Goal: Task Accomplishment & Management: Use online tool/utility

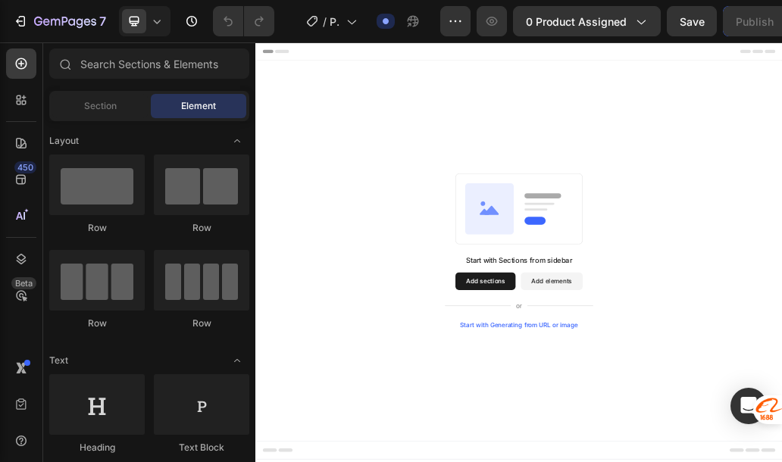
click at [434, 266] on div "Start with Sections from sidebar Add sections Add elements Start with Generatin…" at bounding box center [709, 401] width 909 height 657
click at [628, 463] on button "Add sections" at bounding box center [652, 454] width 104 height 30
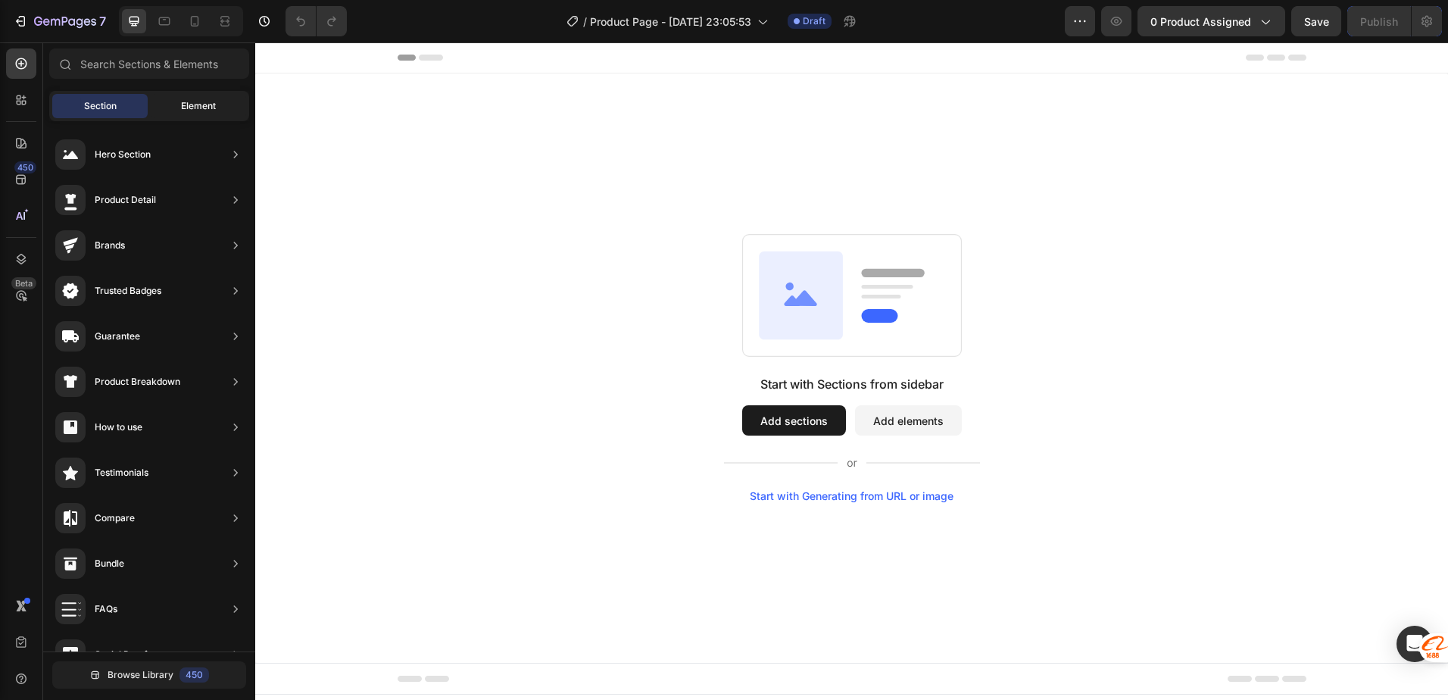
click at [208, 112] on span "Element" at bounding box center [198, 106] width 35 height 14
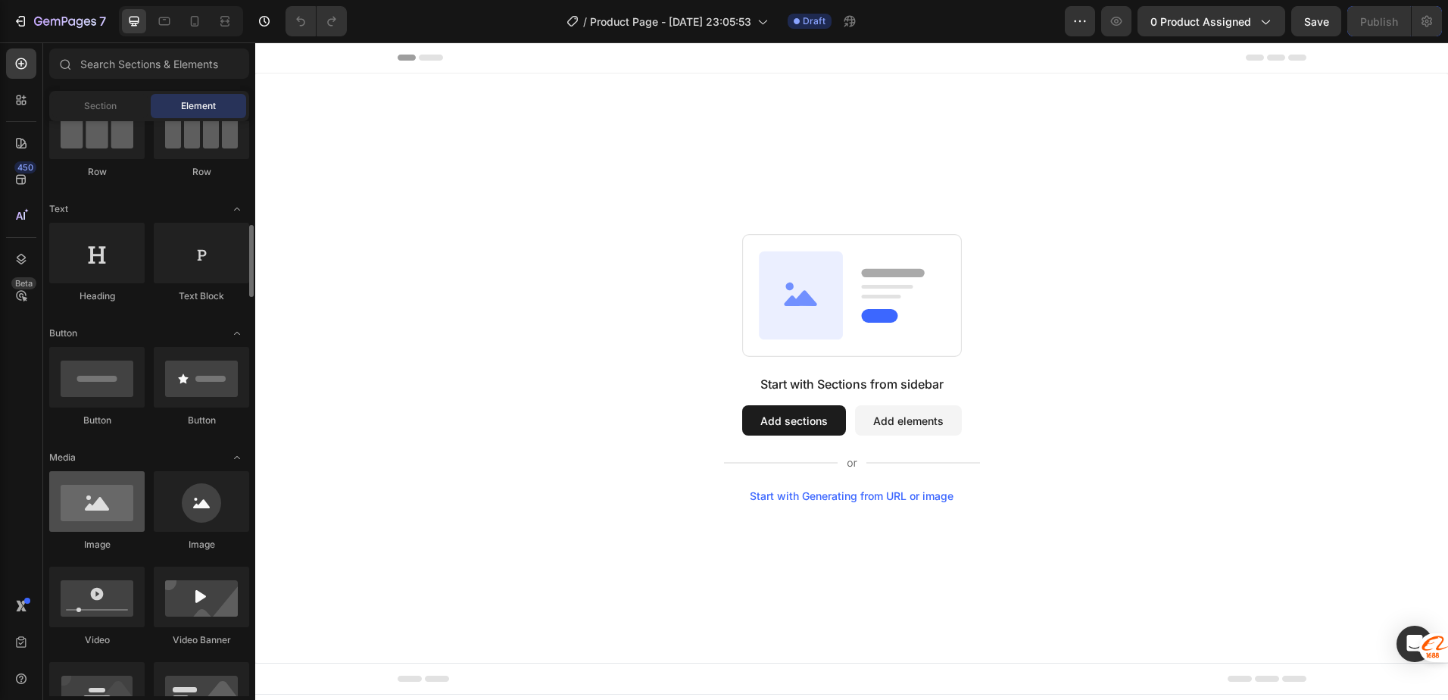
scroll to position [303, 0]
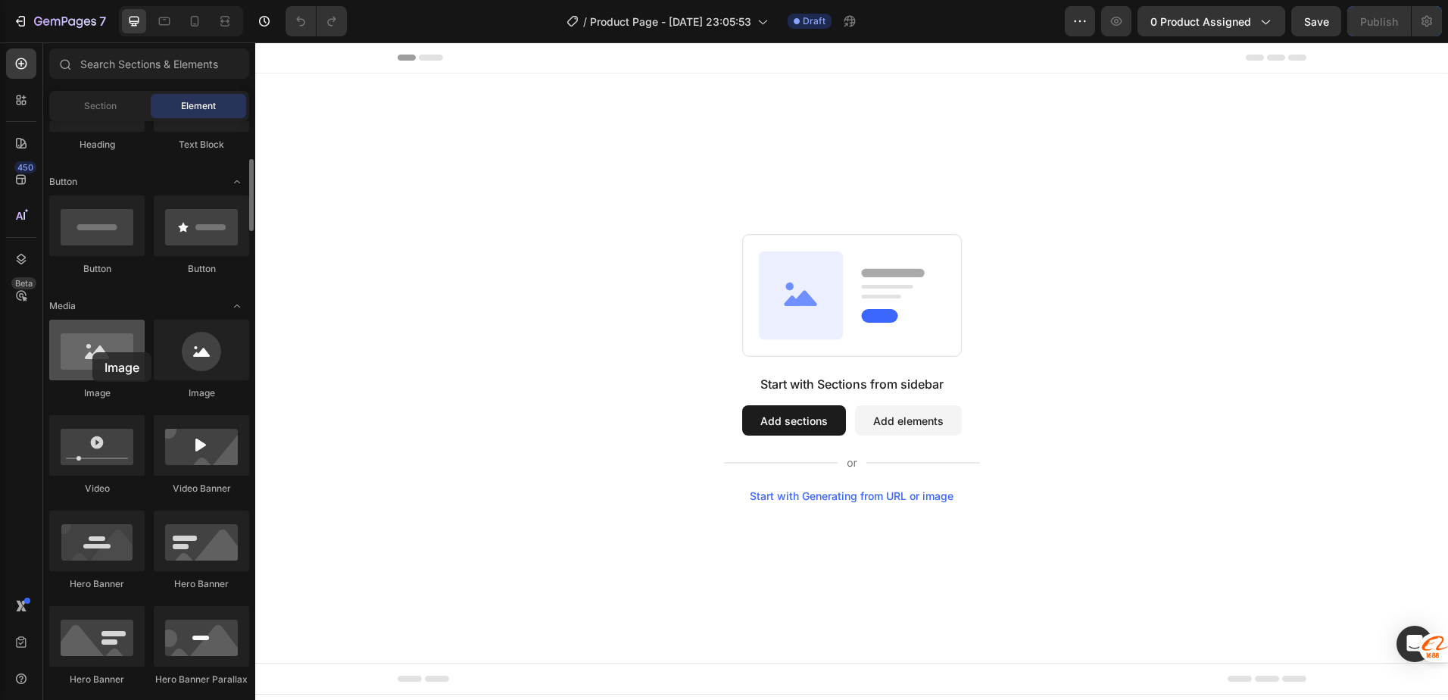
click at [92, 352] on div at bounding box center [96, 350] width 95 height 61
click at [107, 368] on div at bounding box center [96, 350] width 95 height 61
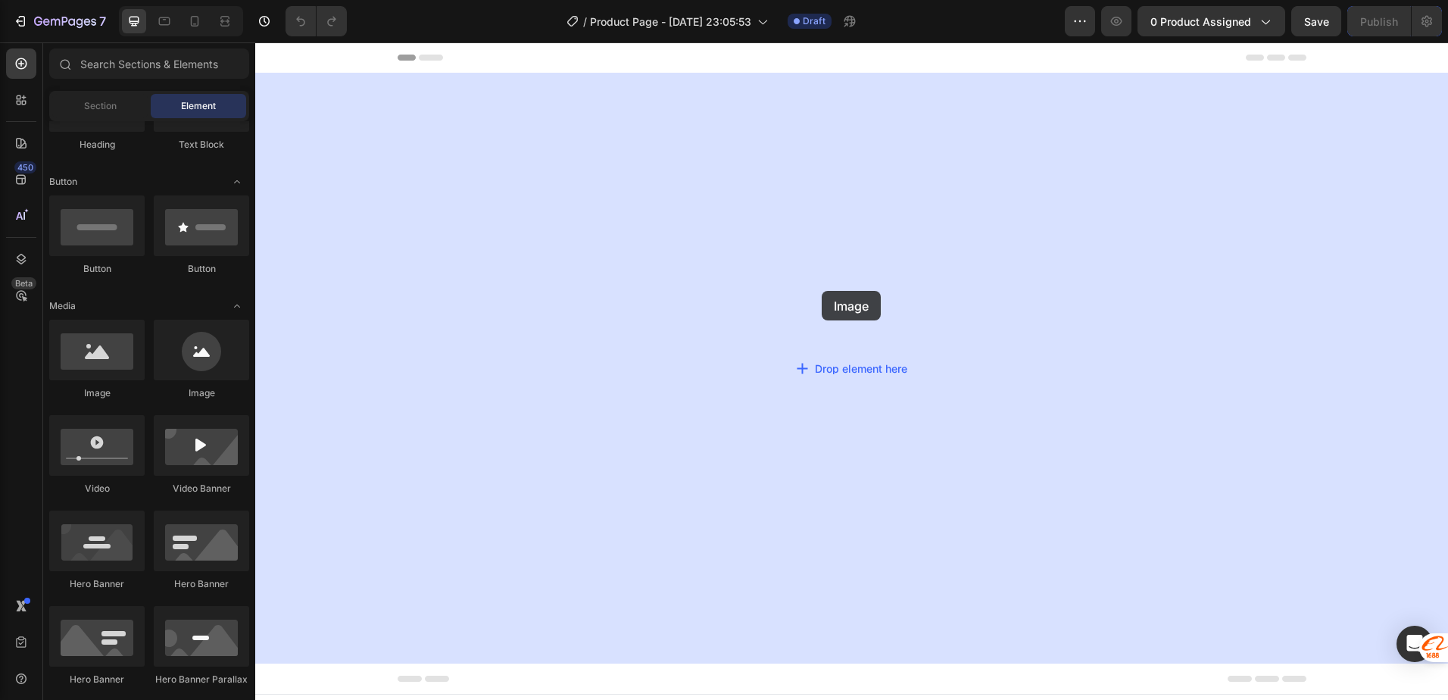
drag, startPoint x: 373, startPoint y: 415, endPoint x: 820, endPoint y: 289, distance: 464.3
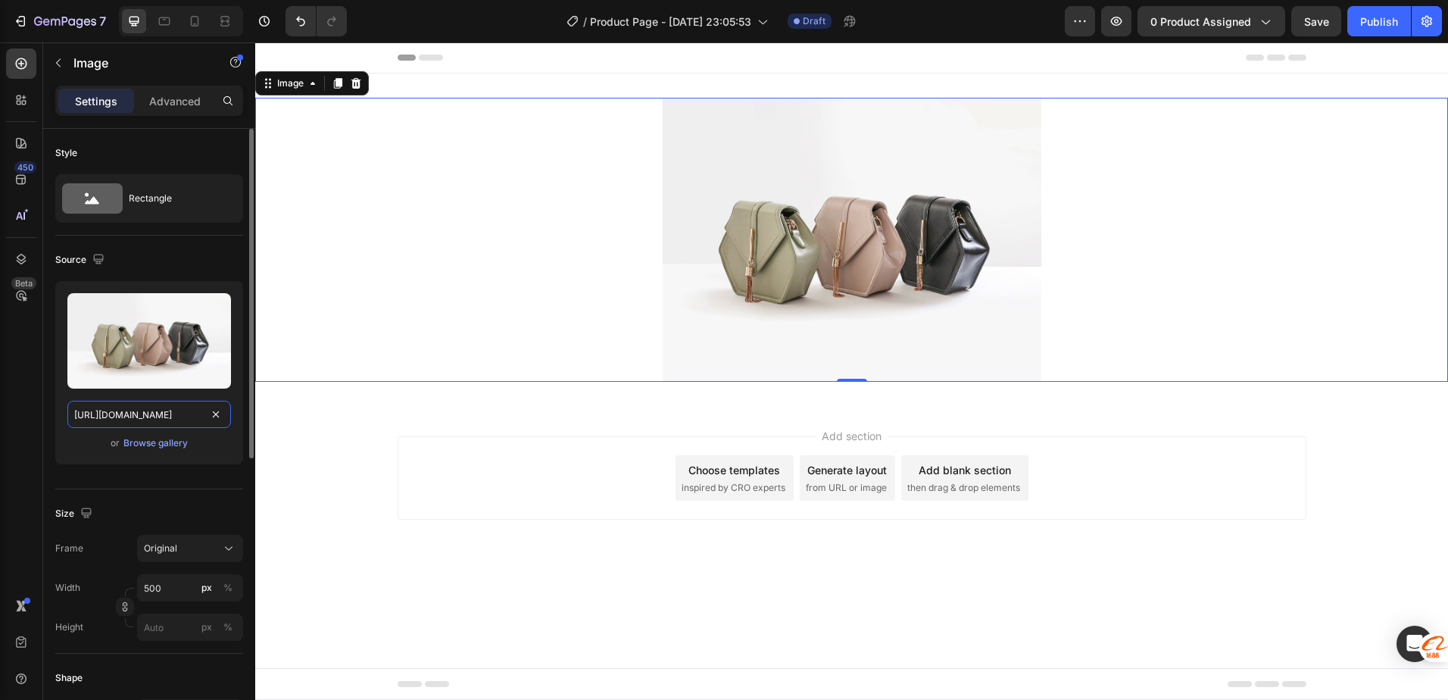
click at [152, 408] on input "https://cdn.shopify.com/s/files/1/2005/9307/files/image_demo.jpg" at bounding box center [149, 414] width 164 height 27
click at [152, 433] on div "Upload Image https://cdn.shopify.com/s/files/1/2005/9307/files/image_demo.jpg o…" at bounding box center [149, 372] width 188 height 183
click at [152, 439] on div "Browse gallery" at bounding box center [155, 443] width 64 height 14
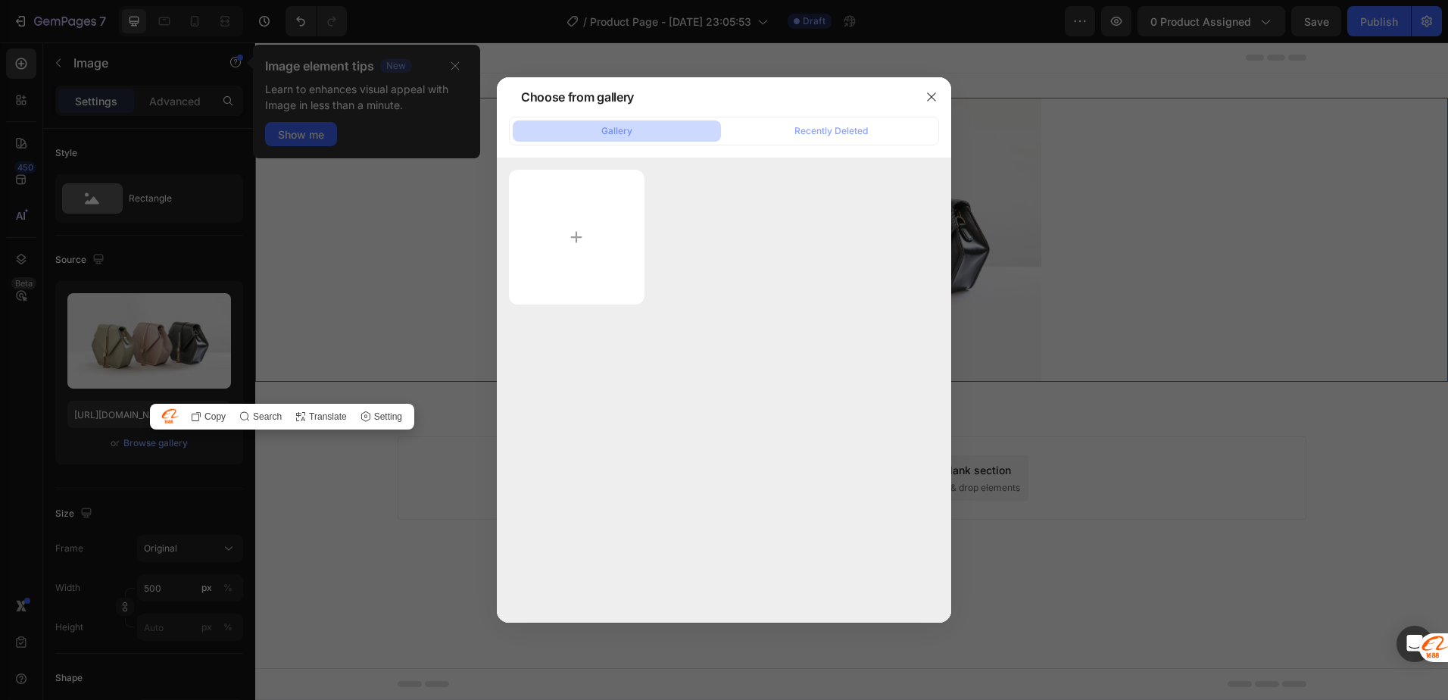
click at [779, 292] on div at bounding box center [724, 237] width 430 height 135
click at [596, 251] on input "file" at bounding box center [577, 237] width 136 height 135
type input "C:\fakepath\ChatGPT Image 26 sept 2025, 11_06_44 p.m..png"
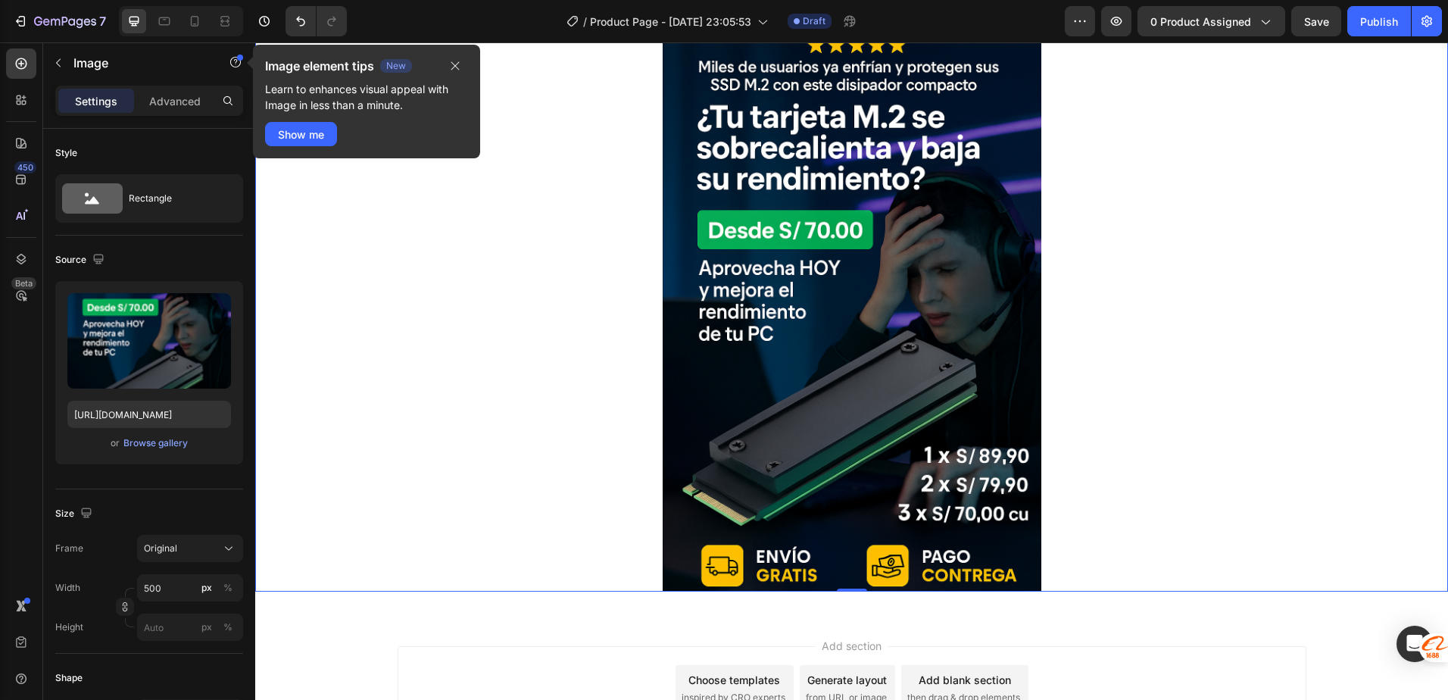
scroll to position [76, 0]
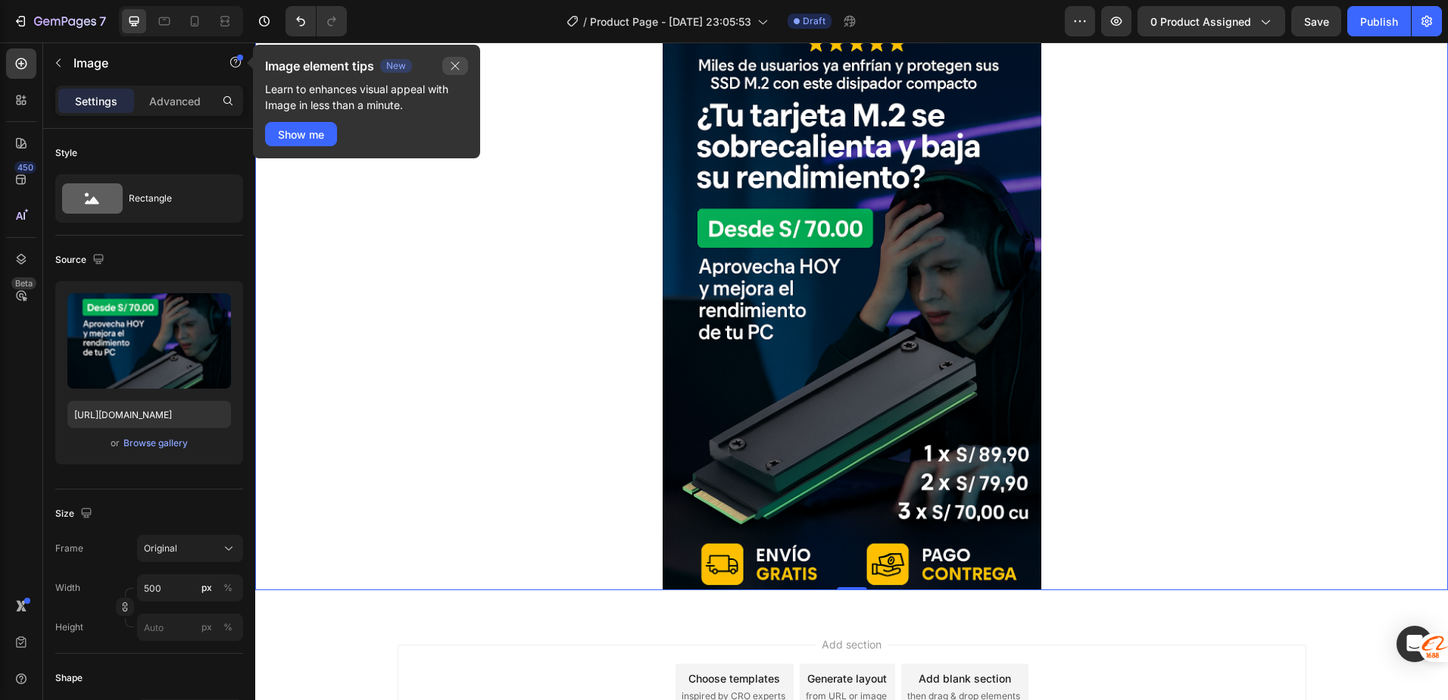
click at [453, 64] on icon "button" at bounding box center [455, 66] width 8 height 8
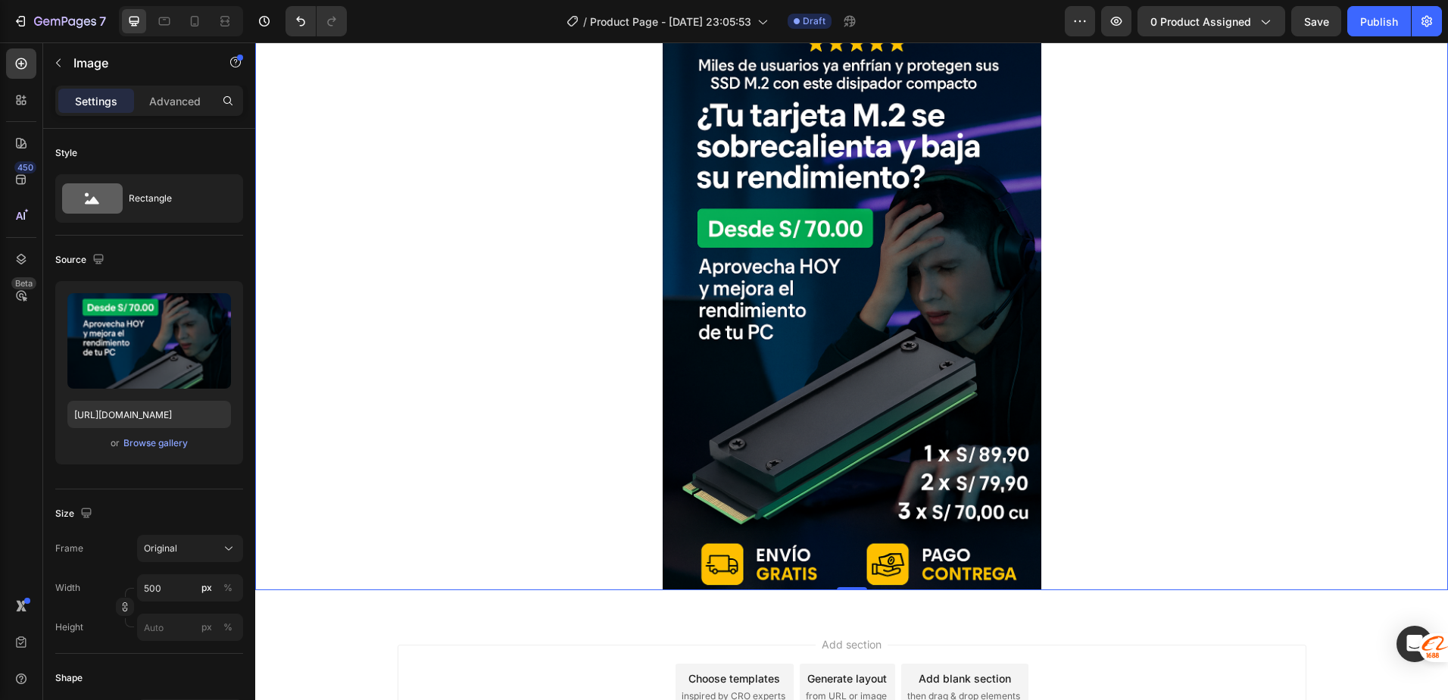
click at [845, 163] on img at bounding box center [852, 306] width 379 height 568
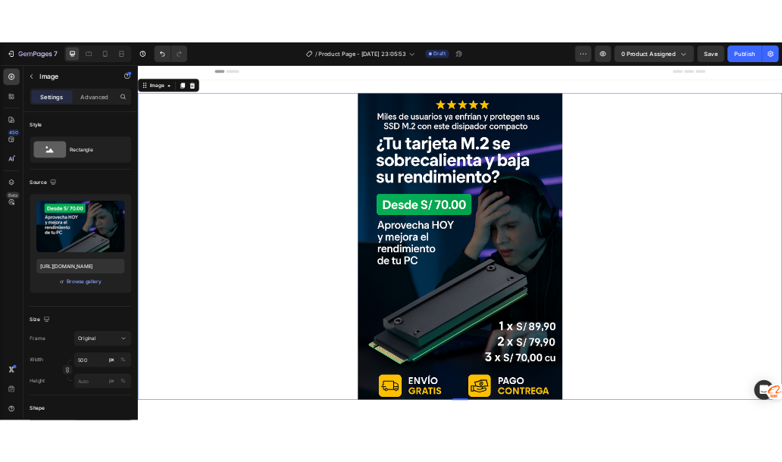
scroll to position [0, 0]
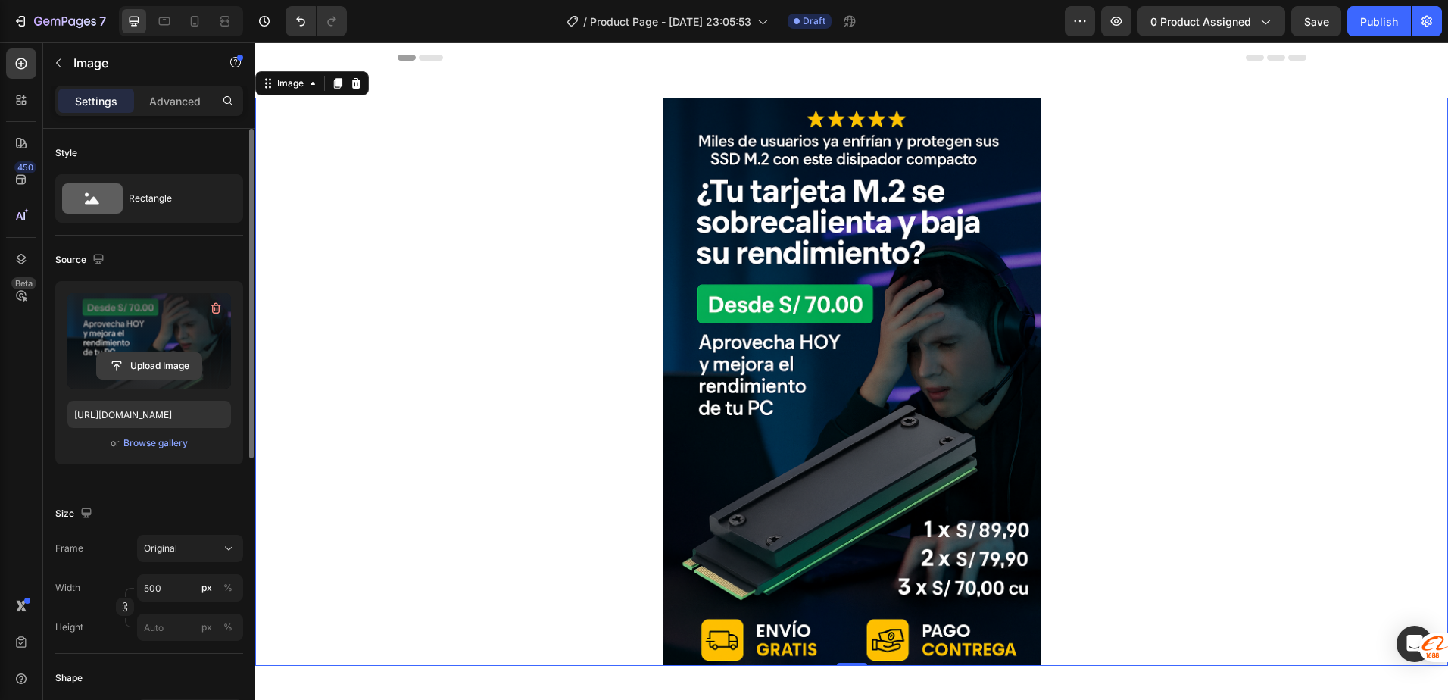
click at [135, 368] on input "file" at bounding box center [149, 366] width 105 height 26
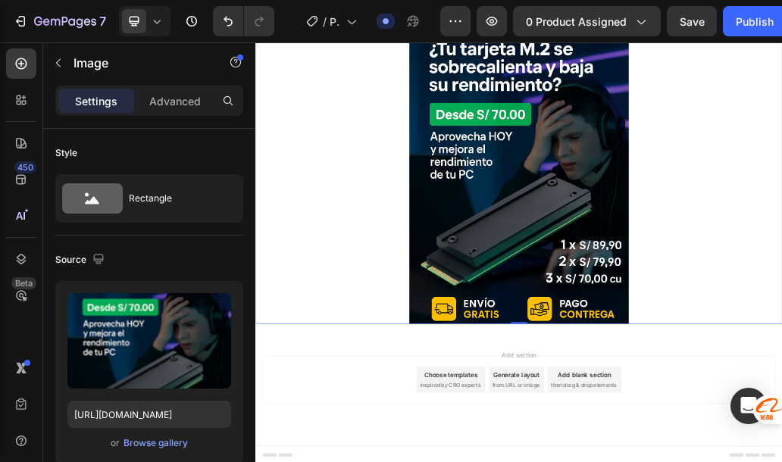
scroll to position [141, 0]
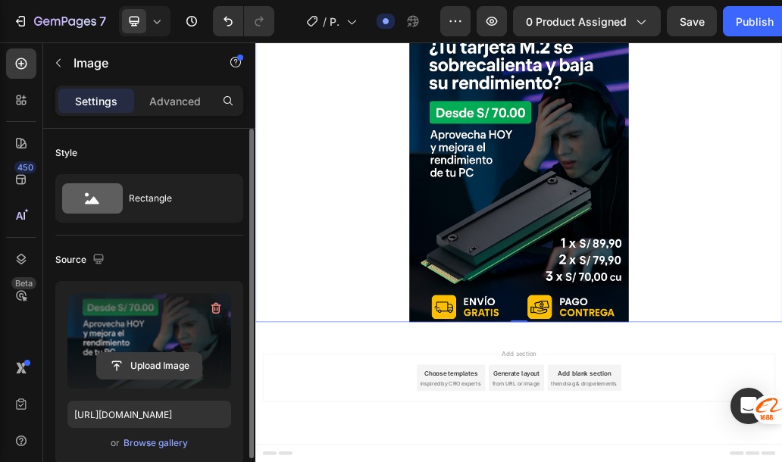
click at [152, 364] on input "file" at bounding box center [149, 366] width 105 height 26
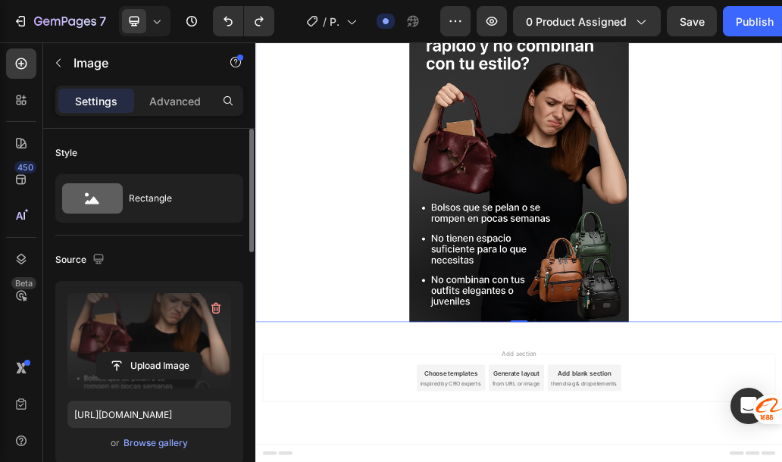
type input "https://cdn.shopify.com/s/files/1/0753/0997/3763/files/gempages_586223190720643…"
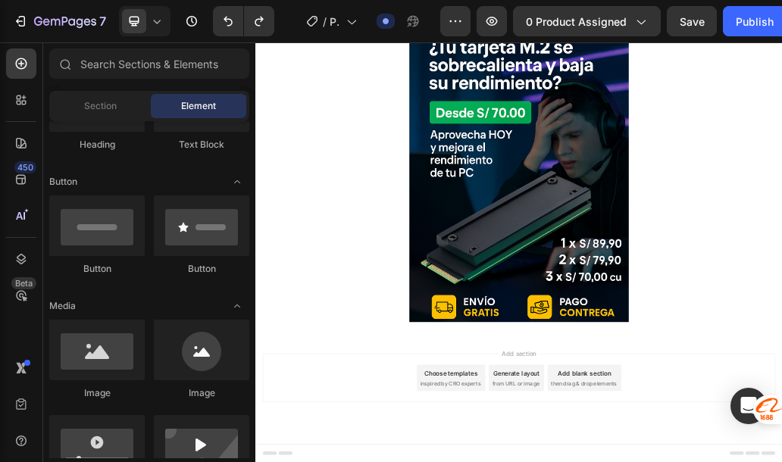
drag, startPoint x: 562, startPoint y: 554, endPoint x: 633, endPoint y: 563, distance: 70.9
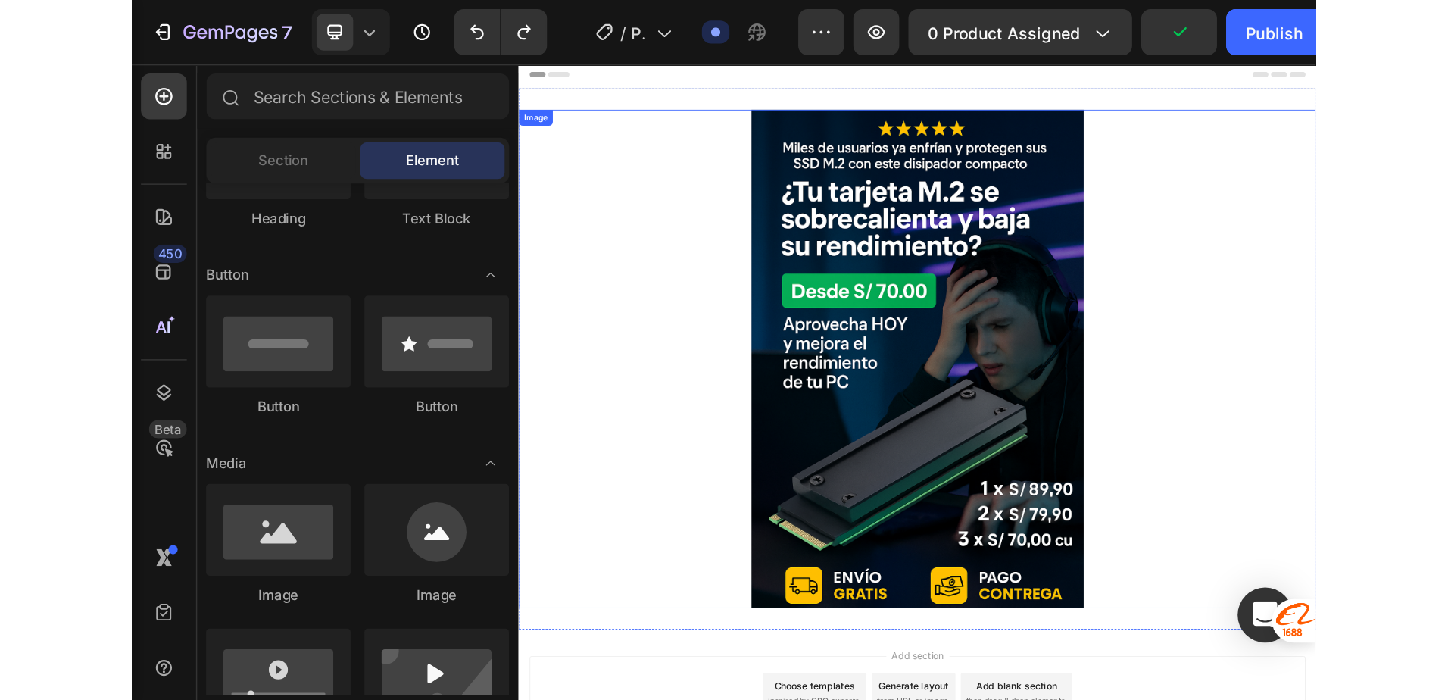
scroll to position [0, 0]
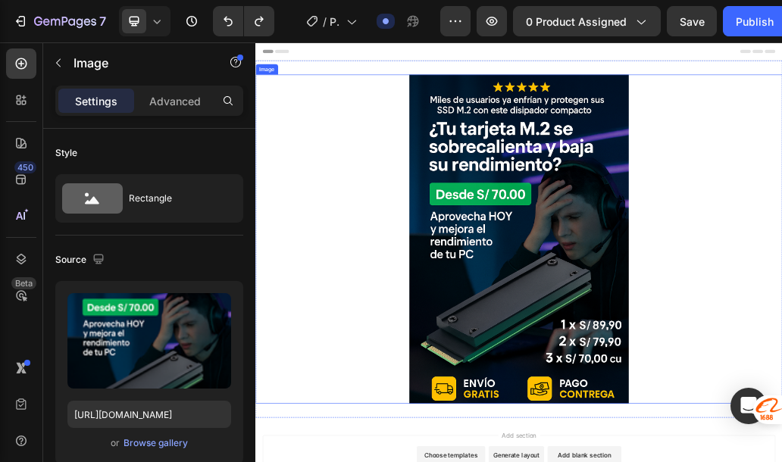
click at [369, 358] on div at bounding box center [709, 382] width 909 height 568
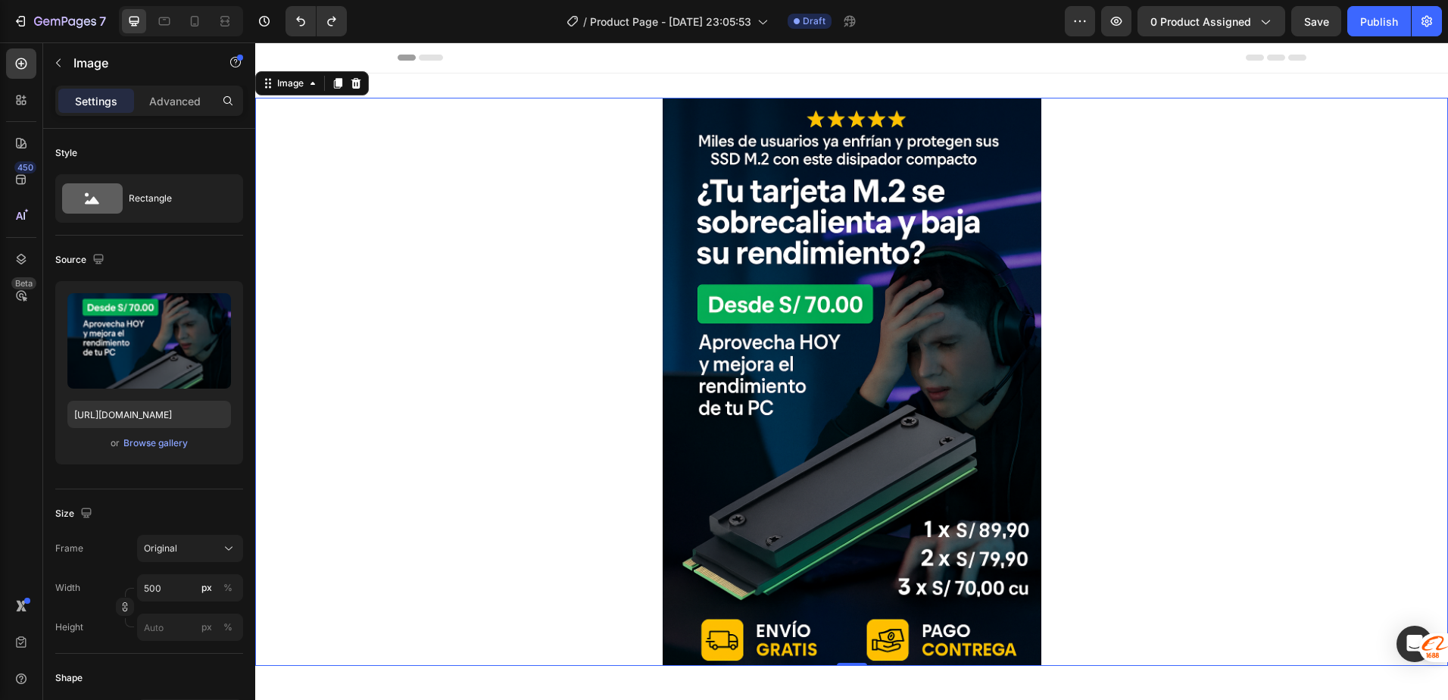
click at [641, 314] on div at bounding box center [851, 382] width 1193 height 568
click at [454, 149] on div at bounding box center [851, 382] width 1193 height 568
click at [339, 83] on icon at bounding box center [338, 83] width 8 height 11
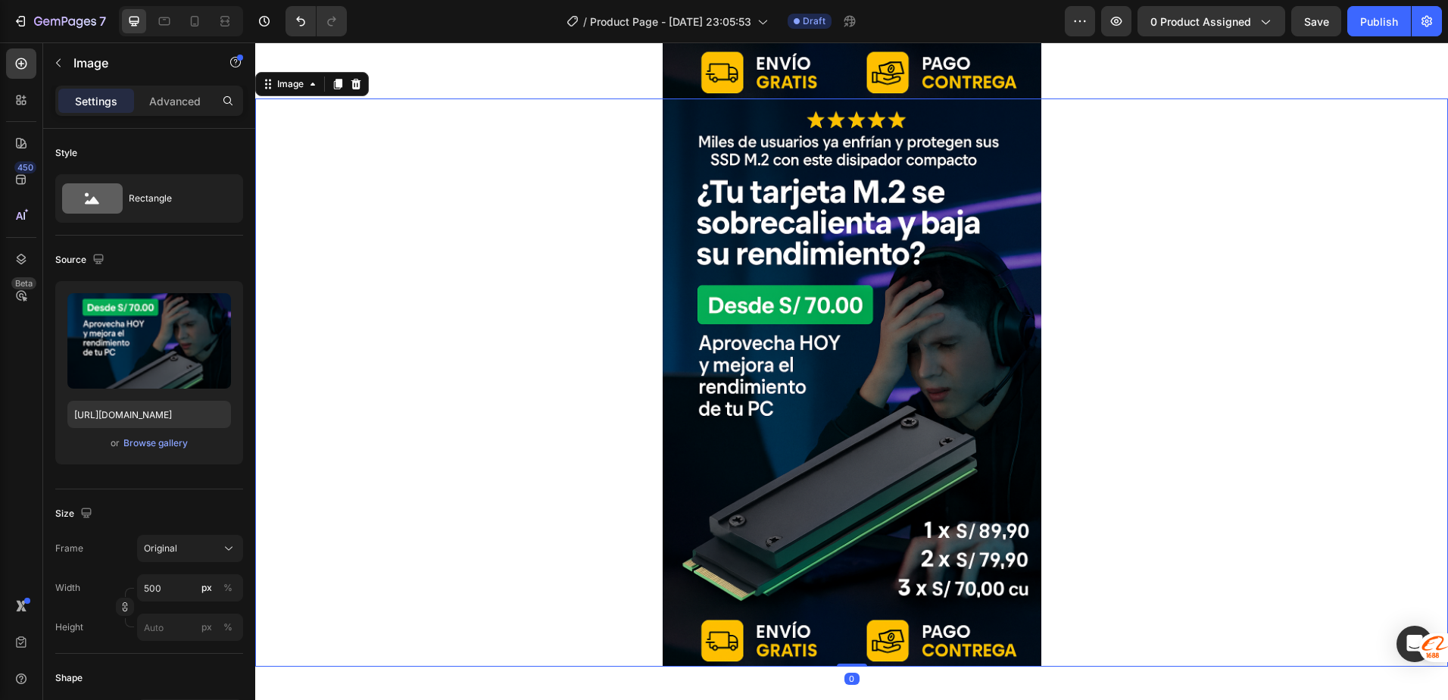
scroll to position [570, 0]
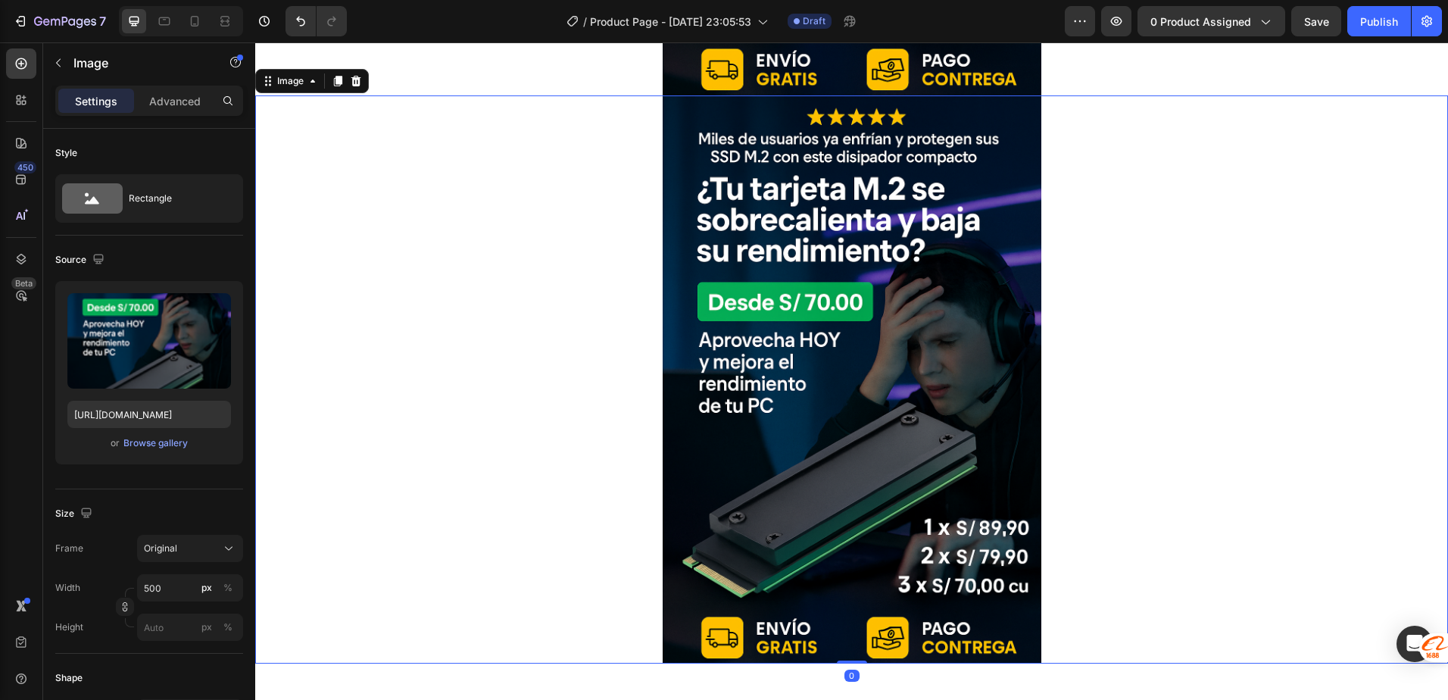
click at [761, 332] on img at bounding box center [852, 379] width 379 height 568
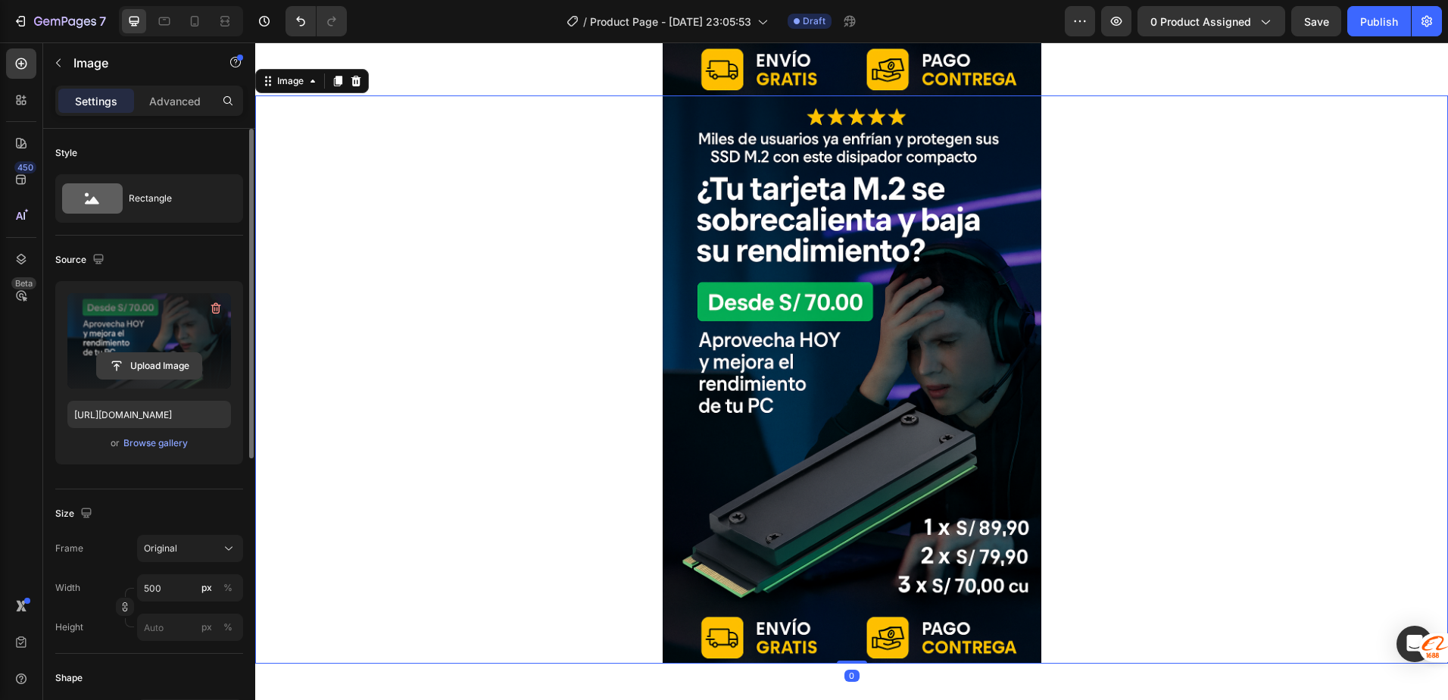
click at [143, 362] on input "file" at bounding box center [149, 366] width 105 height 26
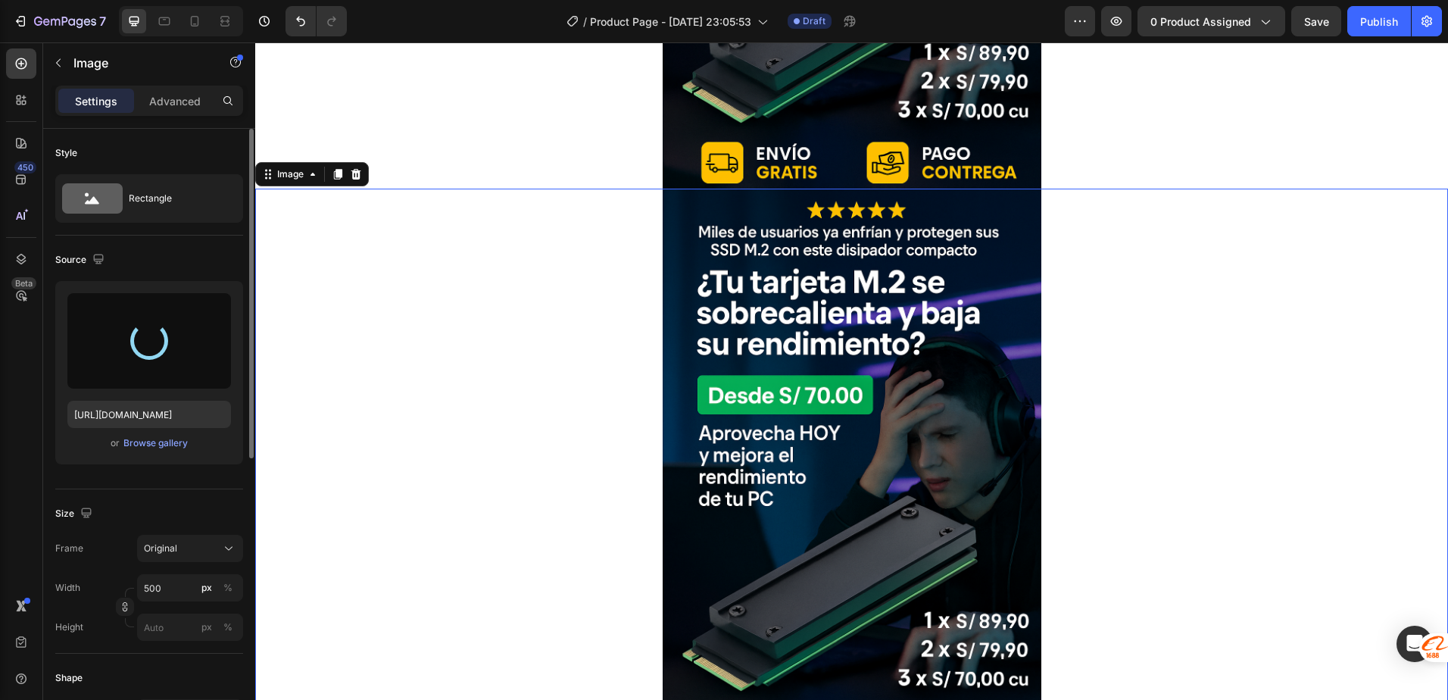
scroll to position [473, 0]
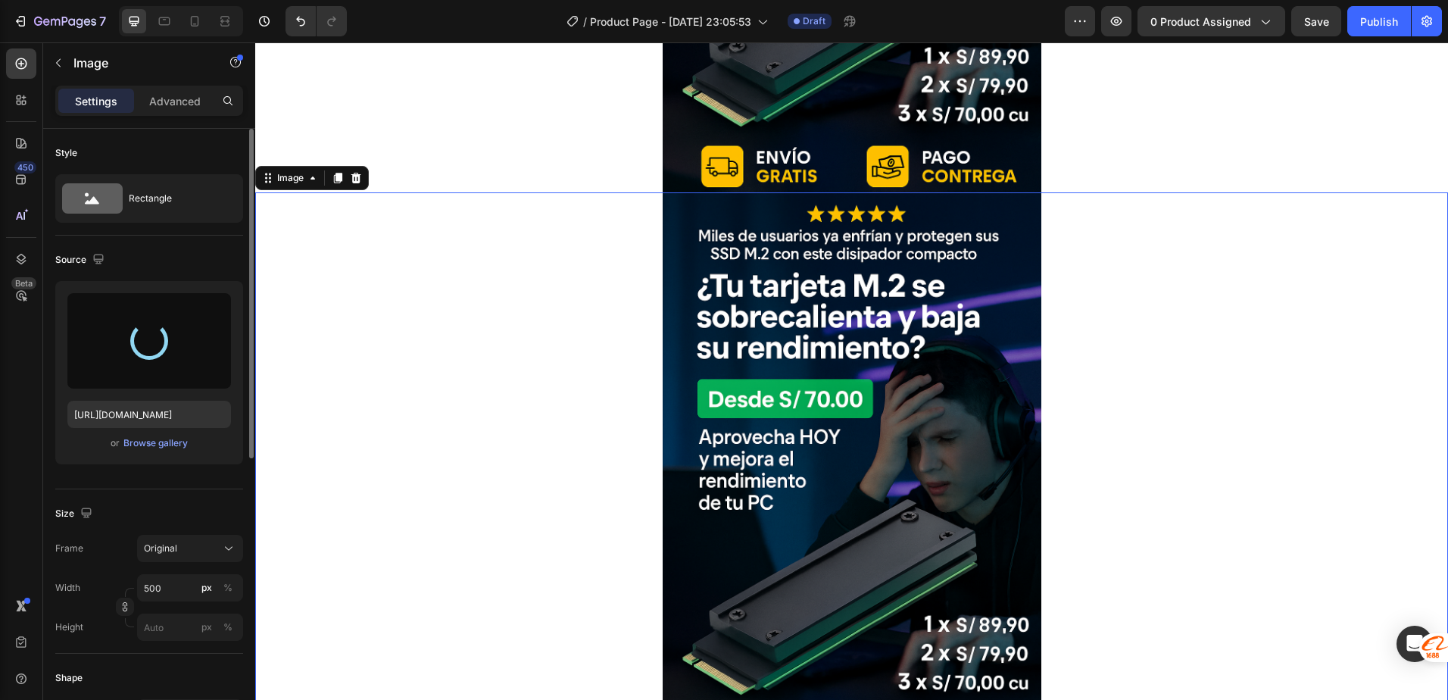
click at [439, 276] on div at bounding box center [851, 476] width 1193 height 568
click at [336, 171] on div at bounding box center [338, 178] width 18 height 18
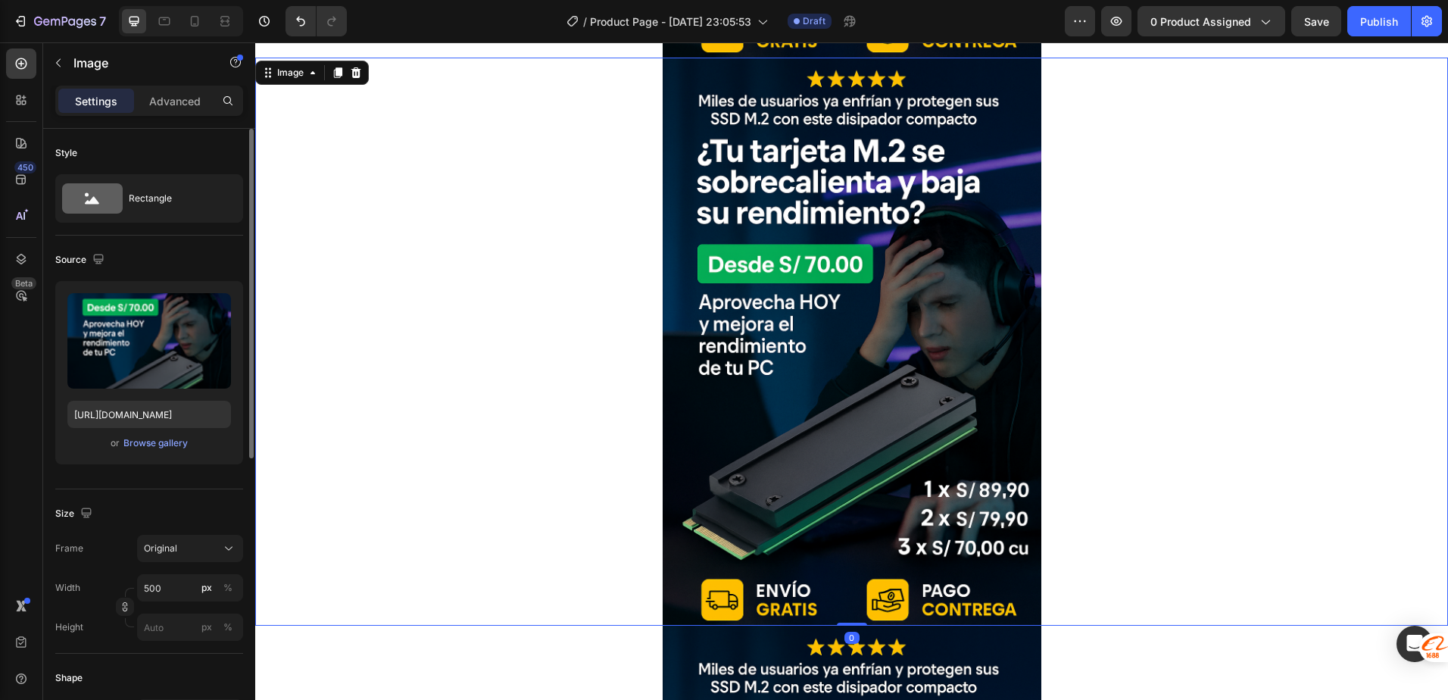
click at [736, 321] on img at bounding box center [852, 342] width 379 height 568
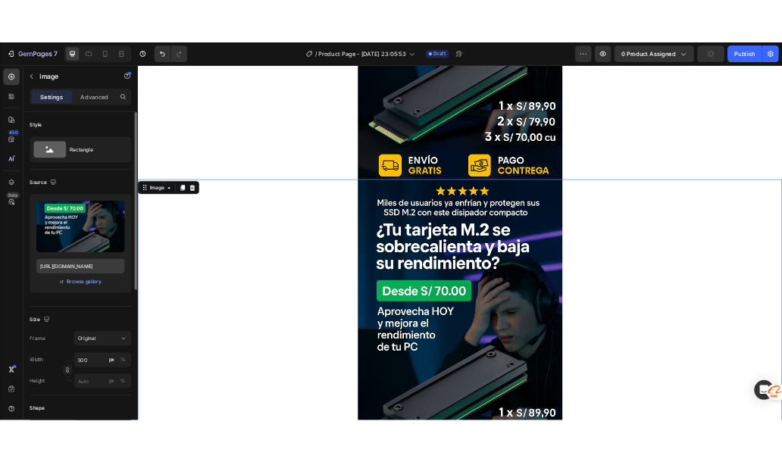
scroll to position [381, 0]
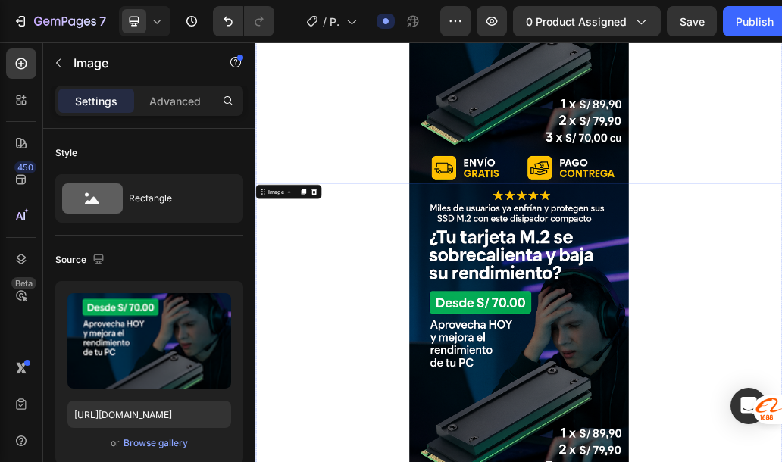
click at [323, 167] on div at bounding box center [709, 1] width 909 height 568
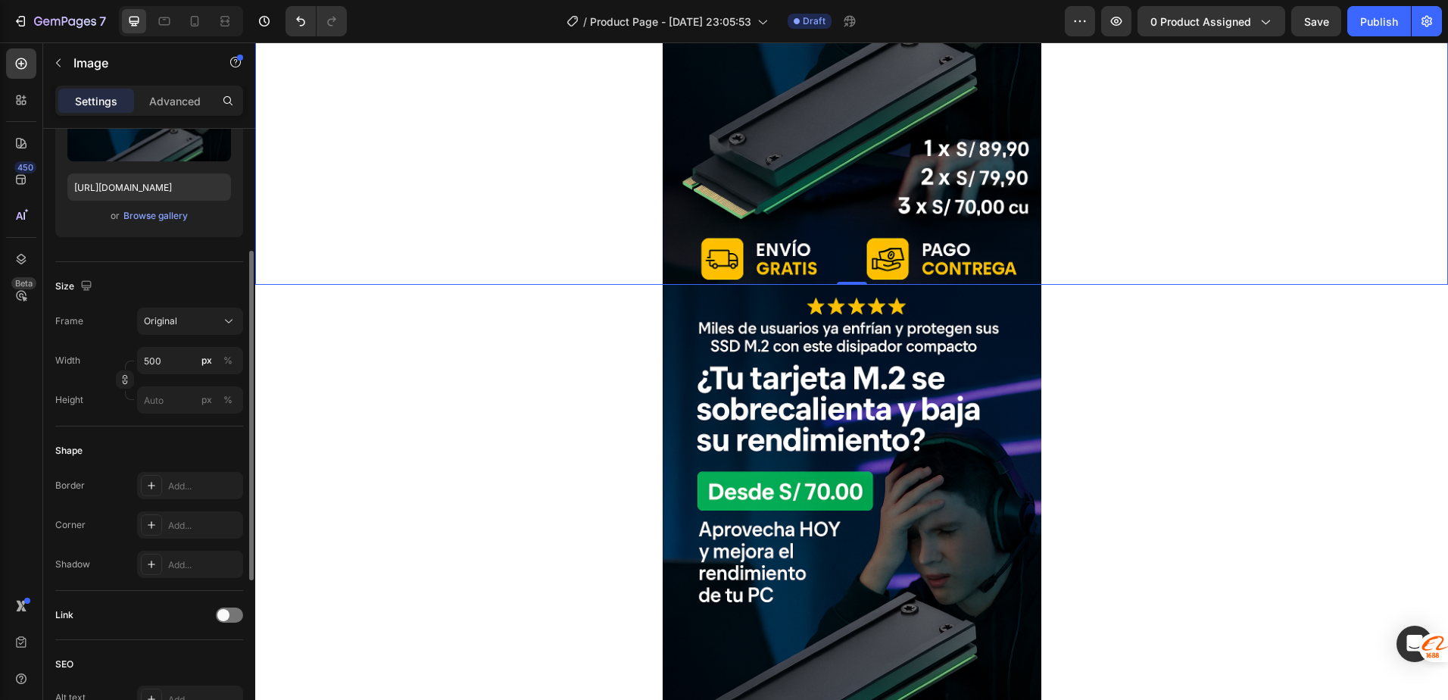
scroll to position [0, 0]
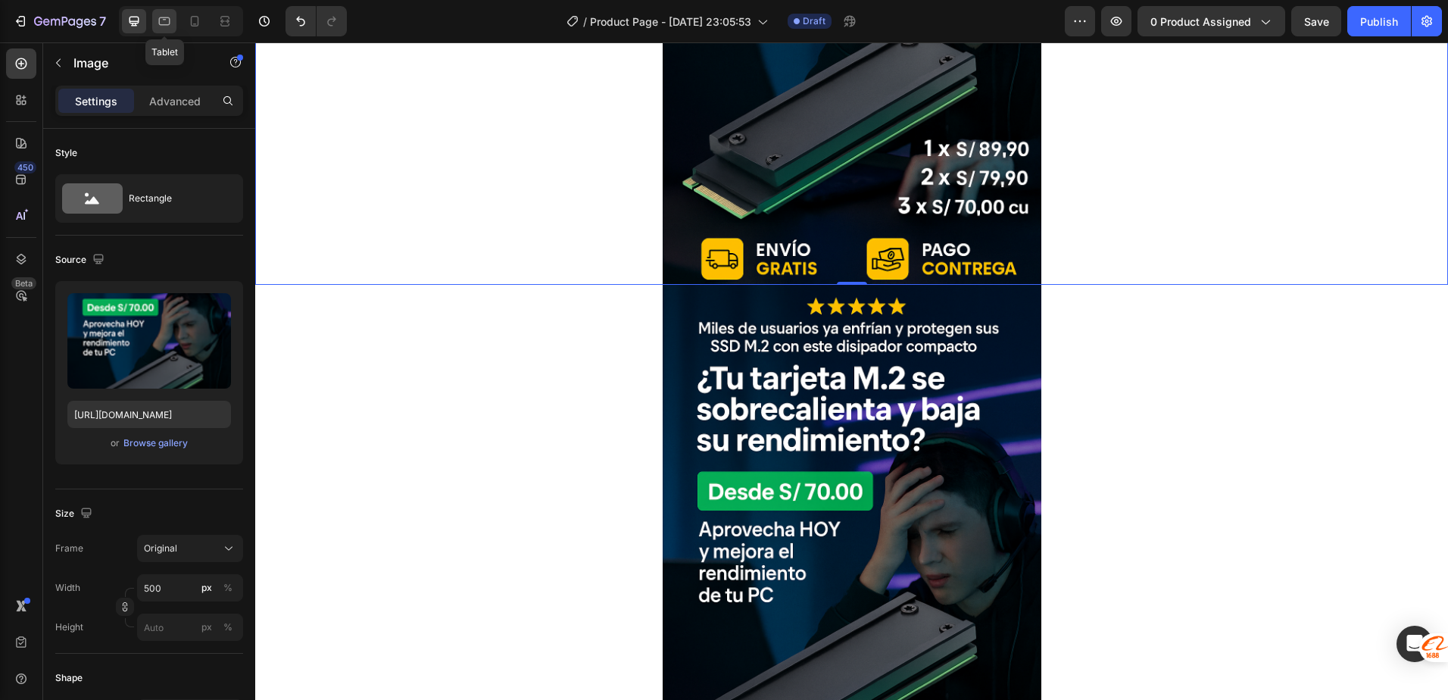
click at [173, 27] on div at bounding box center [164, 21] width 24 height 24
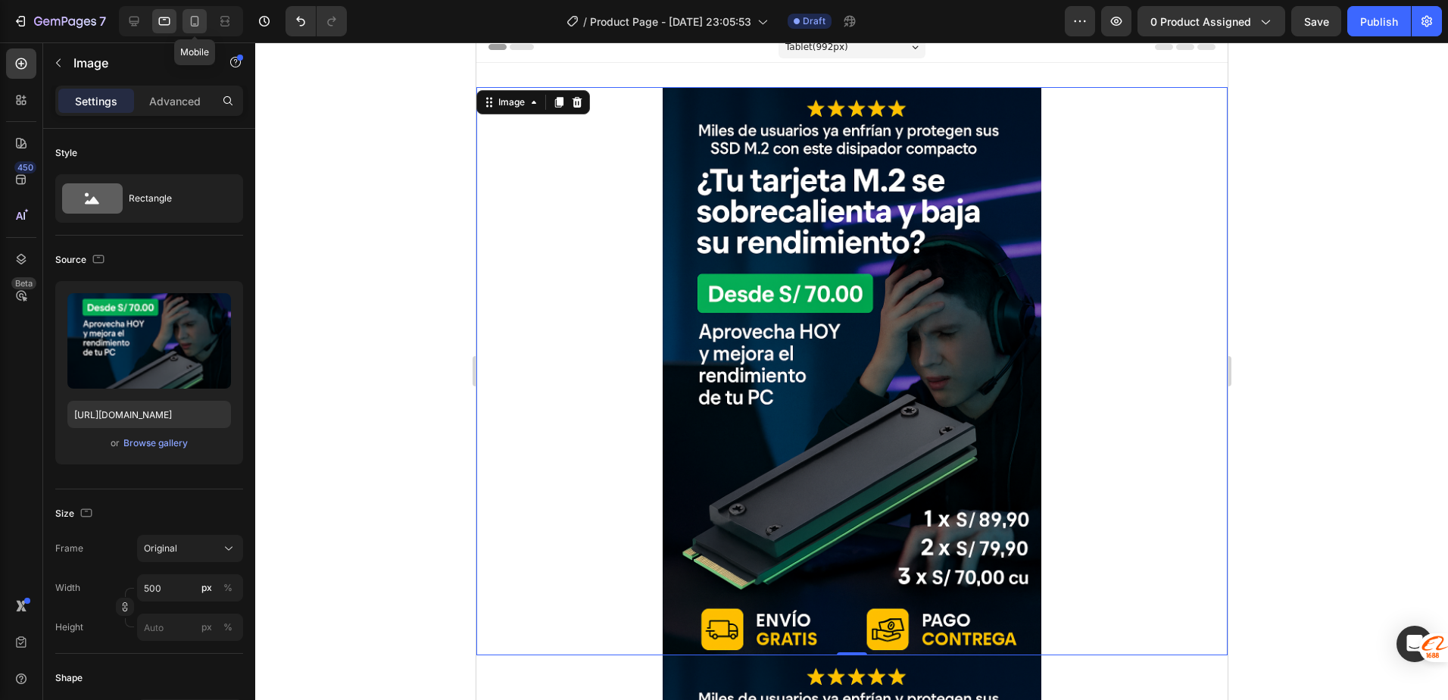
scroll to position [2, 0]
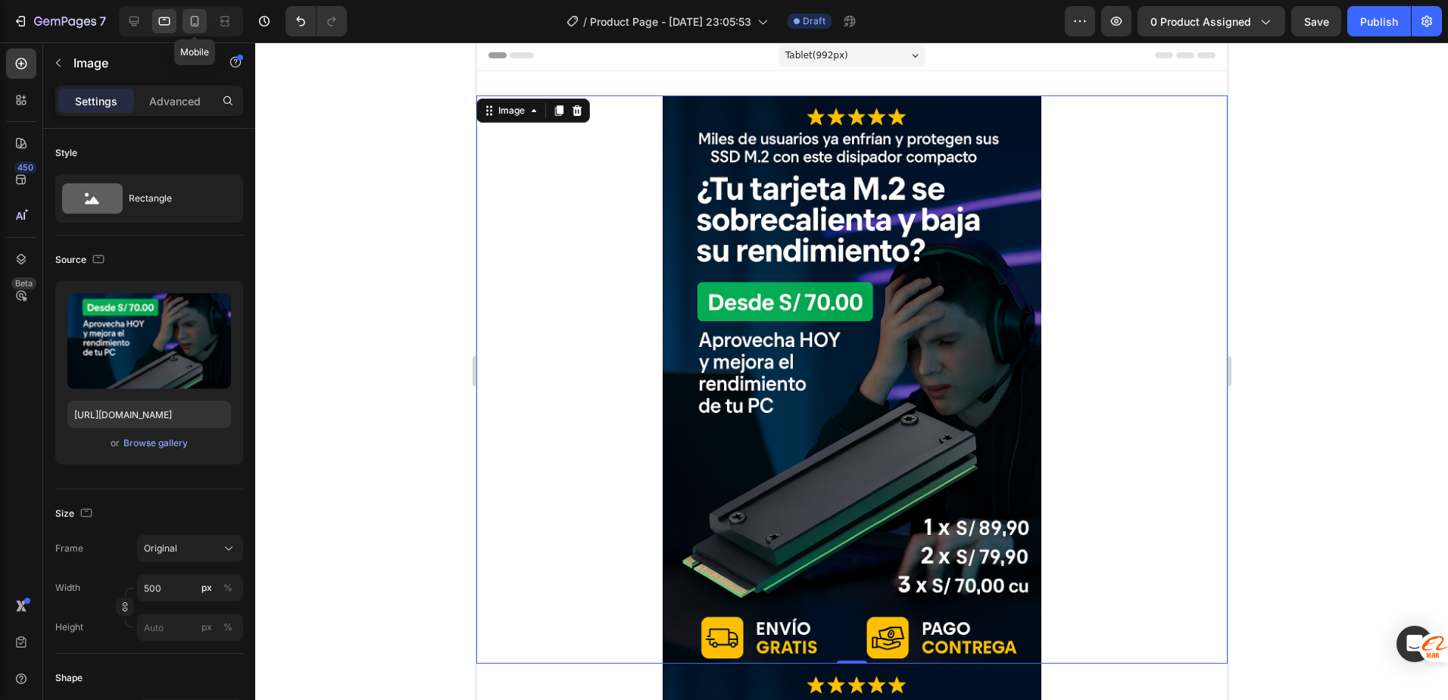
click at [190, 30] on div at bounding box center [195, 21] width 24 height 24
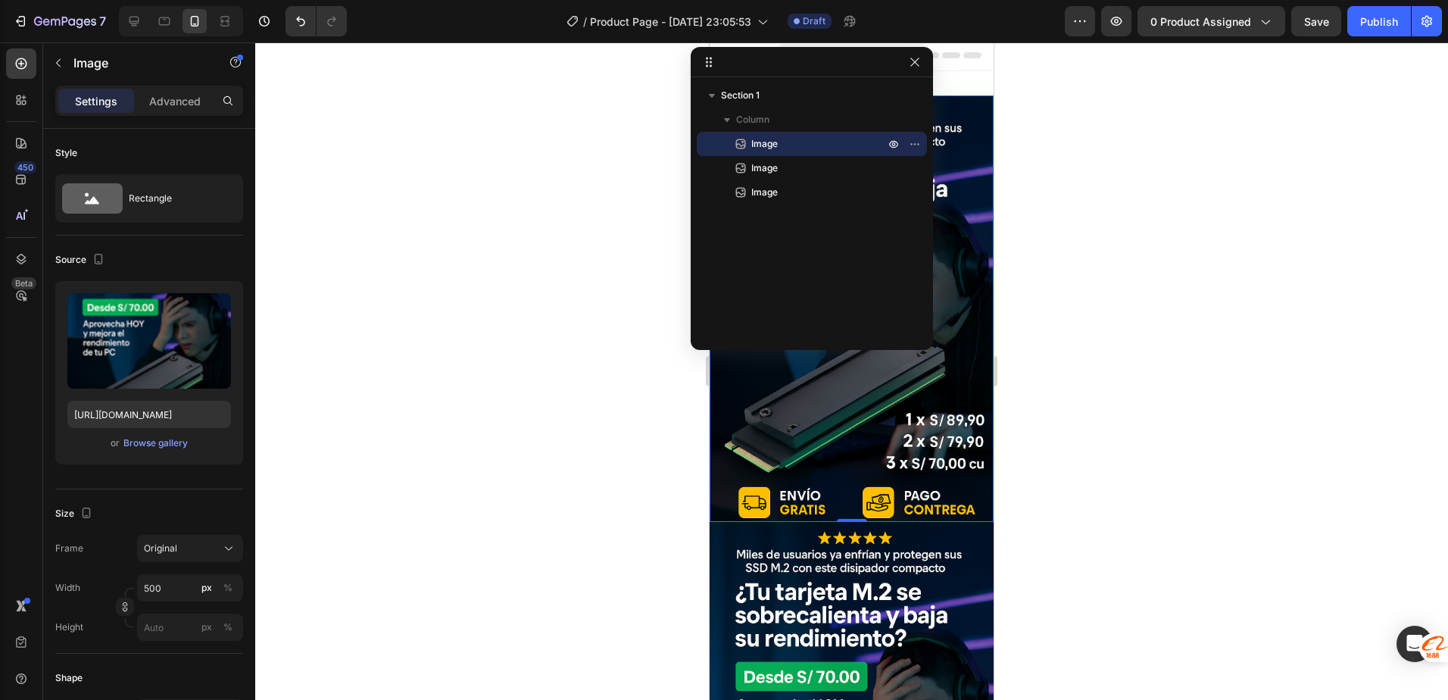
click at [448, 311] on div at bounding box center [851, 371] width 1193 height 658
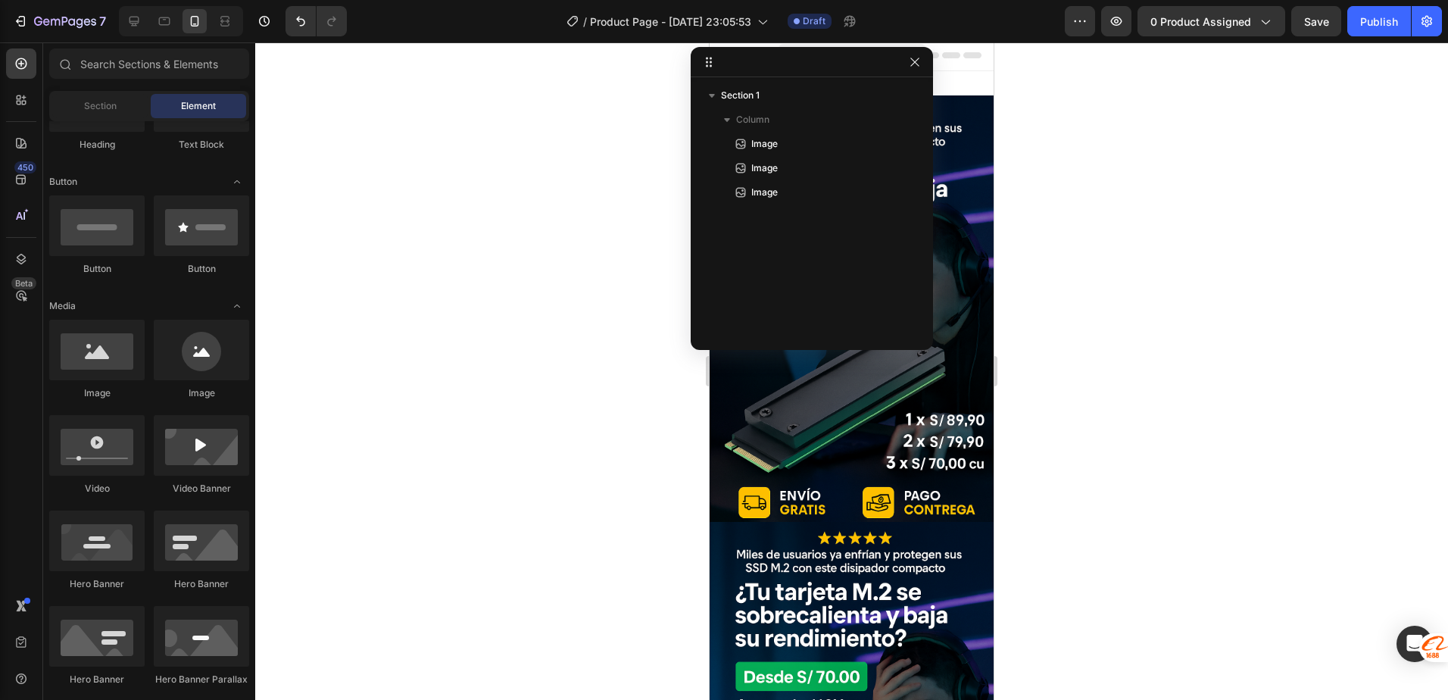
click at [1103, 364] on div at bounding box center [851, 371] width 1193 height 658
click at [626, 364] on div at bounding box center [851, 371] width 1193 height 658
click at [910, 65] on icon "button" at bounding box center [915, 62] width 12 height 12
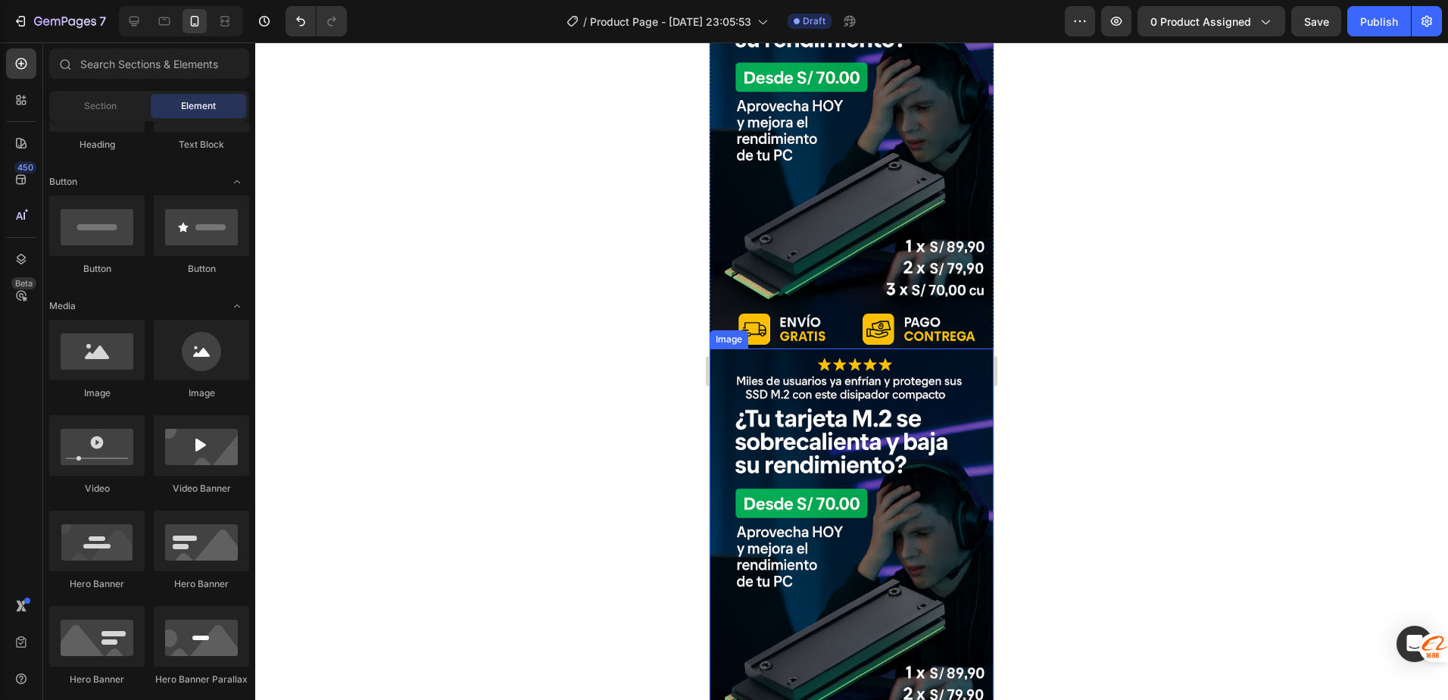
scroll to position [608, 0]
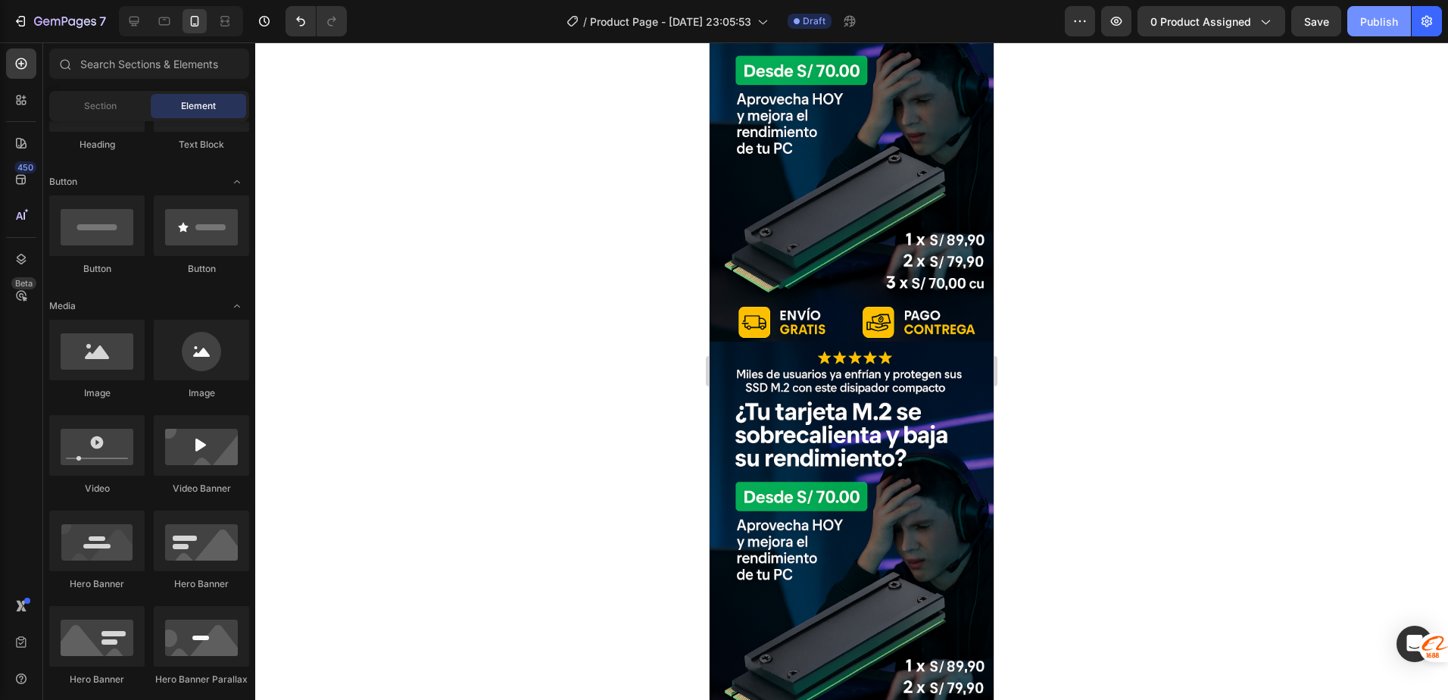
click at [1376, 27] on div "Publish" at bounding box center [1379, 22] width 38 height 16
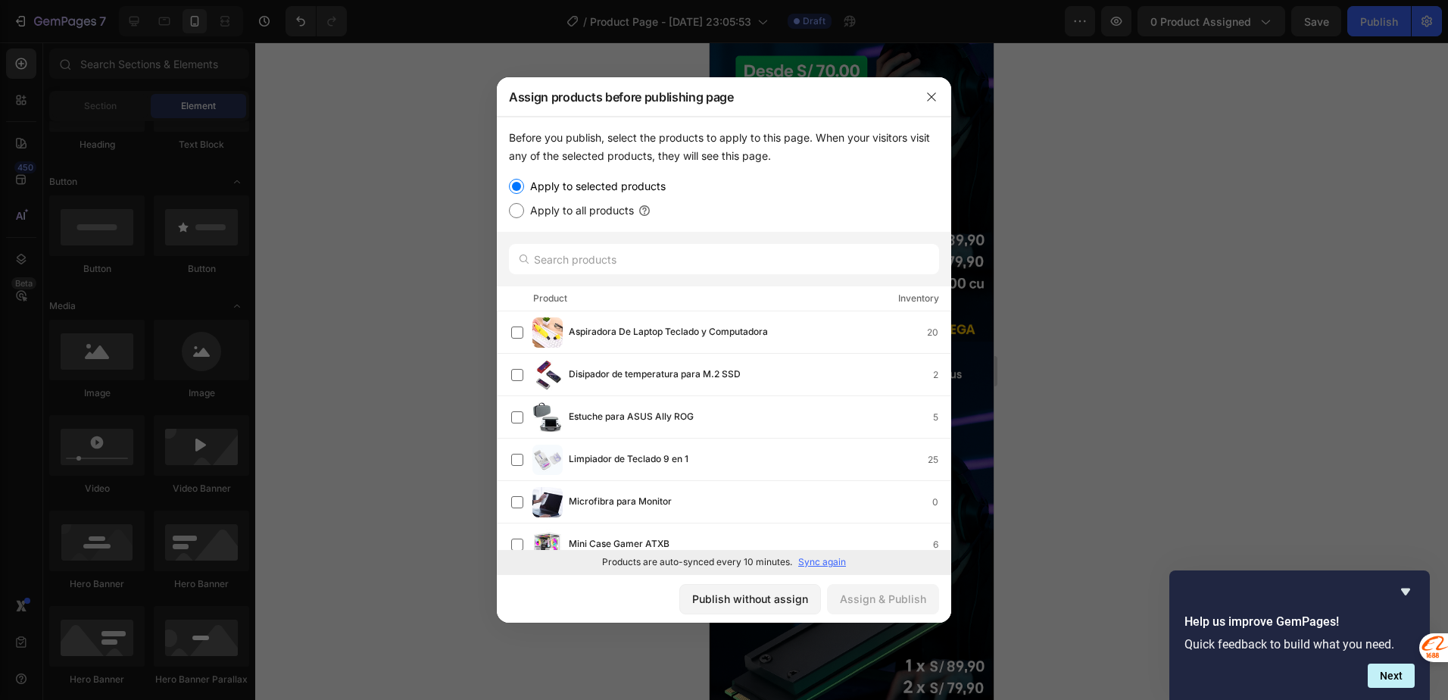
click at [1311, 183] on div at bounding box center [724, 350] width 1448 height 700
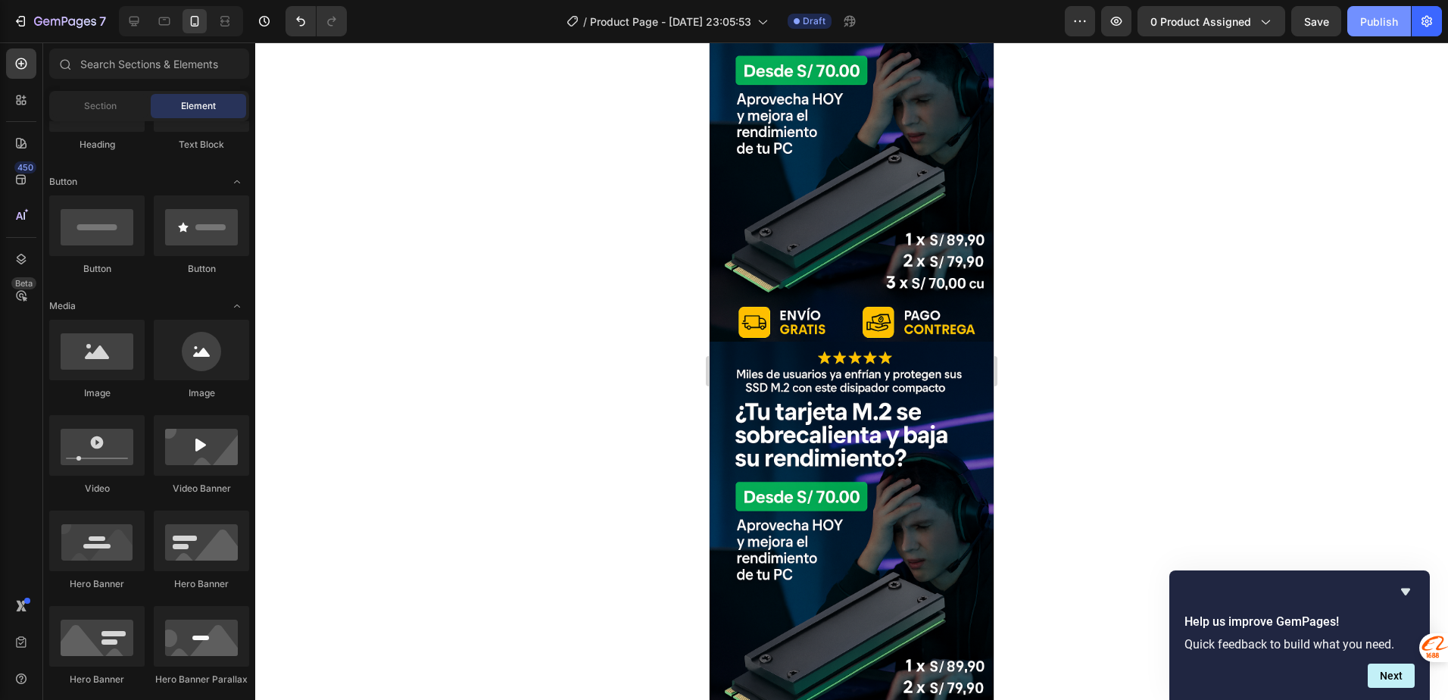
click at [1366, 32] on button "Publish" at bounding box center [1380, 21] width 64 height 30
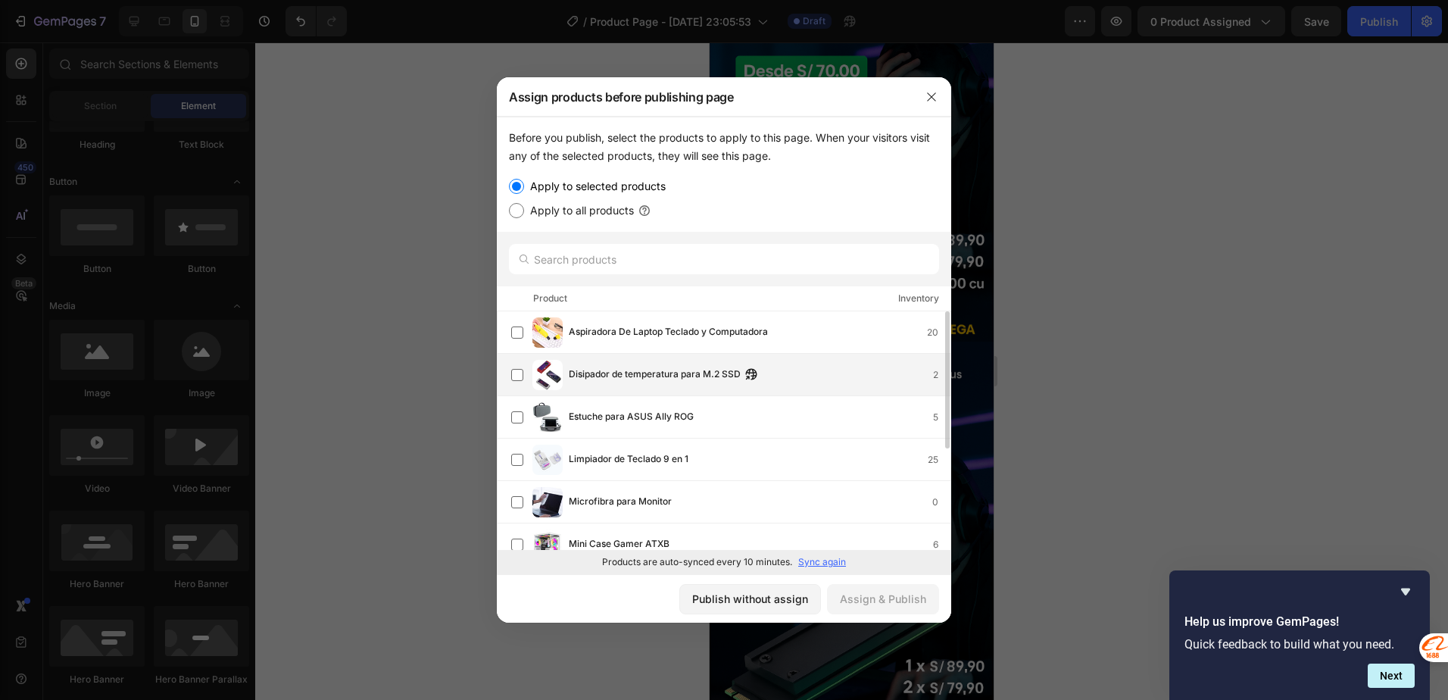
click at [506, 374] on div "Disipador de temperatura para M.2 SSD 2" at bounding box center [724, 375] width 455 height 42
click at [879, 595] on div "Assign & Publish" at bounding box center [883, 599] width 86 height 16
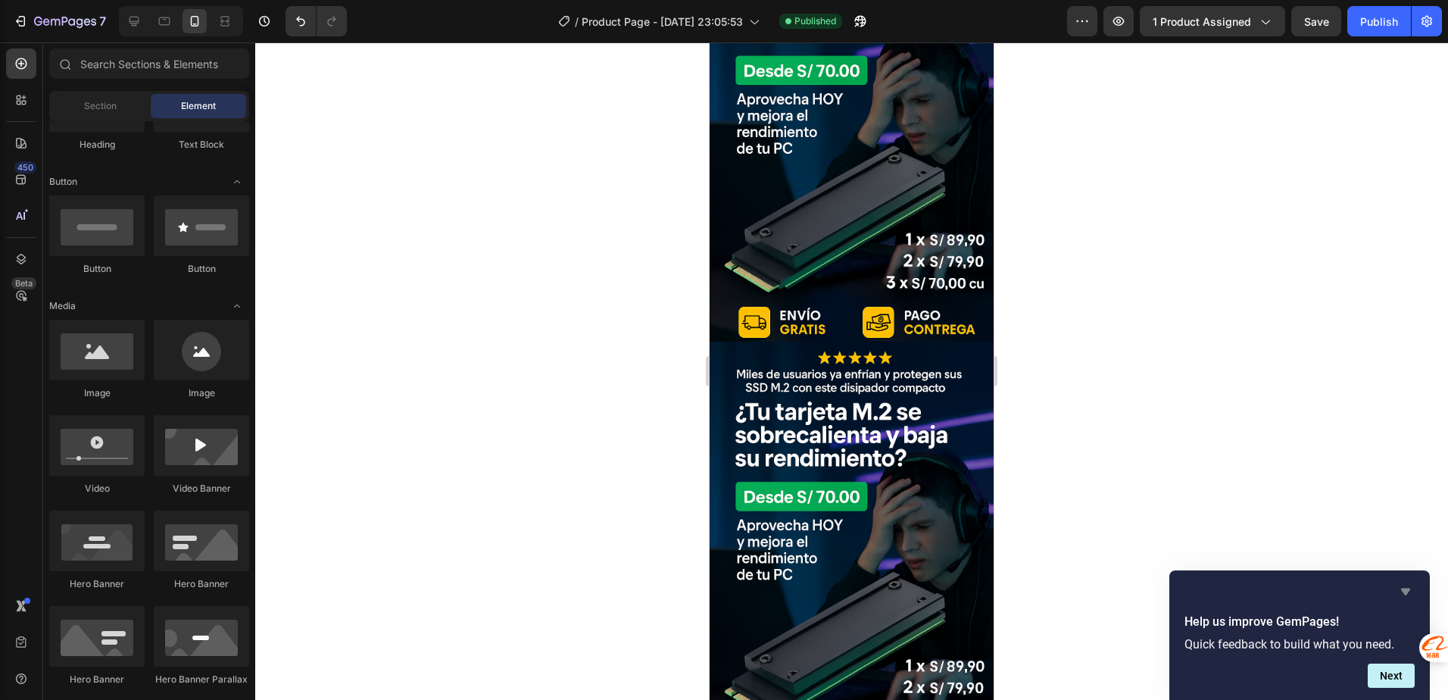
click at [1410, 595] on icon "Hide survey" at bounding box center [1406, 592] width 18 height 18
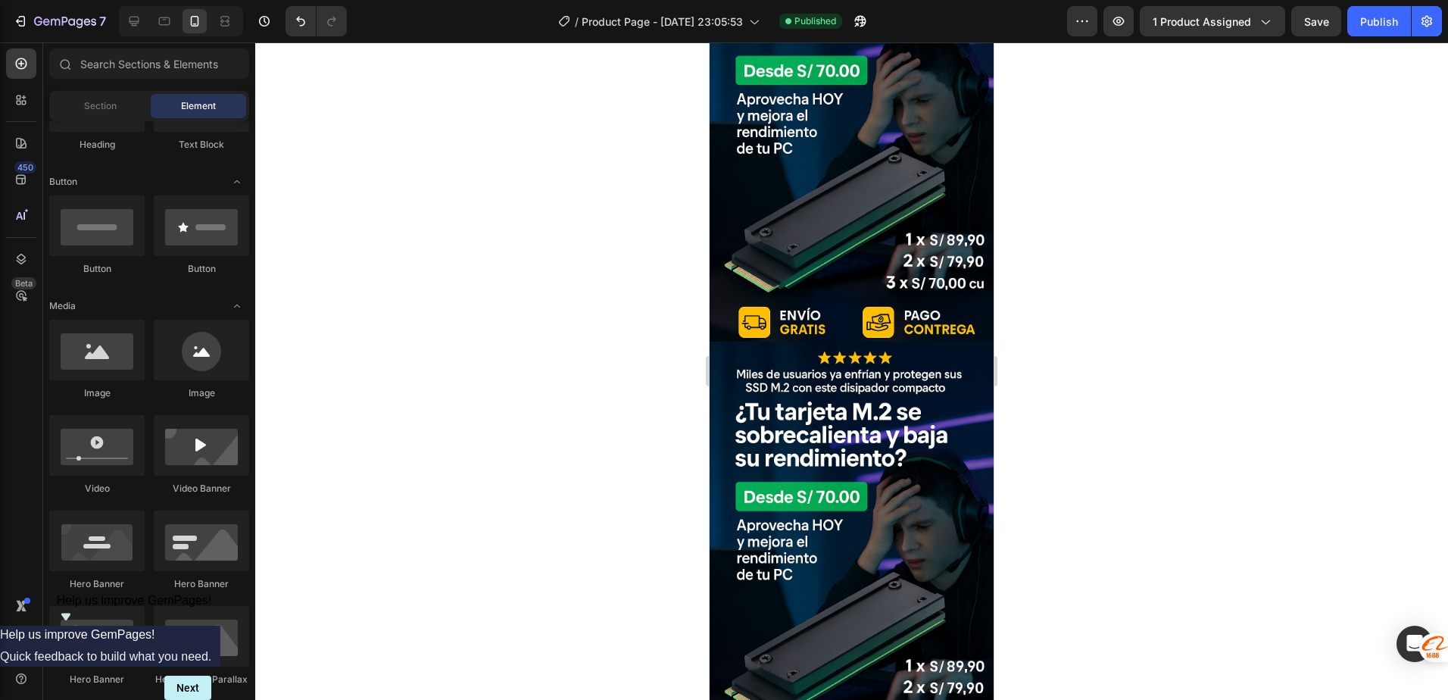
scroll to position [227, 0]
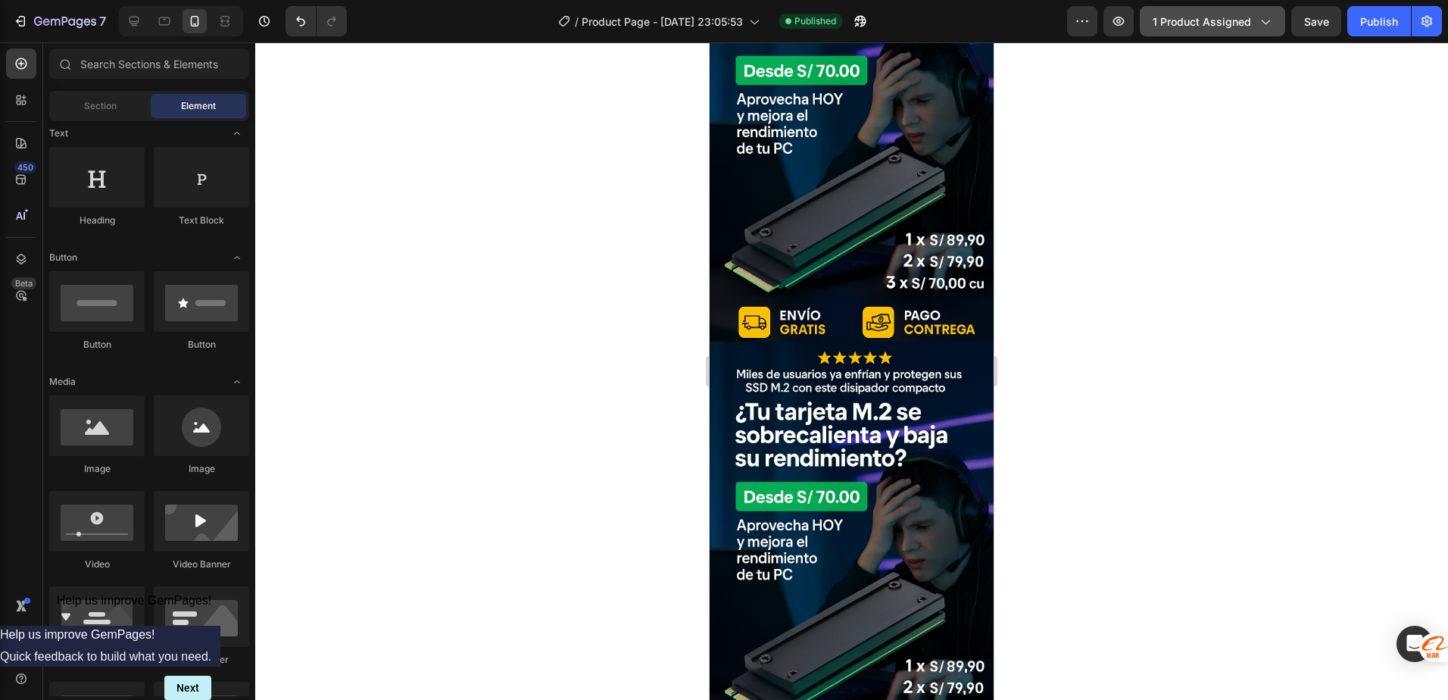
click at [1199, 23] on span "1 product assigned" at bounding box center [1202, 22] width 98 height 16
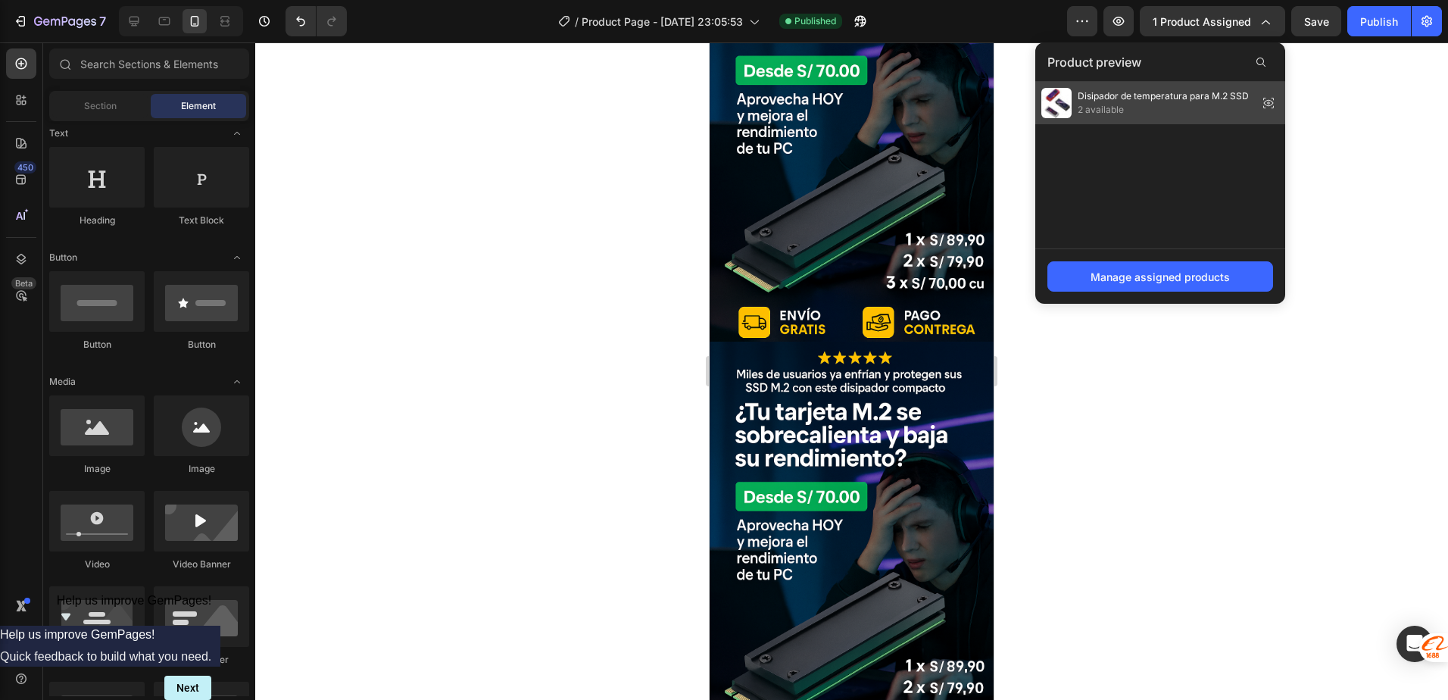
click at [1203, 98] on span "Disipador de temperatura para M.2 SSD" at bounding box center [1163, 96] width 171 height 14
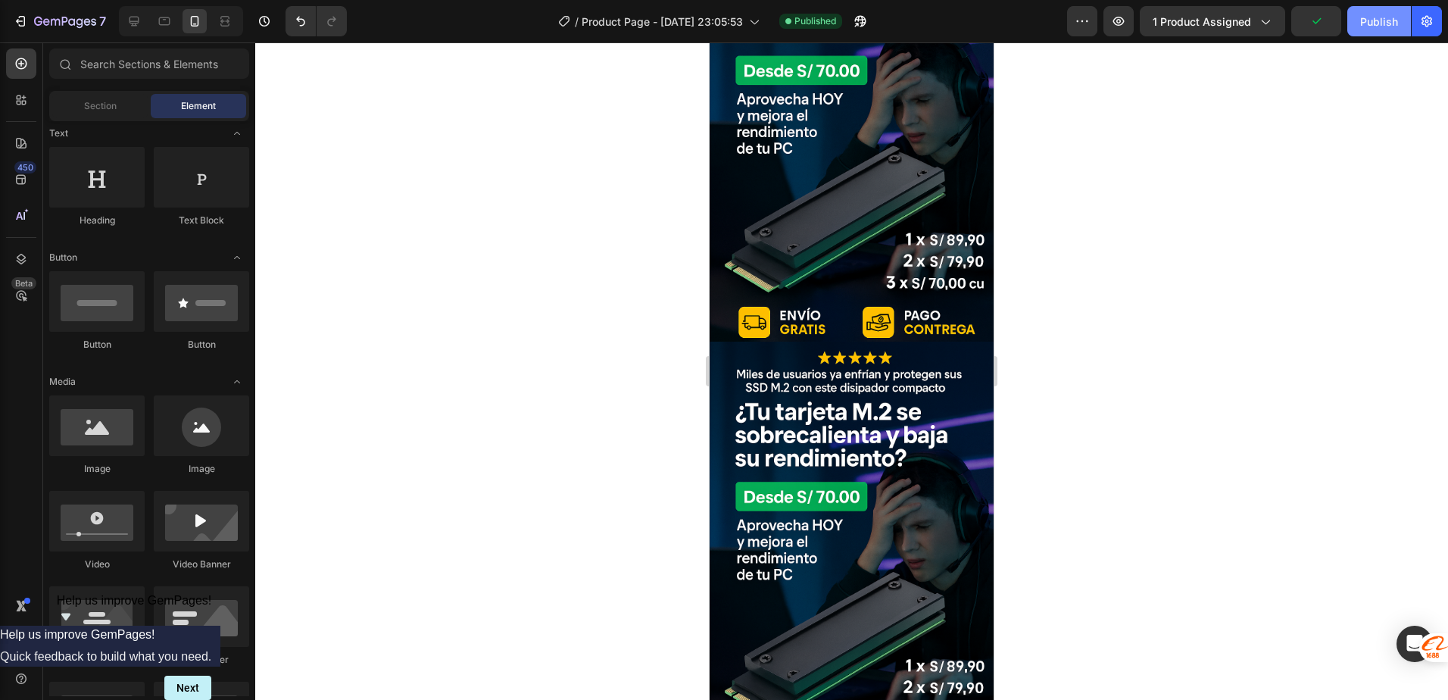
click at [1373, 24] on div "Publish" at bounding box center [1379, 22] width 38 height 16
click at [742, 669] on div "View live page" at bounding box center [753, 664] width 86 height 21
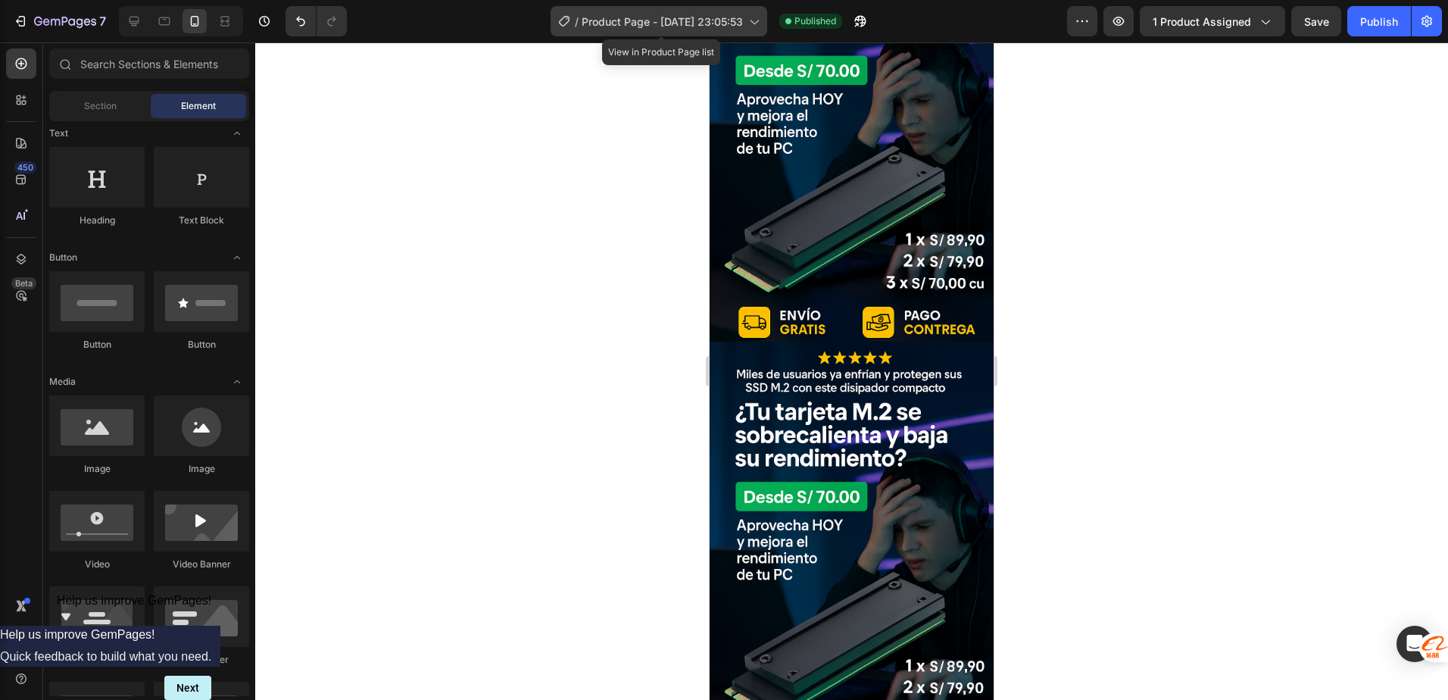
click at [700, 21] on span "Product Page - [DATE] 23:05:53" at bounding box center [662, 22] width 161 height 16
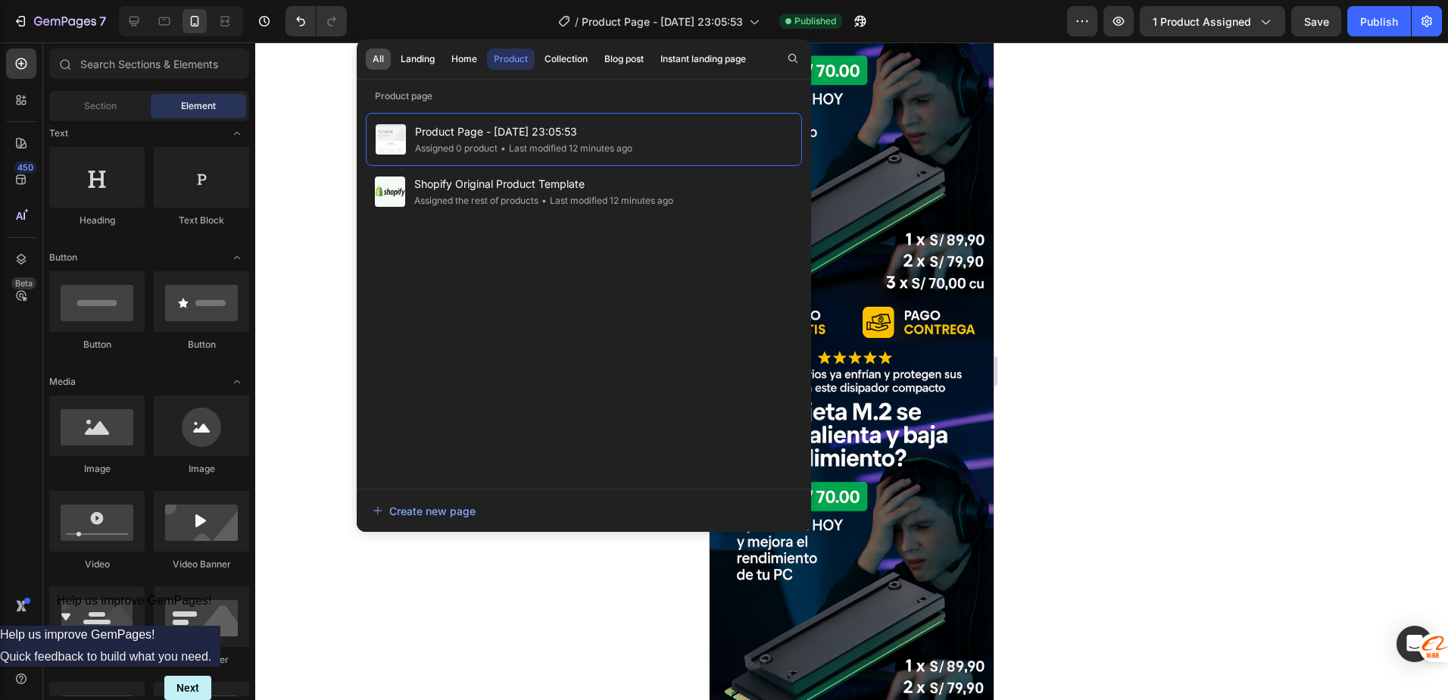
click at [383, 57] on div "All" at bounding box center [378, 59] width 11 height 14
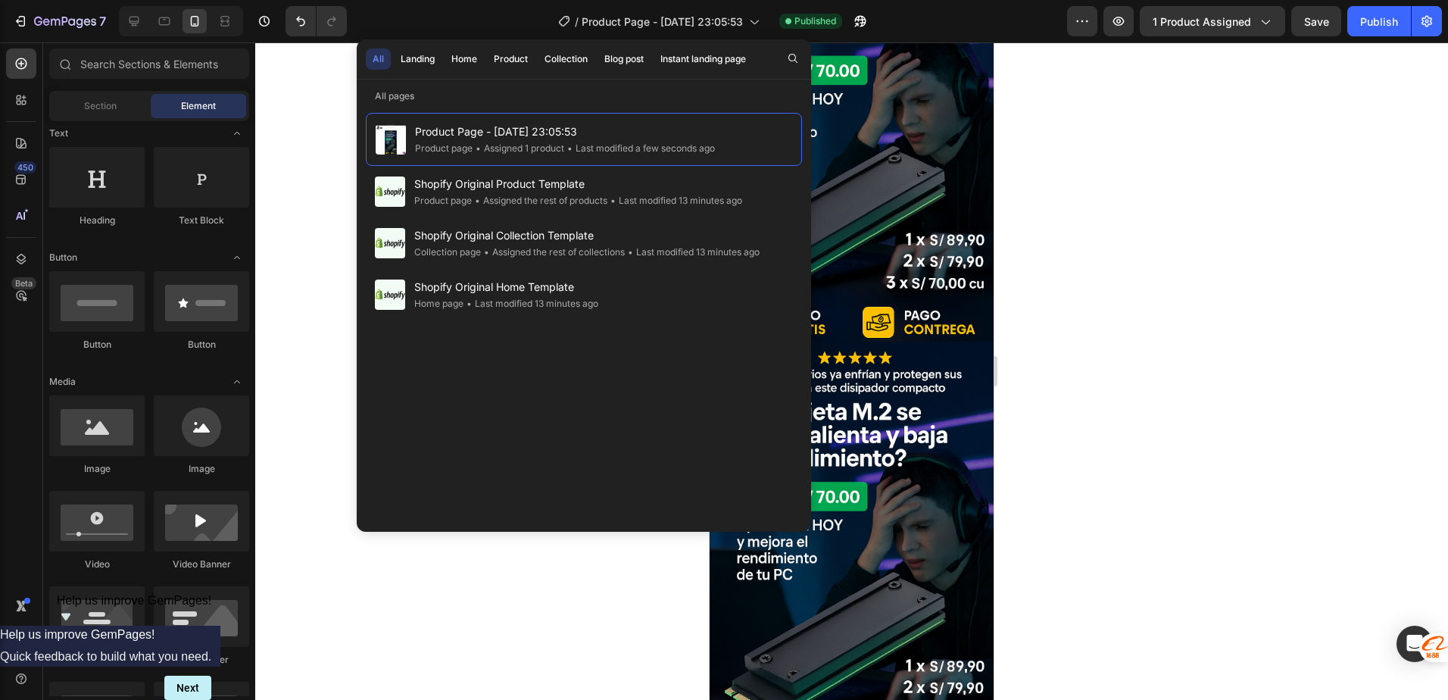
click at [1223, 134] on div at bounding box center [851, 371] width 1193 height 658
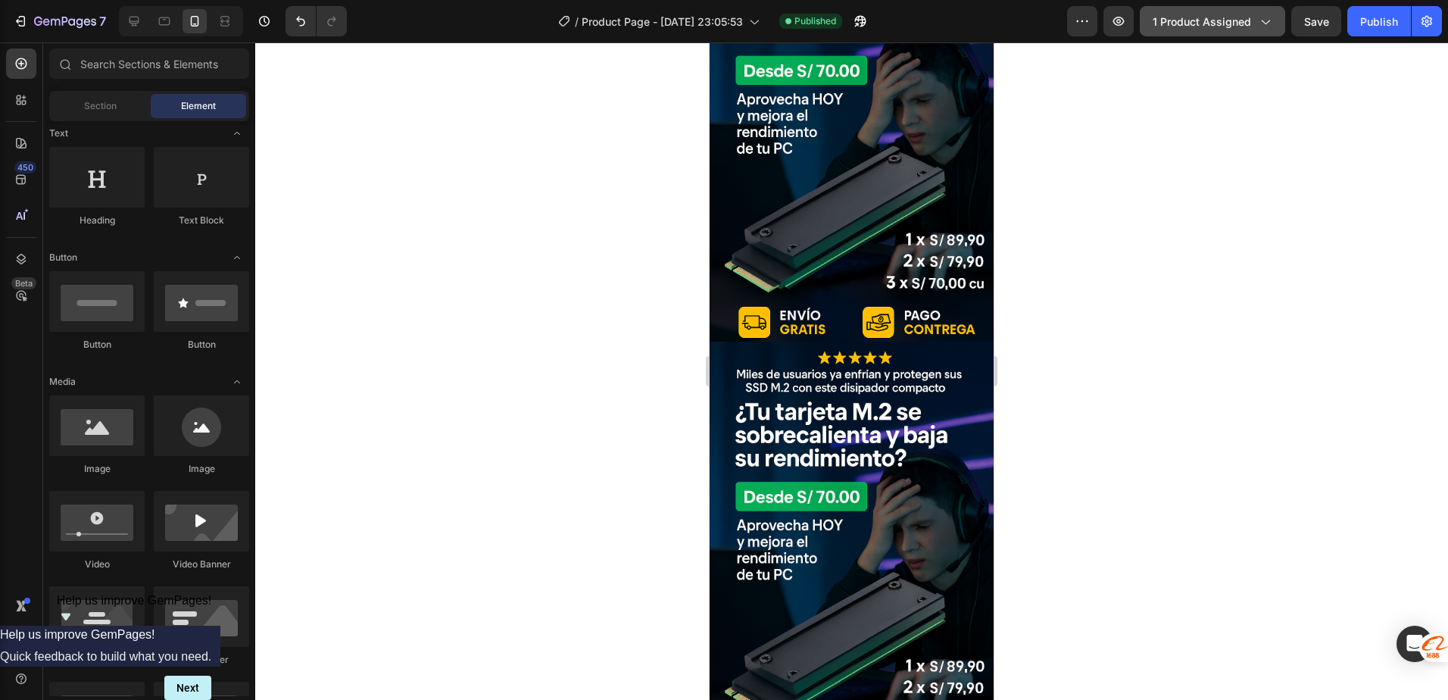
click at [1232, 24] on span "1 product assigned" at bounding box center [1202, 22] width 98 height 16
click at [1089, 14] on icon "button" at bounding box center [1082, 21] width 15 height 15
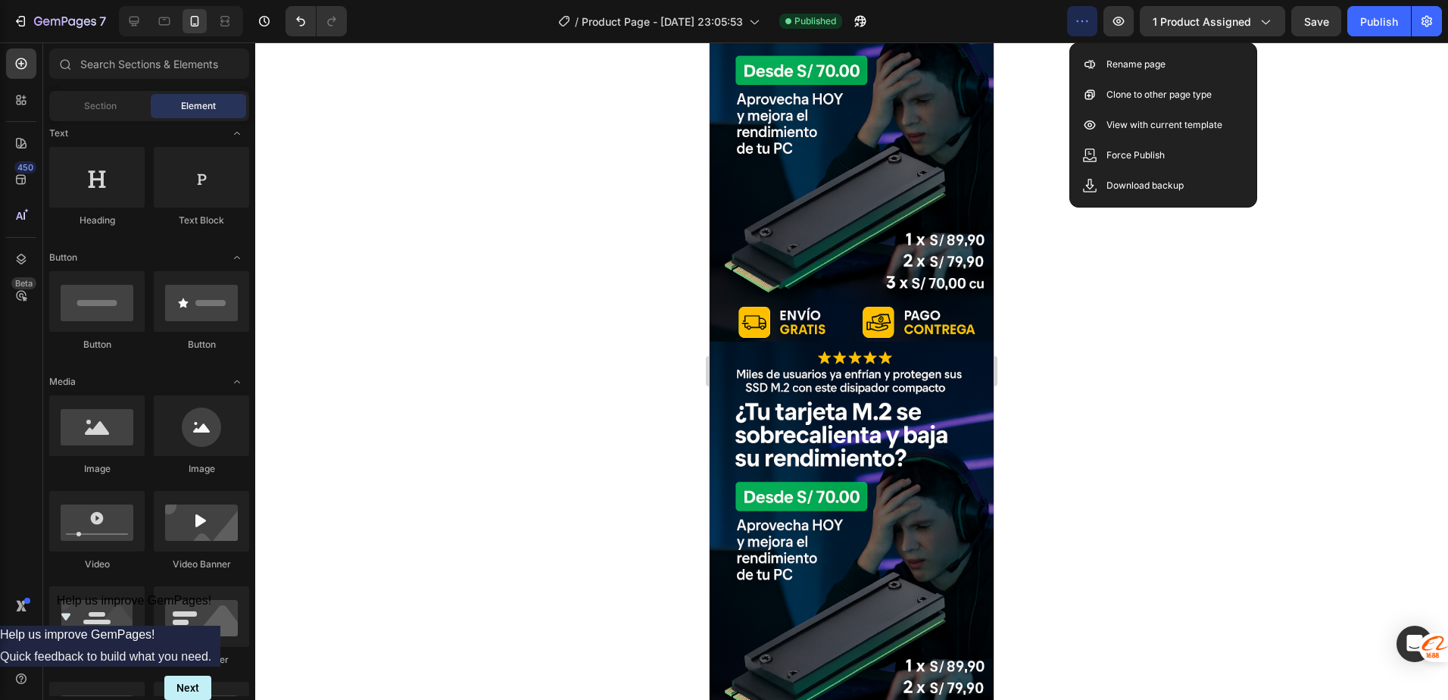
click at [1142, 307] on div at bounding box center [851, 371] width 1193 height 658
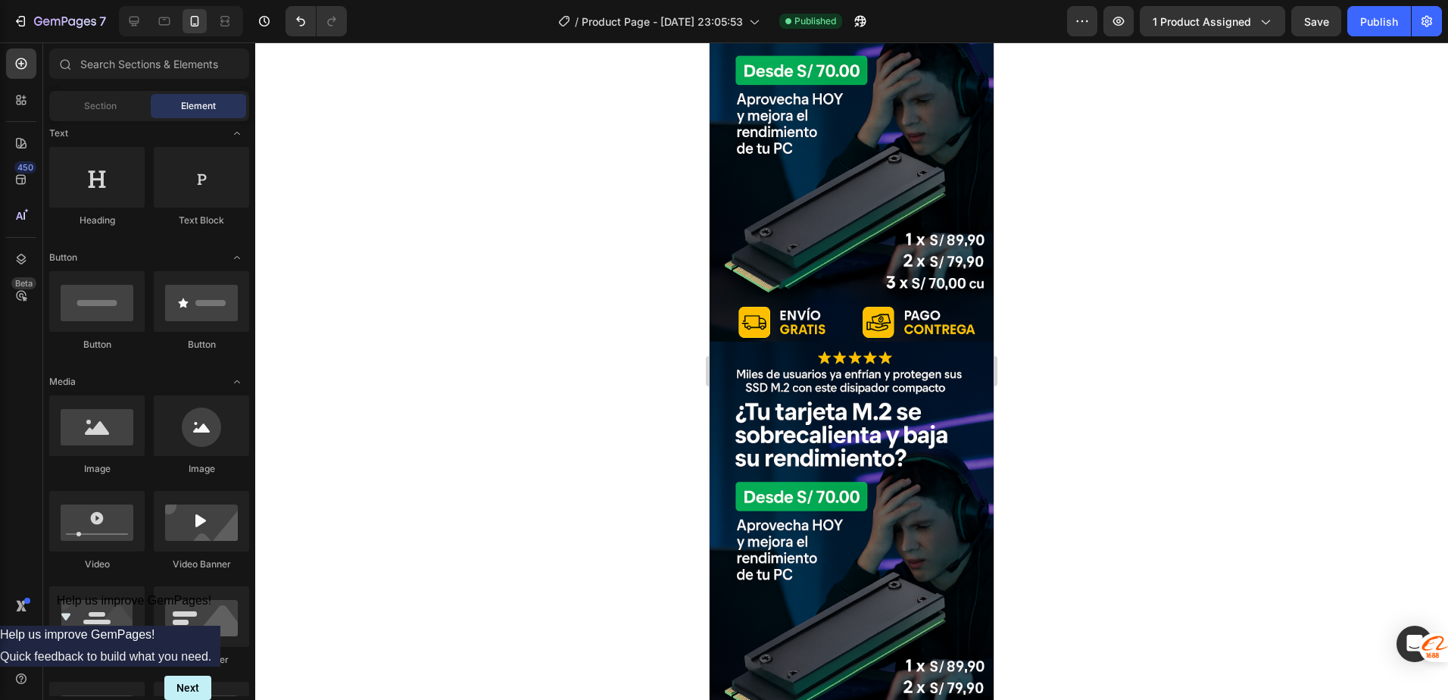
click at [379, 245] on div at bounding box center [851, 371] width 1193 height 658
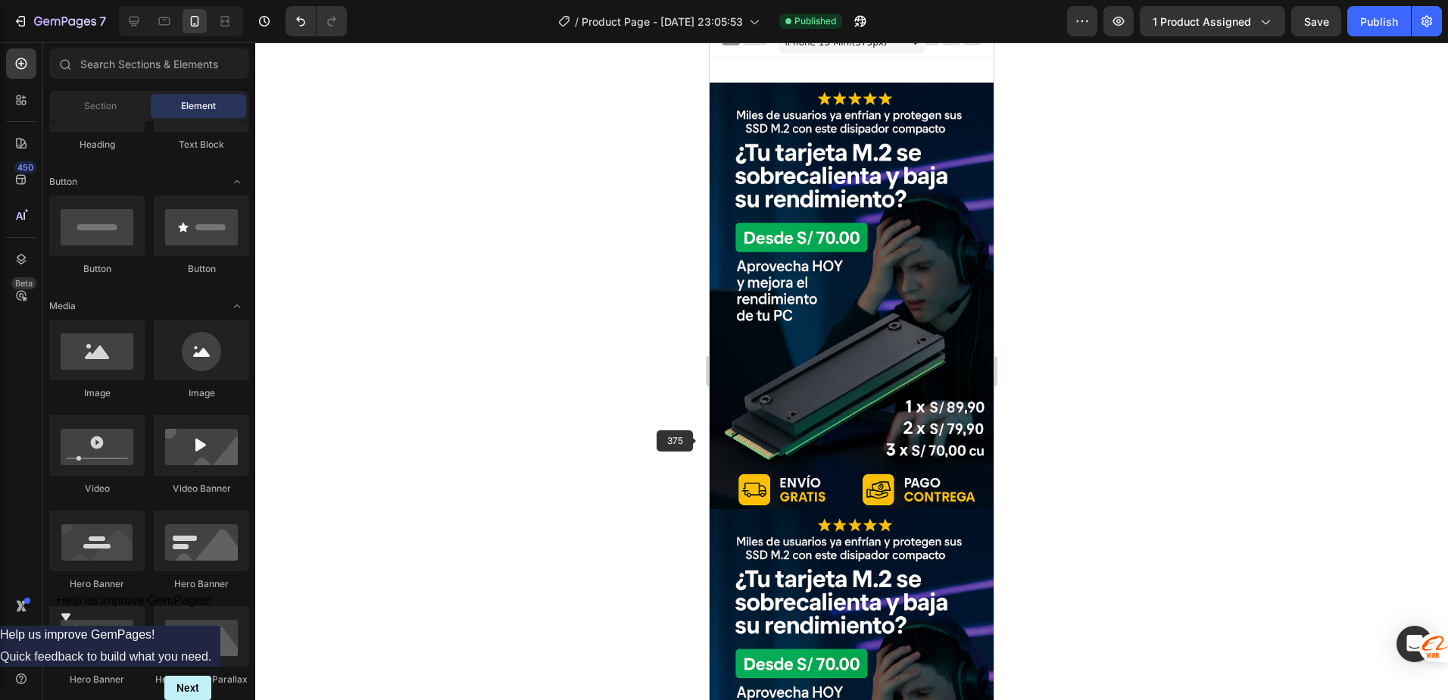
scroll to position [2, 0]
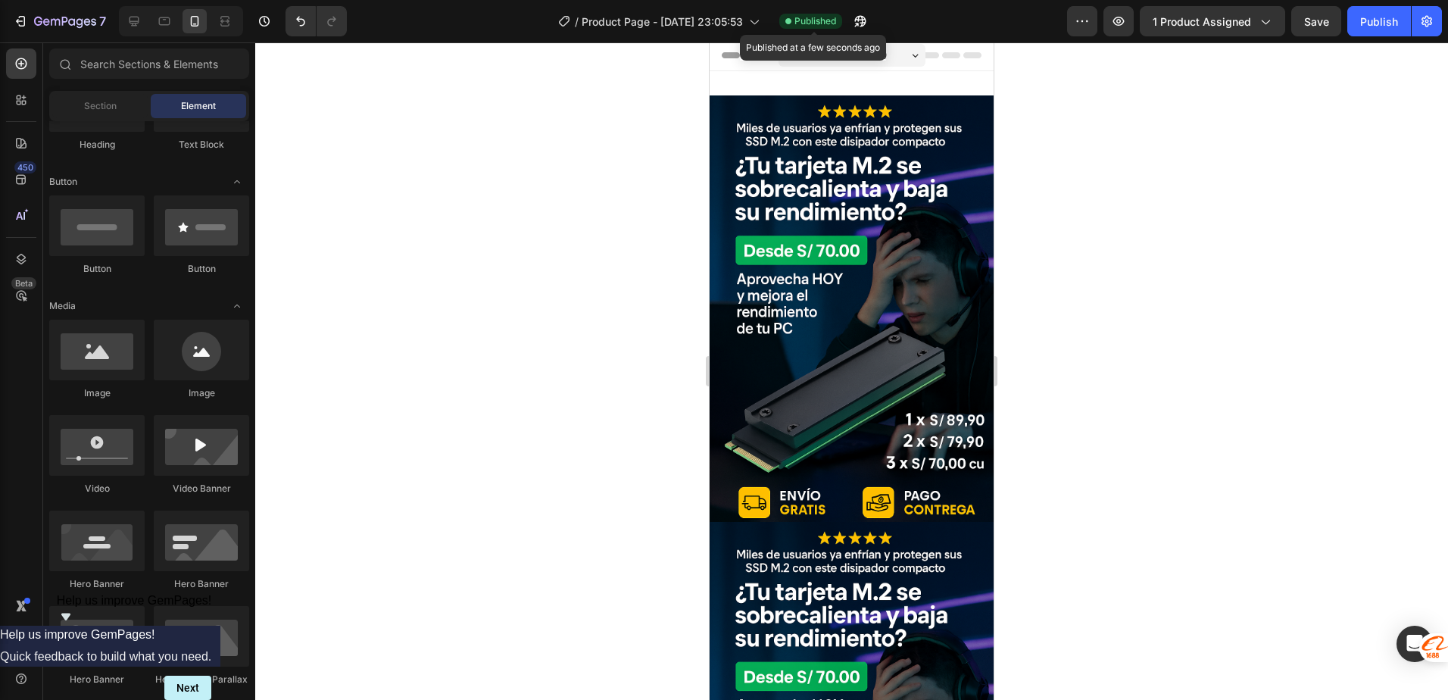
click at [832, 20] on span "Published" at bounding box center [816, 21] width 42 height 14
click at [864, 20] on icon "button" at bounding box center [860, 21] width 15 height 15
click at [1357, 21] on button "Publish" at bounding box center [1380, 21] width 64 height 30
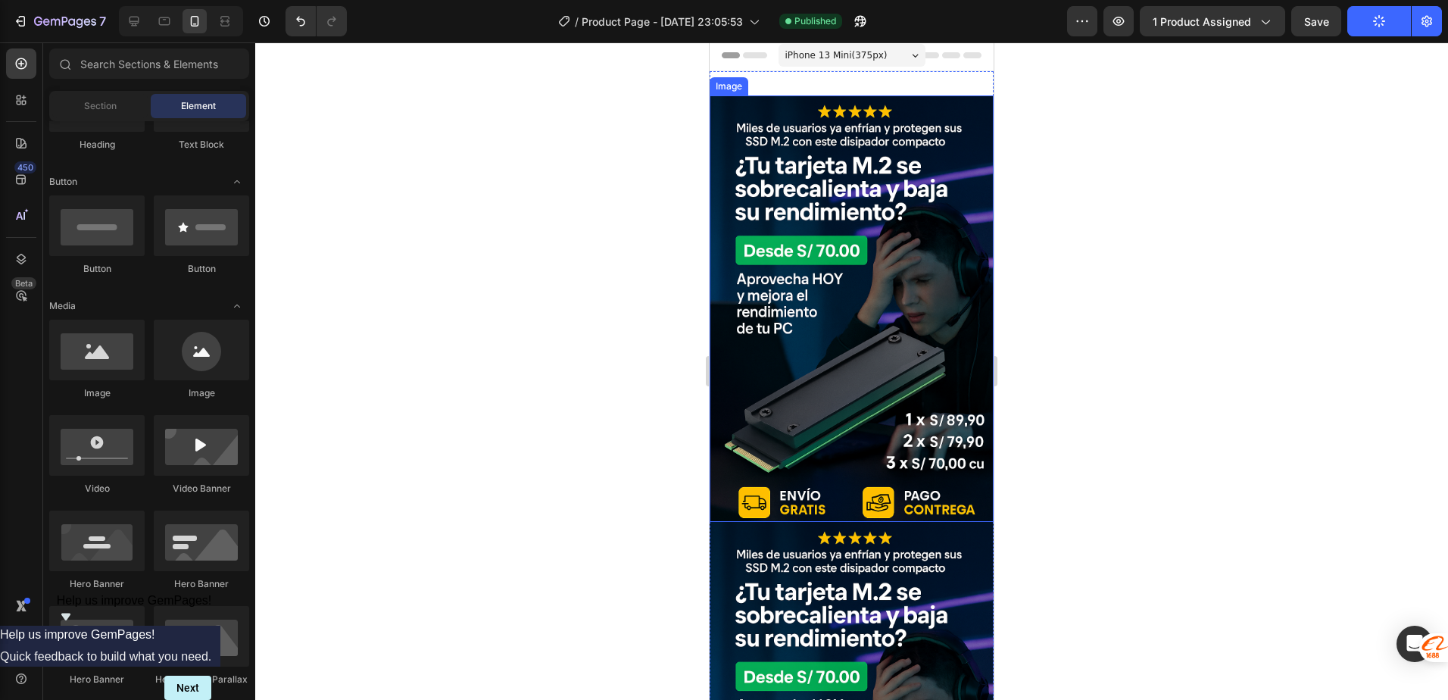
scroll to position [0, 0]
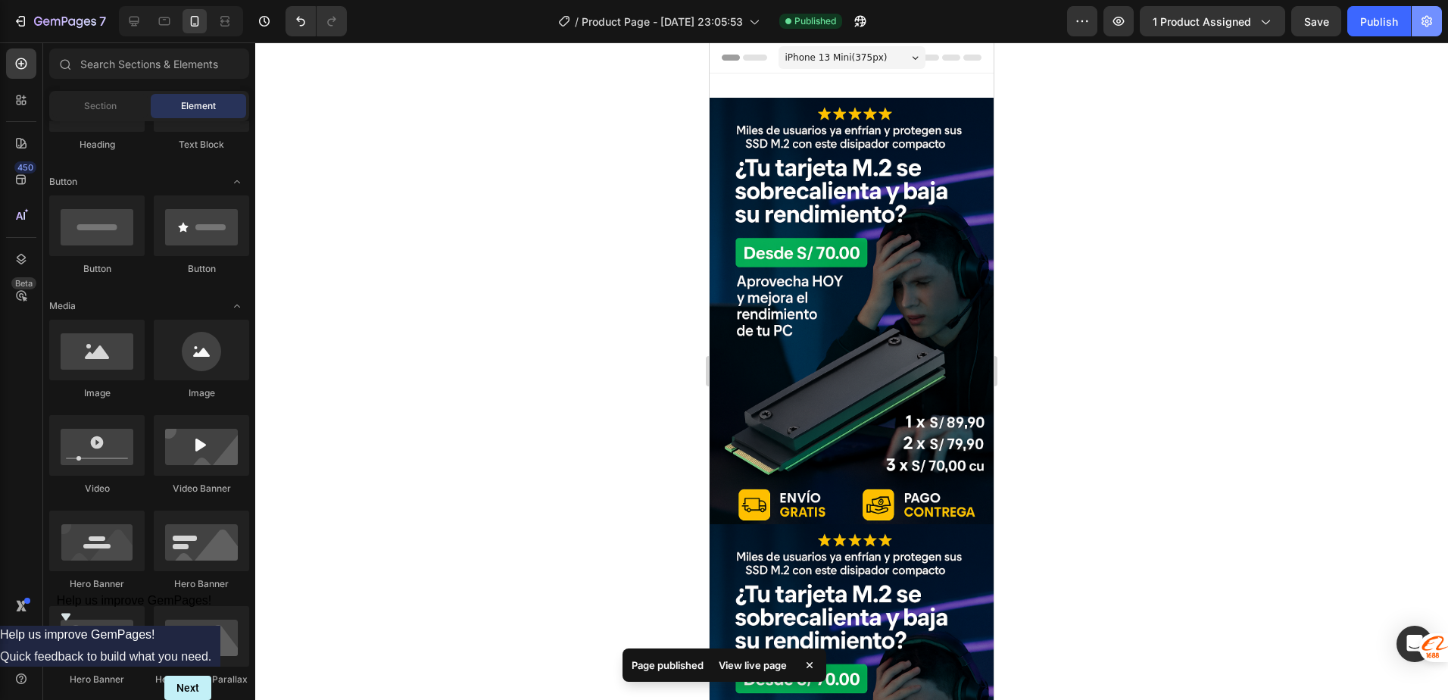
click at [1429, 19] on icon "button" at bounding box center [1427, 21] width 15 height 15
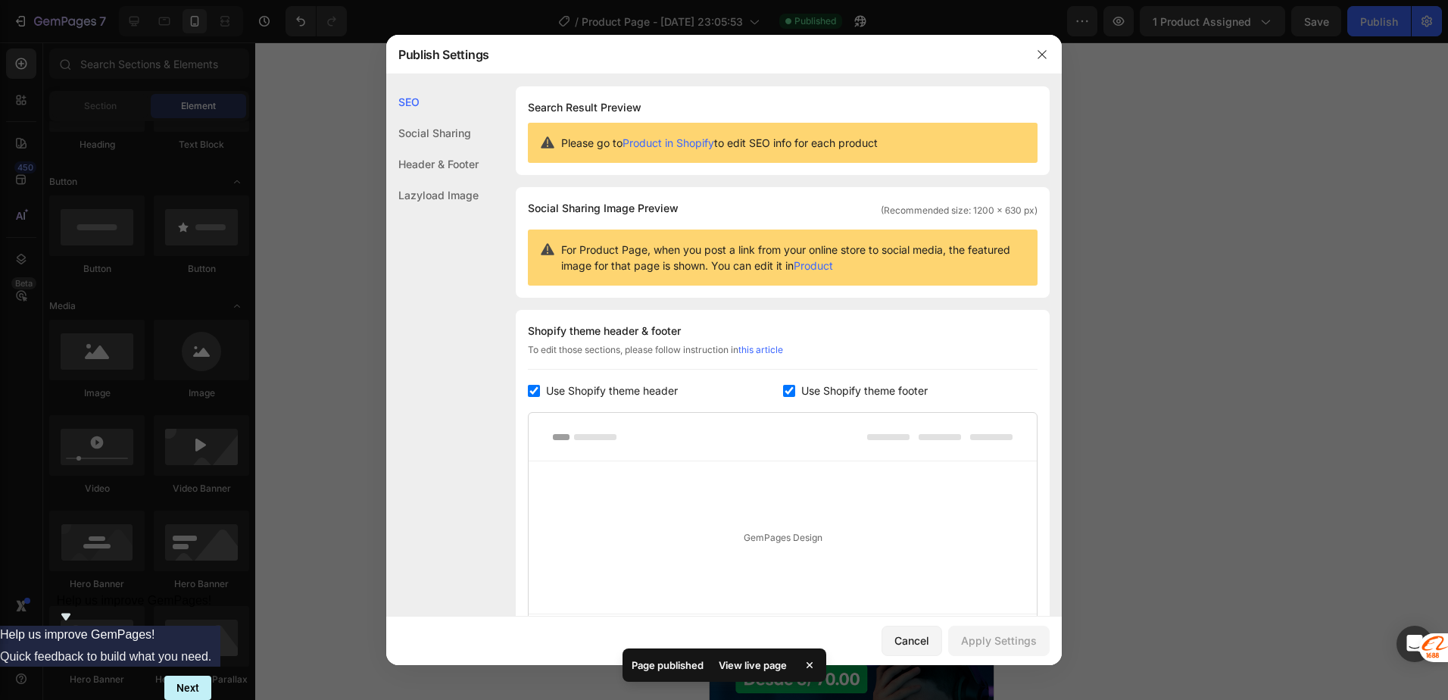
click at [428, 125] on div "Social Sharing" at bounding box center [432, 132] width 92 height 31
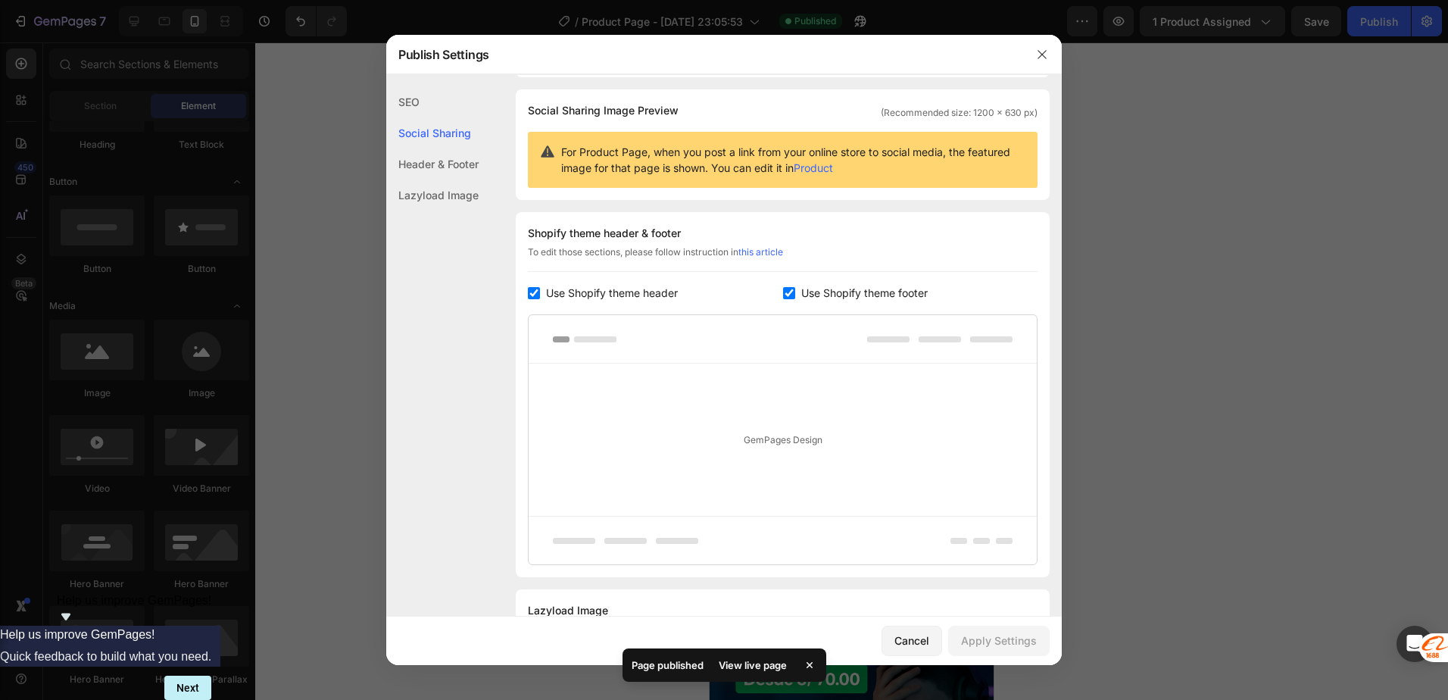
click at [421, 142] on div "Social Sharing" at bounding box center [432, 132] width 92 height 31
click at [429, 166] on div "Header & Footer" at bounding box center [432, 163] width 92 height 31
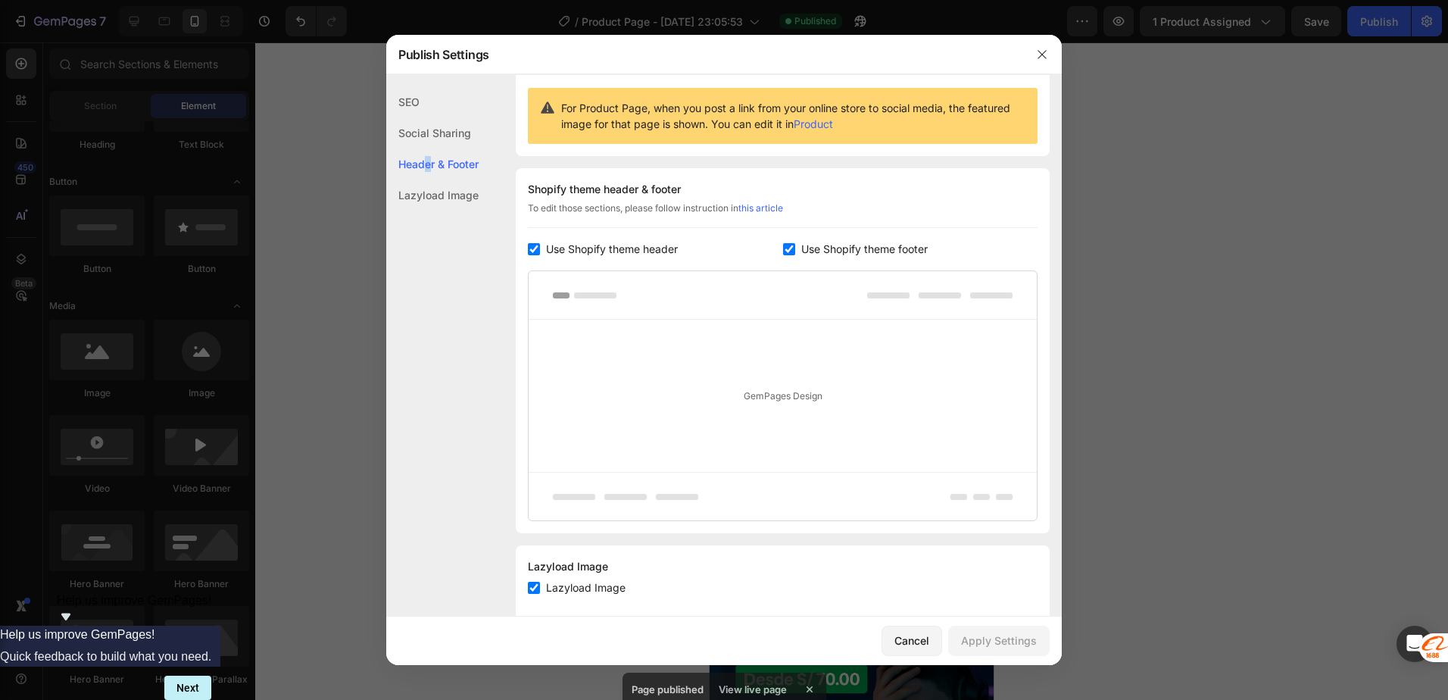
scroll to position [170, 0]
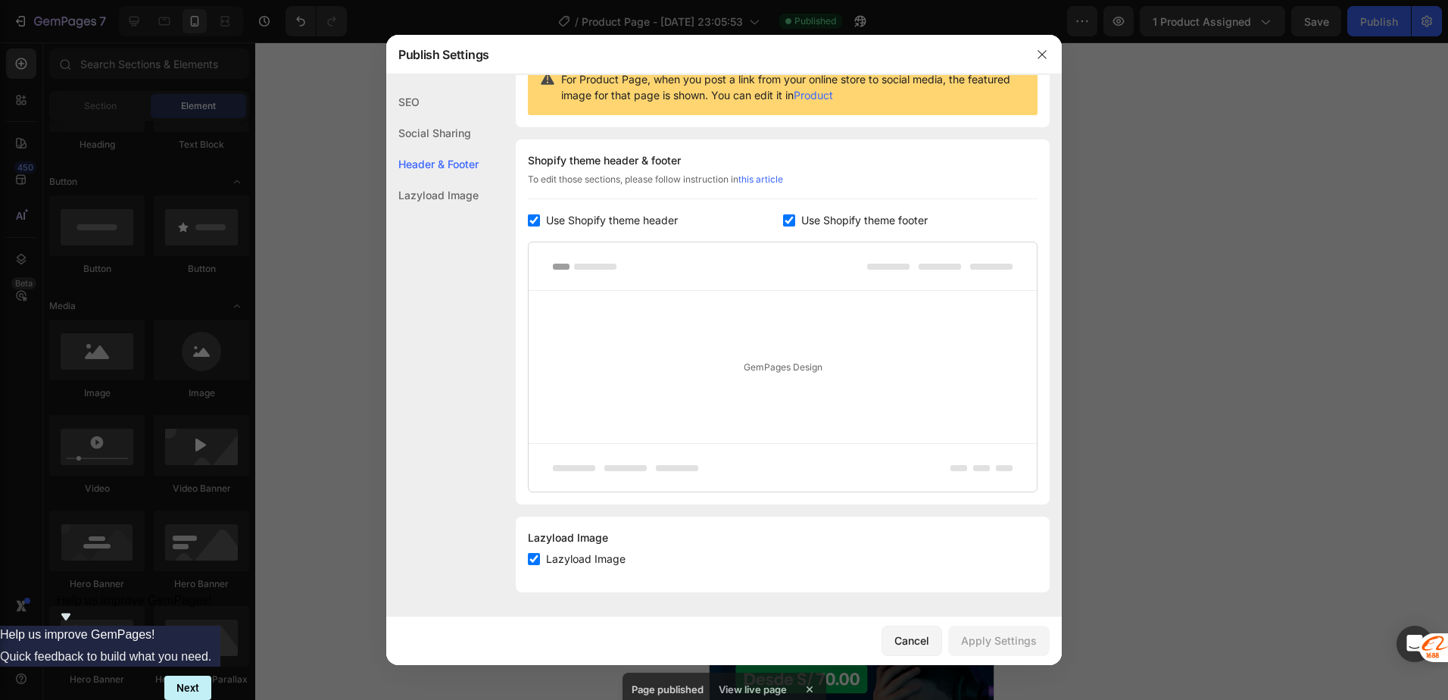
drag, startPoint x: 429, startPoint y: 167, endPoint x: 436, endPoint y: 194, distance: 28.1
click at [436, 192] on div "Lazyload Image" at bounding box center [432, 195] width 92 height 31
click at [1045, 63] on button "button" at bounding box center [1042, 54] width 24 height 24
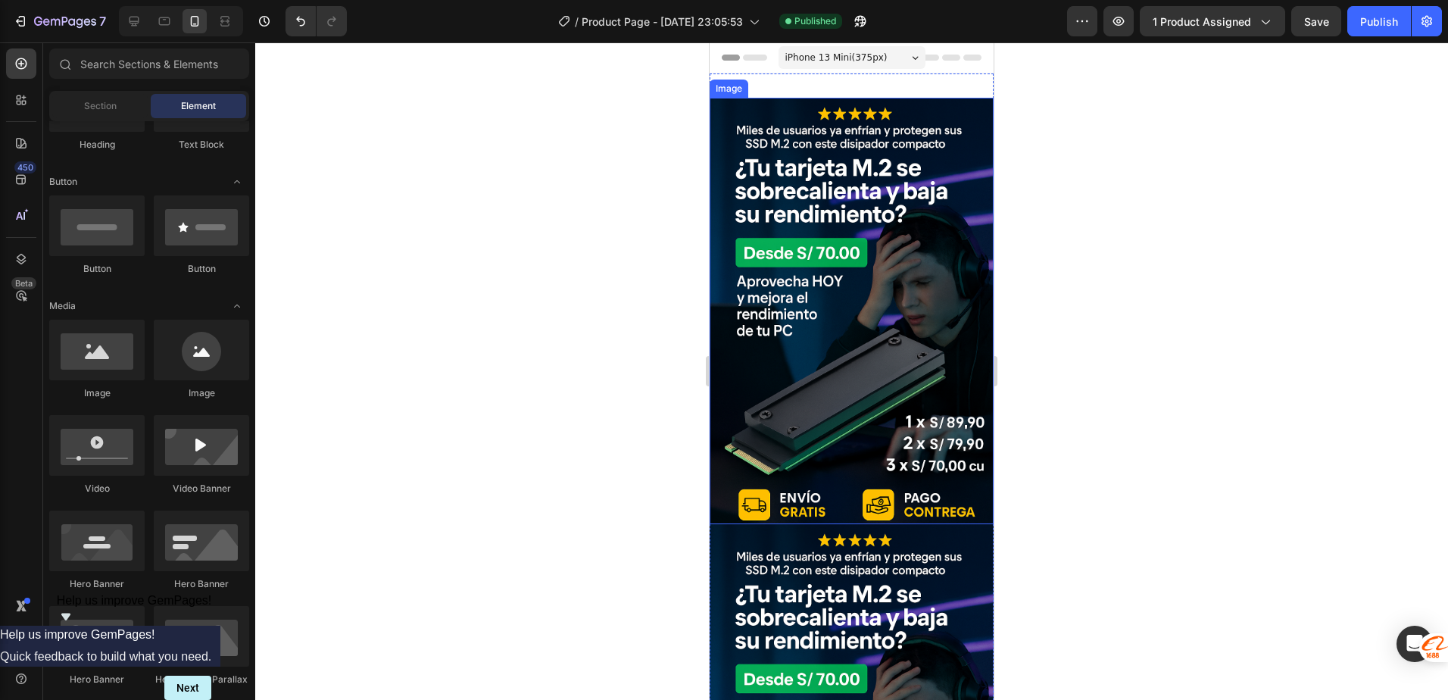
click at [886, 242] on img at bounding box center [852, 311] width 284 height 426
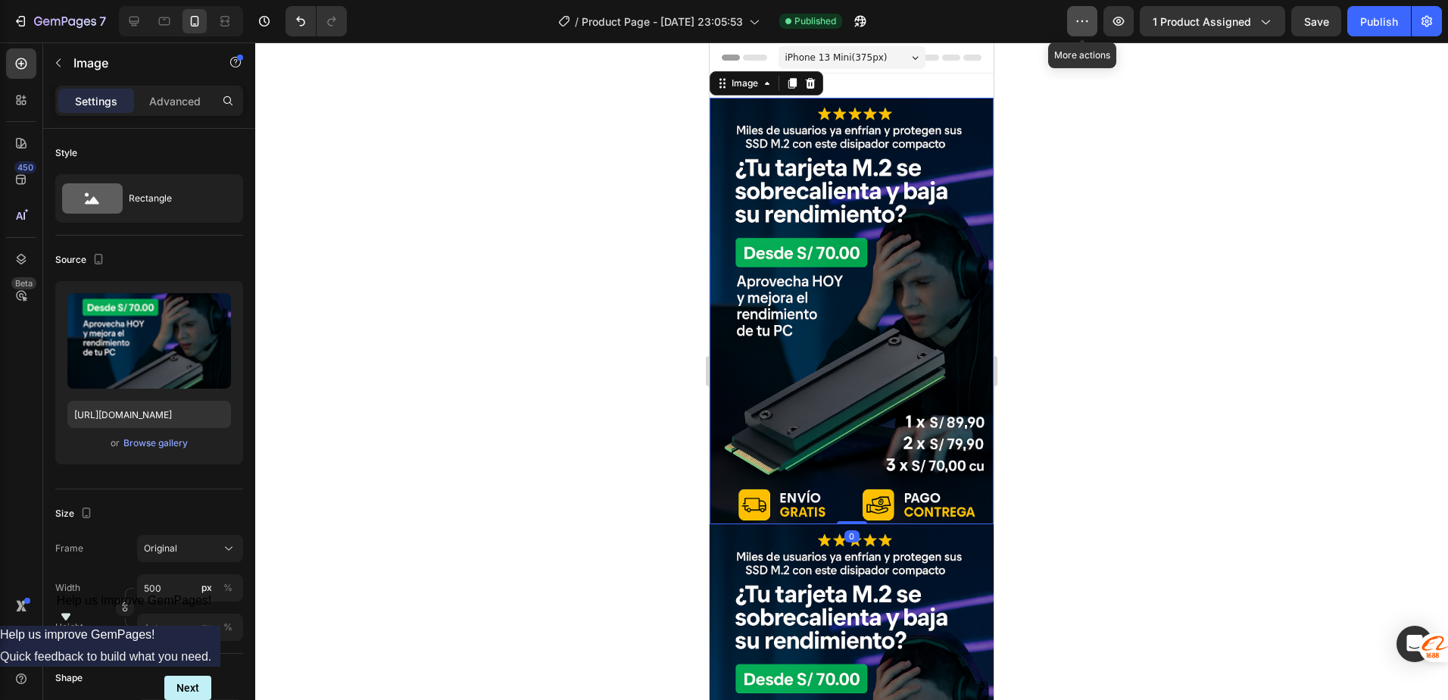
click at [1086, 25] on icon "button" at bounding box center [1082, 21] width 15 height 15
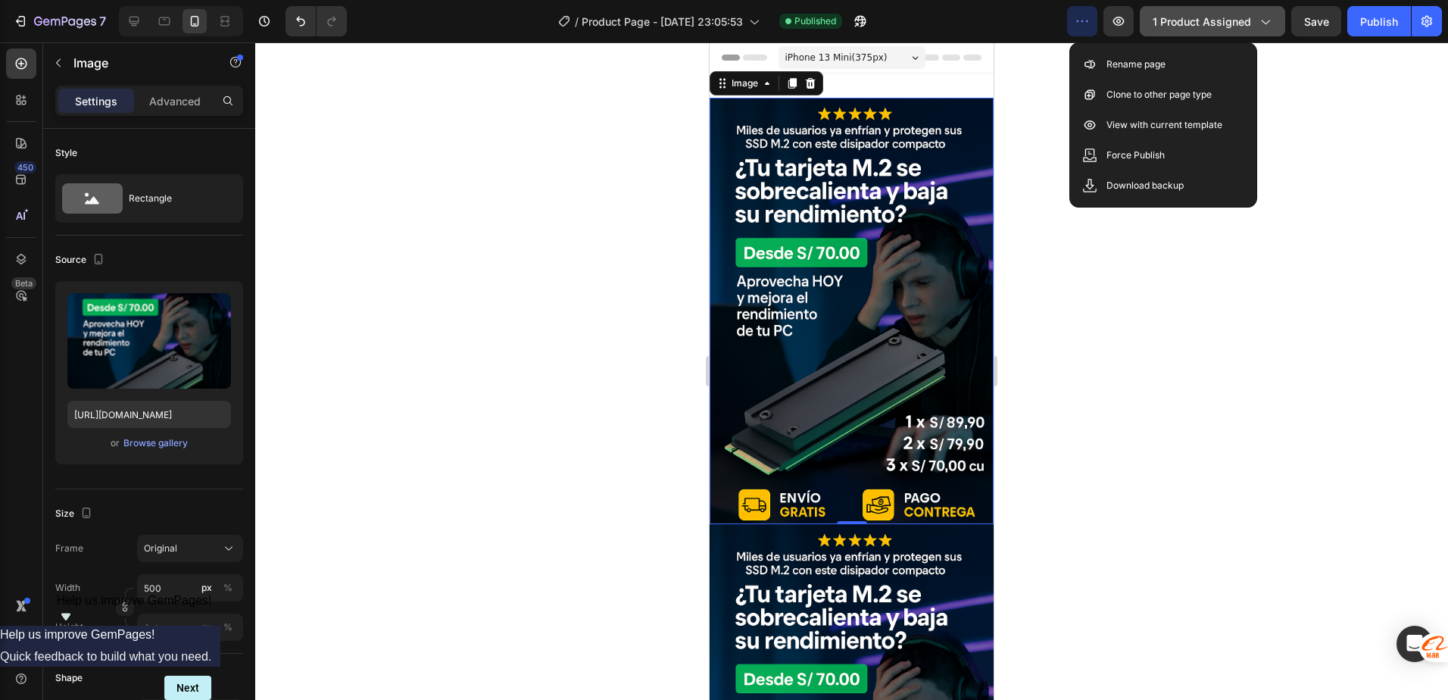
click at [1192, 33] on button "1 product assigned" at bounding box center [1212, 21] width 145 height 30
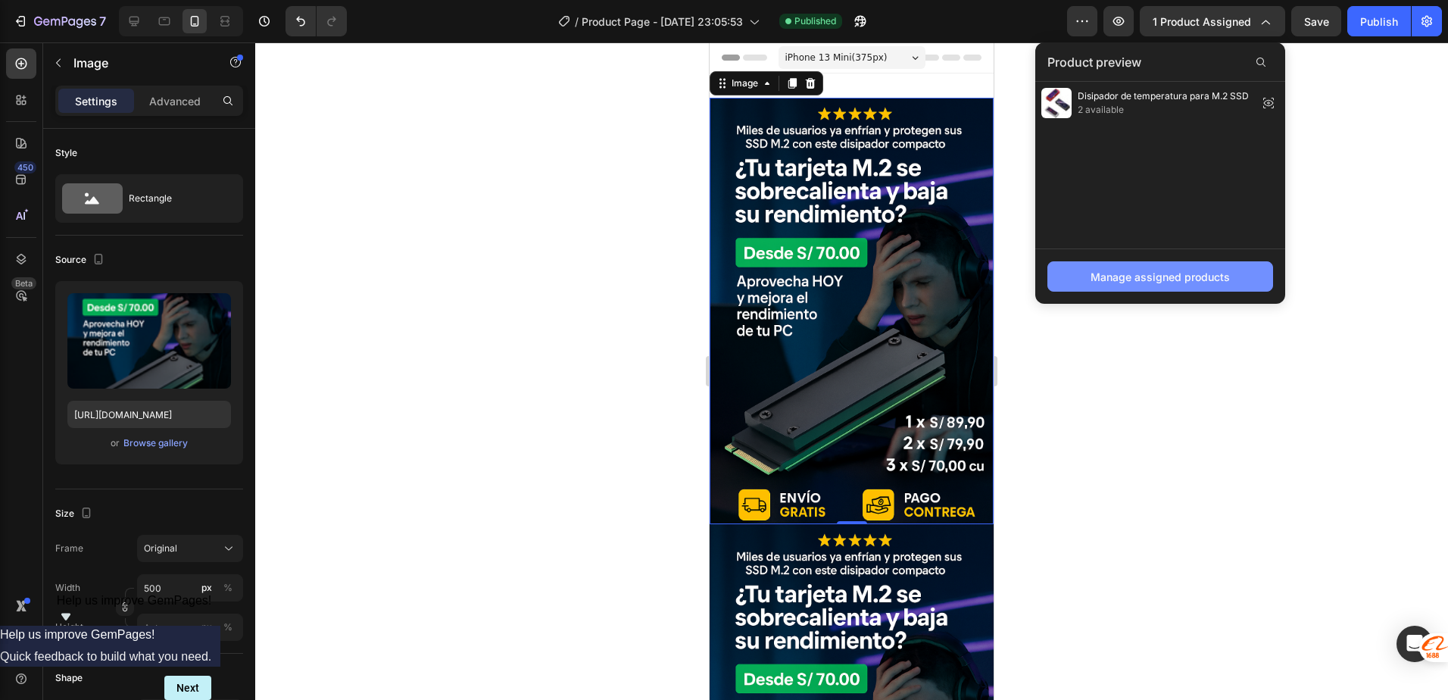
drag, startPoint x: 1243, startPoint y: 104, endPoint x: 1083, endPoint y: 275, distance: 234.2
click at [1083, 275] on button "Manage assigned products" at bounding box center [1161, 276] width 226 height 30
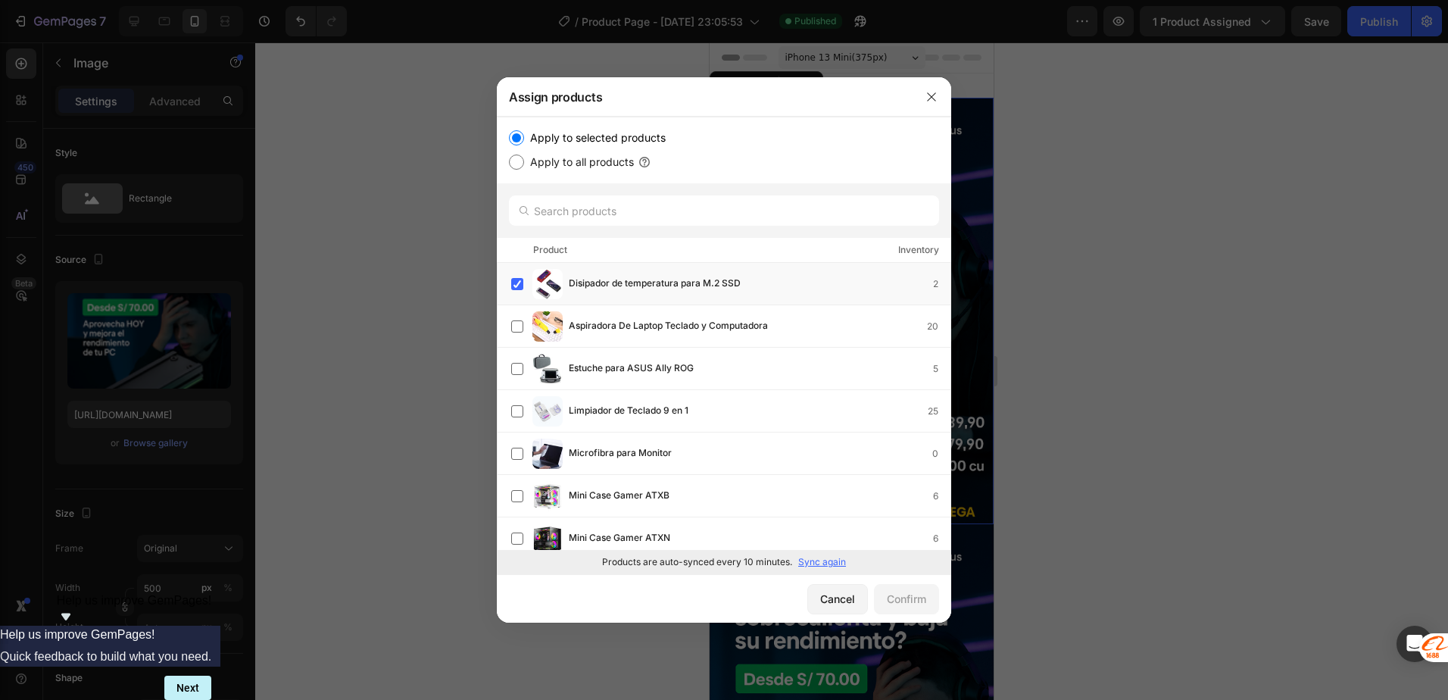
click at [533, 161] on label "Apply to all products" at bounding box center [579, 162] width 110 height 18
click at [524, 161] on input "Apply to all products" at bounding box center [516, 162] width 15 height 15
radio input "true"
drag, startPoint x: 897, startPoint y: 591, endPoint x: 529, endPoint y: 149, distance: 574.9
click at [529, 151] on div "Assign products Apply to selected products Apply to all products Product Invent…" at bounding box center [724, 349] width 455 height 545
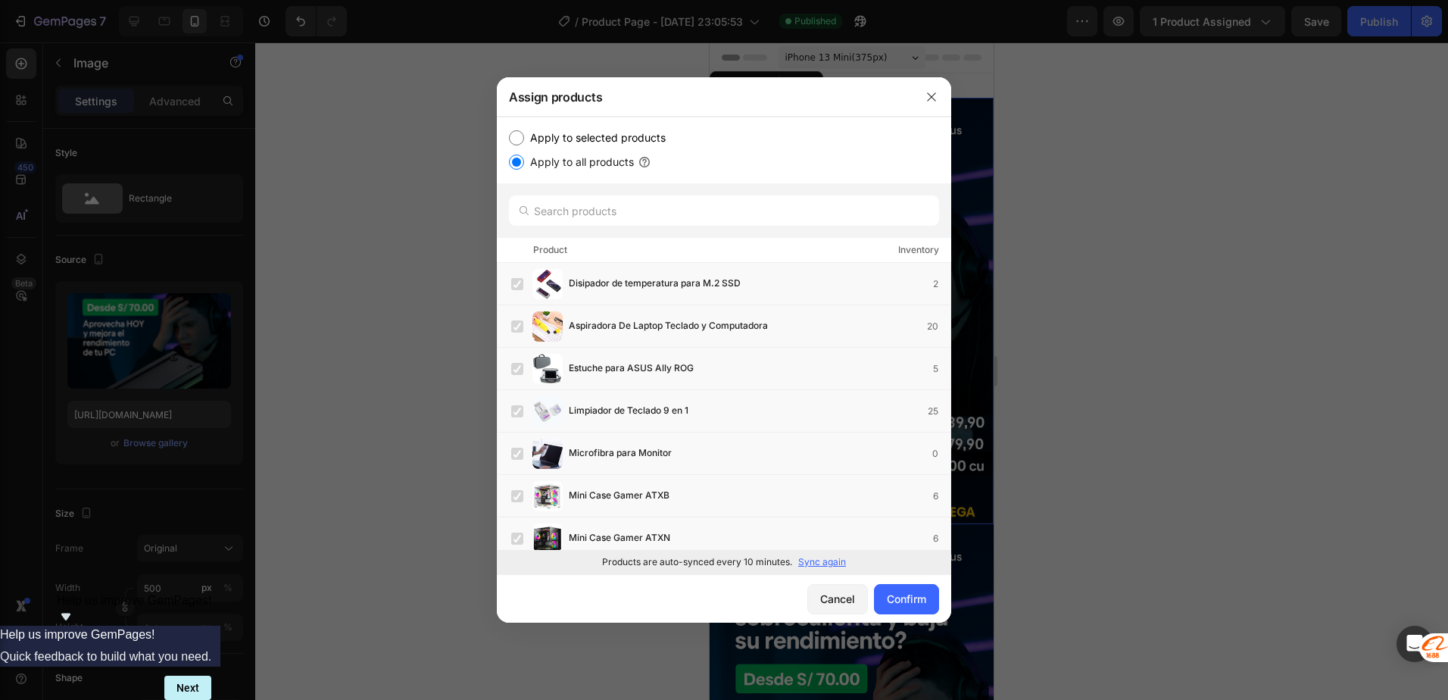
click at [532, 140] on label "Apply to selected products" at bounding box center [595, 138] width 142 height 18
click at [524, 140] on input "Apply to selected products" at bounding box center [516, 137] width 15 height 15
radio input "true"
click at [511, 286] on label at bounding box center [517, 284] width 12 height 12
click at [903, 601] on div "Confirm" at bounding box center [906, 599] width 39 height 16
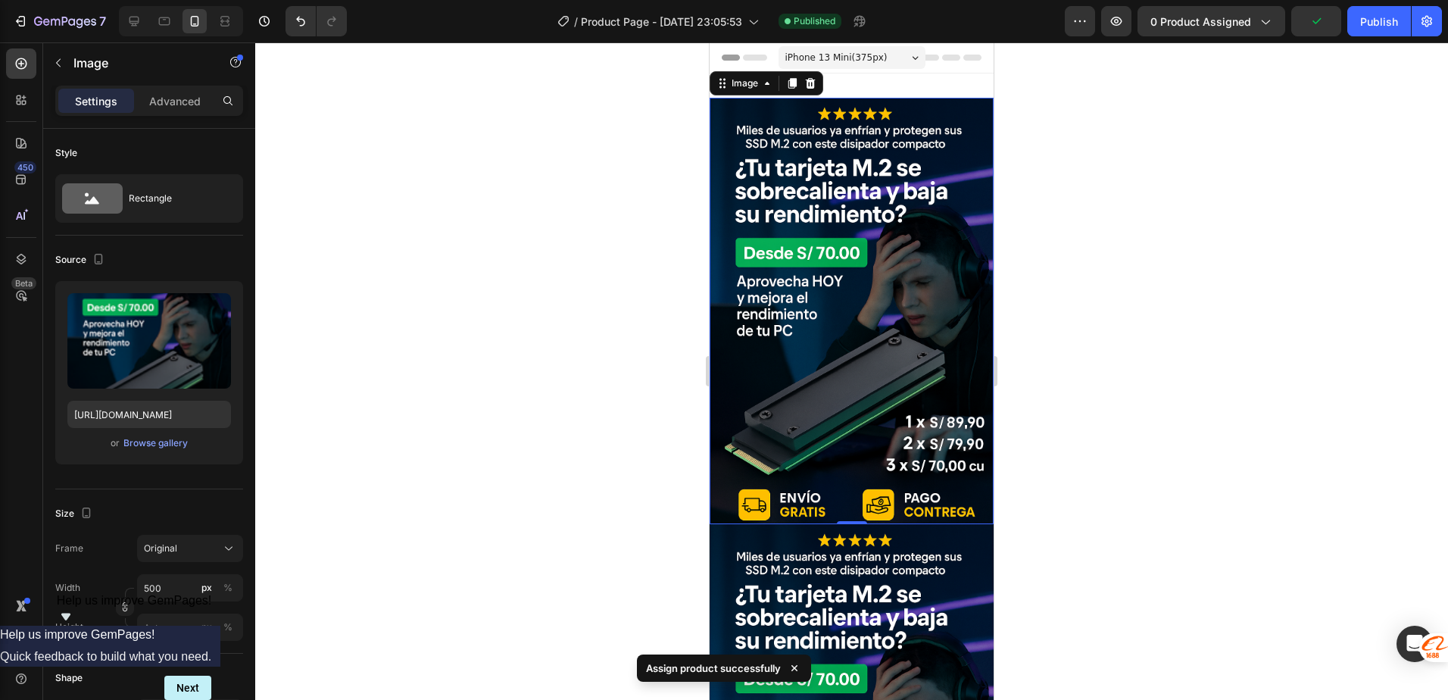
drag, startPoint x: 1137, startPoint y: 294, endPoint x: 1155, endPoint y: 288, distance: 19.2
click at [1138, 294] on div at bounding box center [851, 371] width 1193 height 658
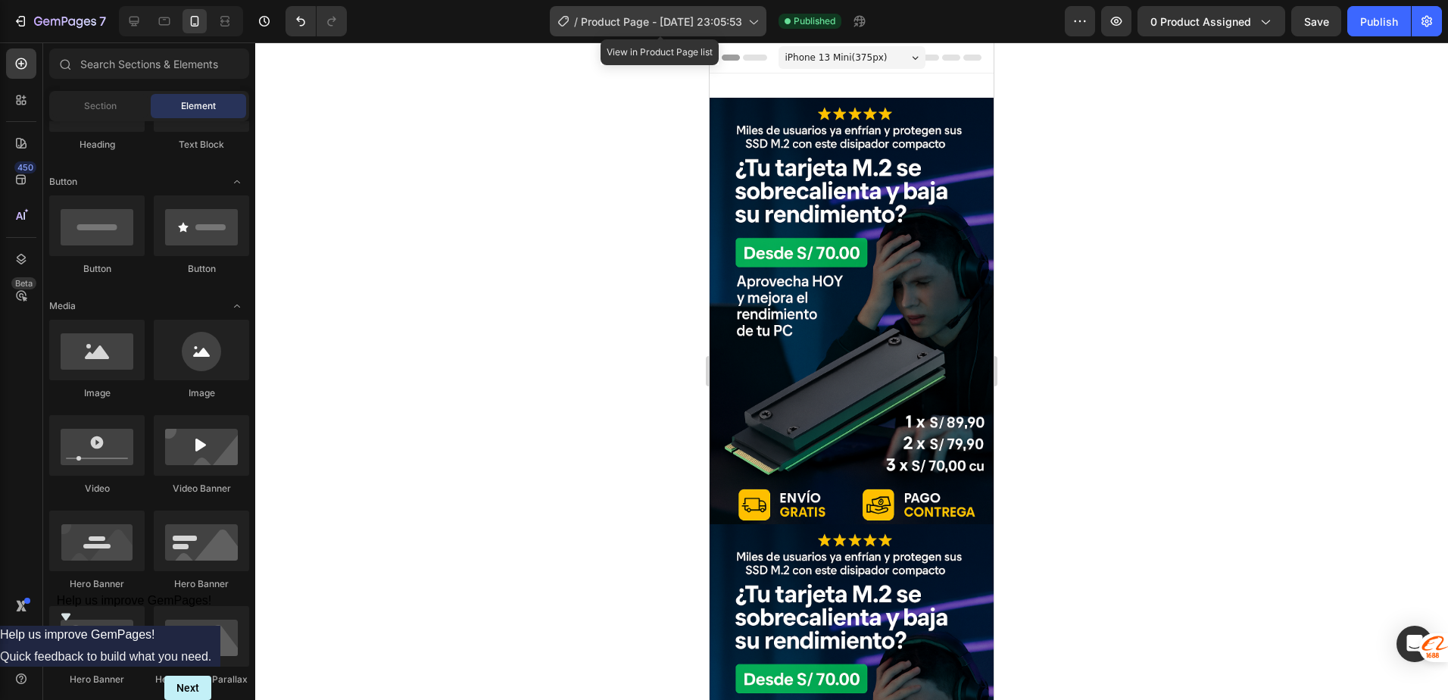
click at [584, 17] on span "Product Page - [DATE] 23:05:53" at bounding box center [661, 22] width 161 height 16
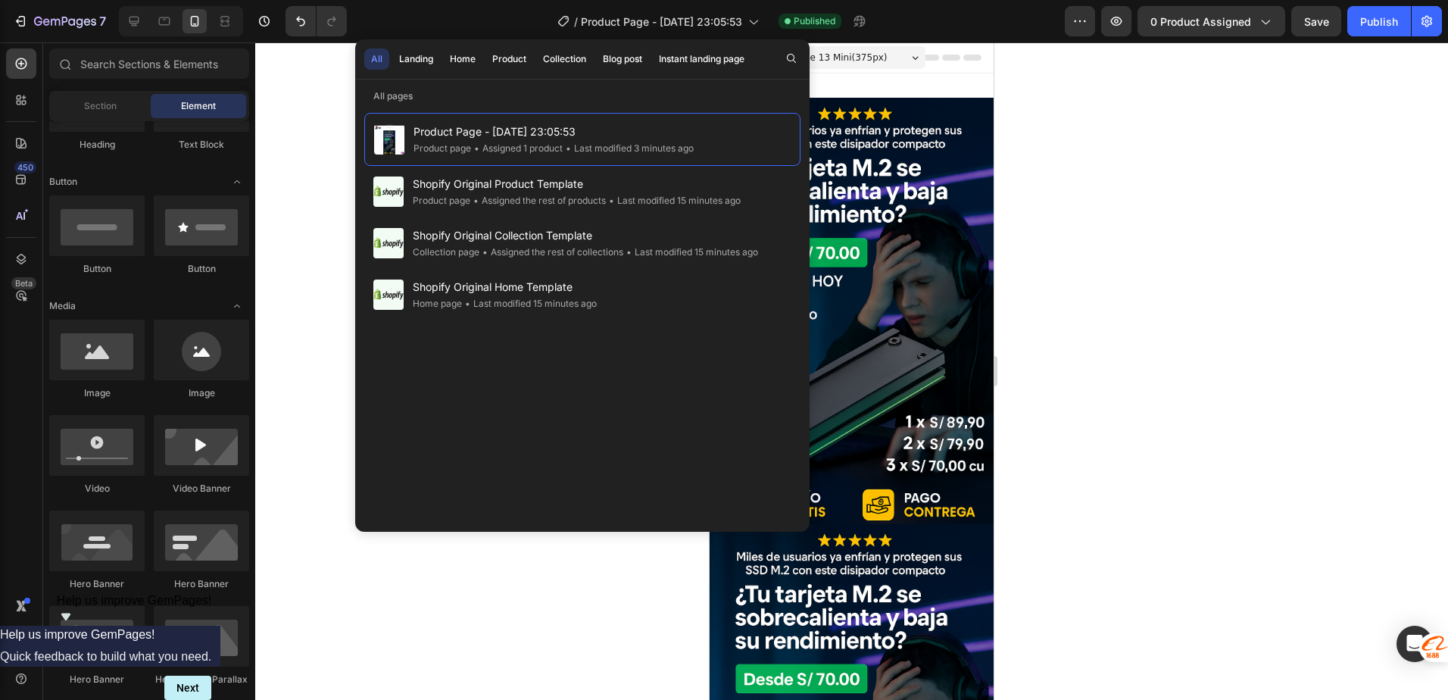
click at [306, 139] on div at bounding box center [851, 371] width 1193 height 658
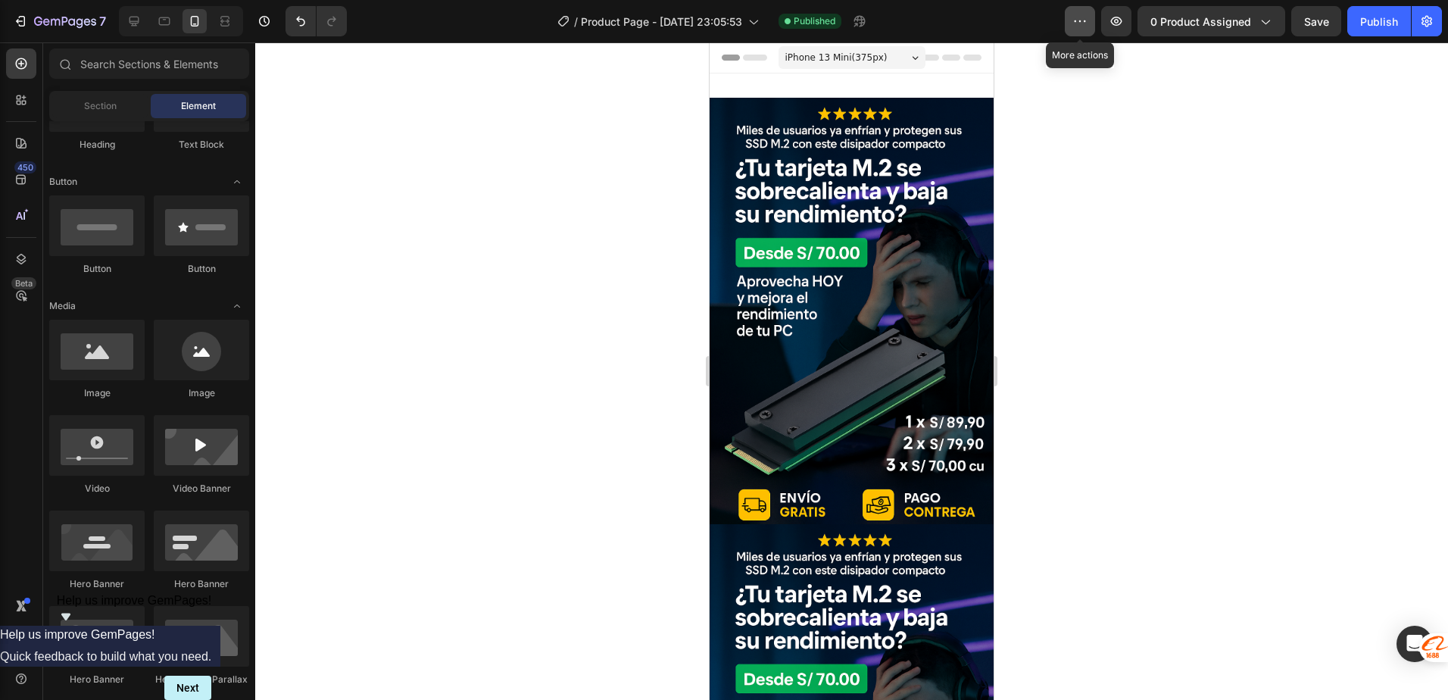
click at [1073, 22] on button "button" at bounding box center [1080, 21] width 30 height 30
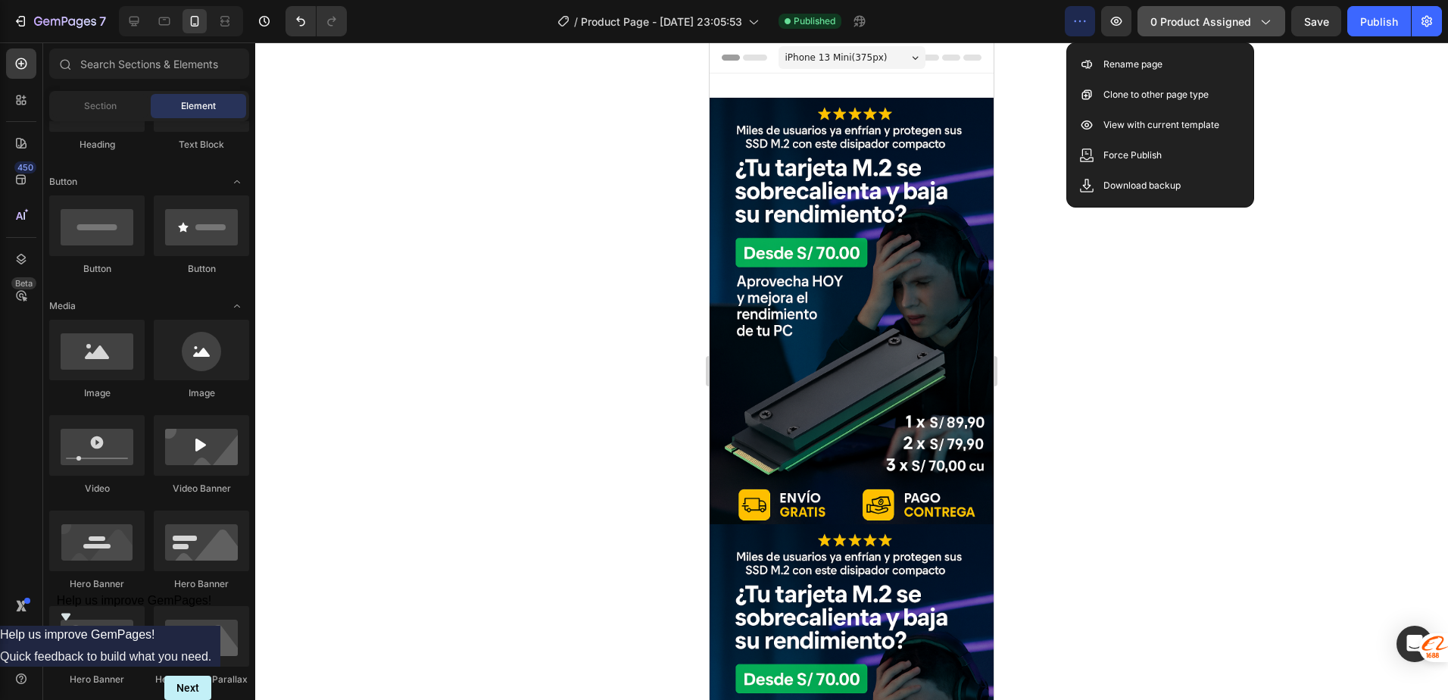
click at [1275, 20] on button "0 product assigned" at bounding box center [1212, 21] width 148 height 30
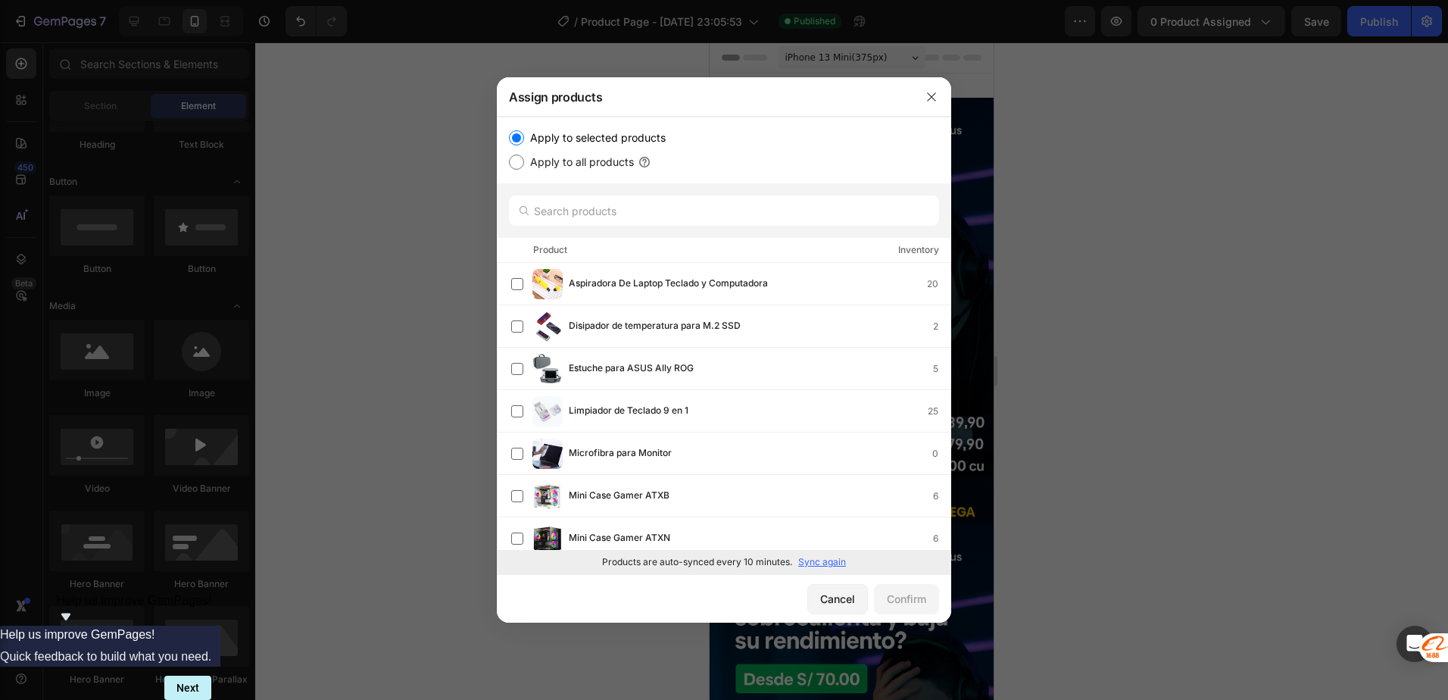
click at [1177, 143] on div at bounding box center [724, 350] width 1448 height 700
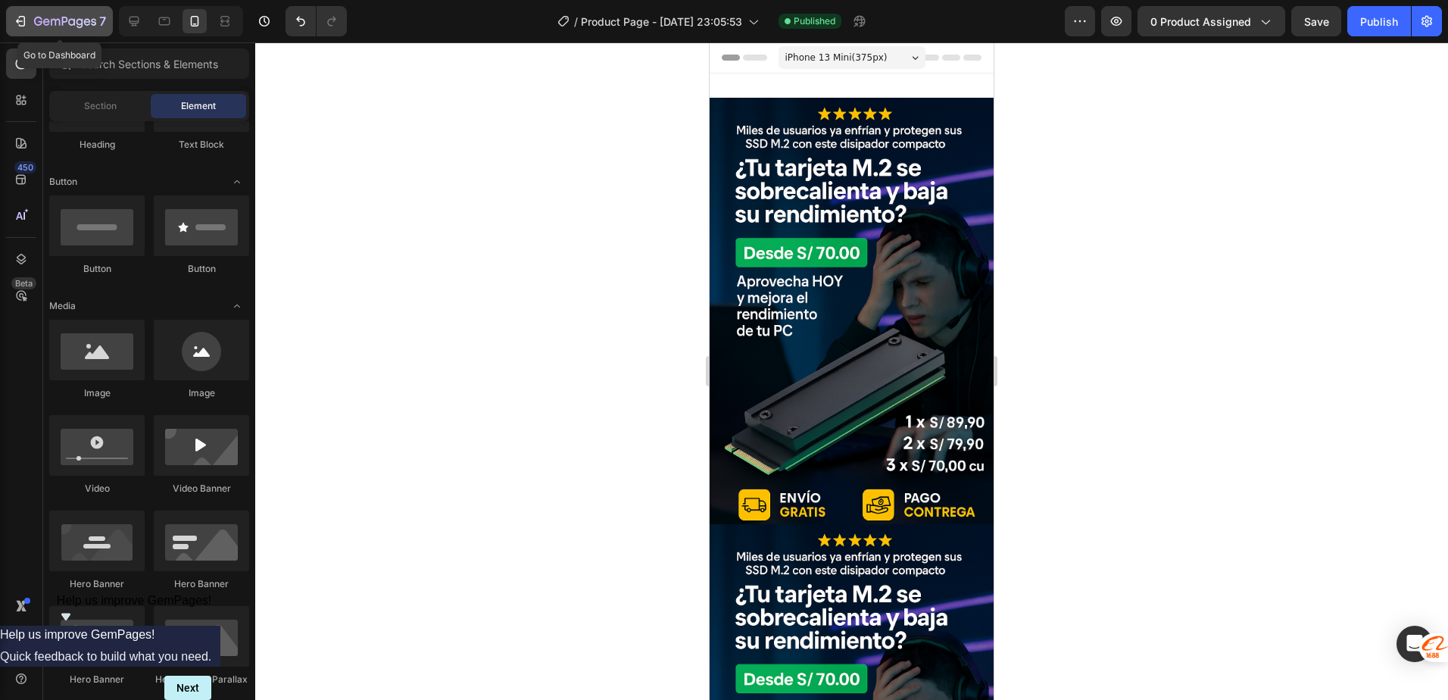
click at [48, 15] on div "7" at bounding box center [70, 21] width 72 height 18
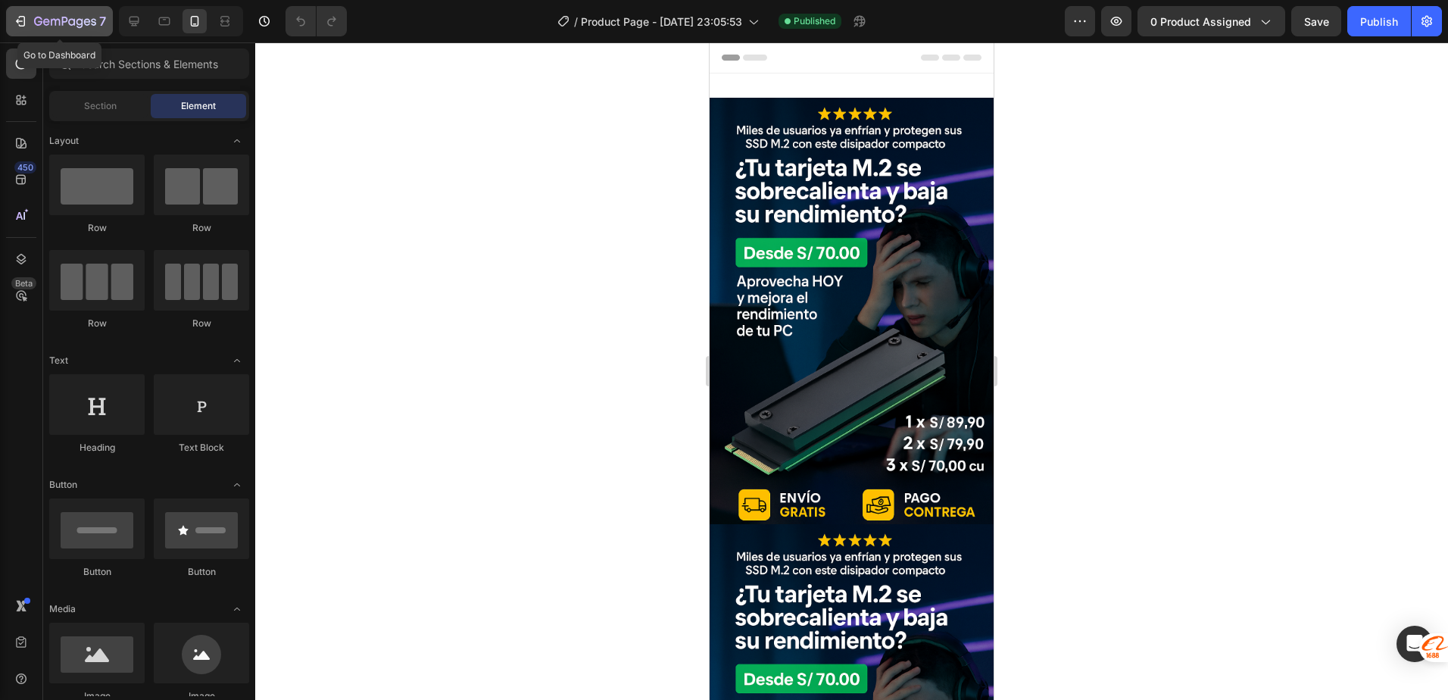
click at [32, 28] on div "7" at bounding box center [59, 21] width 93 height 18
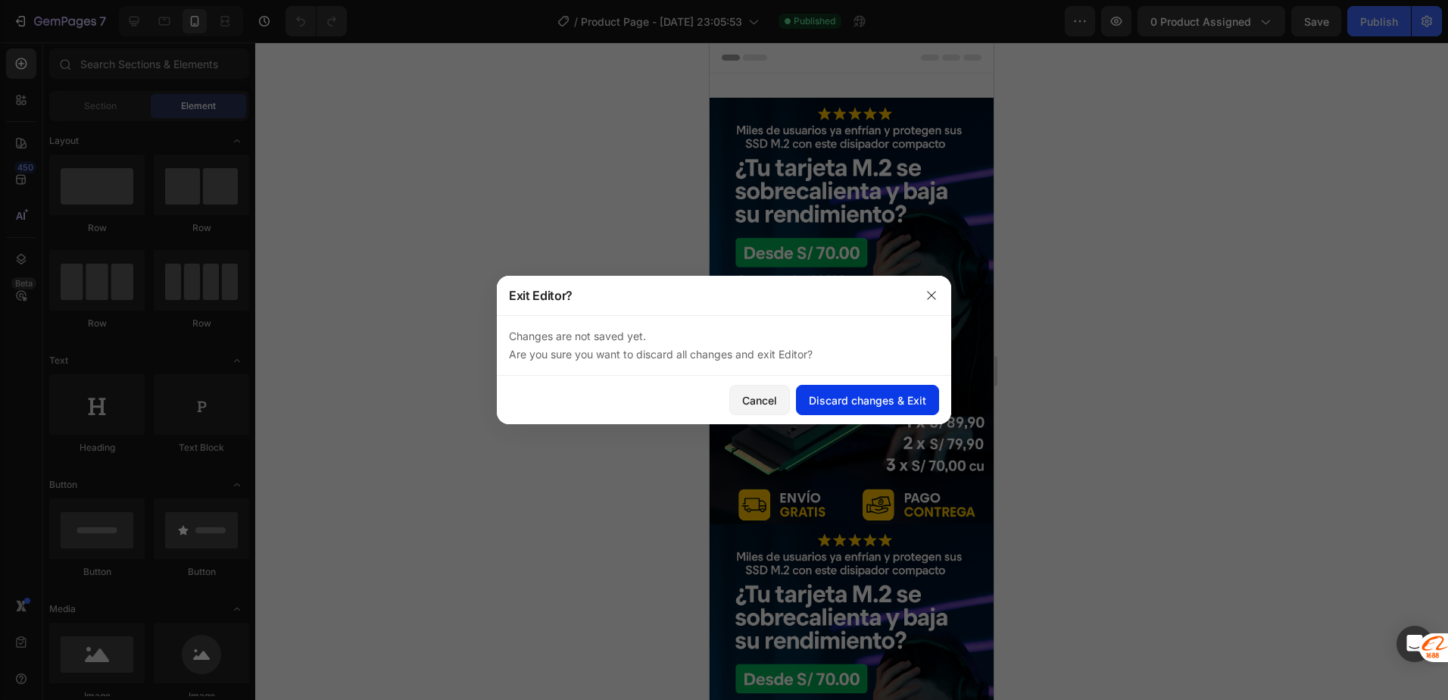
click at [878, 401] on div "Discard changes & Exit" at bounding box center [867, 400] width 117 height 16
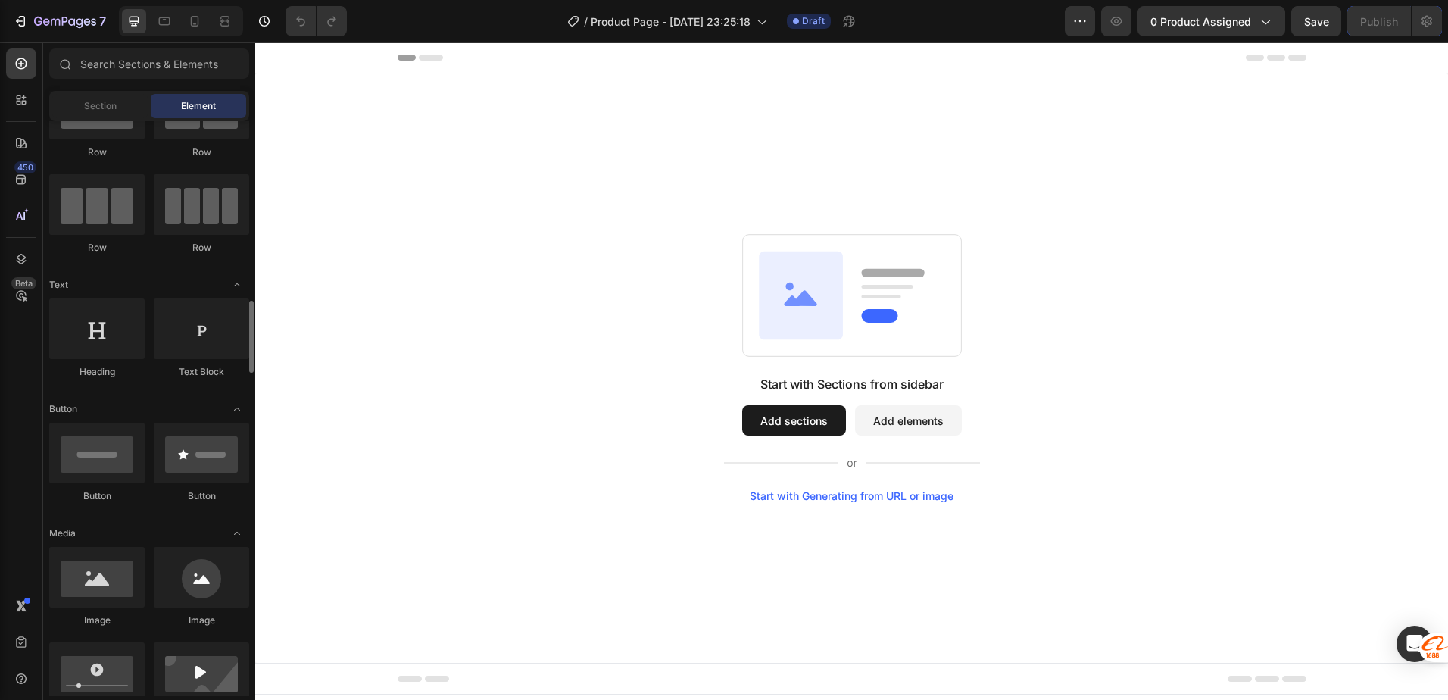
scroll to position [227, 0]
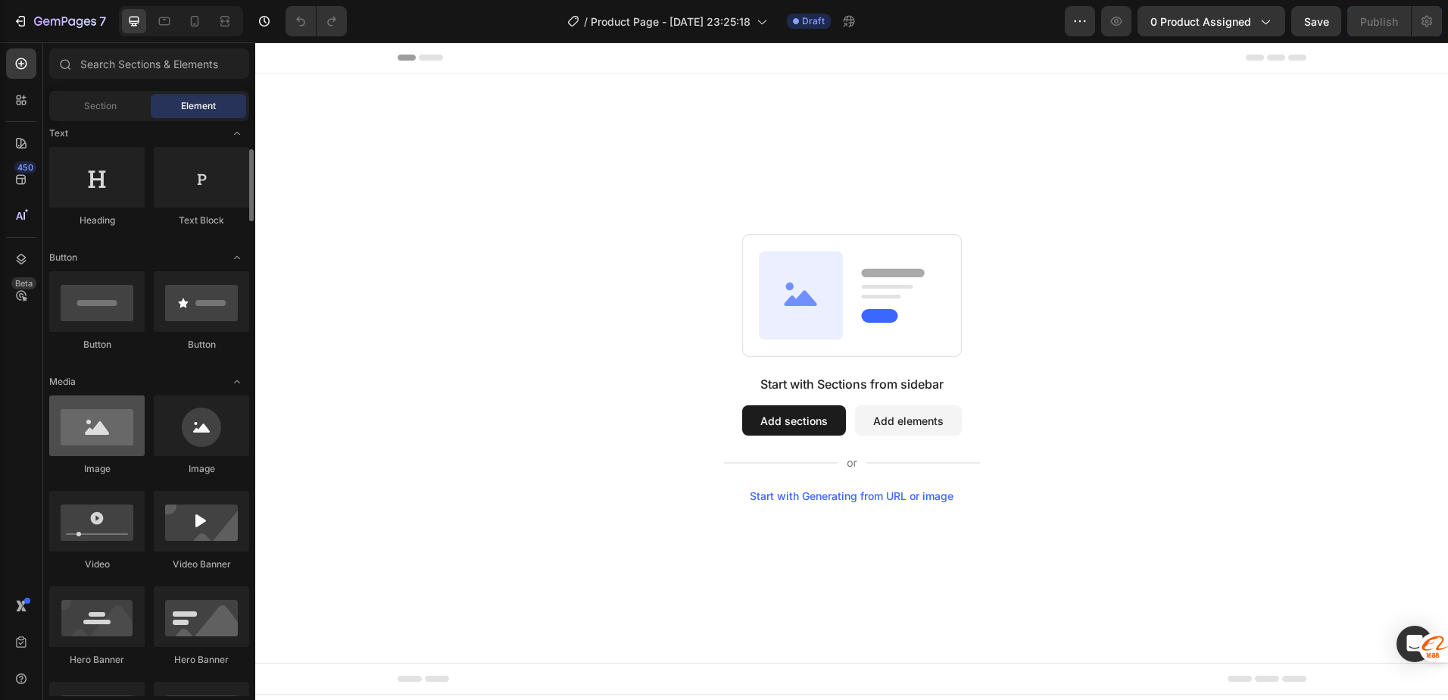
click at [99, 423] on div at bounding box center [96, 425] width 95 height 61
click at [77, 438] on div at bounding box center [96, 425] width 95 height 61
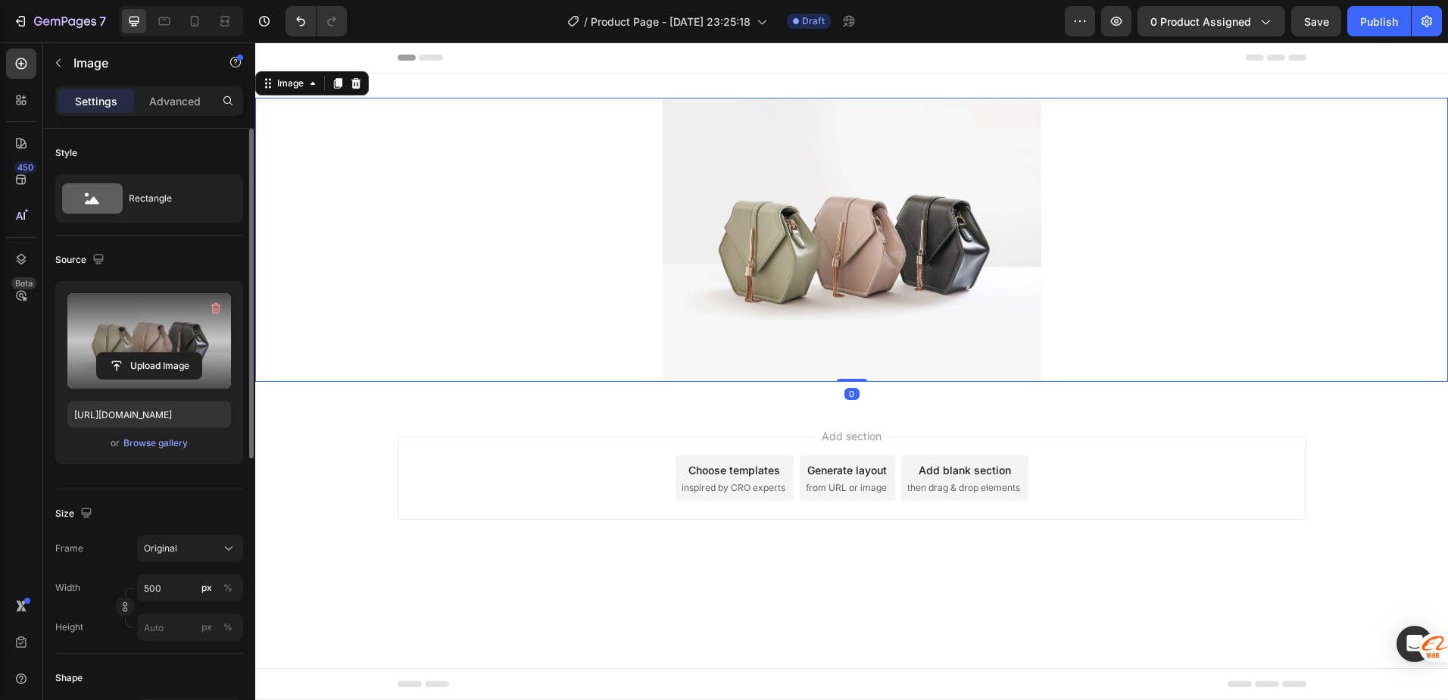
click at [167, 342] on label at bounding box center [149, 340] width 164 height 95
click at [167, 353] on input "file" at bounding box center [149, 366] width 105 height 26
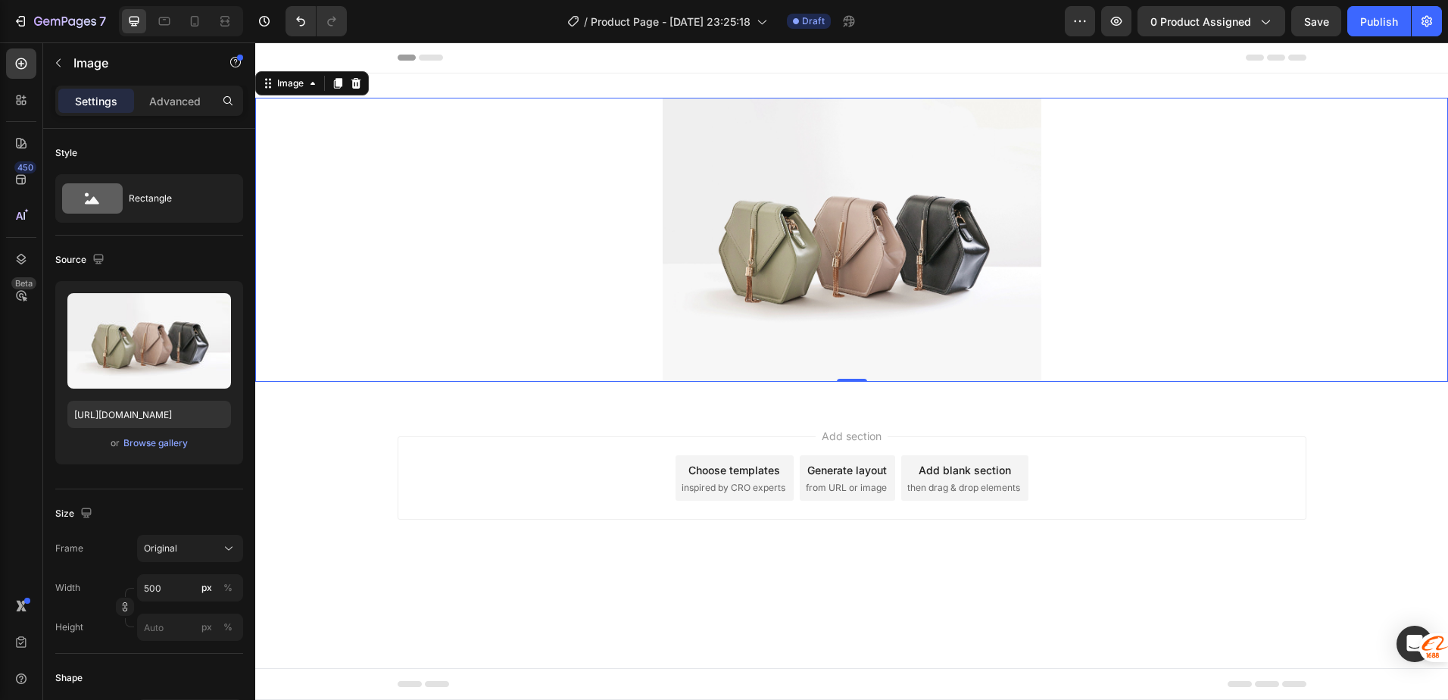
drag, startPoint x: 651, startPoint y: 167, endPoint x: 626, endPoint y: 173, distance: 24.8
click at [651, 168] on div at bounding box center [851, 240] width 1193 height 284
click at [335, 77] on icon at bounding box center [338, 83] width 12 height 12
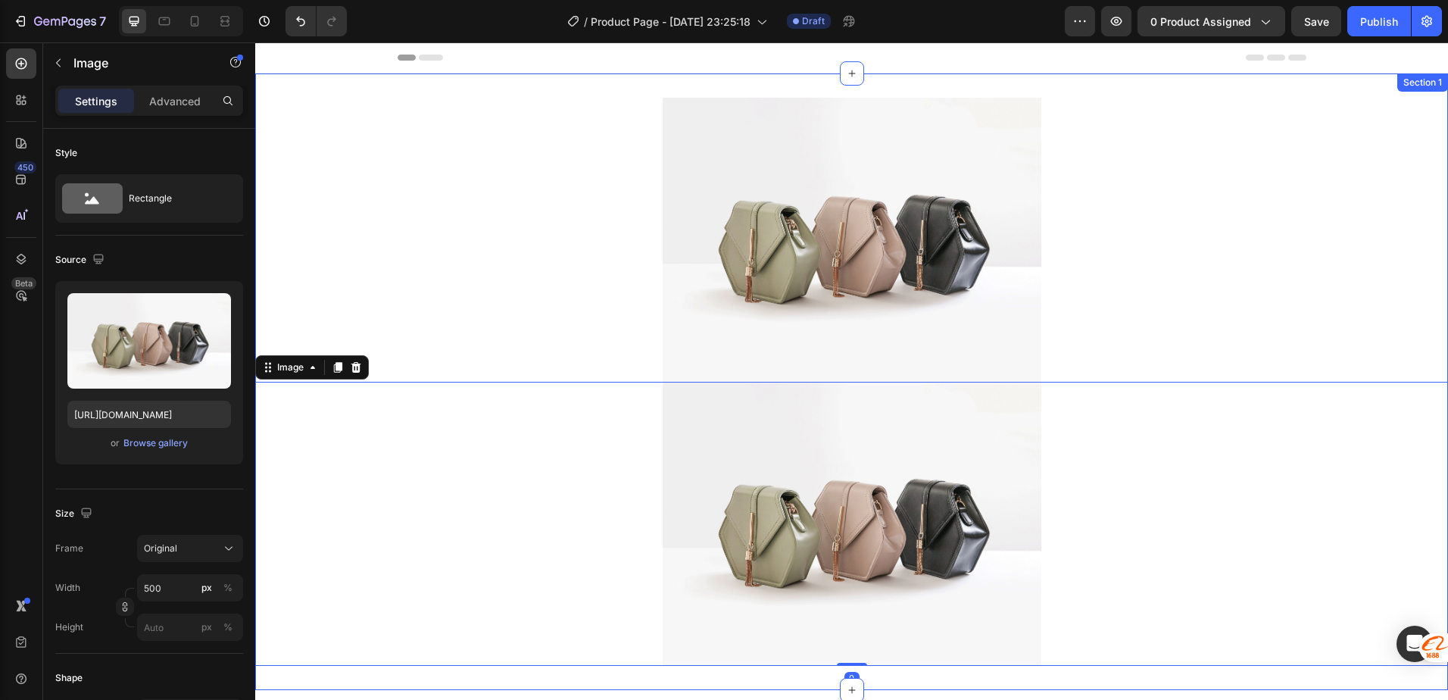
click at [378, 138] on div at bounding box center [851, 240] width 1193 height 284
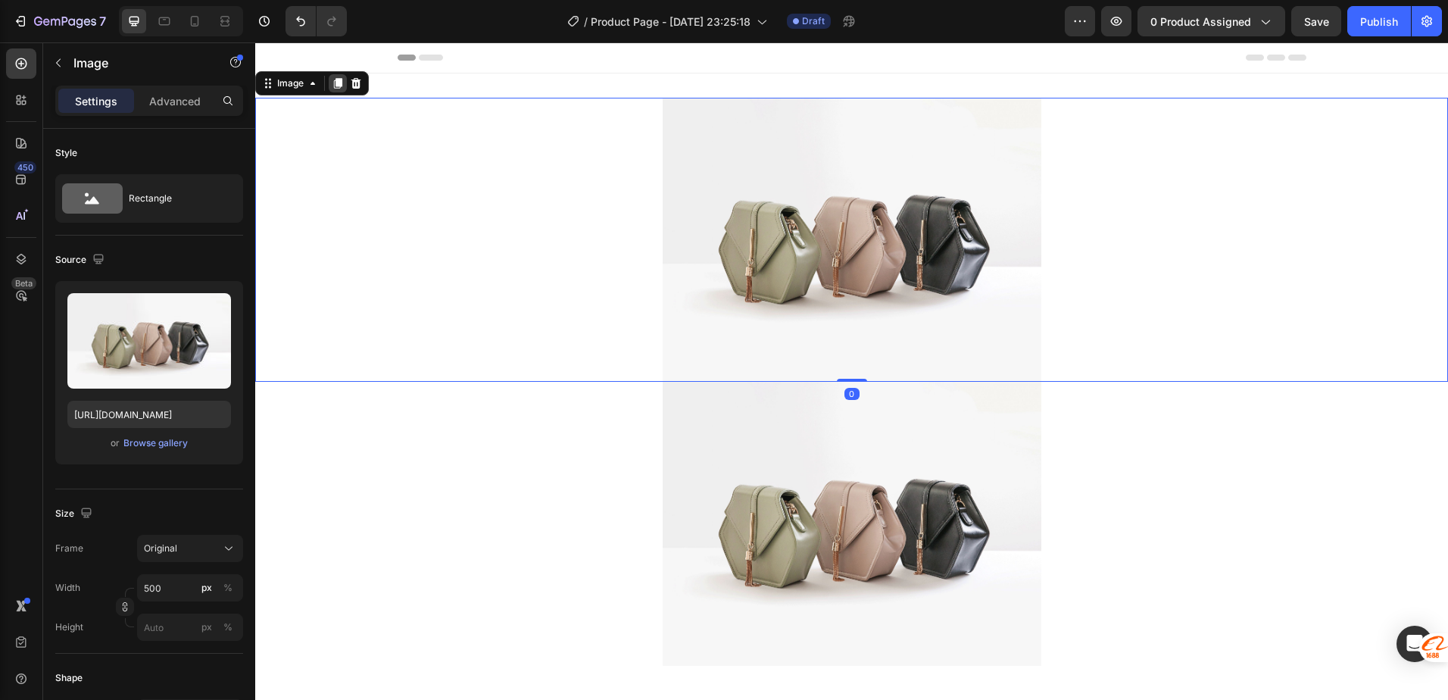
click at [342, 90] on div at bounding box center [338, 83] width 18 height 18
click at [638, 149] on div at bounding box center [851, 240] width 1193 height 284
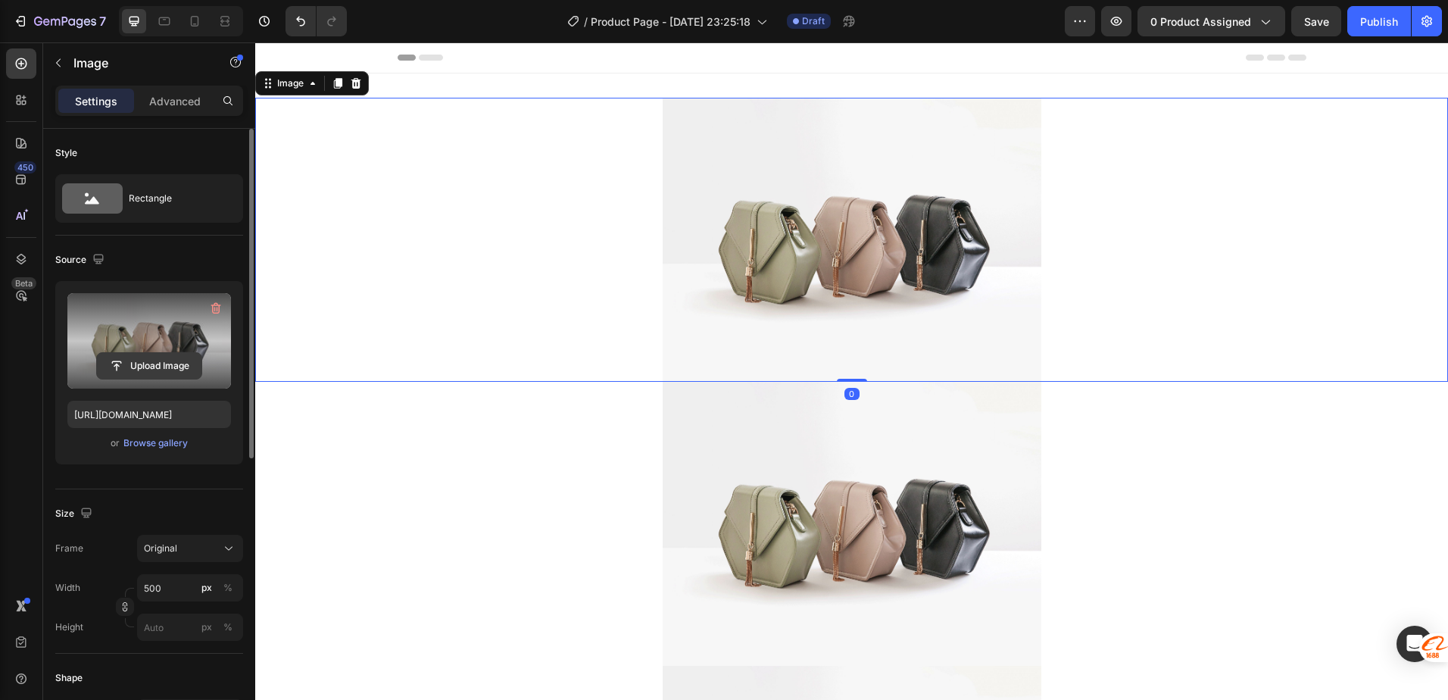
click at [152, 357] on input "file" at bounding box center [149, 366] width 105 height 26
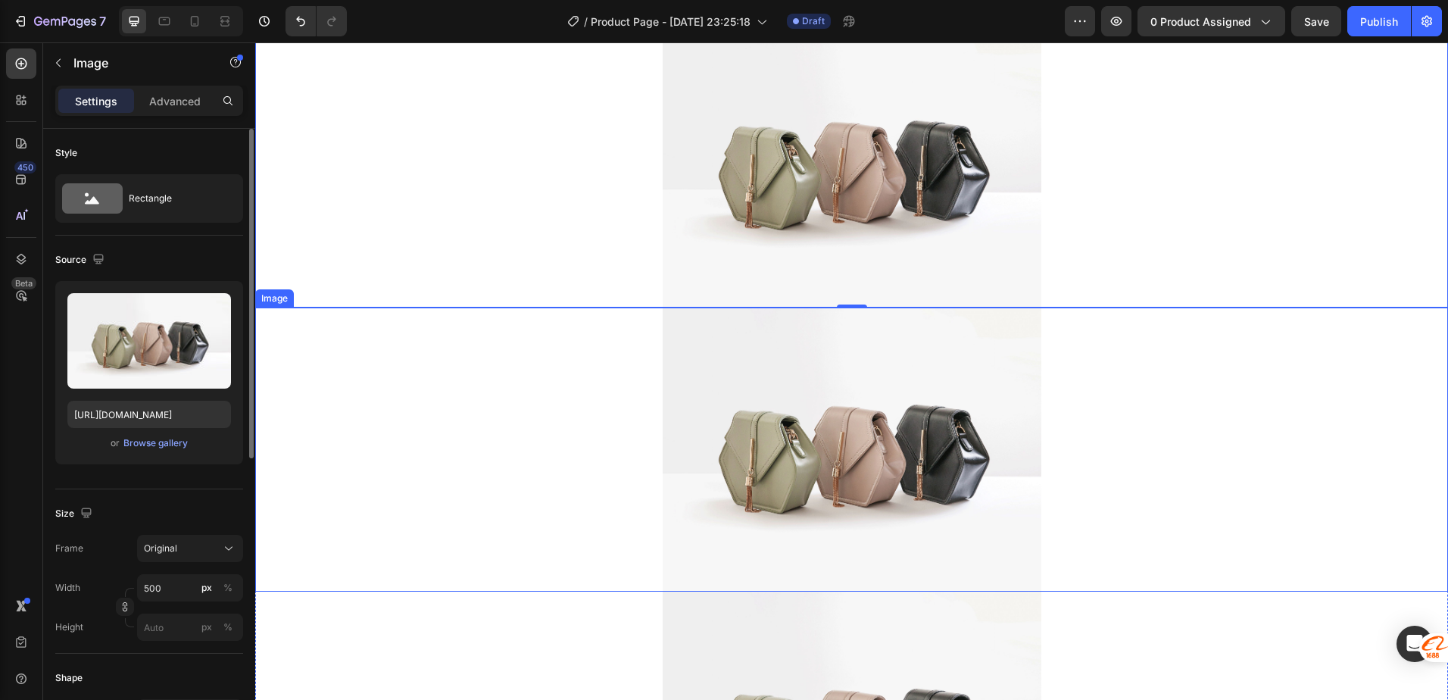
click at [566, 484] on div at bounding box center [851, 450] width 1193 height 284
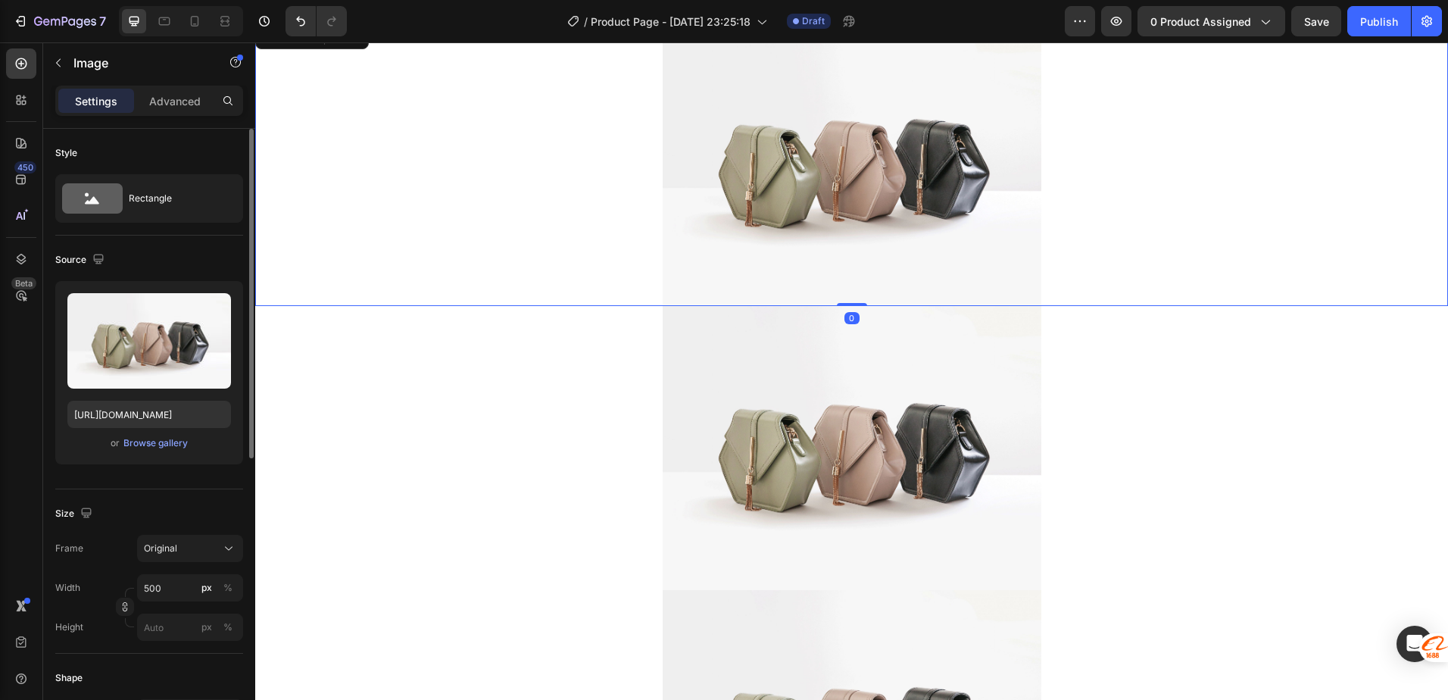
click at [495, 220] on div at bounding box center [851, 164] width 1193 height 284
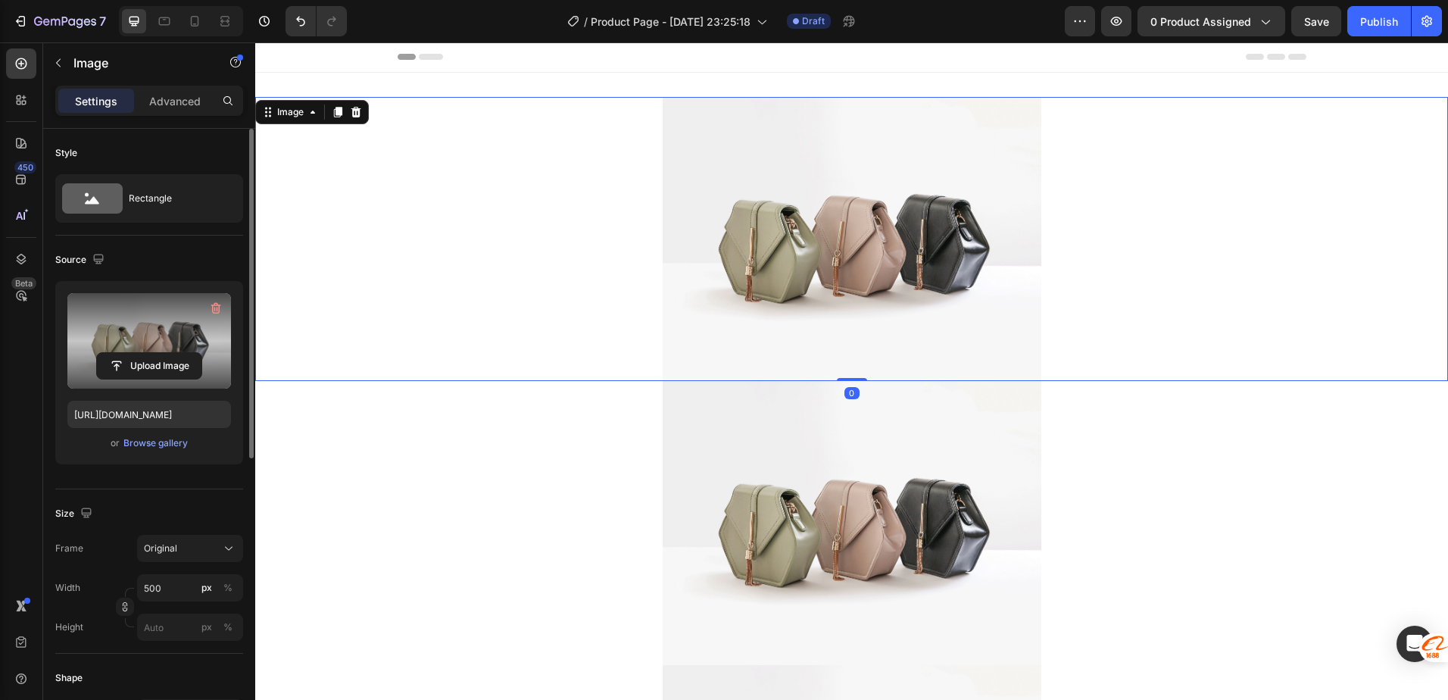
scroll to position [0, 0]
click at [139, 370] on input "file" at bounding box center [149, 366] width 105 height 26
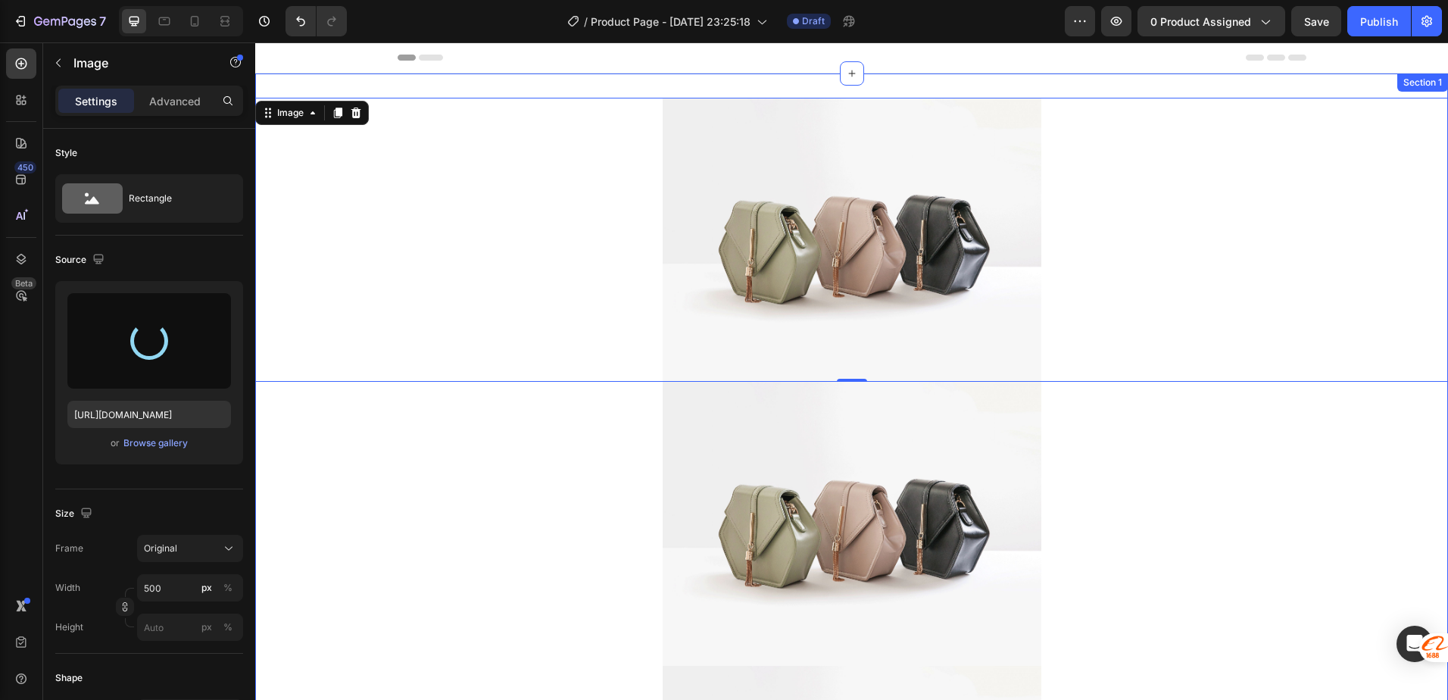
type input "https://cdn.shopify.com/s/files/1/0753/0997/3763/files/gempages_586223190720643…"
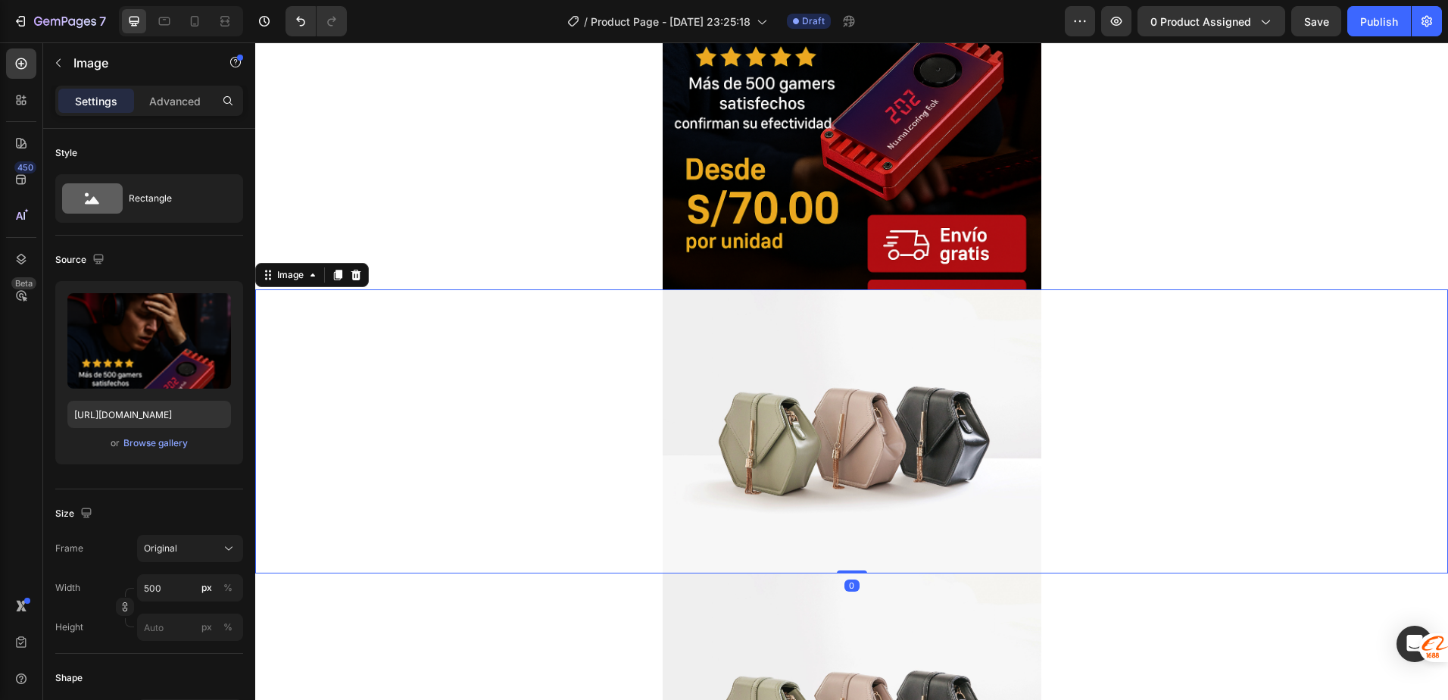
scroll to position [379, 0]
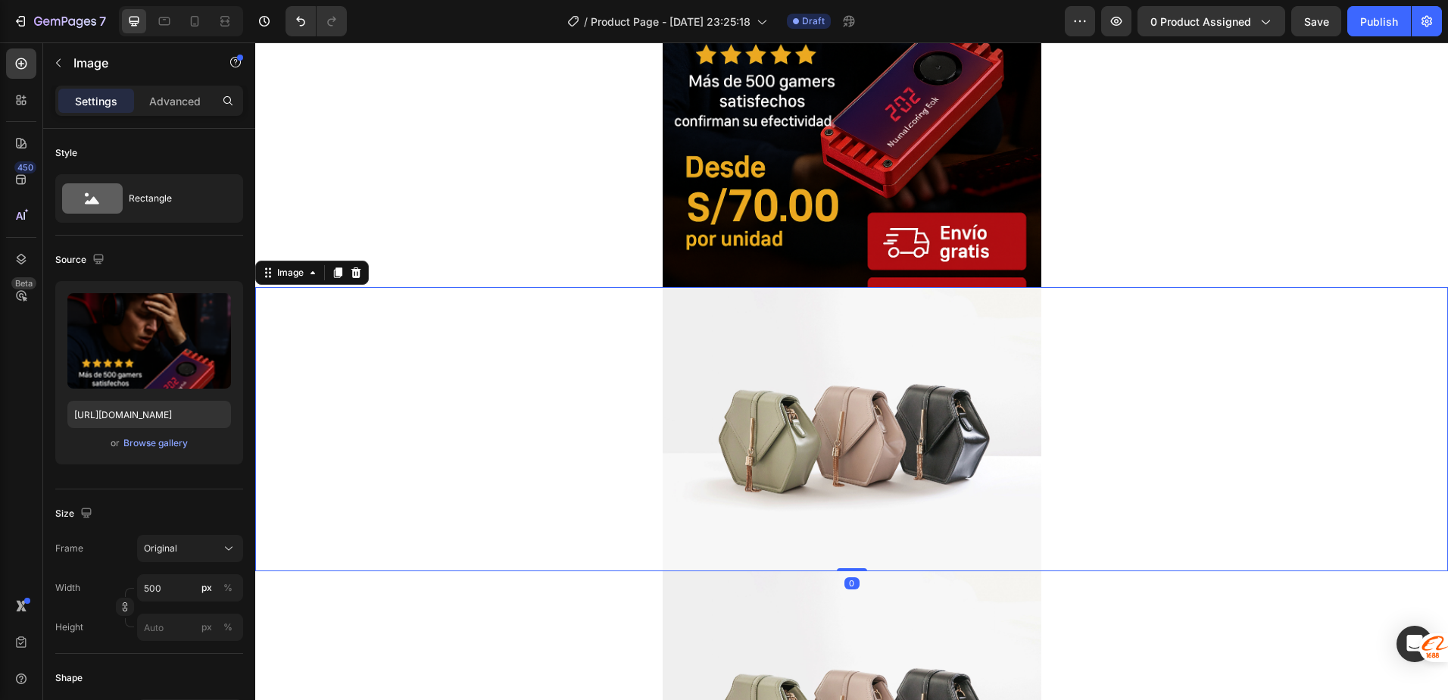
click at [691, 442] on img at bounding box center [852, 429] width 379 height 284
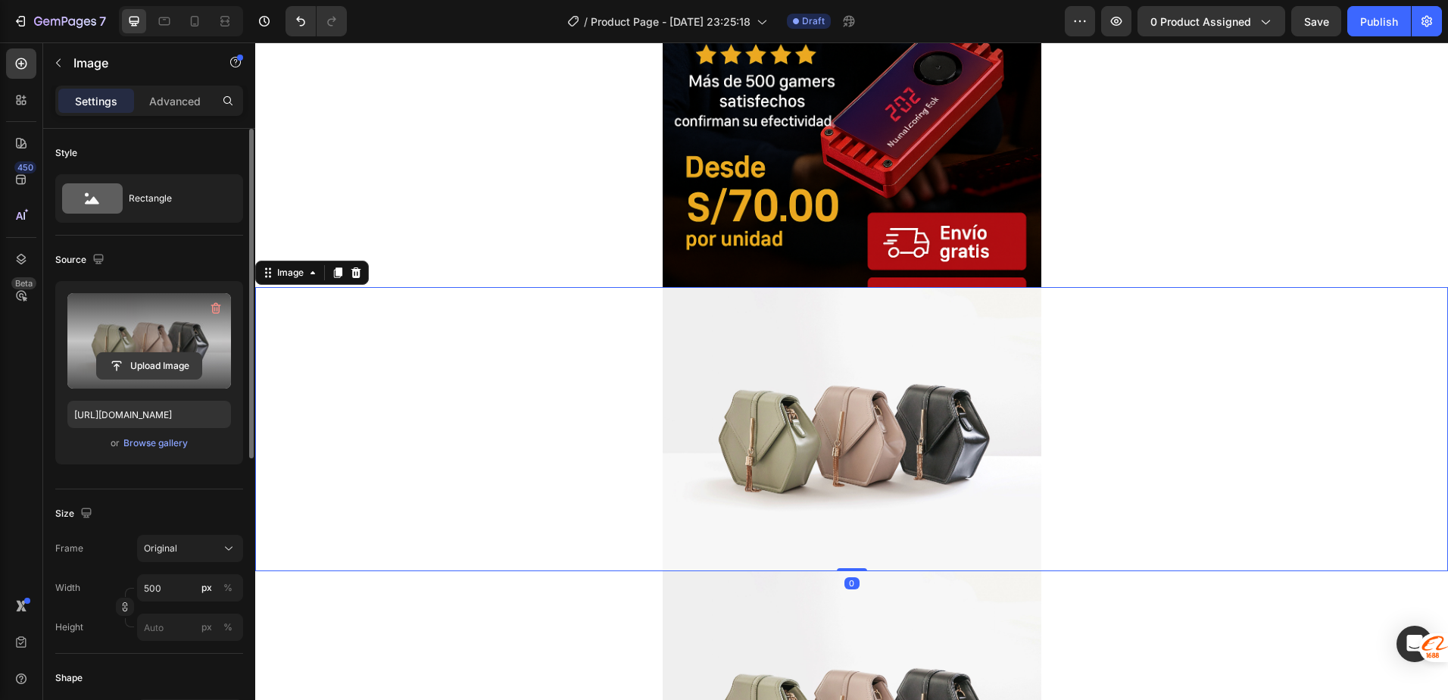
click at [157, 365] on input "file" at bounding box center [149, 366] width 105 height 26
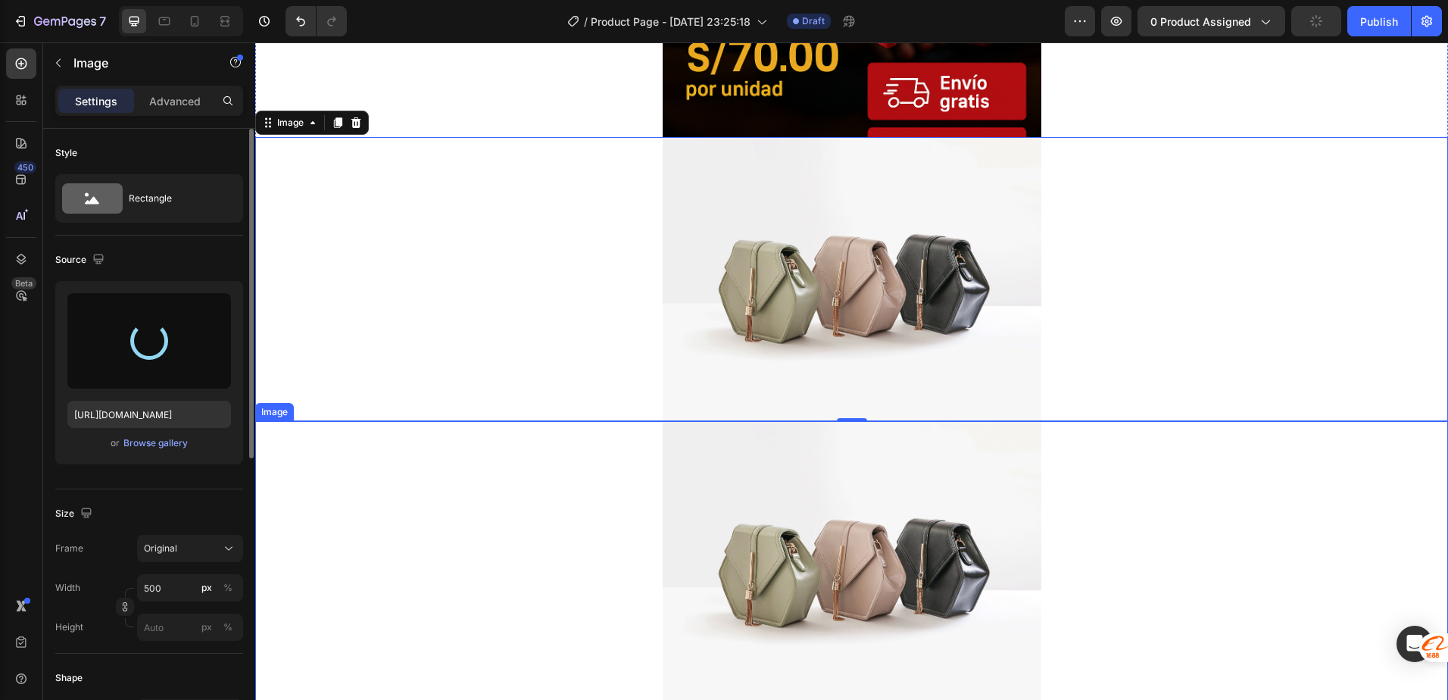
scroll to position [530, 0]
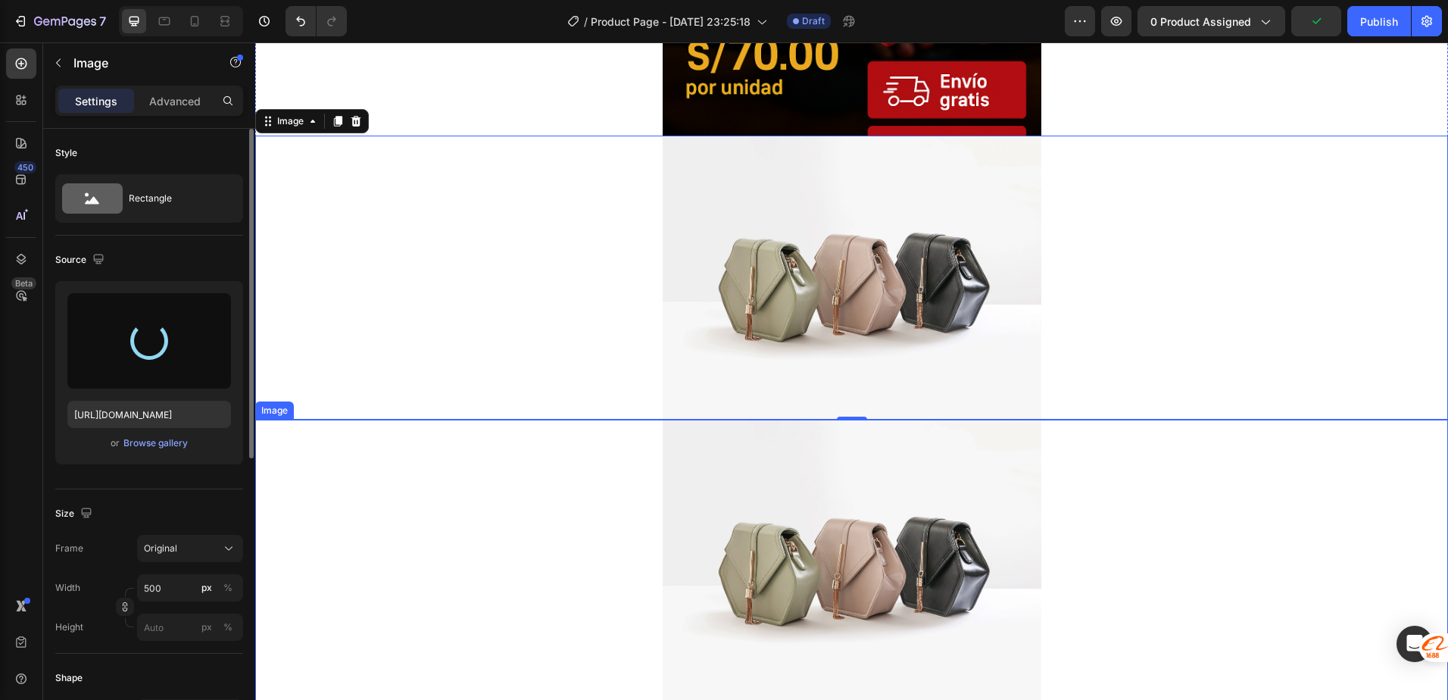
type input "https://cdn.shopify.com/s/files/1/0753/0997/3763/files/gempages_586223190720643…"
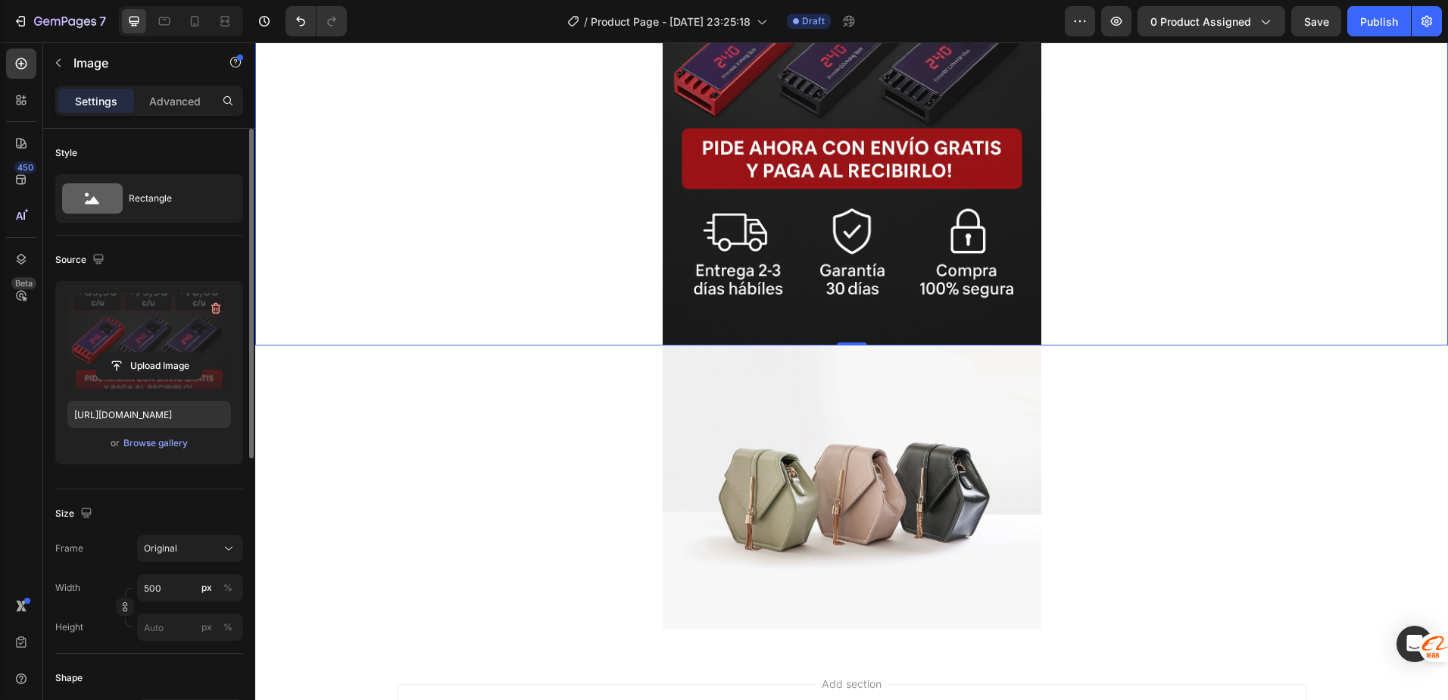
scroll to position [909, 0]
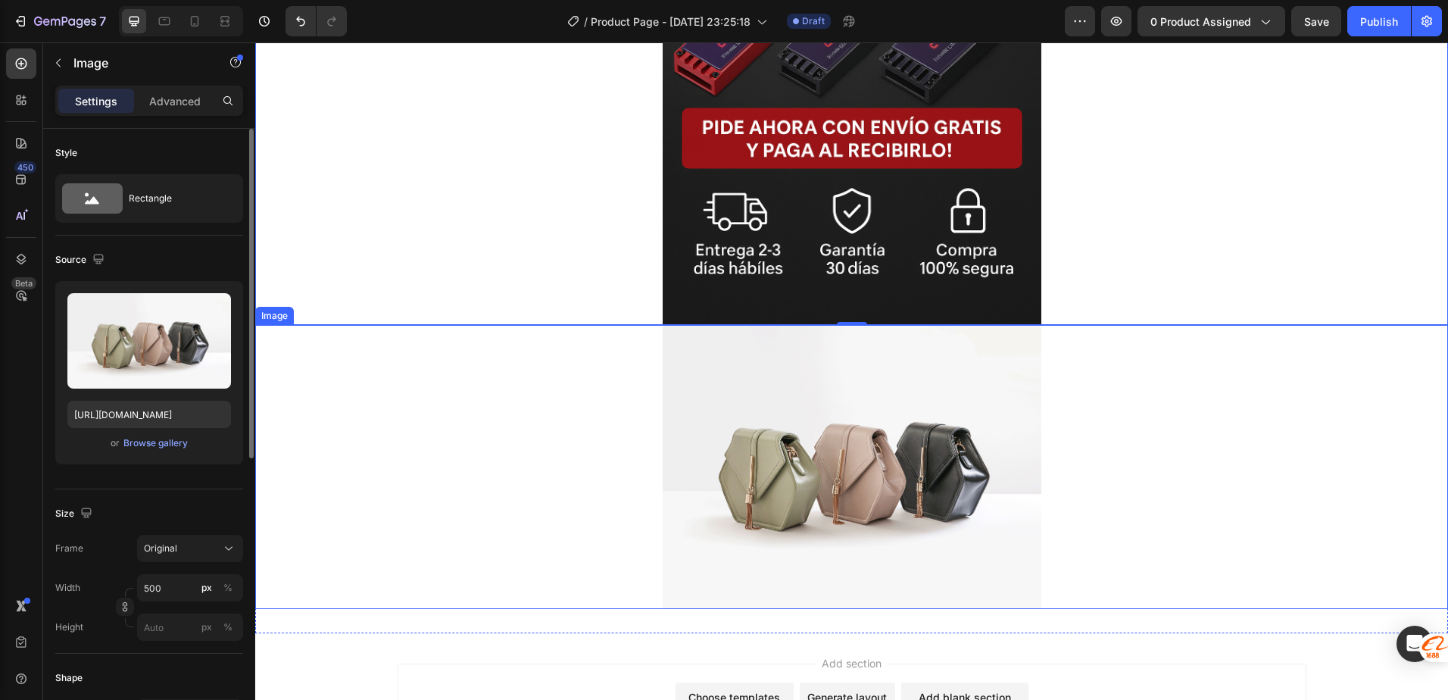
click at [730, 483] on img at bounding box center [852, 467] width 379 height 284
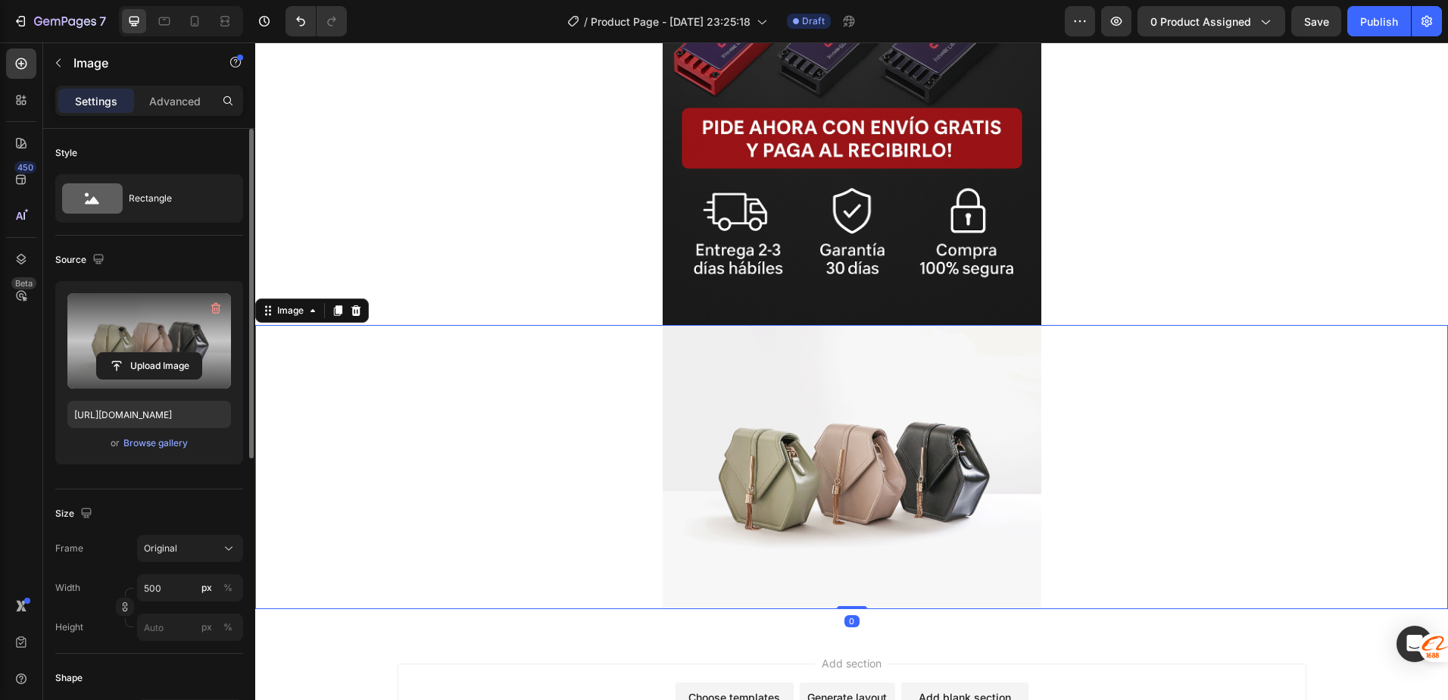
click at [141, 346] on label at bounding box center [149, 340] width 164 height 95
click at [141, 353] on input "file" at bounding box center [149, 366] width 105 height 26
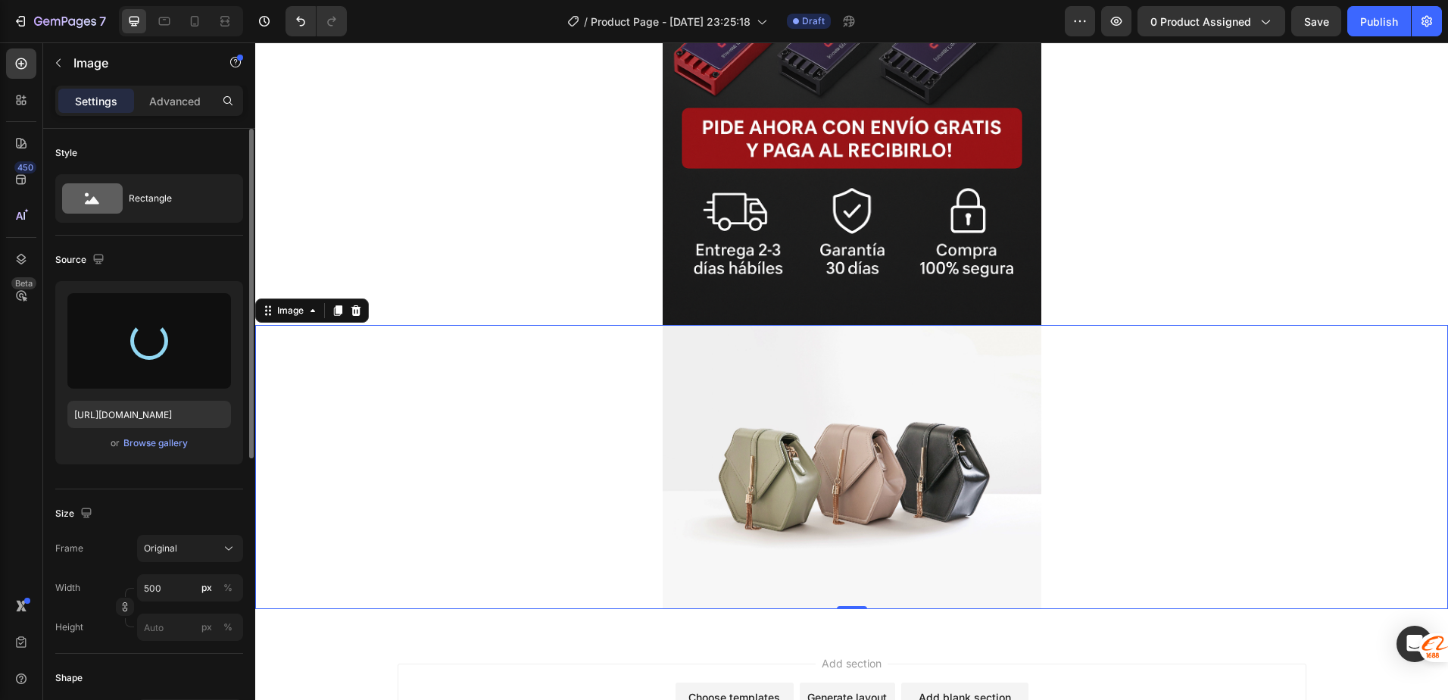
type input "https://cdn.shopify.com/s/files/1/0753/0997/3763/files/gempages_586223190720643…"
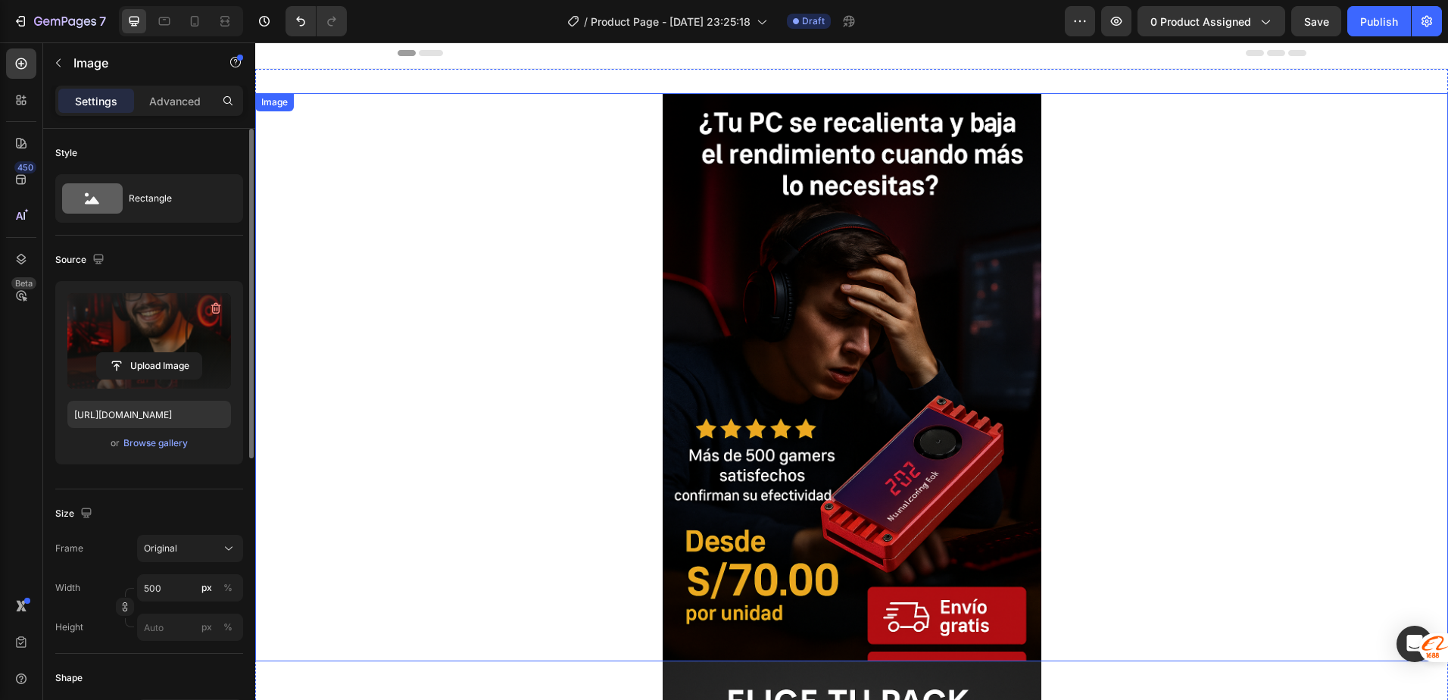
scroll to position [0, 0]
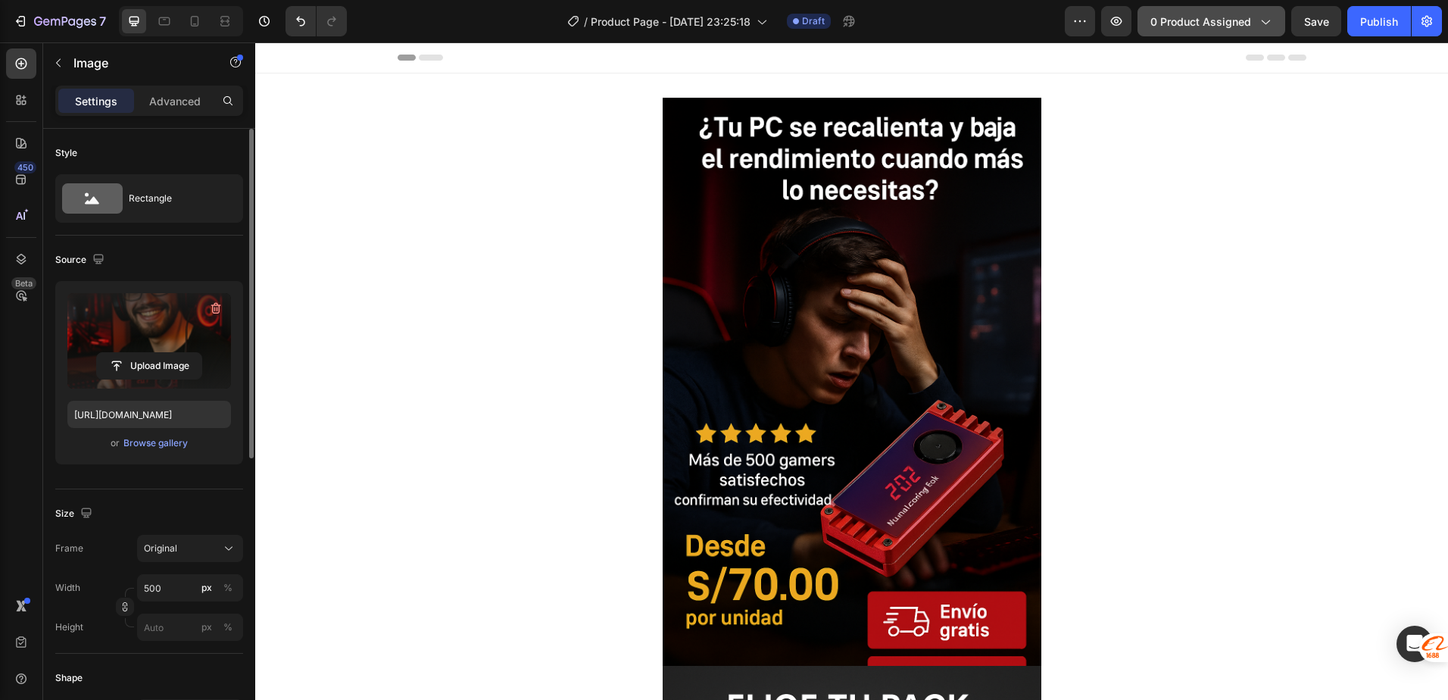
click at [1267, 23] on icon "button" at bounding box center [1264, 21] width 15 height 15
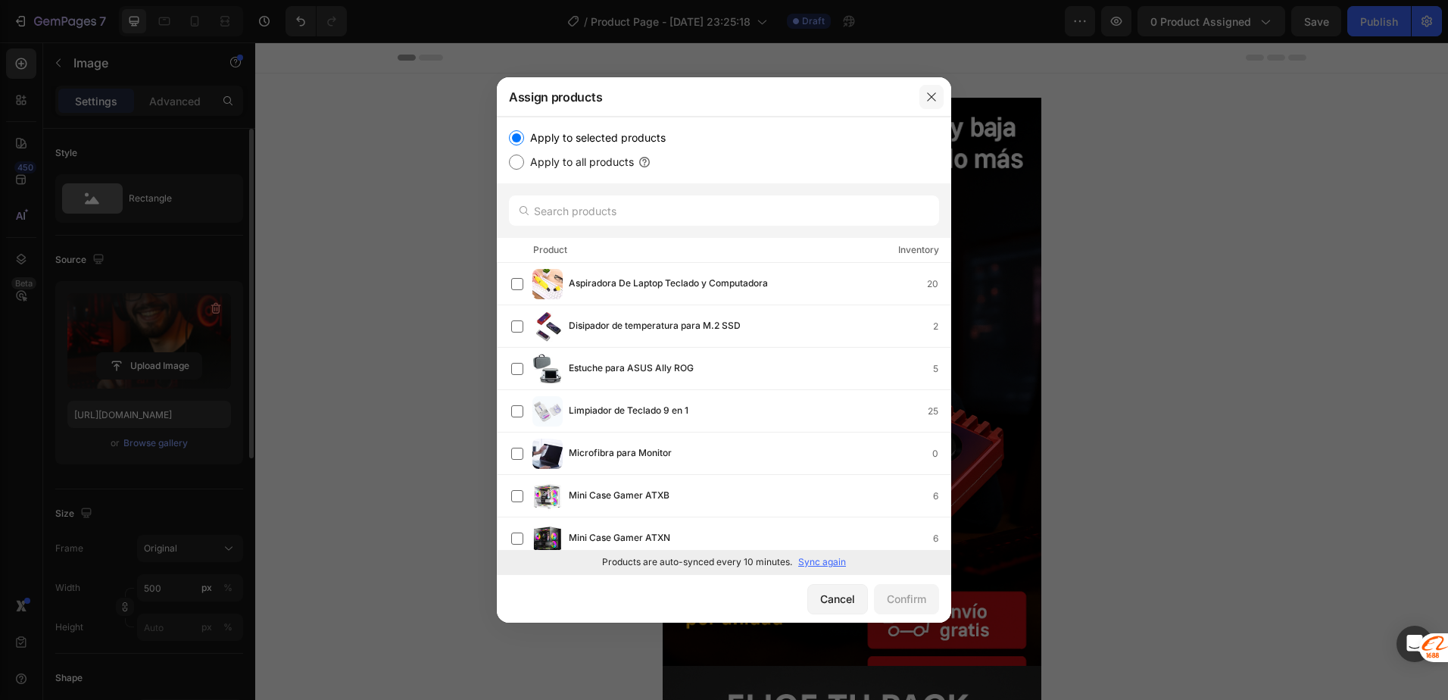
click at [931, 94] on icon "button" at bounding box center [932, 97] width 12 height 12
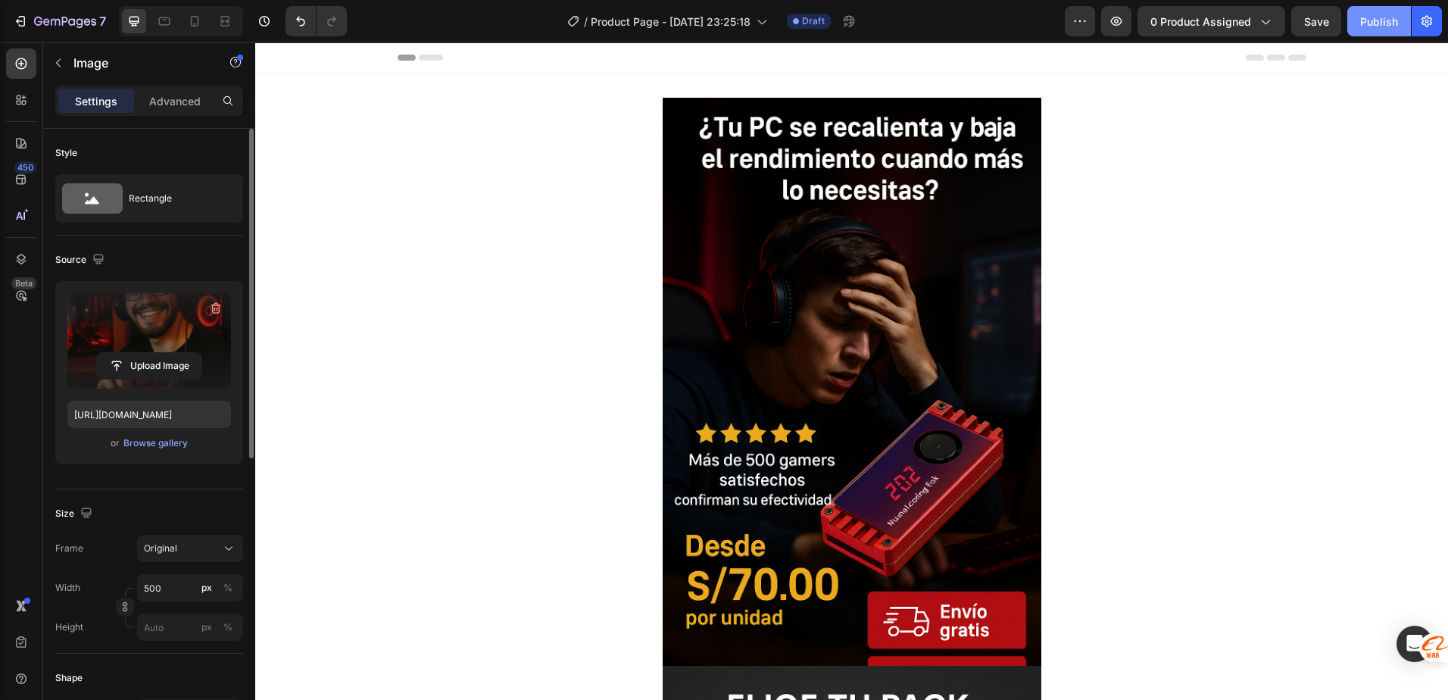
click at [1359, 11] on button "Publish" at bounding box center [1380, 21] width 64 height 30
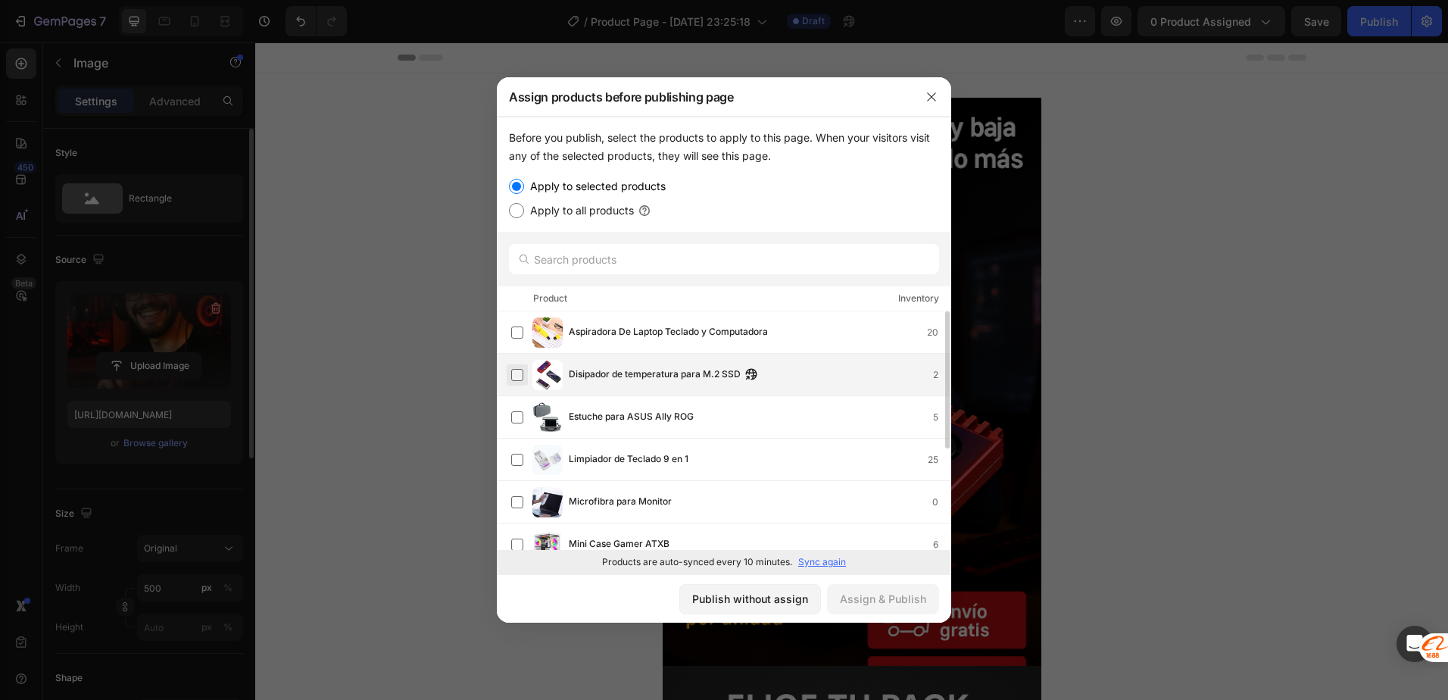
click at [511, 377] on label at bounding box center [517, 375] width 12 height 12
click at [899, 598] on div "Assign & Publish" at bounding box center [883, 599] width 86 height 16
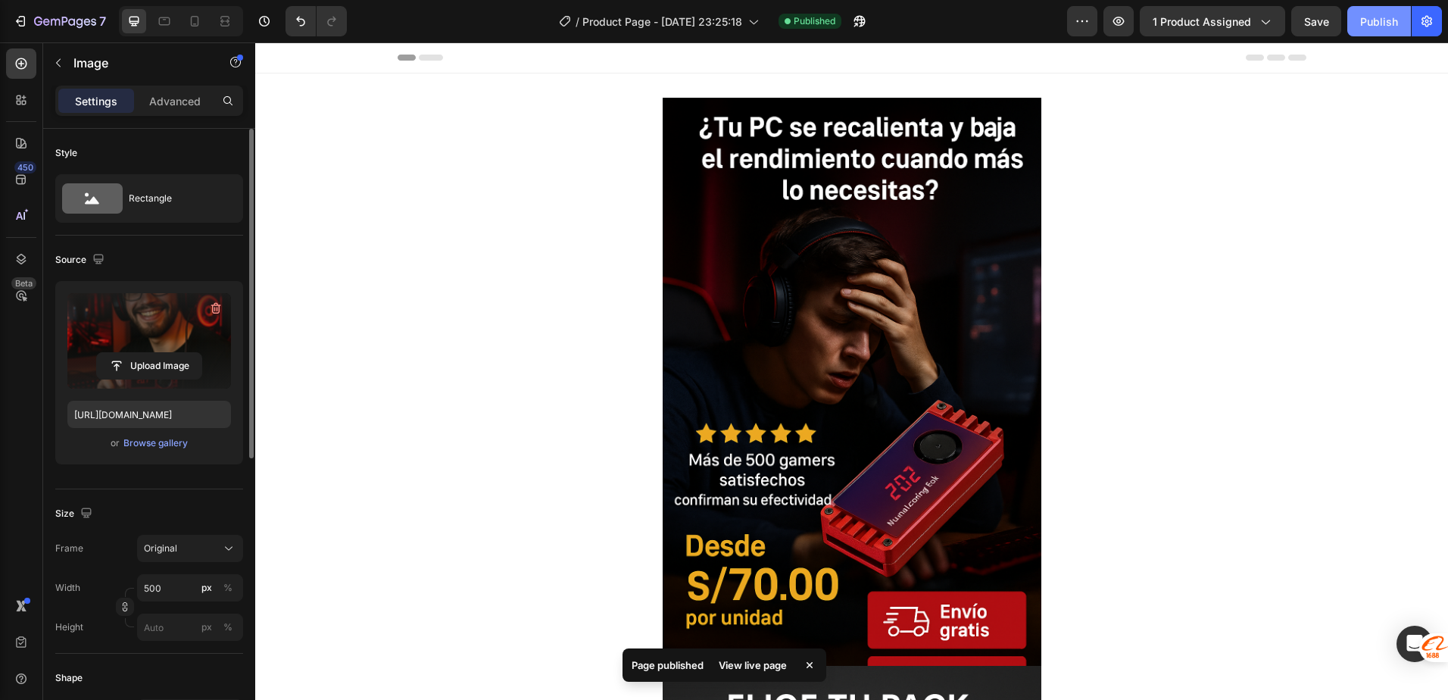
click at [1380, 27] on div "Publish" at bounding box center [1379, 22] width 38 height 16
click at [1126, 31] on button "button" at bounding box center [1119, 21] width 30 height 30
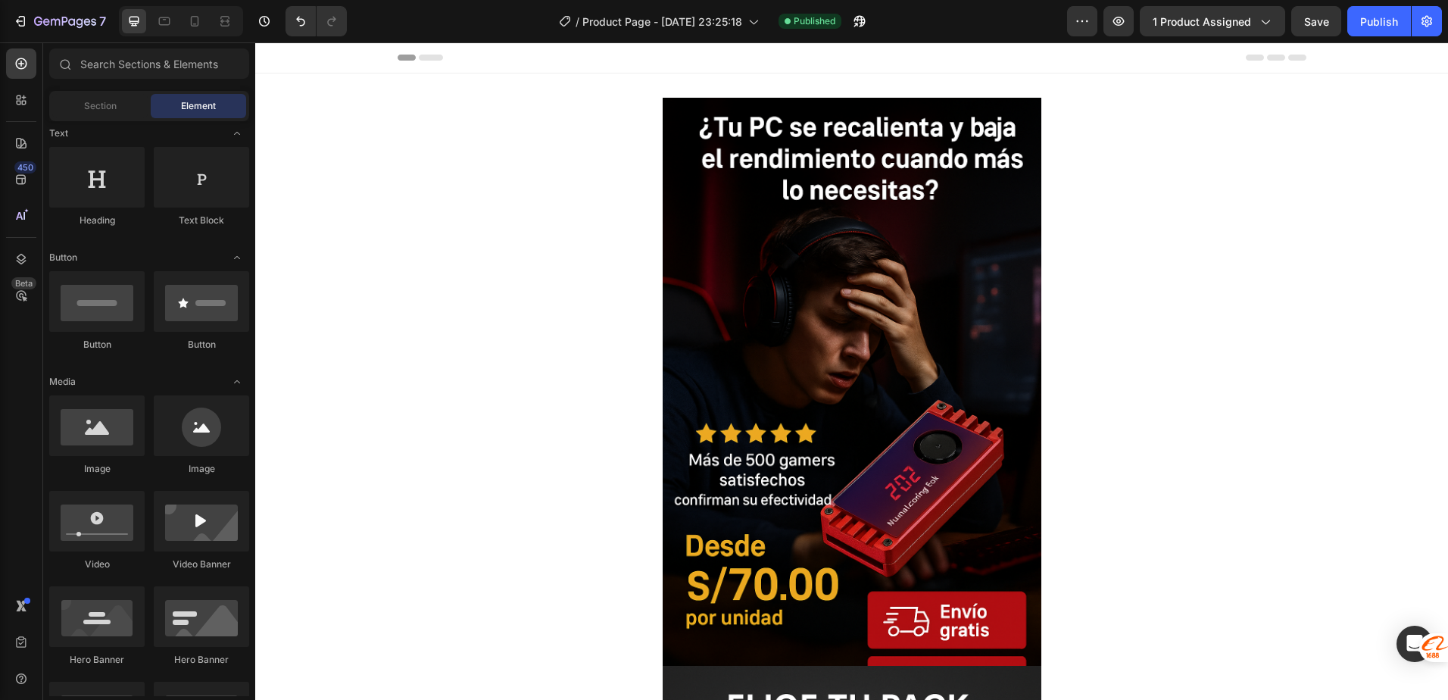
click at [474, 58] on div "Header" at bounding box center [852, 57] width 909 height 30
click at [1254, 65] on div "Header" at bounding box center [852, 57] width 909 height 30
click at [1426, 37] on div "7 / Product Page - Sep 26, 23:25:18 Published Preview 1 product assigned Save P…" at bounding box center [724, 21] width 1448 height 43
click at [1424, 20] on icon "button" at bounding box center [1427, 21] width 15 height 15
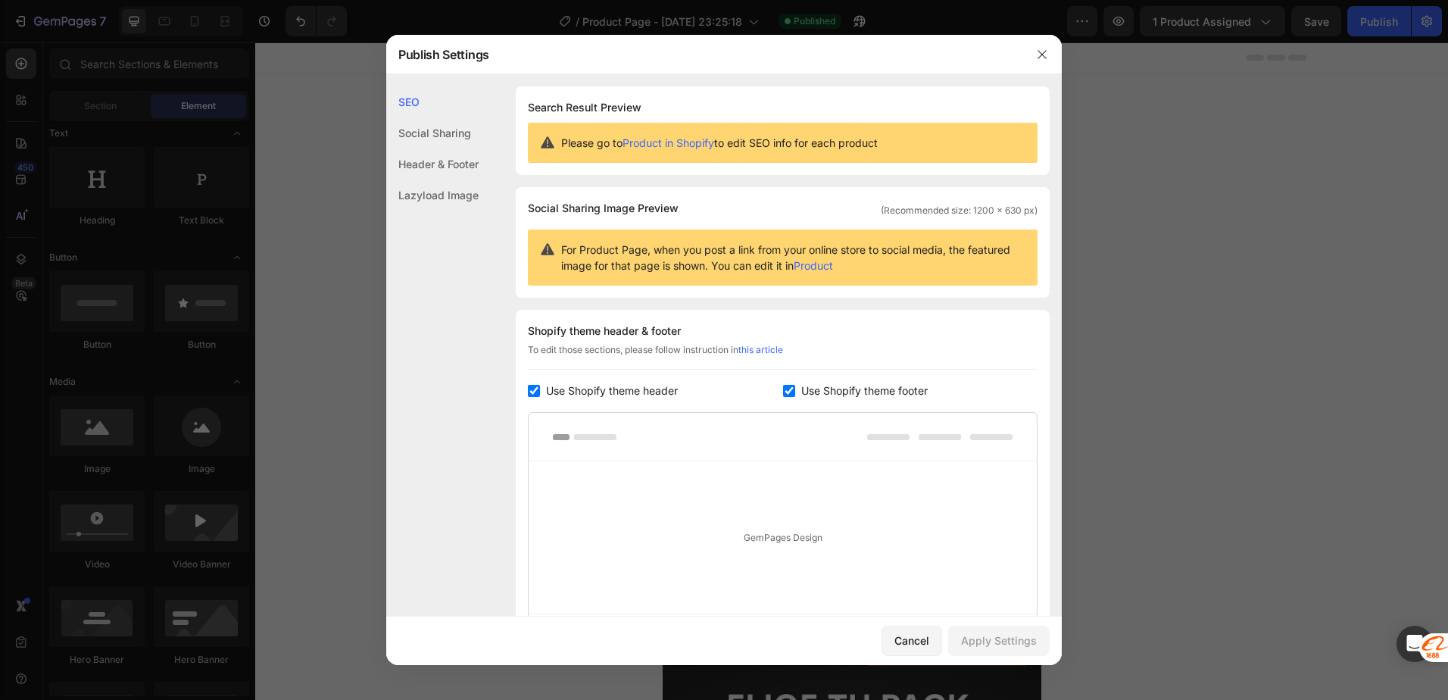
click at [467, 164] on div "Header & Footer" at bounding box center [432, 163] width 92 height 31
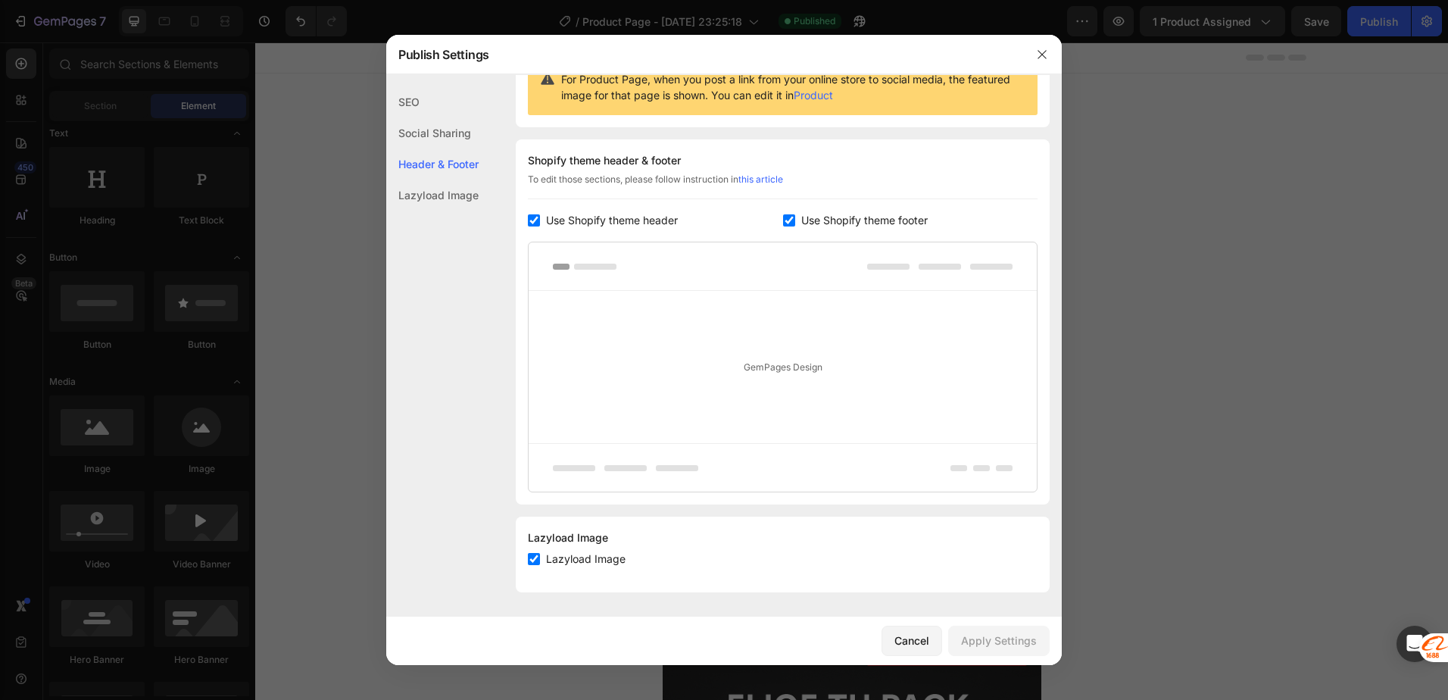
click at [550, 218] on span "Use Shopify theme header" at bounding box center [612, 220] width 132 height 18
checkbox input "false"
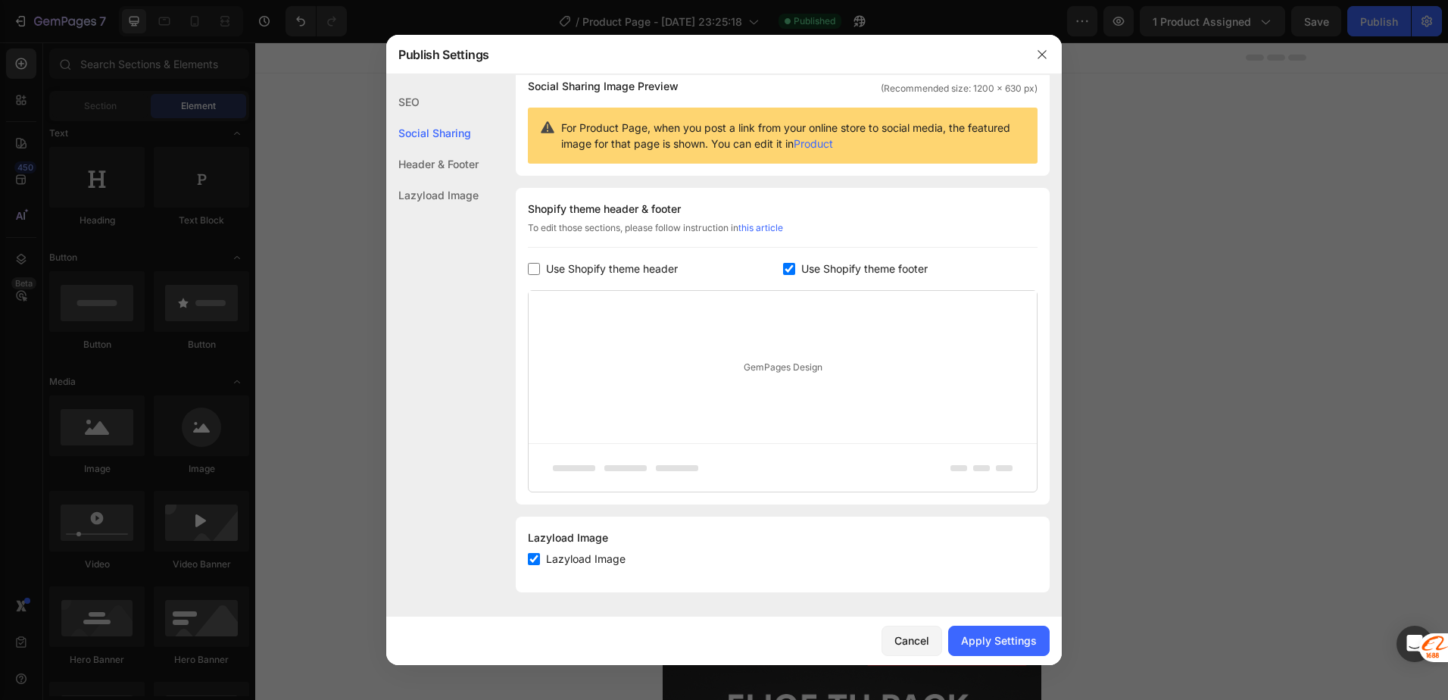
click at [807, 266] on span "Use Shopify theme footer" at bounding box center [864, 269] width 127 height 18
checkbox input "false"
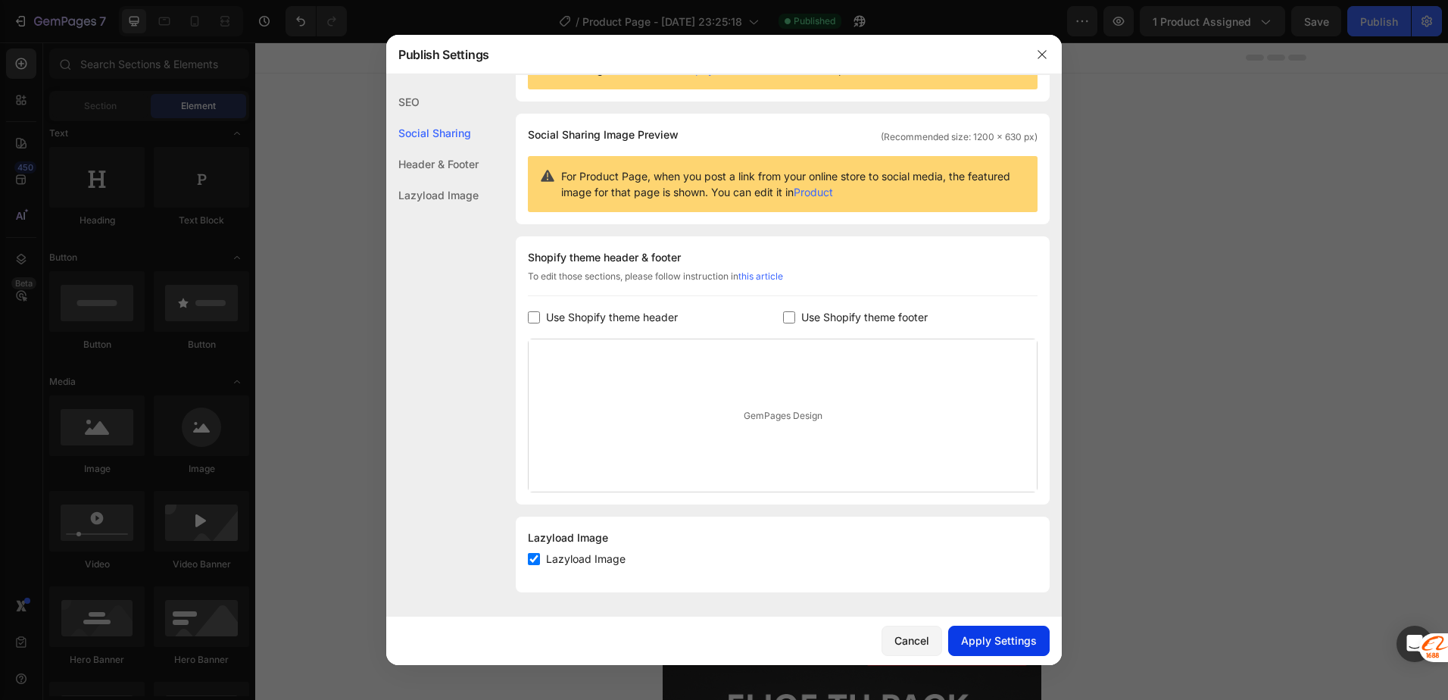
click at [1002, 639] on div "Apply Settings" at bounding box center [999, 641] width 76 height 16
click at [1048, 64] on button "button" at bounding box center [1042, 54] width 24 height 24
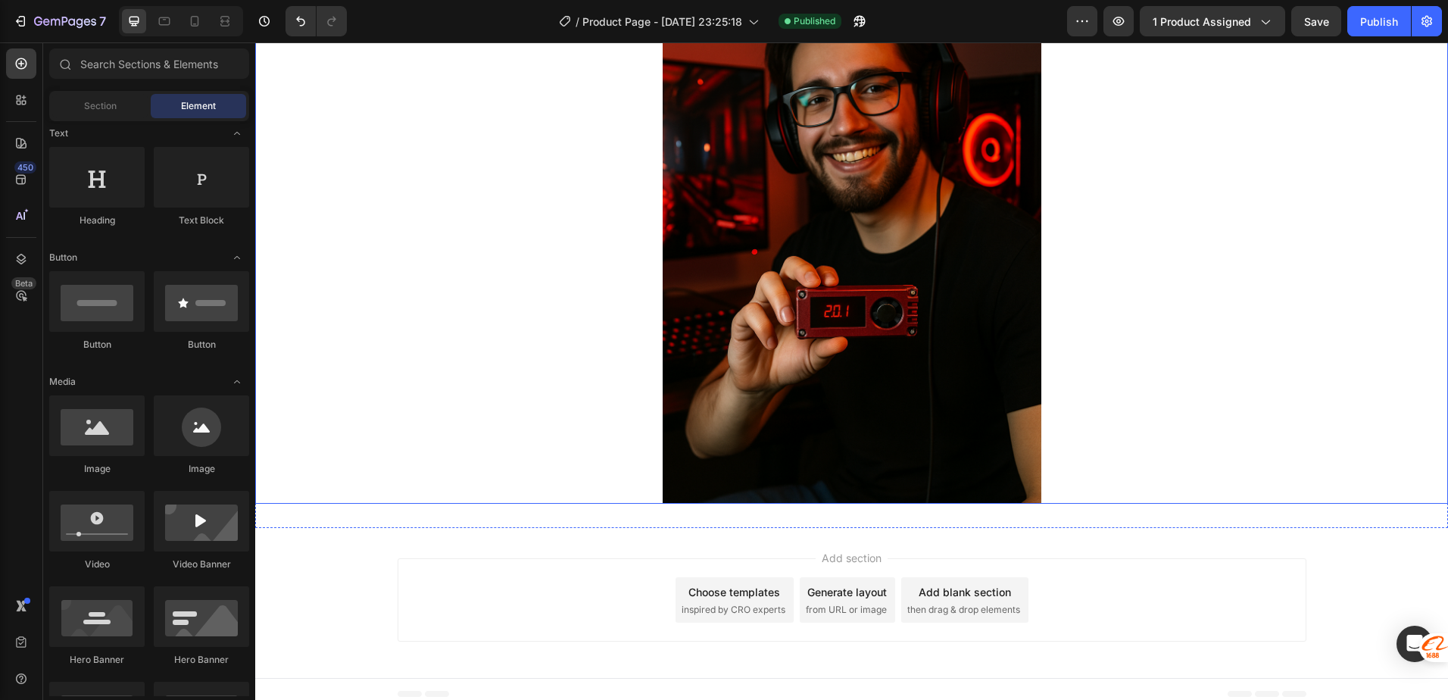
scroll to position [1308, 0]
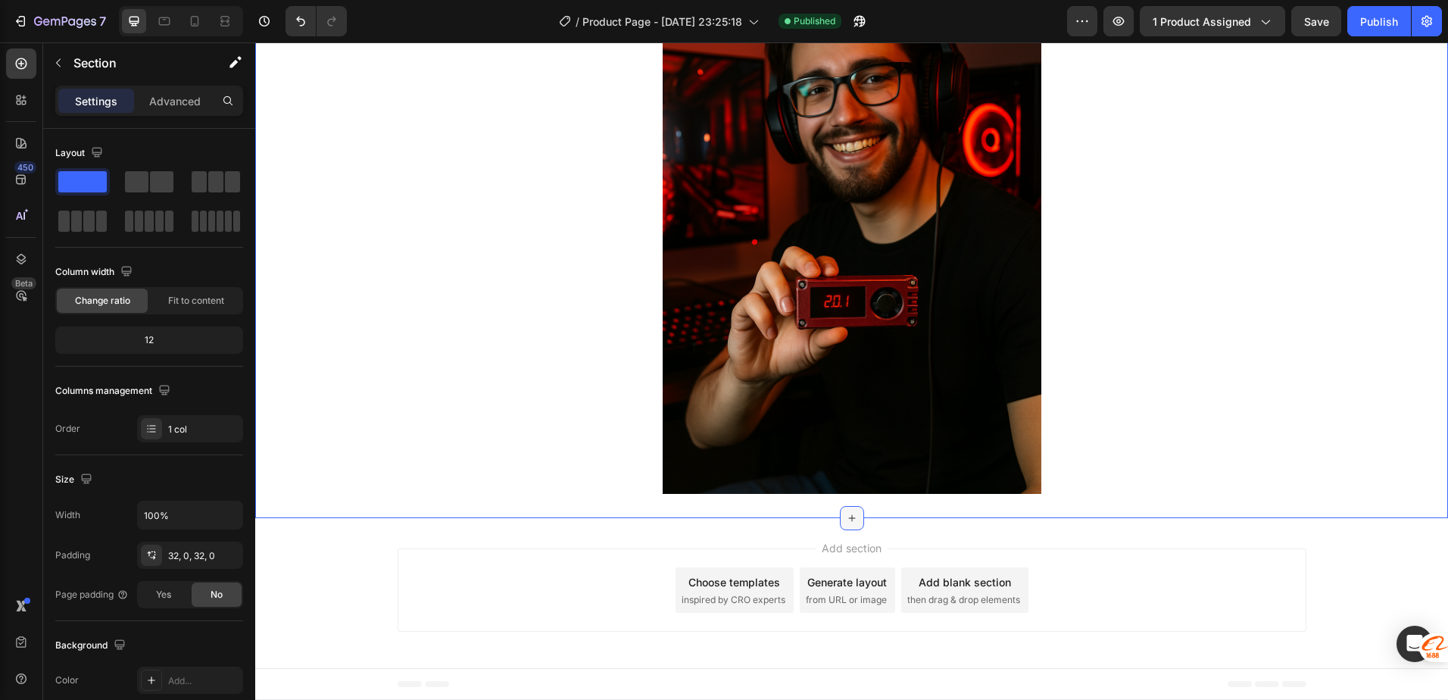
click at [846, 516] on icon at bounding box center [852, 518] width 12 height 12
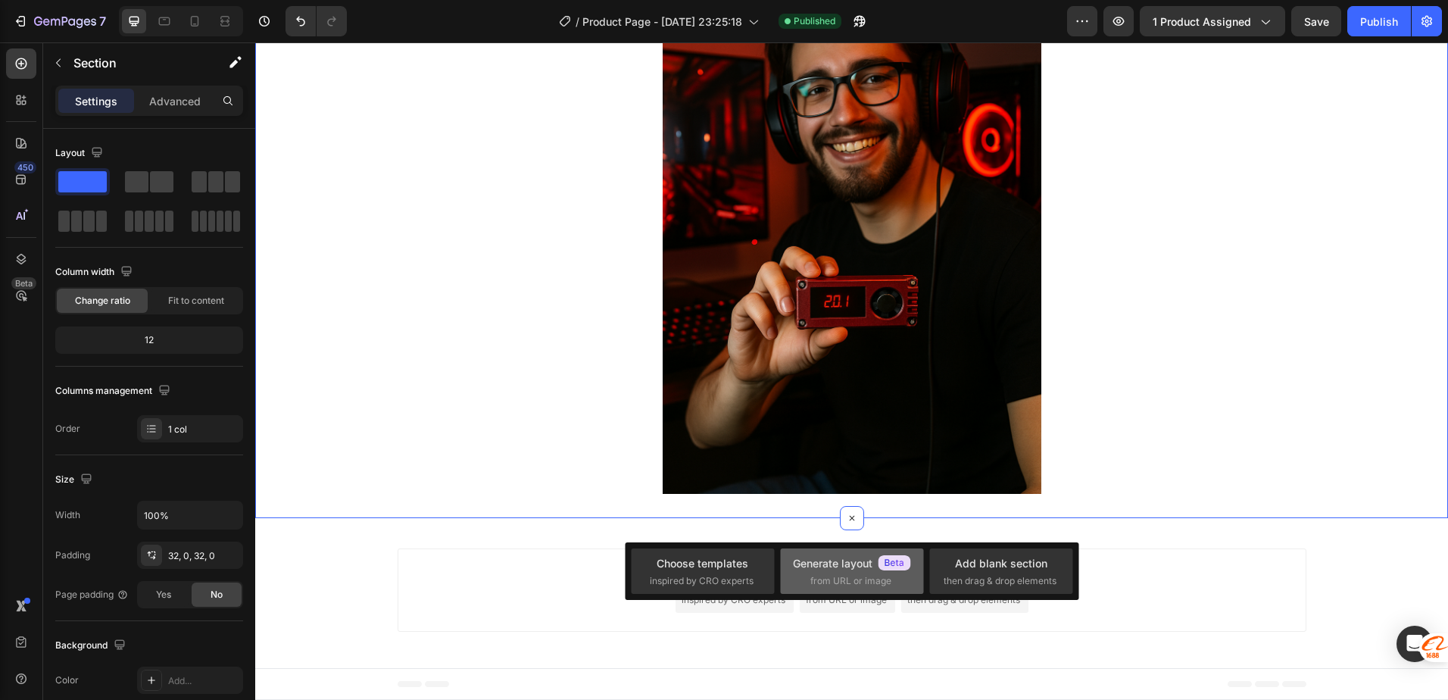
click at [867, 576] on span "from URL or image" at bounding box center [851, 581] width 81 height 14
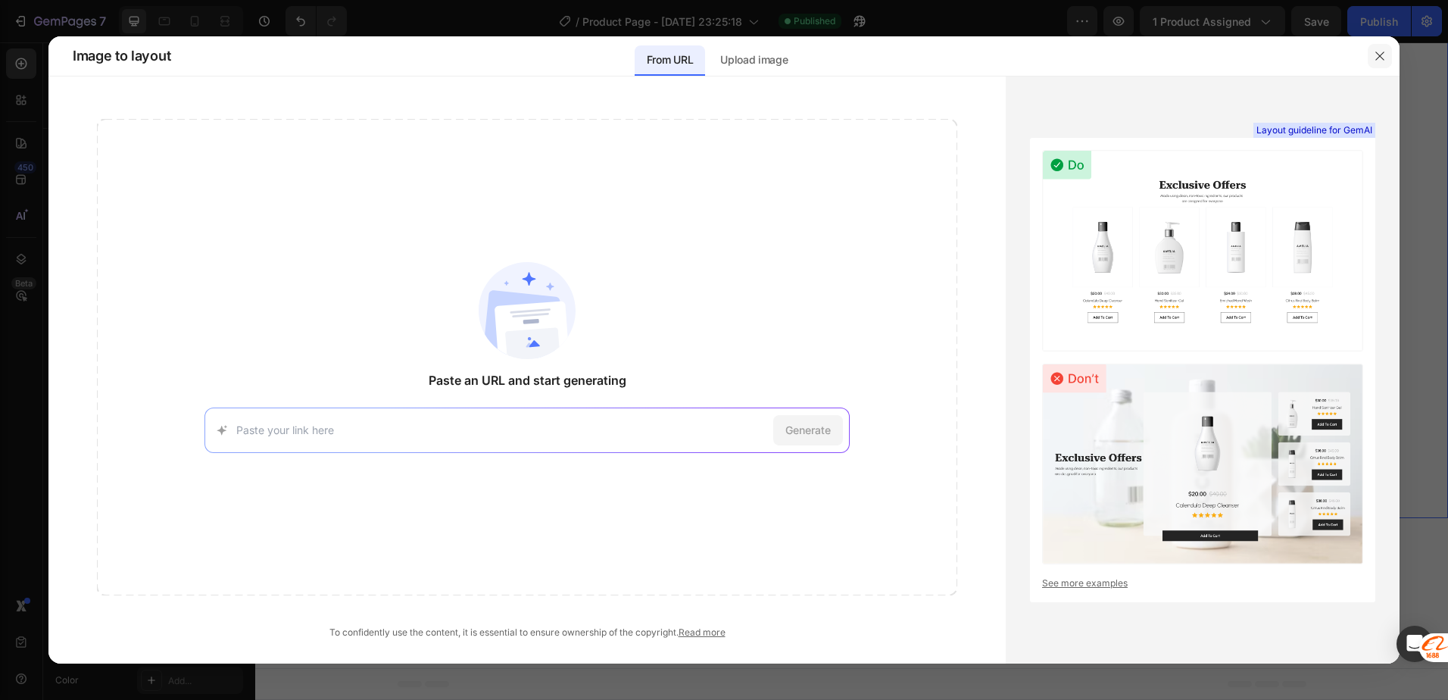
drag, startPoint x: 1388, startPoint y: 61, endPoint x: 1132, endPoint y: 19, distance: 258.8
click at [1388, 61] on button "button" at bounding box center [1380, 56] width 24 height 24
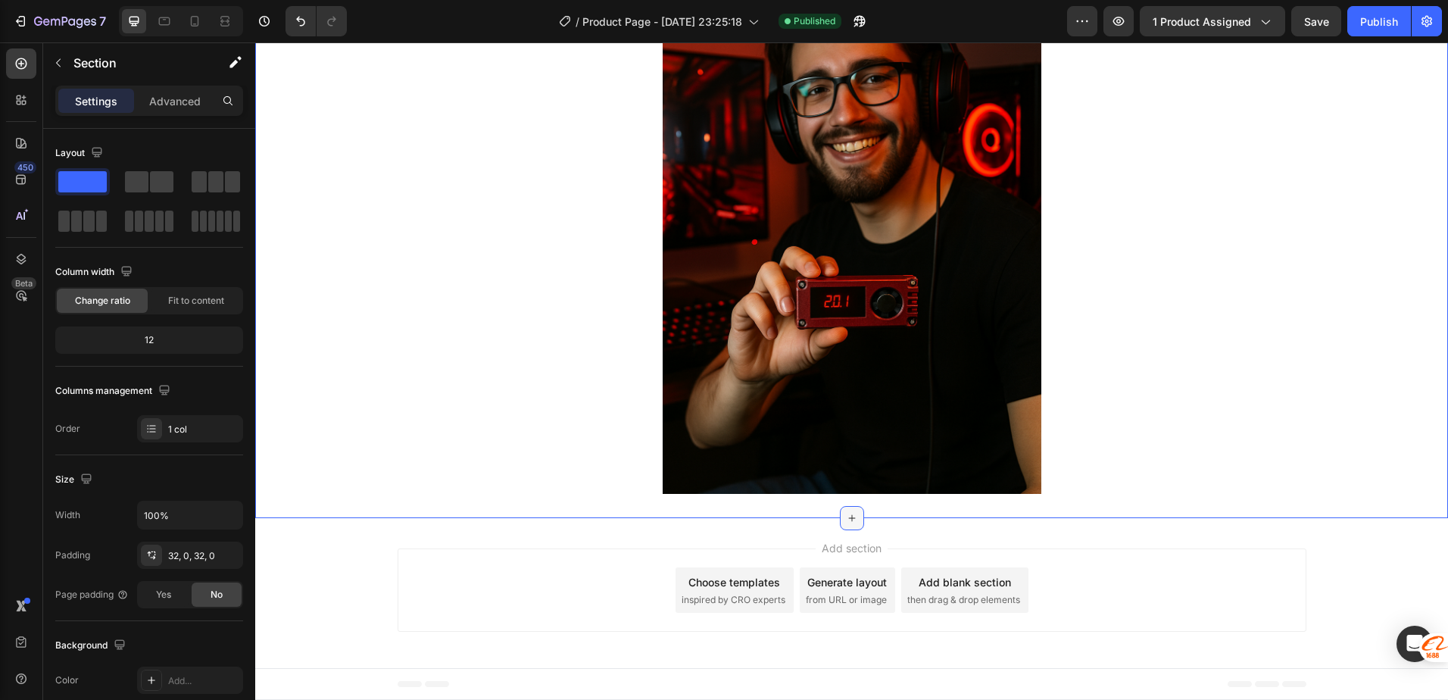
click at [848, 518] on icon at bounding box center [851, 518] width 7 height 7
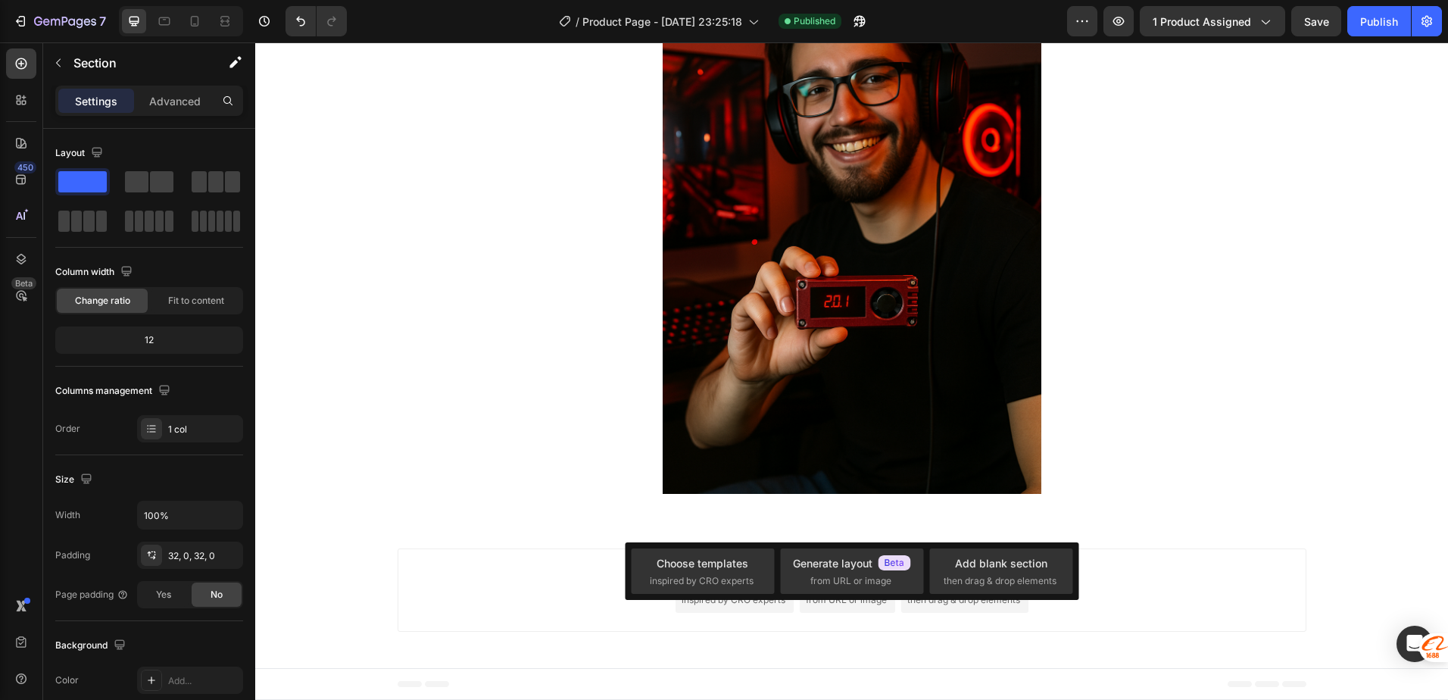
click at [517, 573] on div "Add section Choose templates inspired by CRO experts Generate layout from URL o…" at bounding box center [852, 589] width 909 height 83
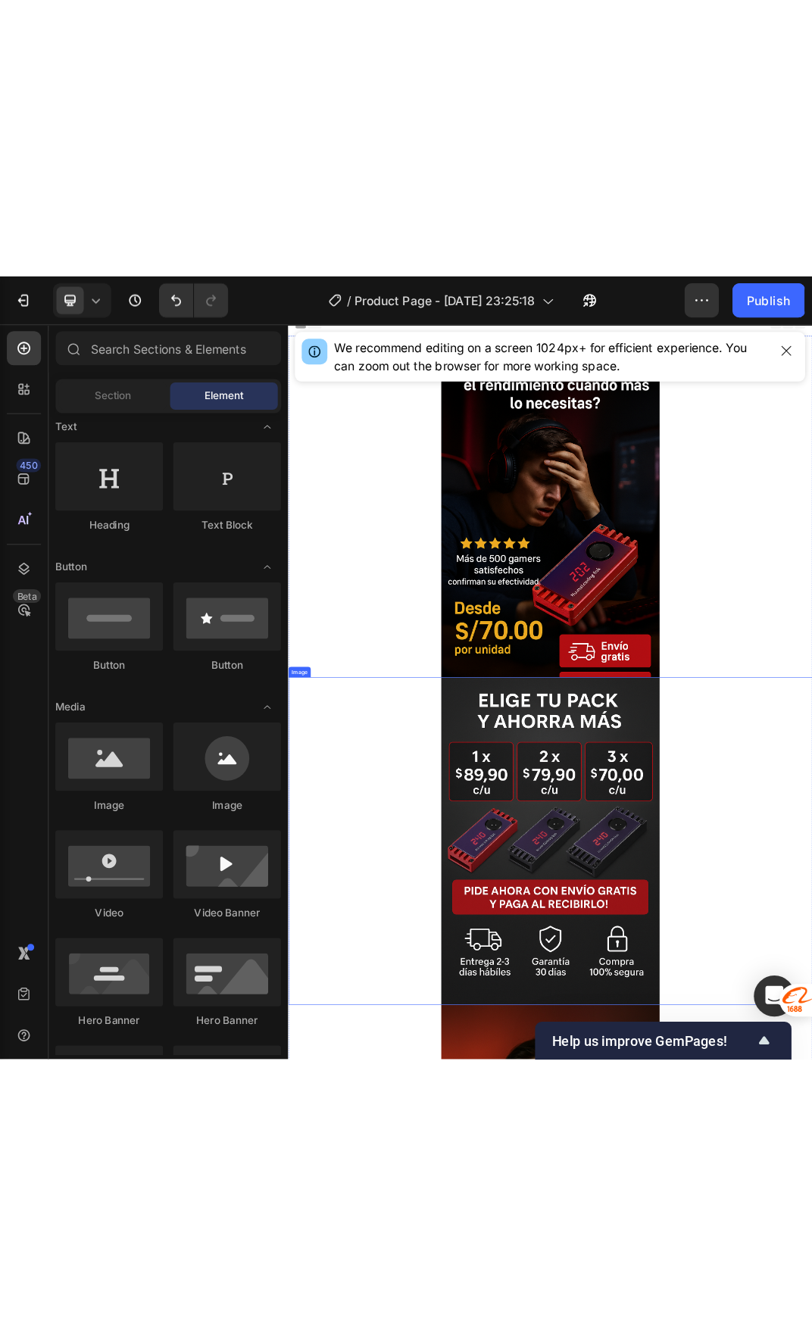
scroll to position [0, 0]
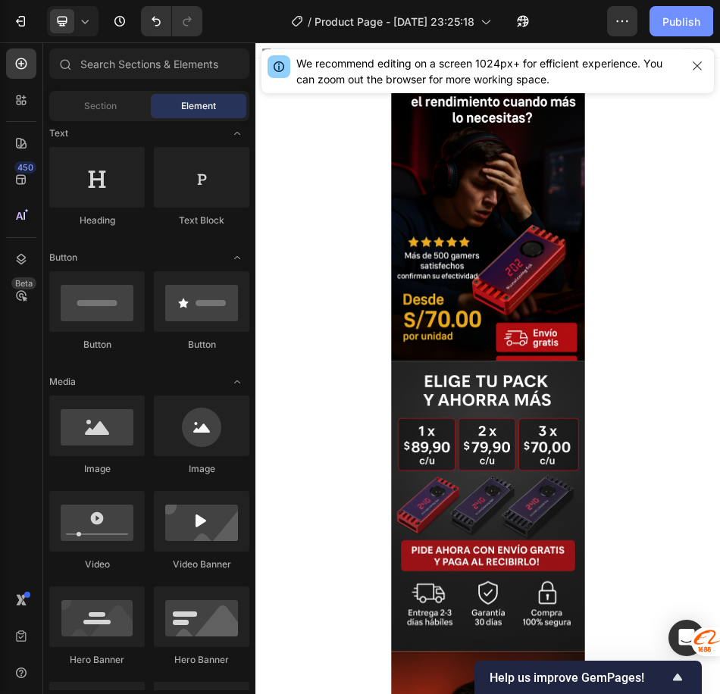
click at [692, 24] on div "Publish" at bounding box center [681, 22] width 38 height 16
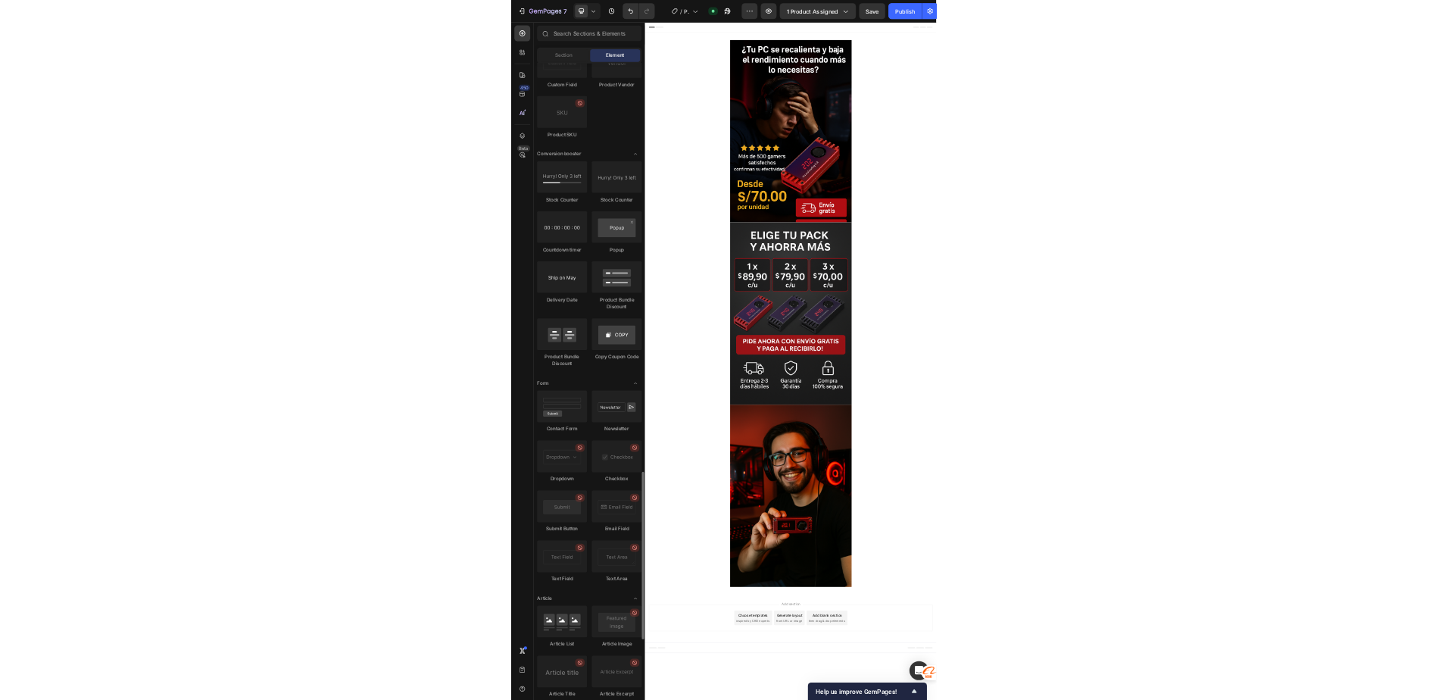
scroll to position [3378, 0]
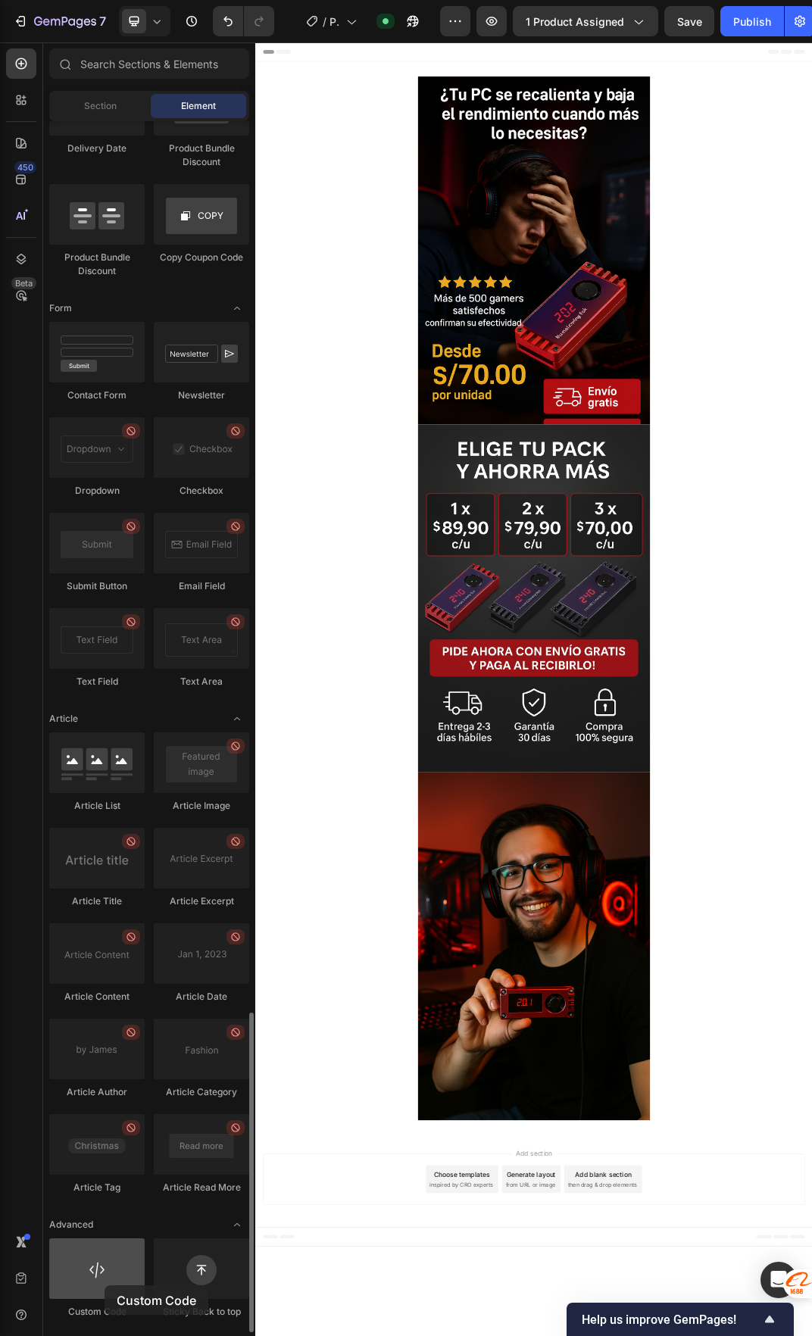
click at [105, 699] on div at bounding box center [96, 1269] width 95 height 61
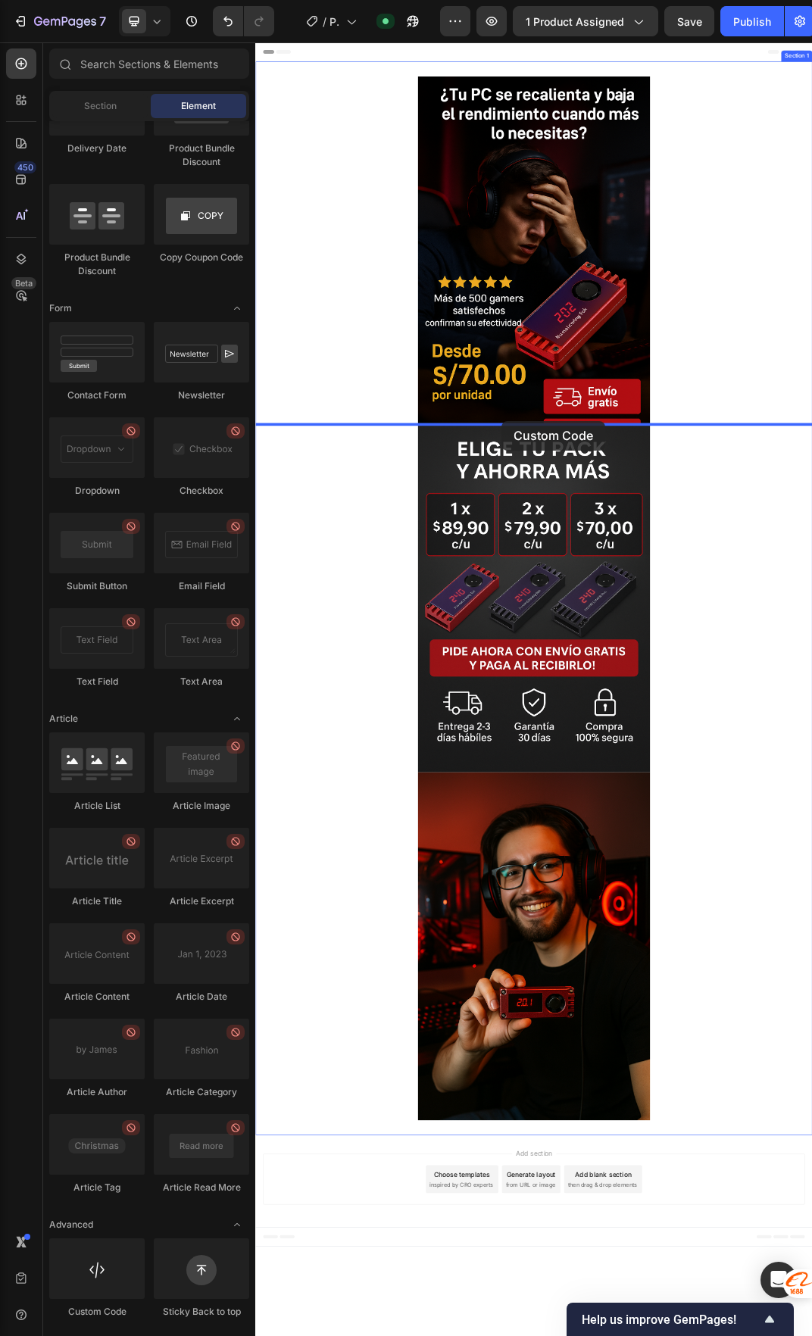
drag, startPoint x: 355, startPoint y: 1305, endPoint x: 657, endPoint y: 661, distance: 712.0
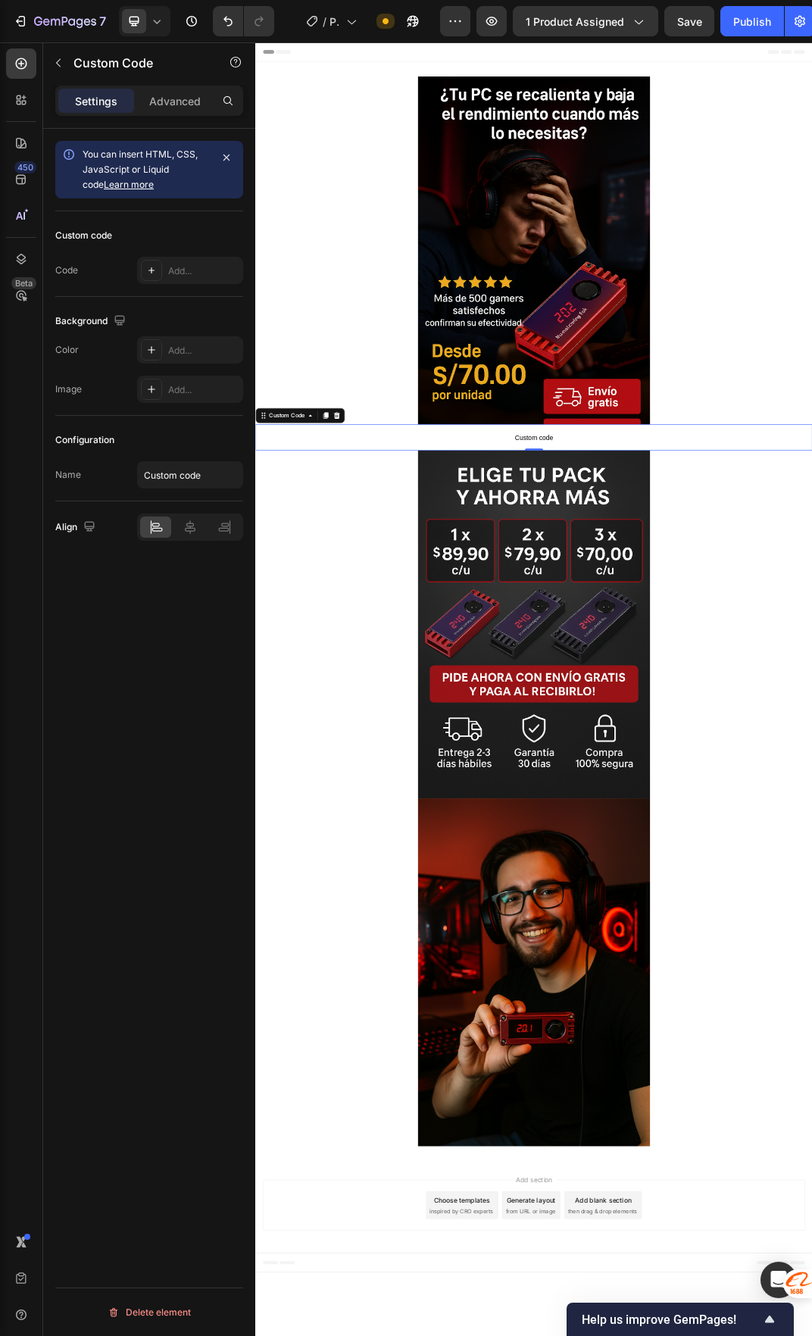
click at [548, 688] on span "Custom code" at bounding box center [709, 687] width 909 height 18
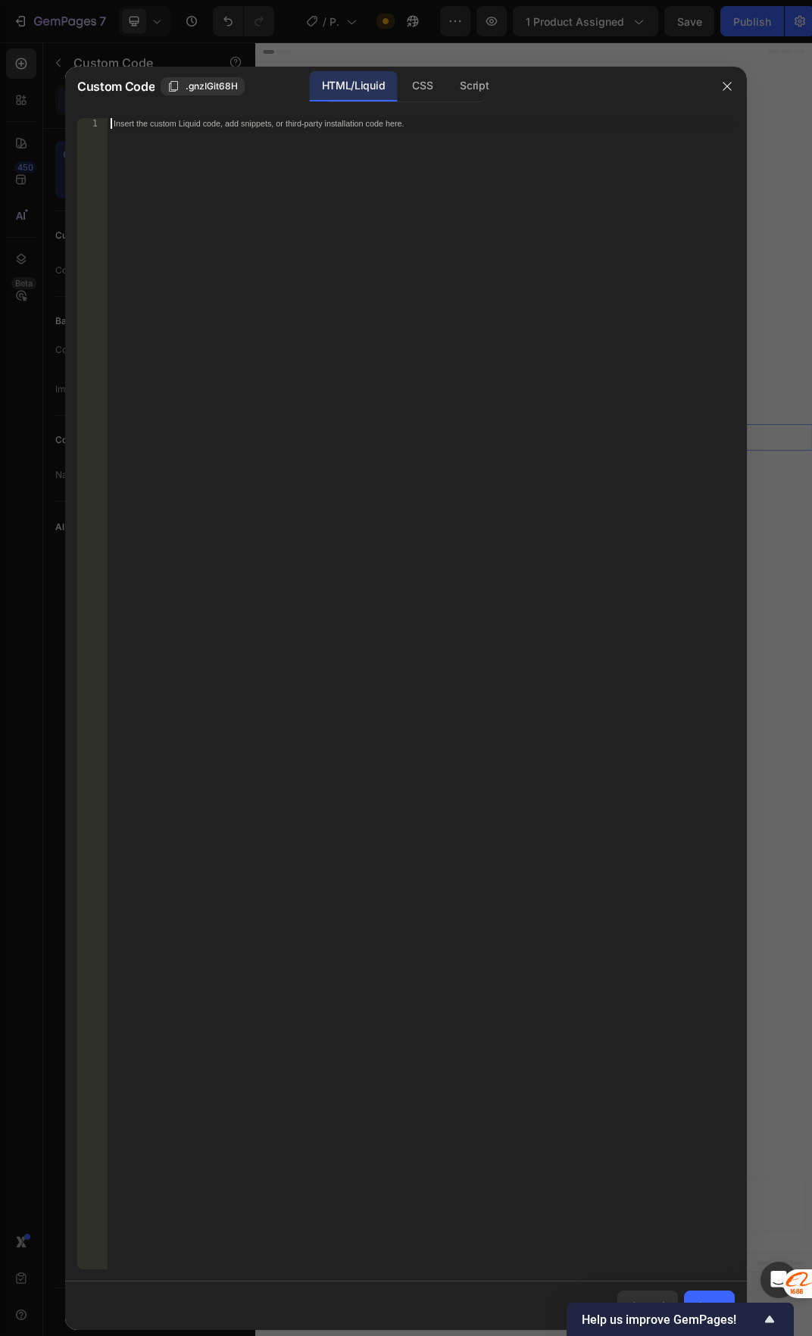
click at [478, 243] on div "Insert the custom Liquid code, add snippets, or third-party installation code h…" at bounding box center [421, 704] width 627 height 1173
paste textarea "<div id="_rsi-cod-form-embed-custom-hook"></div>"
type textarea "<div id="_rsi-cod-form-embed-custom-hook"></div>"
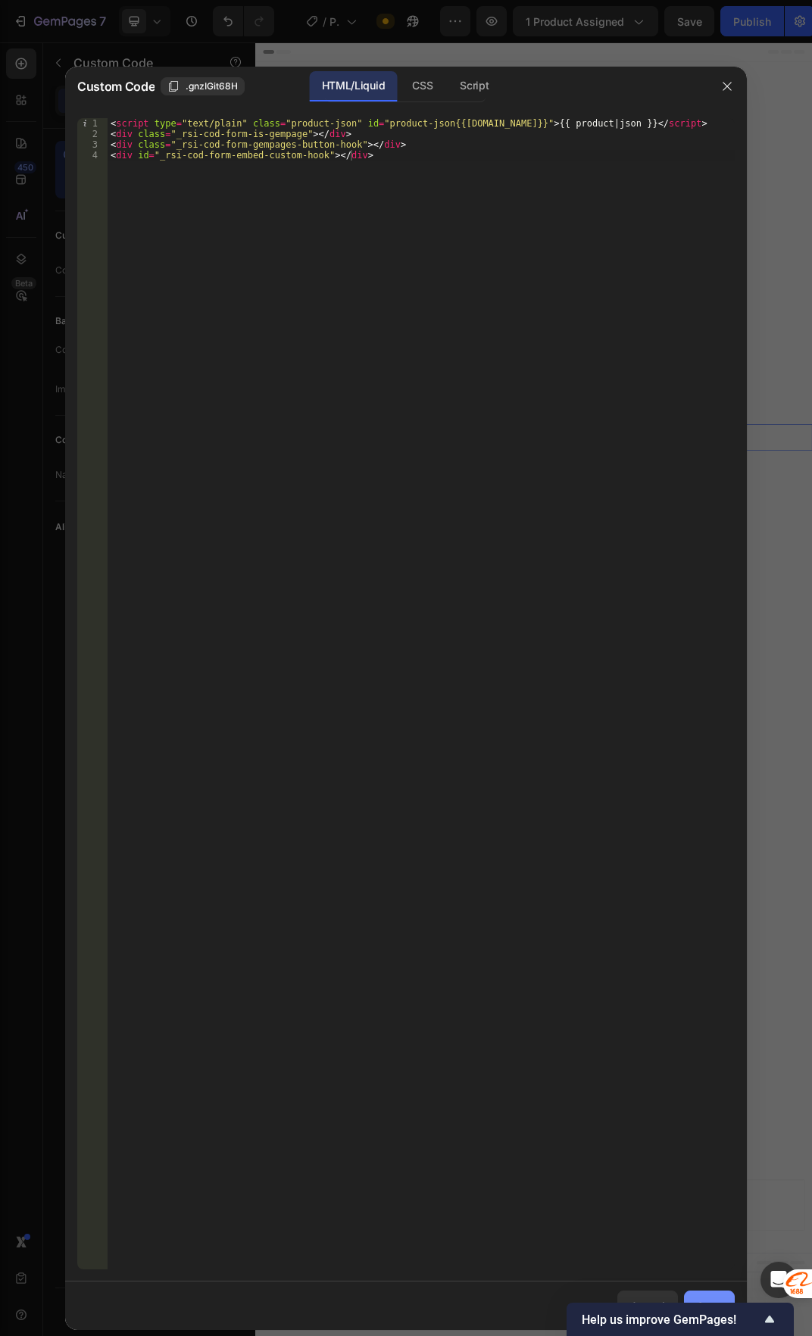
click at [720, 699] on button "Save" at bounding box center [709, 1306] width 51 height 30
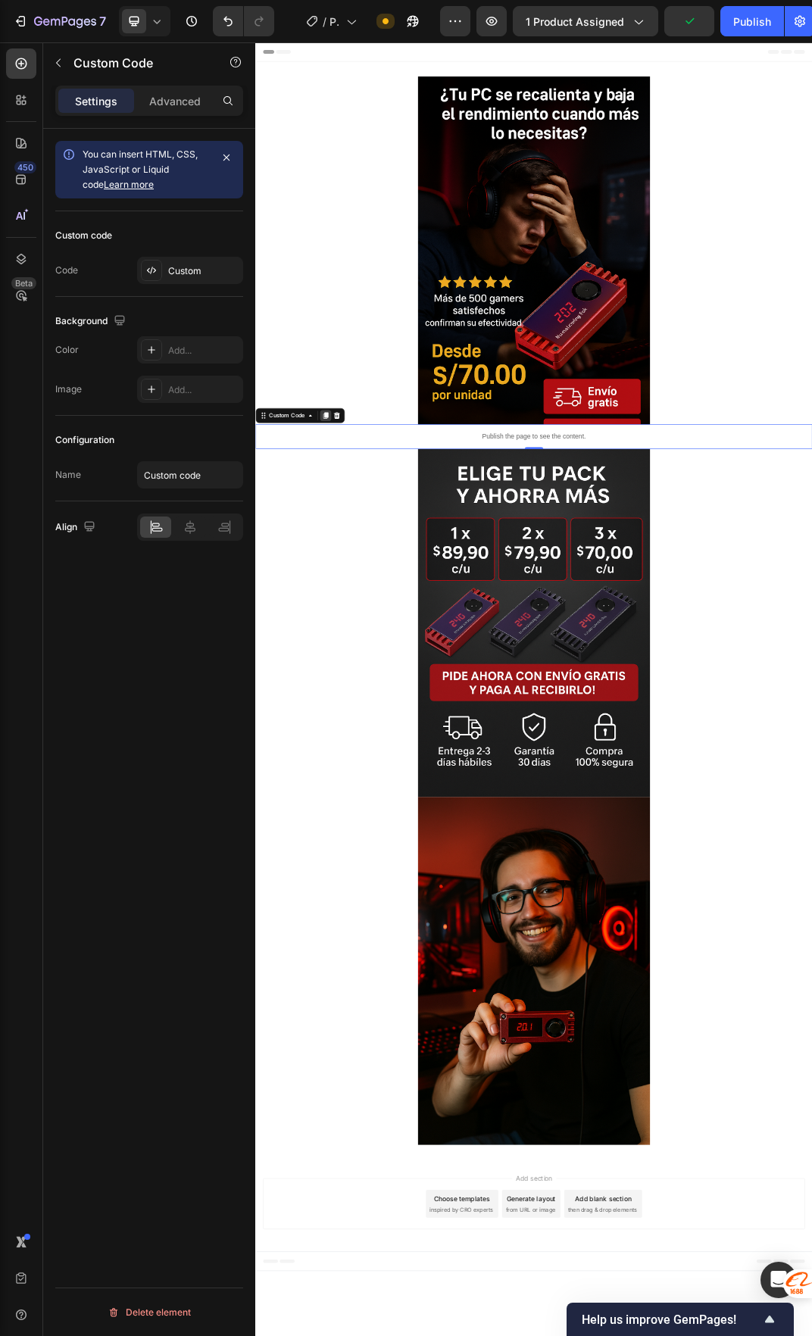
click at [369, 655] on icon at bounding box center [370, 651] width 8 height 11
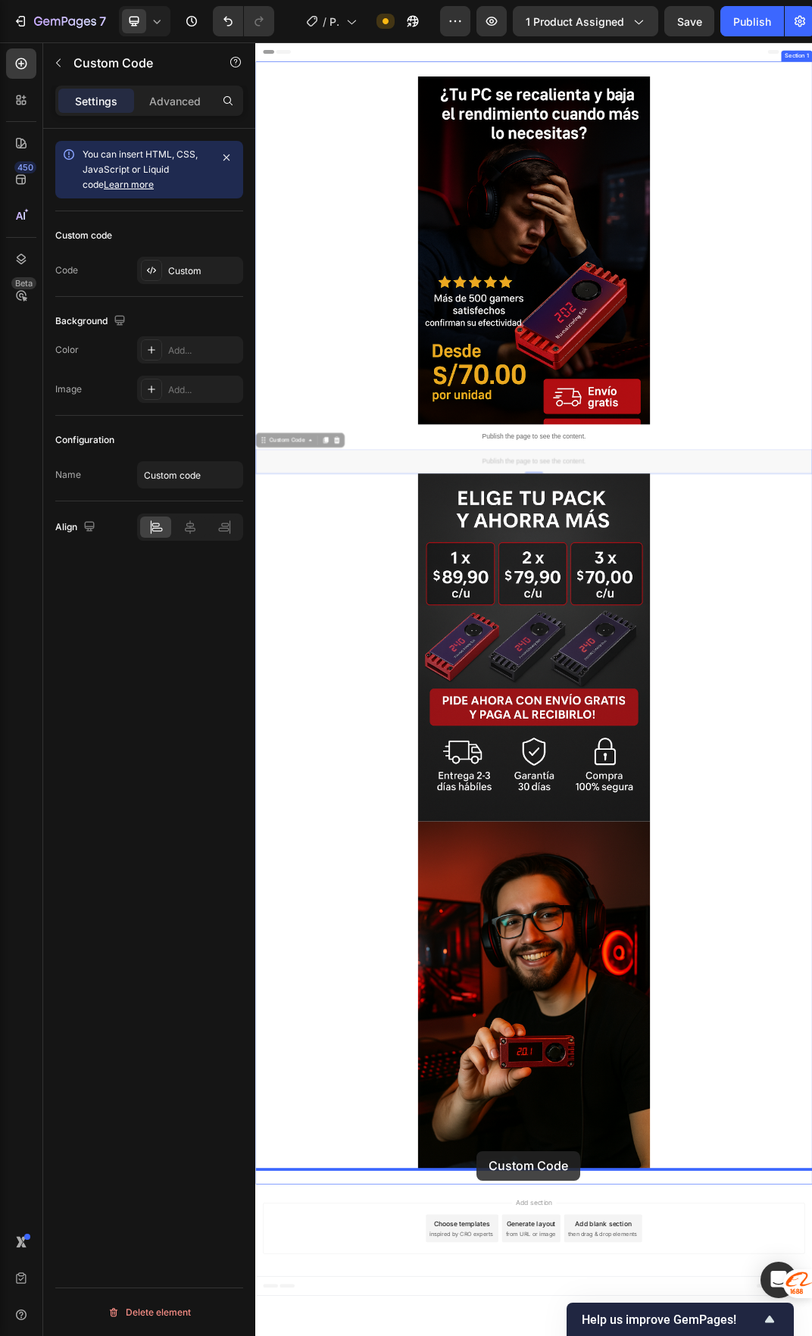
drag, startPoint x: 450, startPoint y: 721, endPoint x: 616, endPoint y: 1859, distance: 1149.8
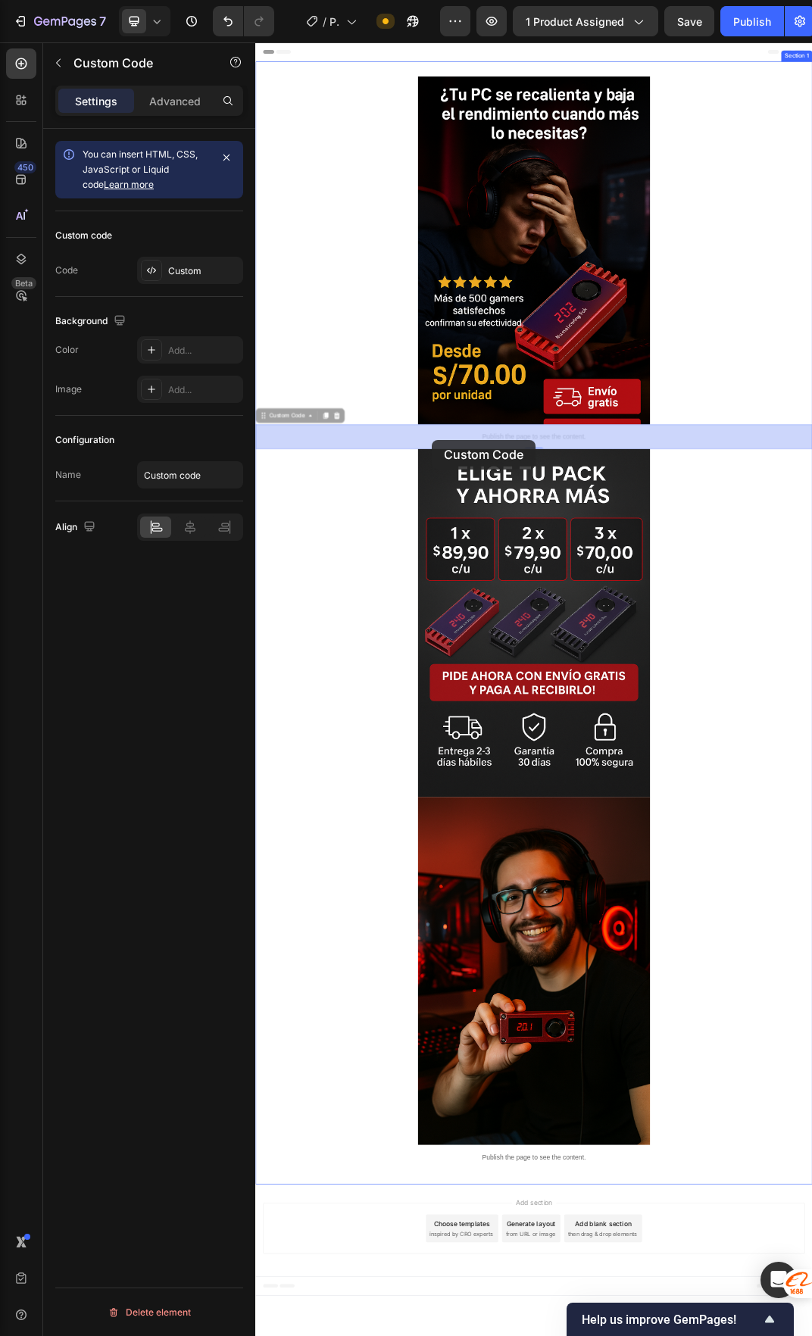
drag, startPoint x: 629, startPoint y: 674, endPoint x: 543, endPoint y: 690, distance: 87.1
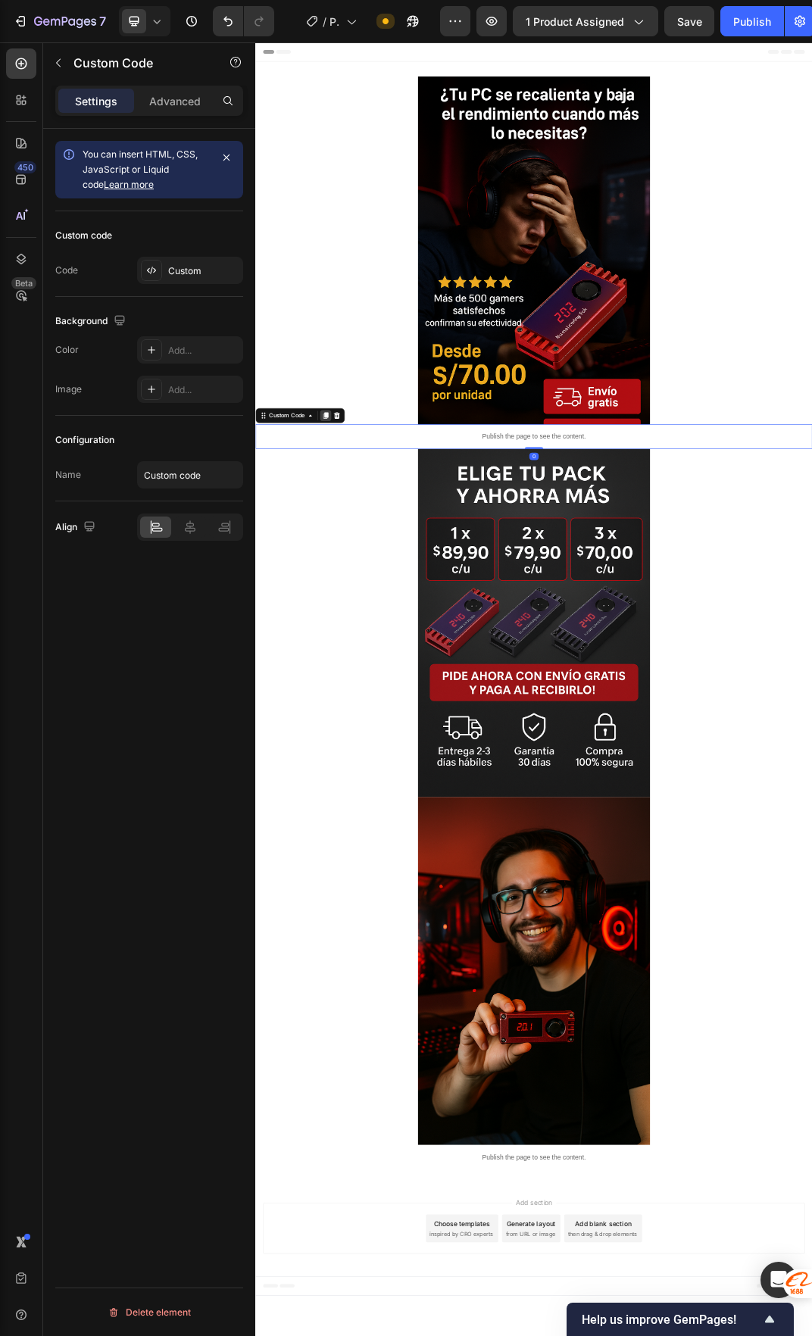
click at [369, 648] on icon at bounding box center [370, 651] width 8 height 11
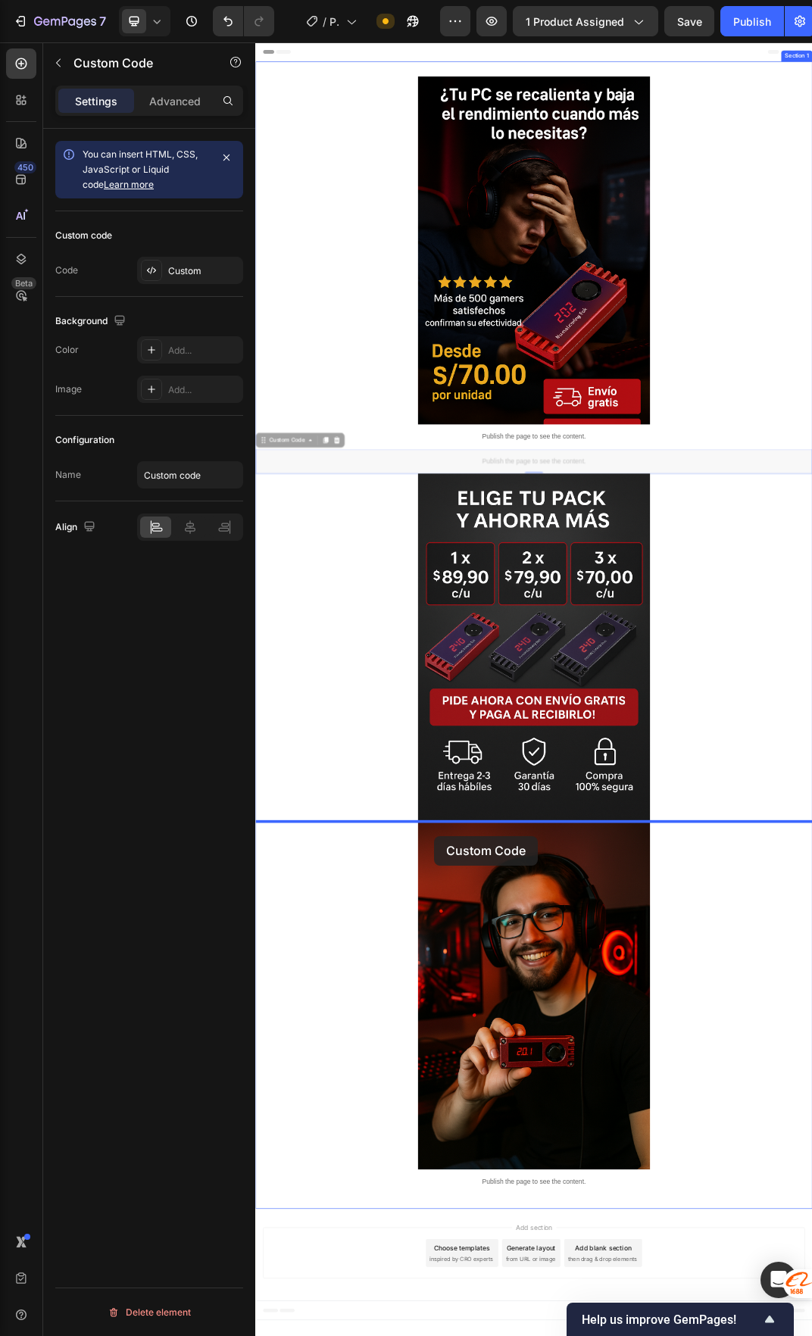
drag, startPoint x: 517, startPoint y: 725, endPoint x: 547, endPoint y: 1339, distance: 614.3
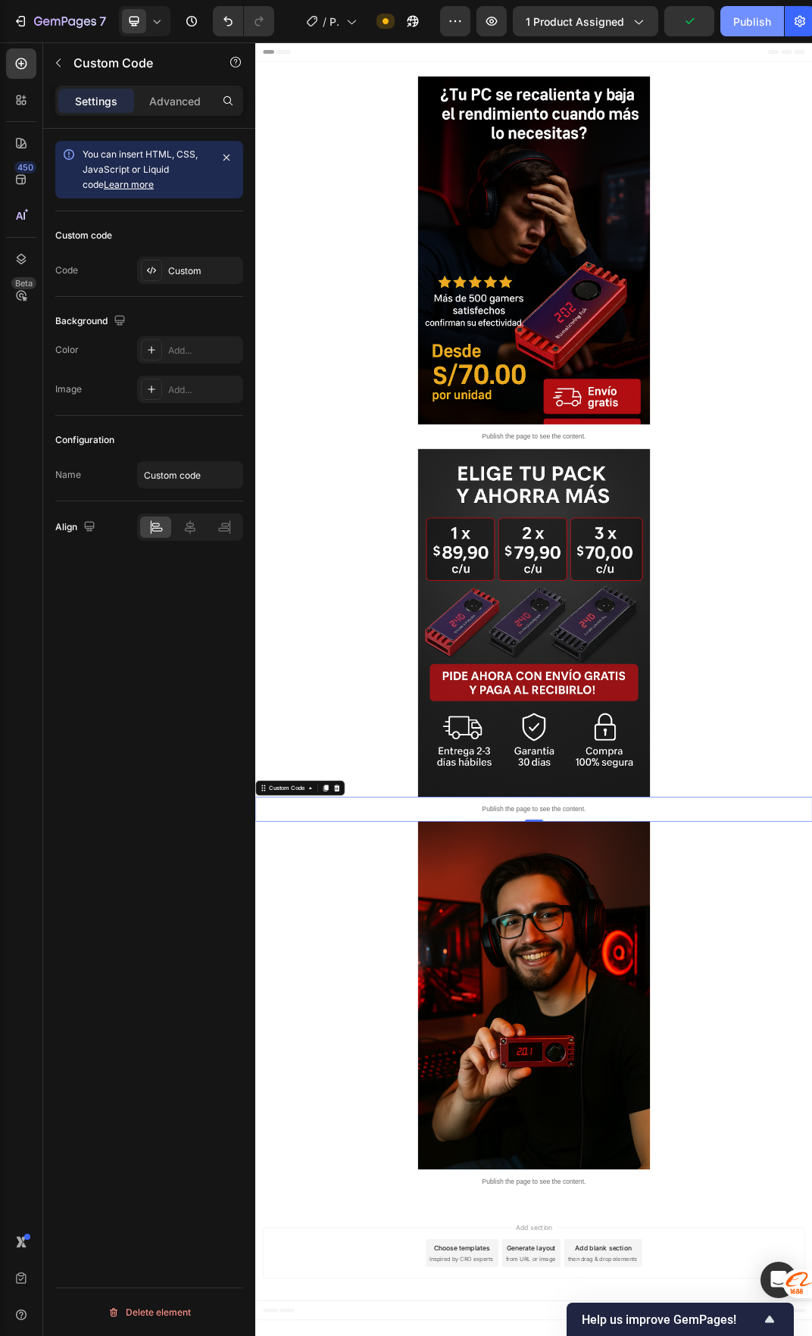
click at [740, 32] on button "Publish" at bounding box center [752, 21] width 64 height 30
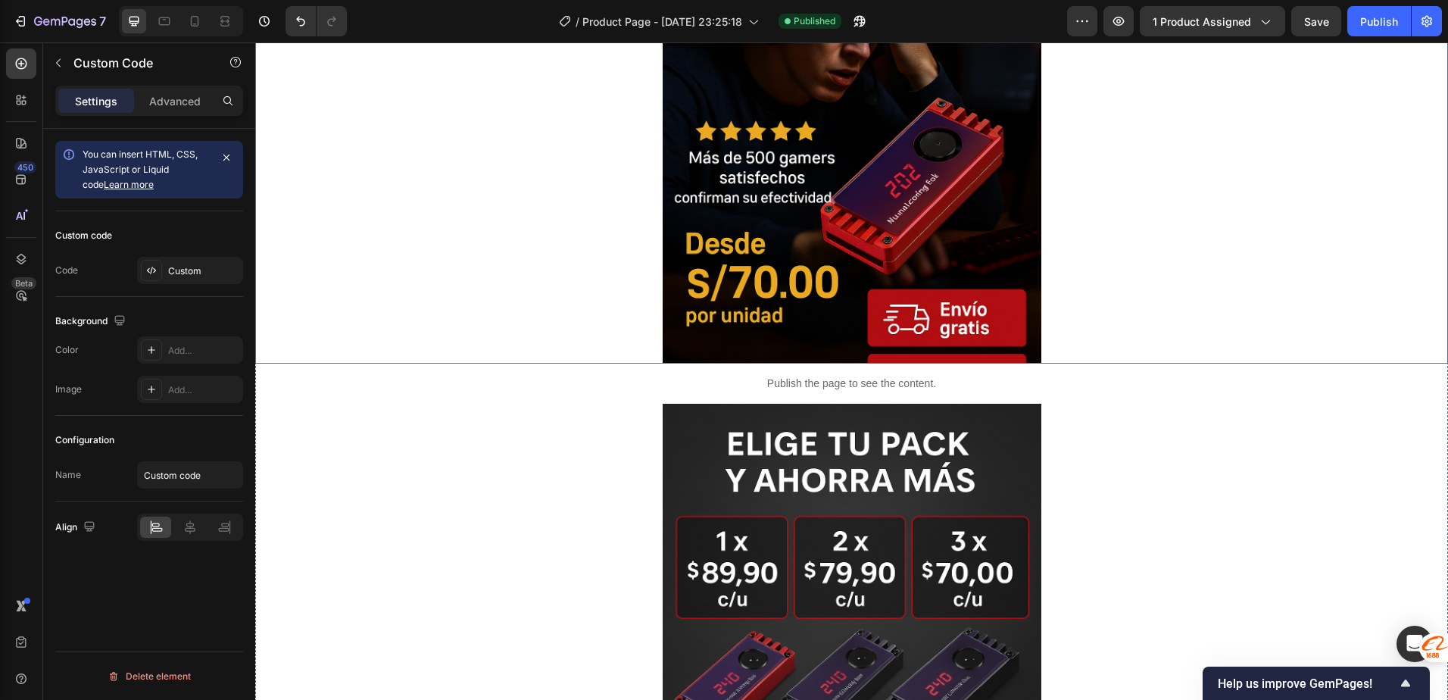
scroll to position [303, 0]
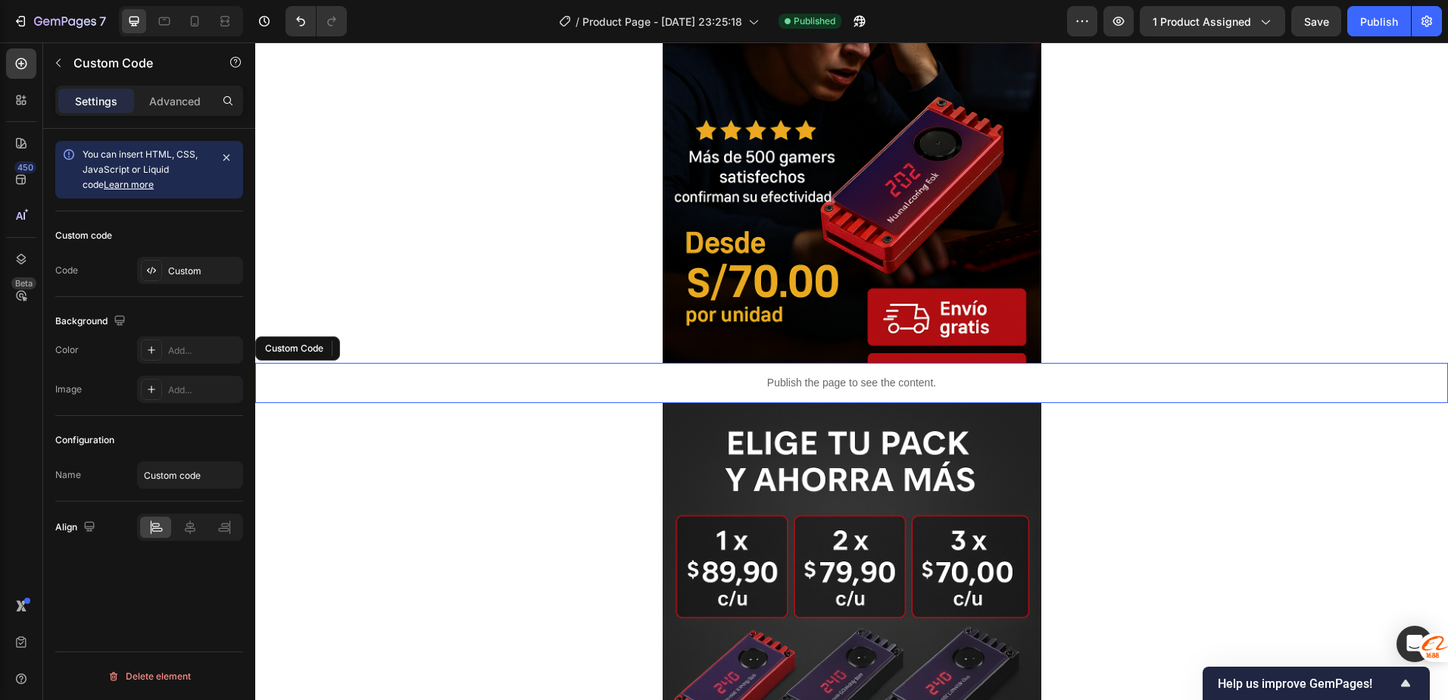
click at [568, 388] on p "Publish the page to see the content." at bounding box center [851, 383] width 1193 height 16
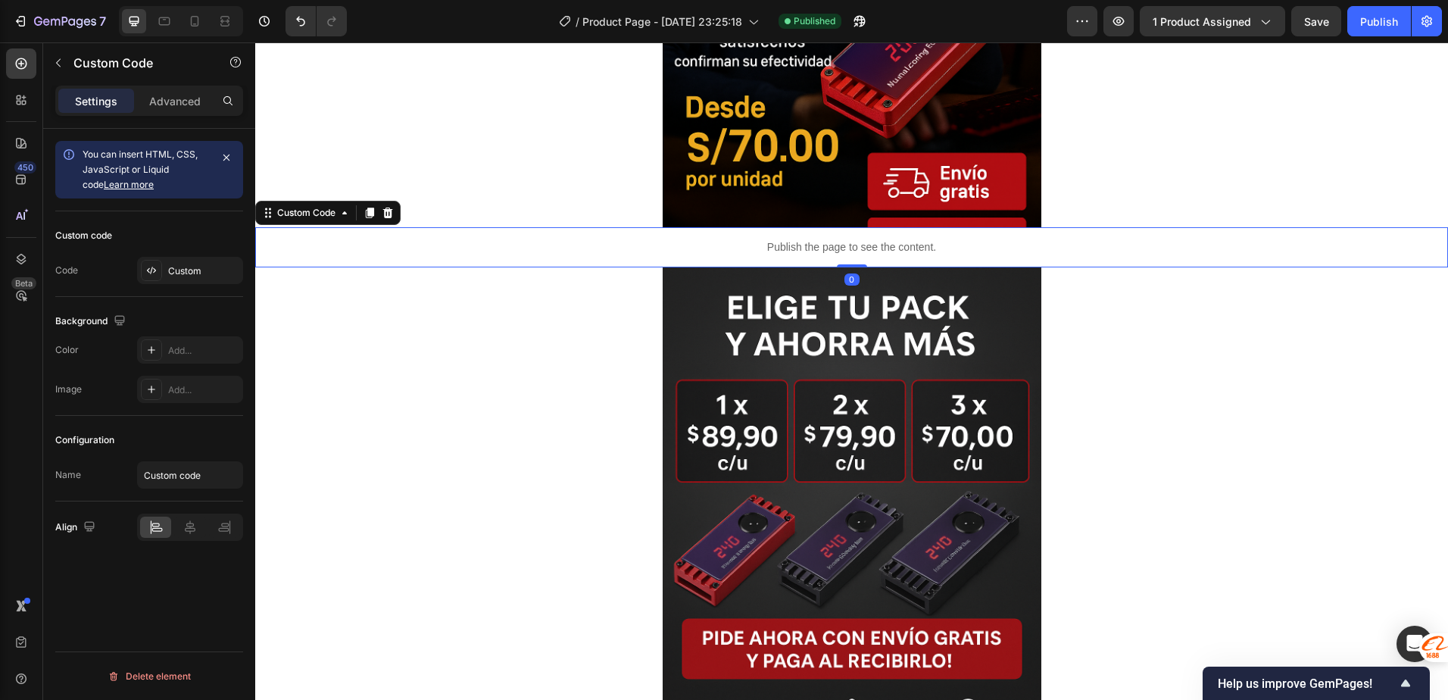
scroll to position [455, 0]
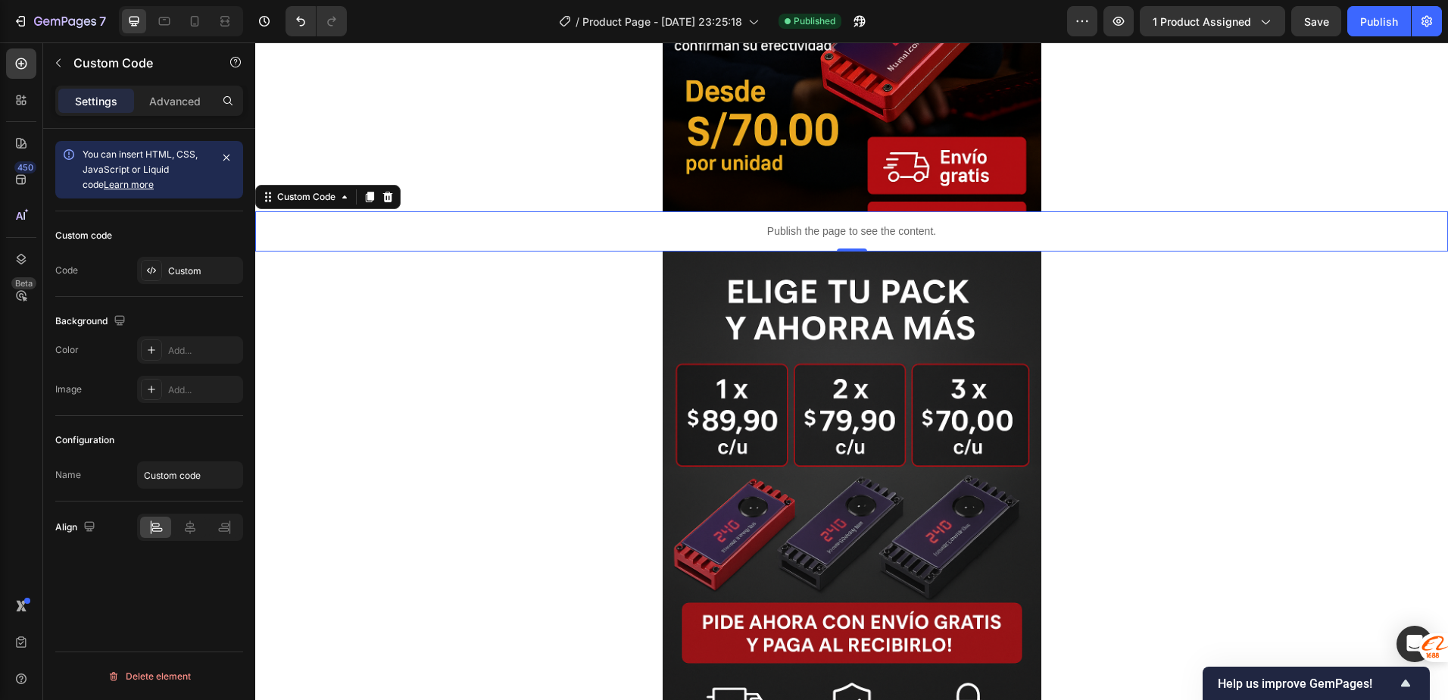
click at [535, 236] on p "Publish the page to see the content." at bounding box center [851, 231] width 1193 height 16
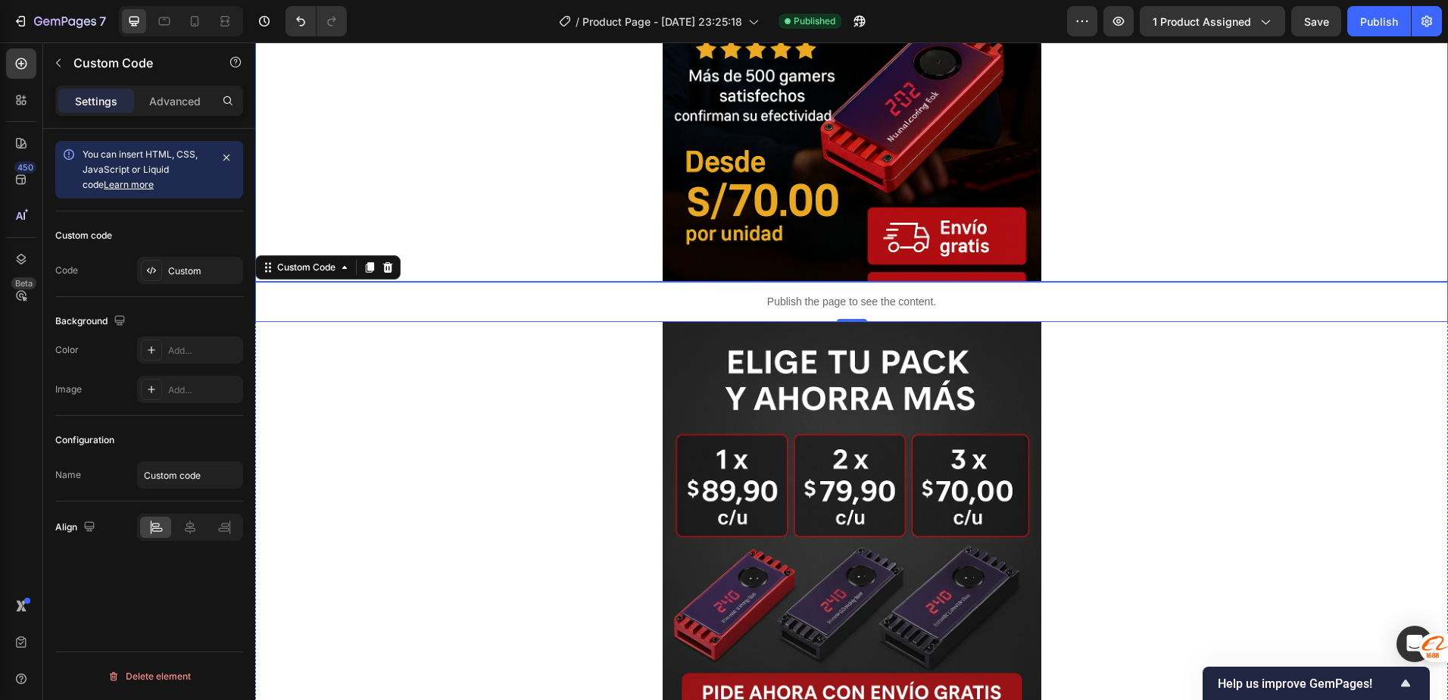
scroll to position [379, 0]
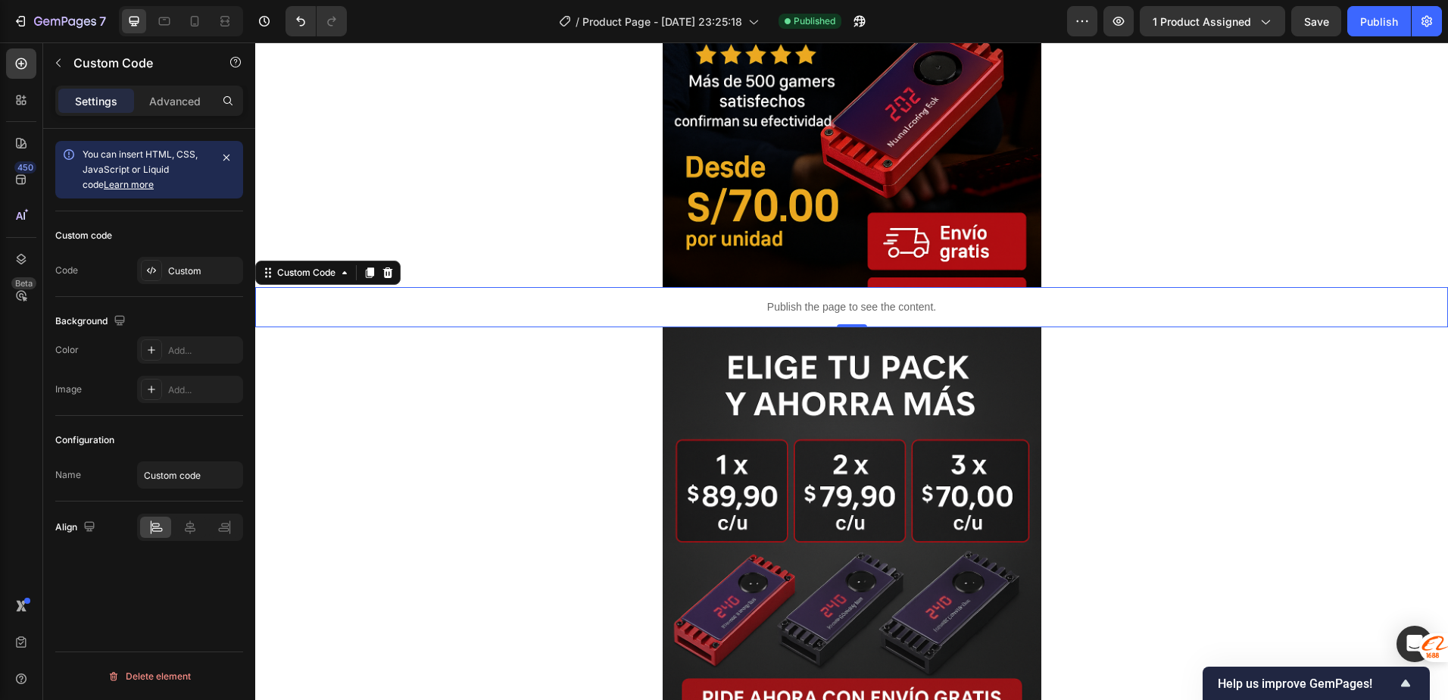
click at [69, 526] on div "Align" at bounding box center [76, 527] width 43 height 20
click at [87, 527] on icon "button" at bounding box center [89, 526] width 15 height 15
click at [136, 546] on div "Align" at bounding box center [149, 527] width 188 height 52
click at [159, 353] on div at bounding box center [151, 349] width 21 height 21
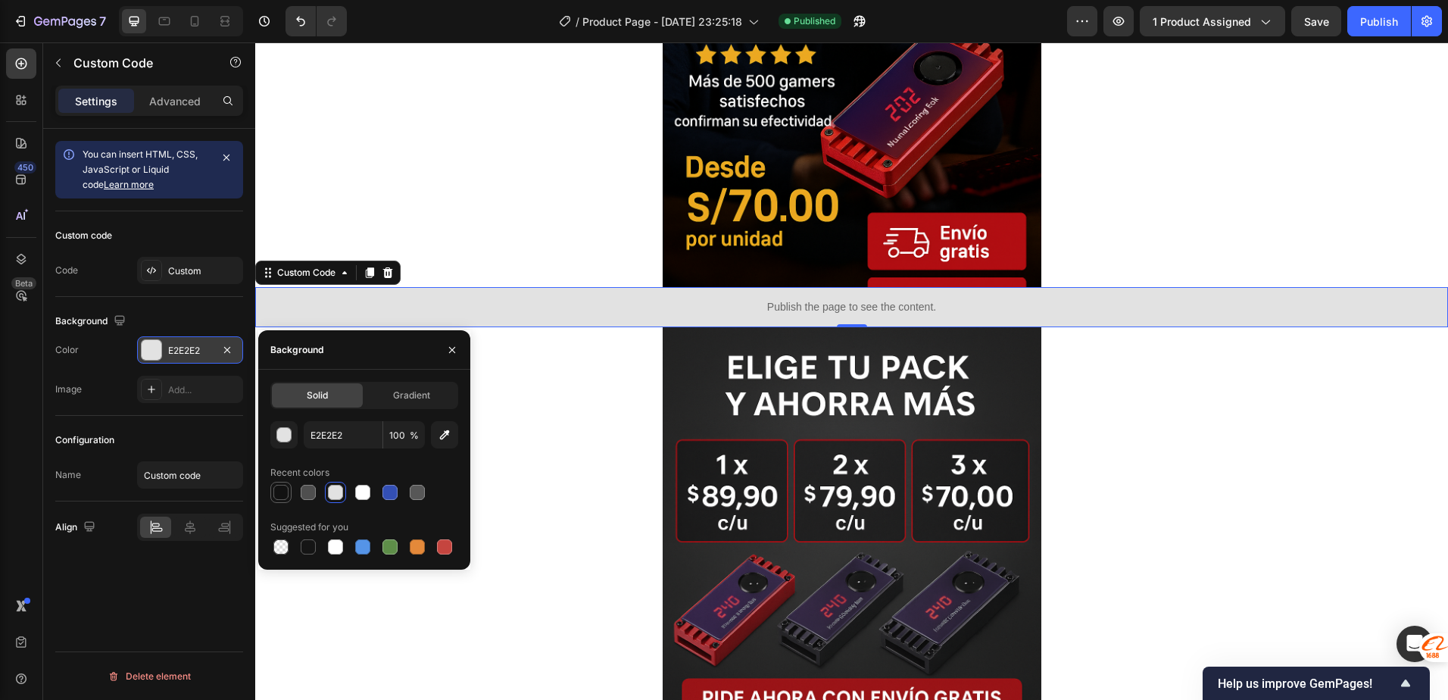
click at [285, 489] on div at bounding box center [280, 492] width 15 height 15
type input "121212"
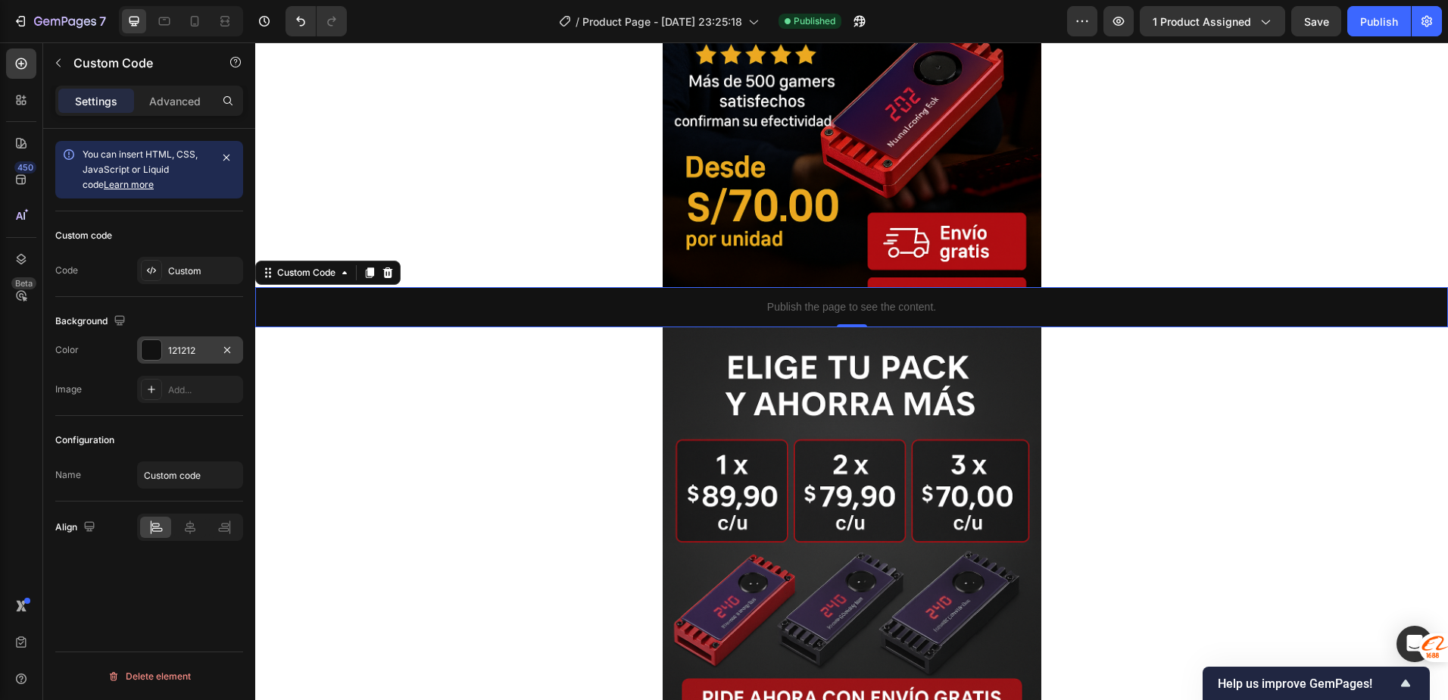
drag, startPoint x: 96, startPoint y: 361, endPoint x: 103, endPoint y: 367, distance: 9.1
click at [96, 362] on div "Color 121212" at bounding box center [149, 349] width 188 height 27
click at [1370, 20] on div "Publish" at bounding box center [1379, 22] width 38 height 16
click at [1372, 26] on div "Publish" at bounding box center [1379, 22] width 38 height 16
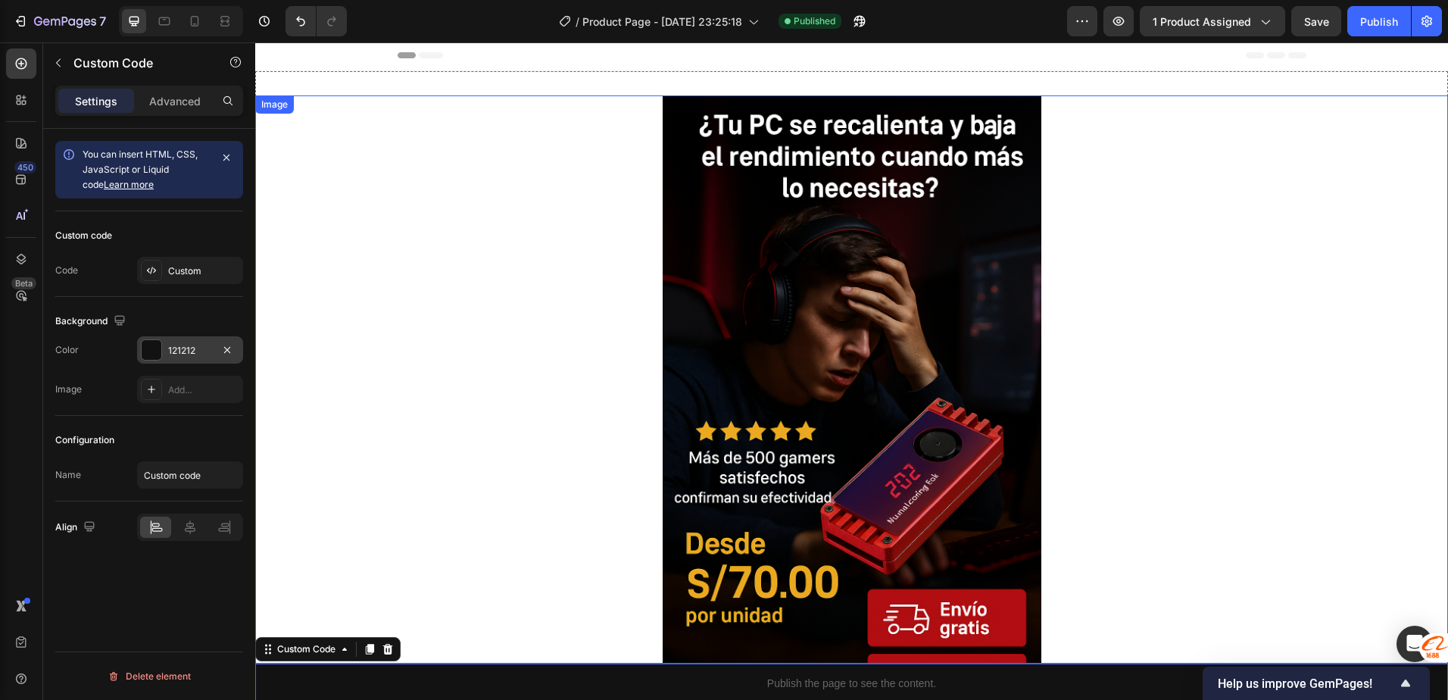
scroll to position [0, 0]
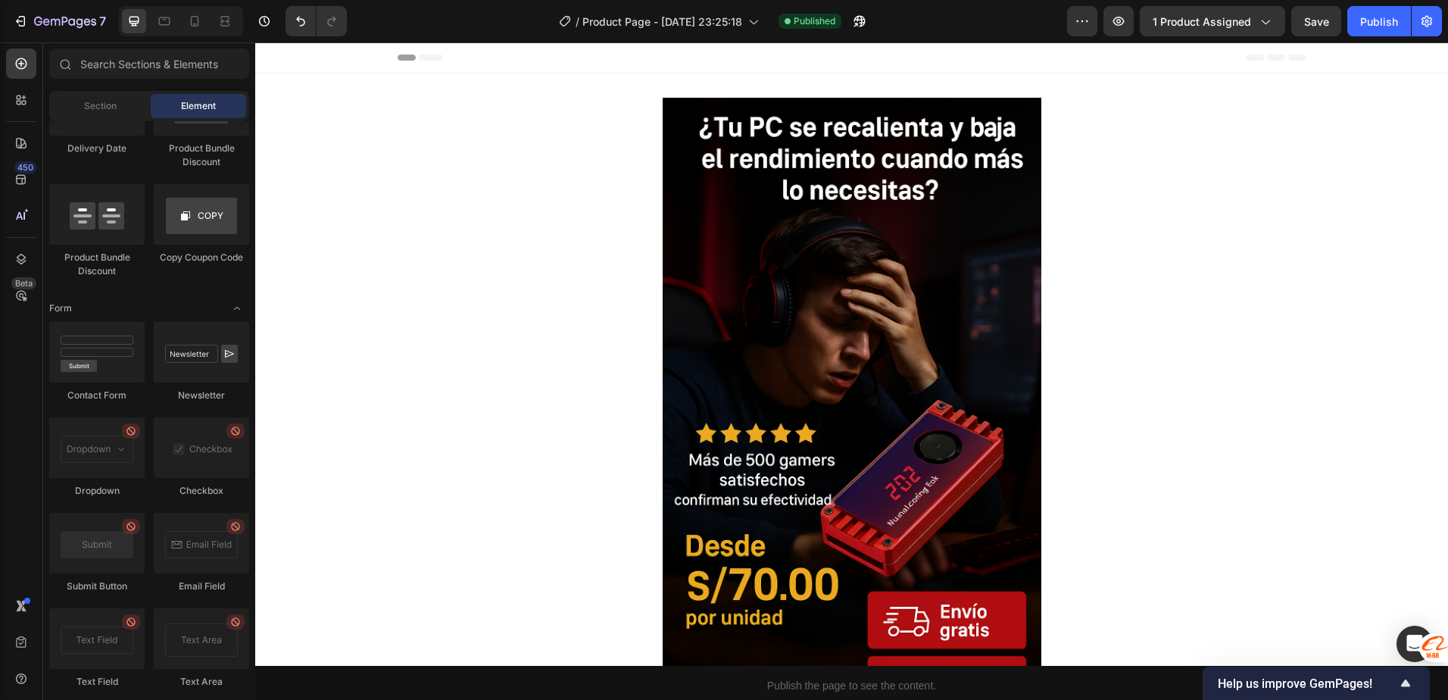
click at [355, 50] on div "Header" at bounding box center [851, 57] width 1193 height 31
click at [359, 58] on div "Header" at bounding box center [851, 57] width 1193 height 31
click at [523, 66] on div "Header" at bounding box center [852, 57] width 909 height 30
click at [504, 61] on div "Header" at bounding box center [852, 57] width 909 height 30
click at [317, 61] on button "Header" at bounding box center [292, 57] width 62 height 18
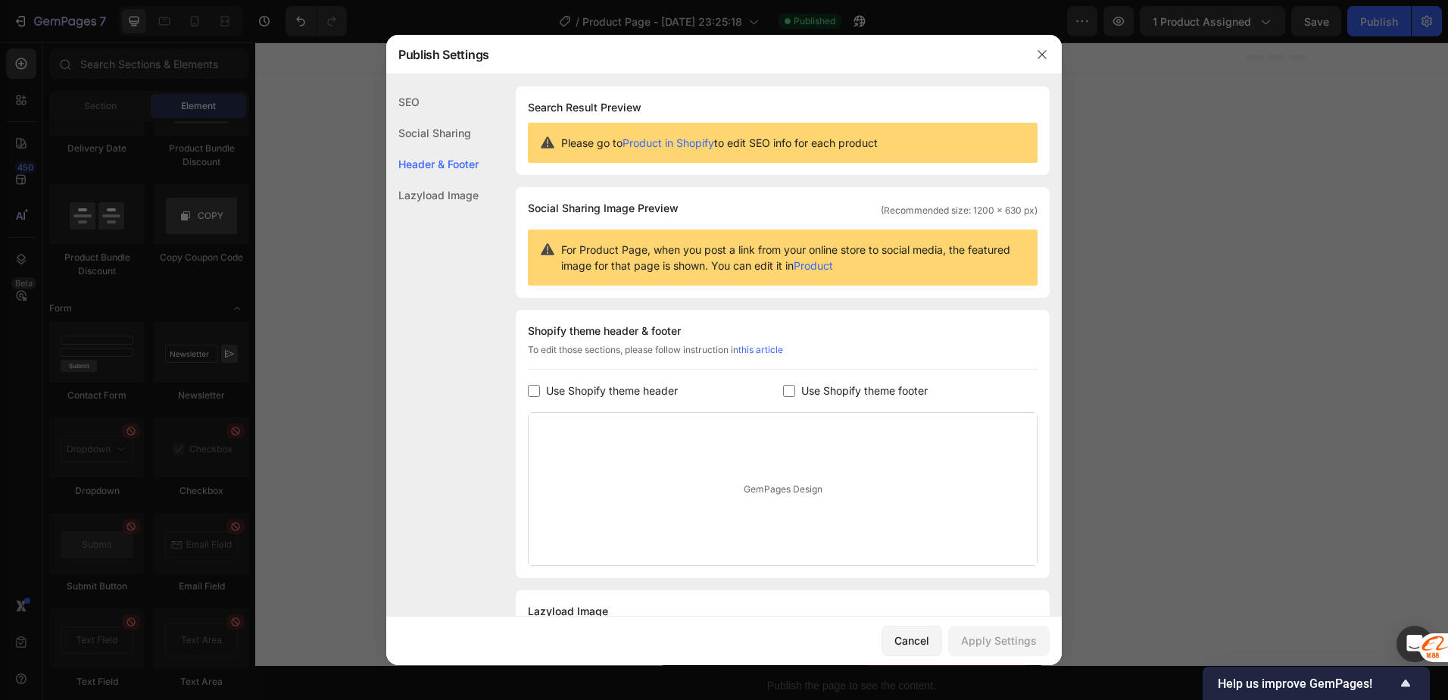
scroll to position [73, 0]
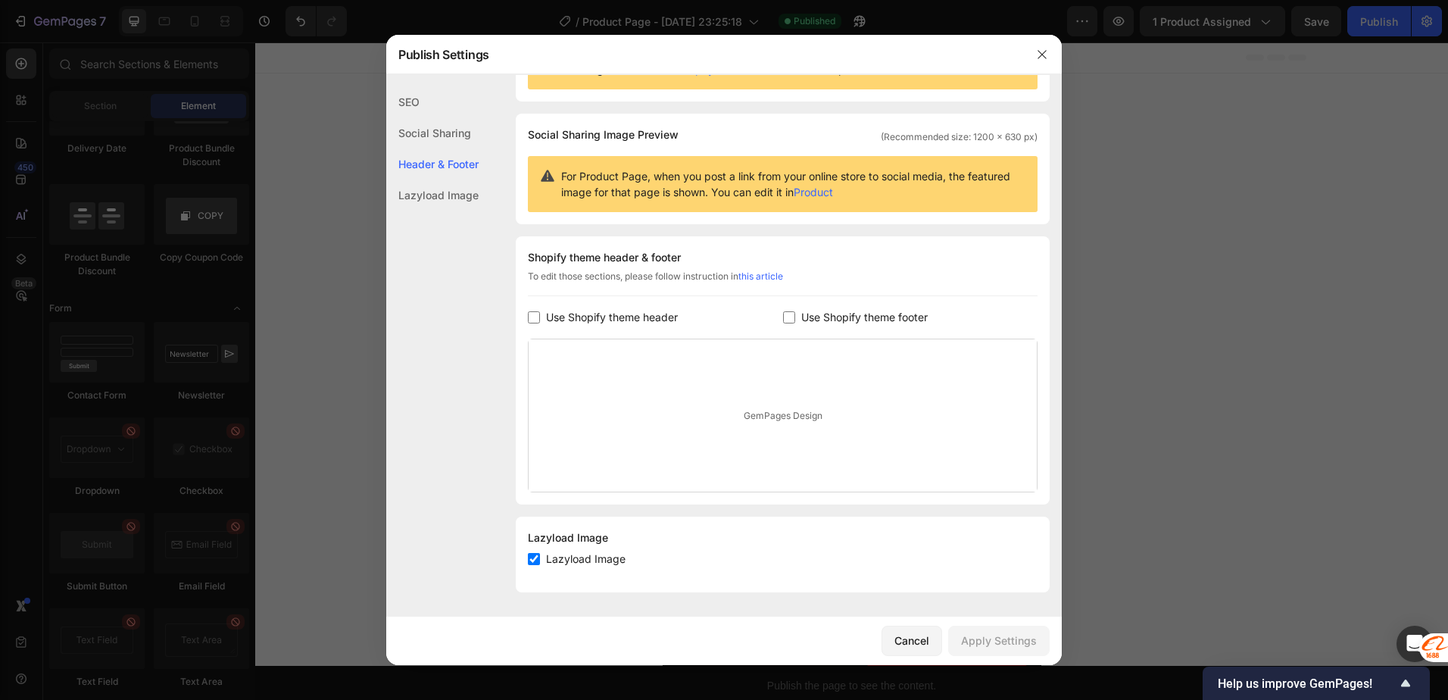
click at [301, 213] on div at bounding box center [724, 350] width 1448 height 700
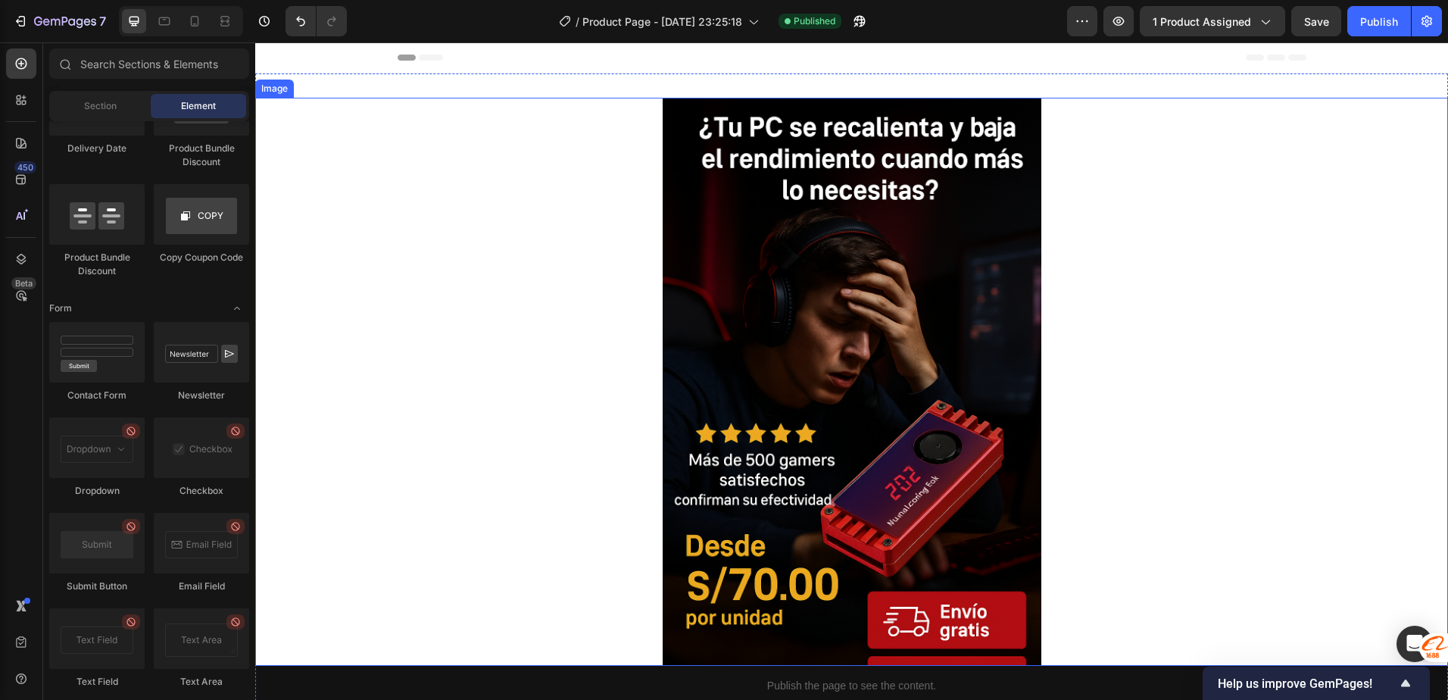
click at [455, 199] on div at bounding box center [851, 382] width 1193 height 568
click at [420, 56] on icon at bounding box center [431, 58] width 24 height 6
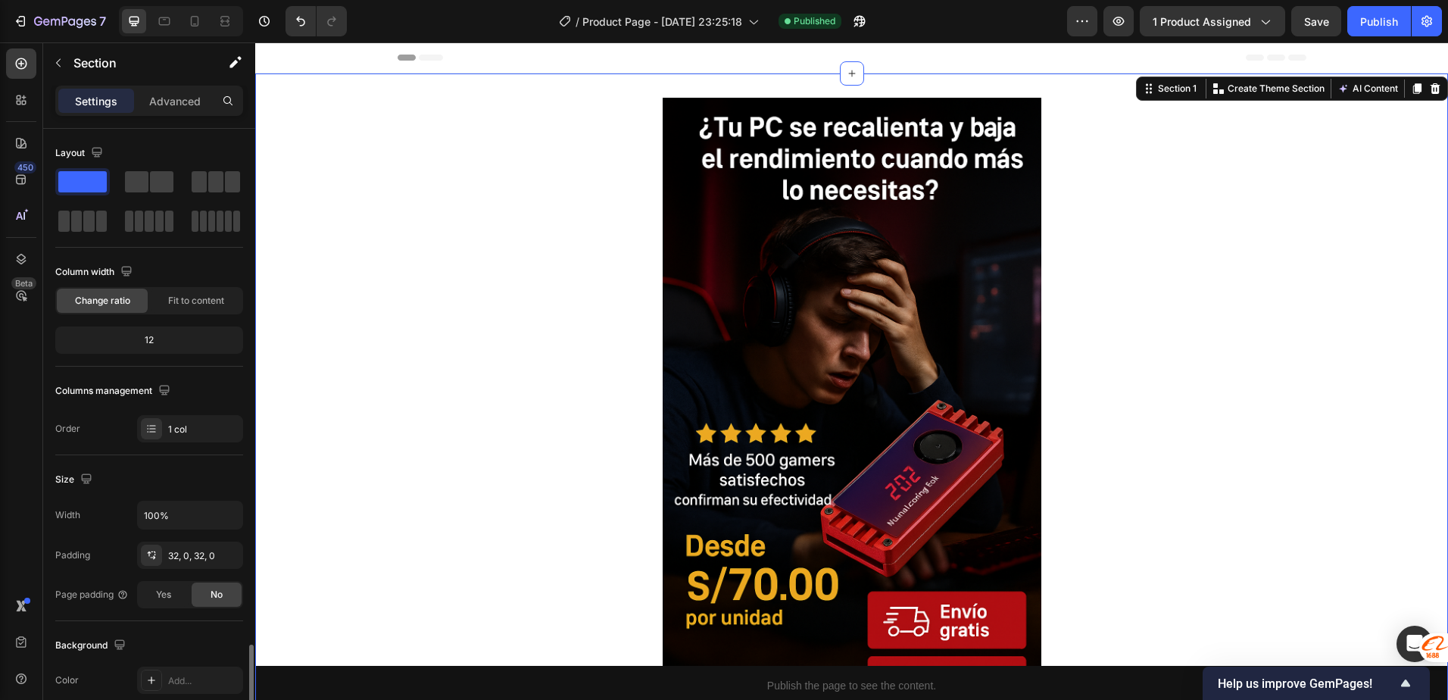
scroll to position [310, 0]
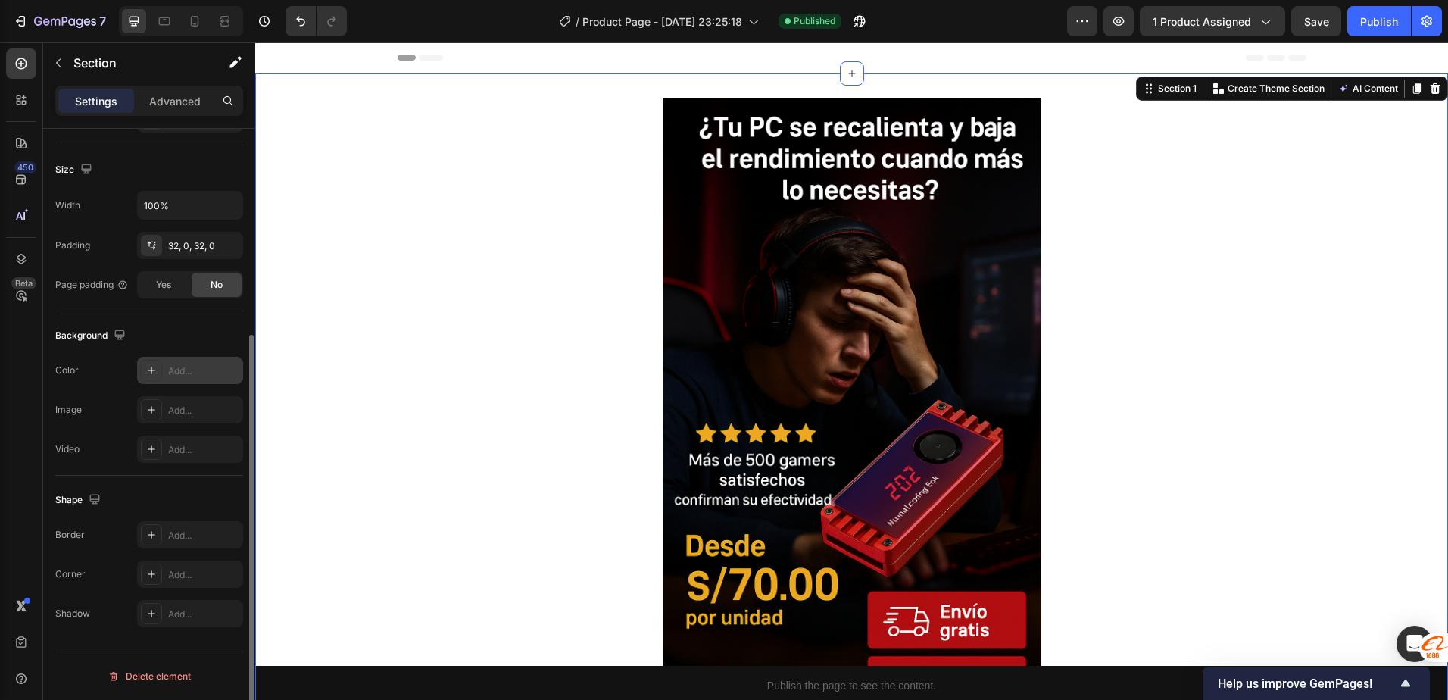
click at [179, 367] on div "Add..." at bounding box center [203, 371] width 71 height 14
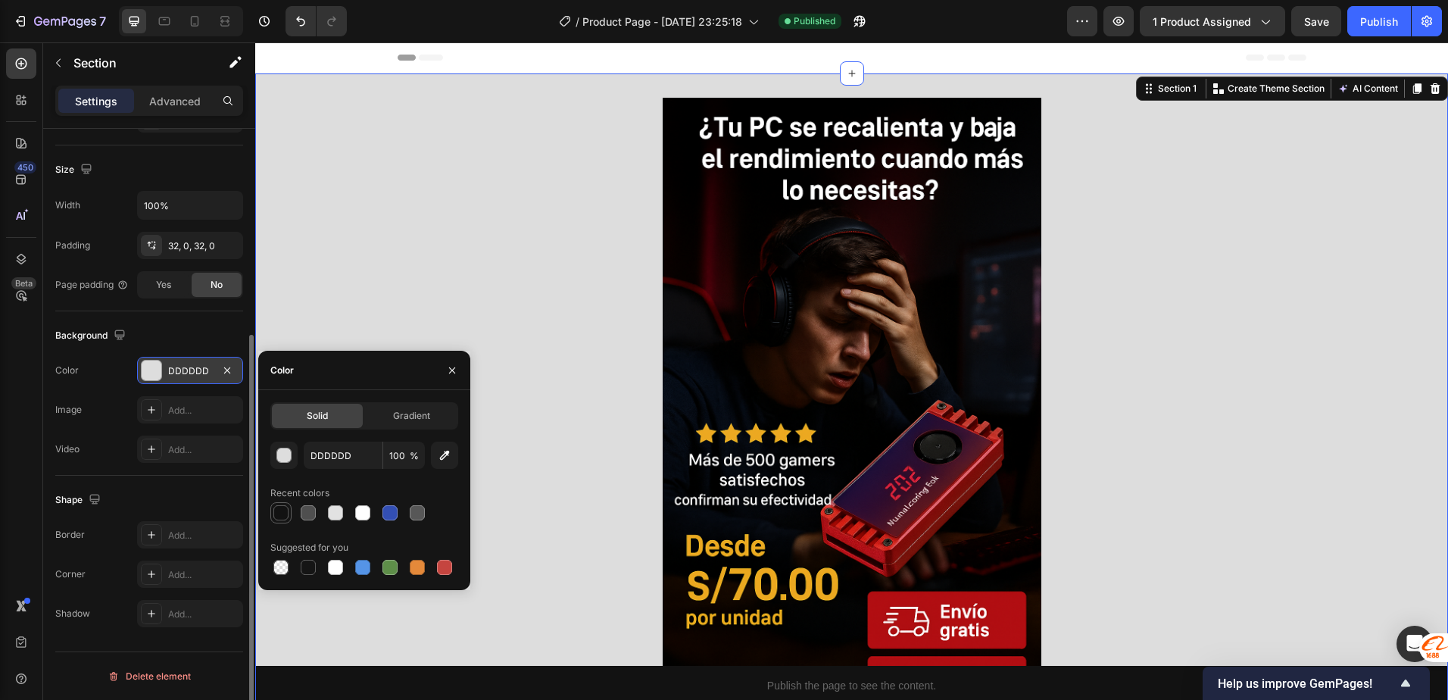
click at [283, 514] on div at bounding box center [280, 512] width 15 height 15
type input "121212"
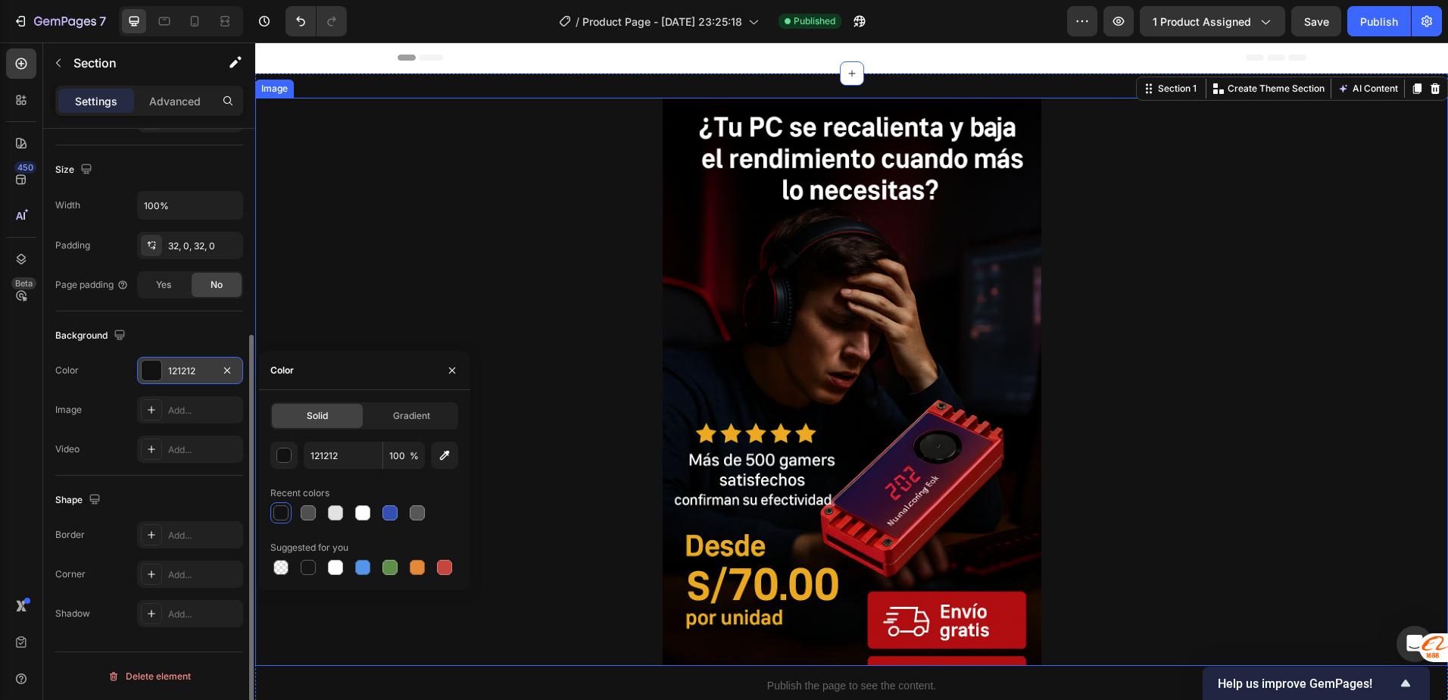
click at [463, 242] on div at bounding box center [851, 382] width 1193 height 568
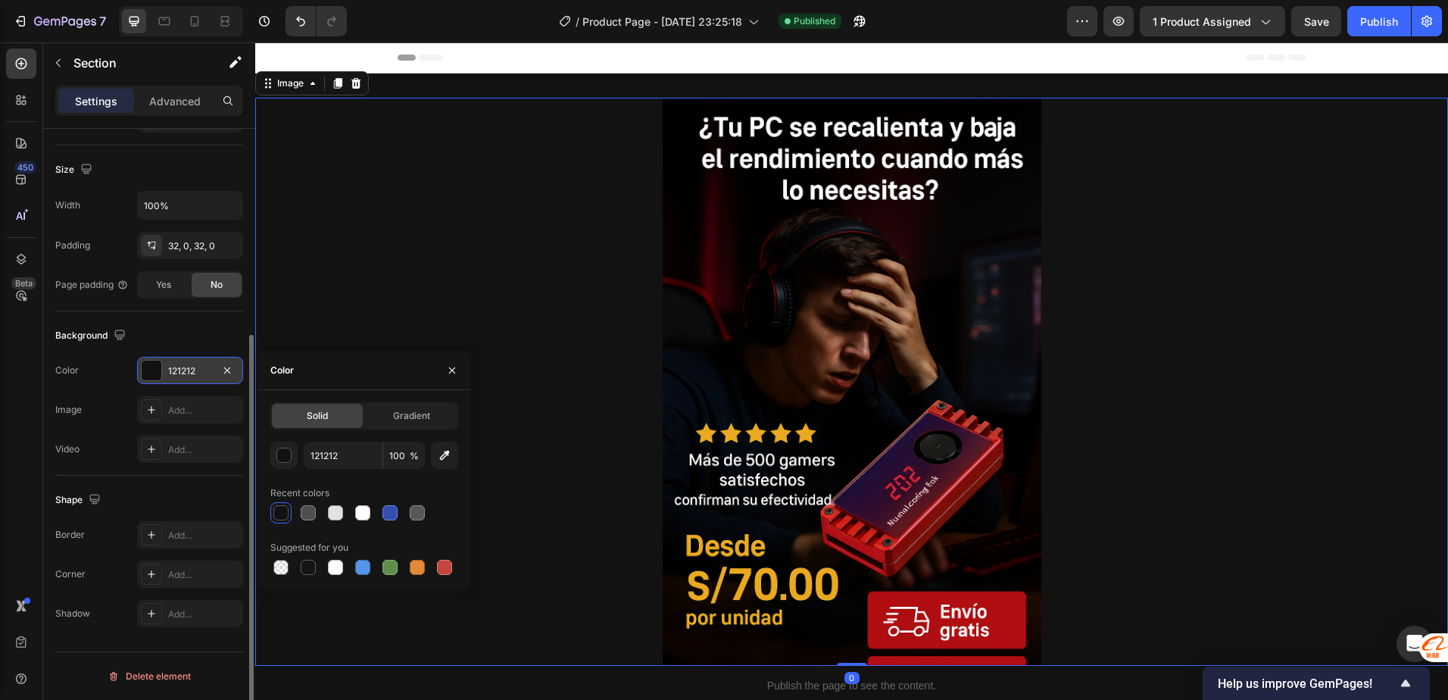
scroll to position [0, 0]
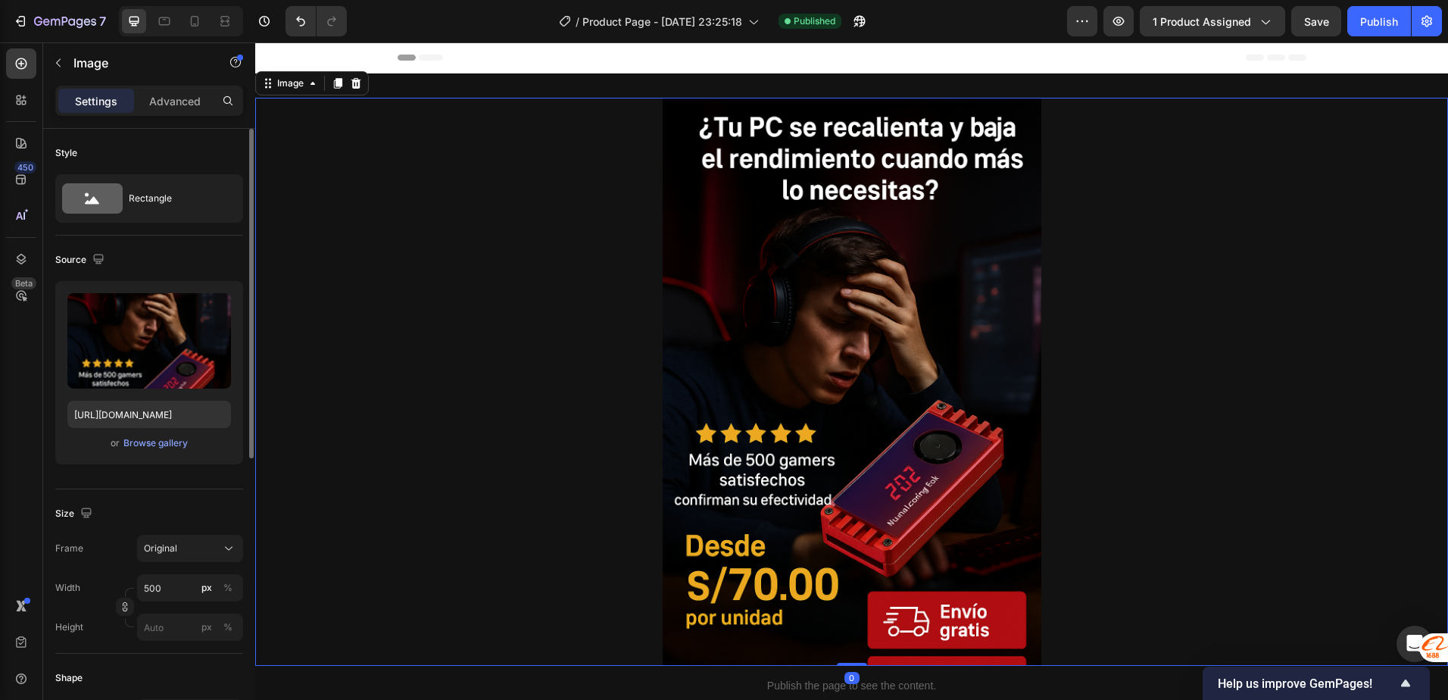
click at [489, 58] on div "Header" at bounding box center [852, 57] width 909 height 30
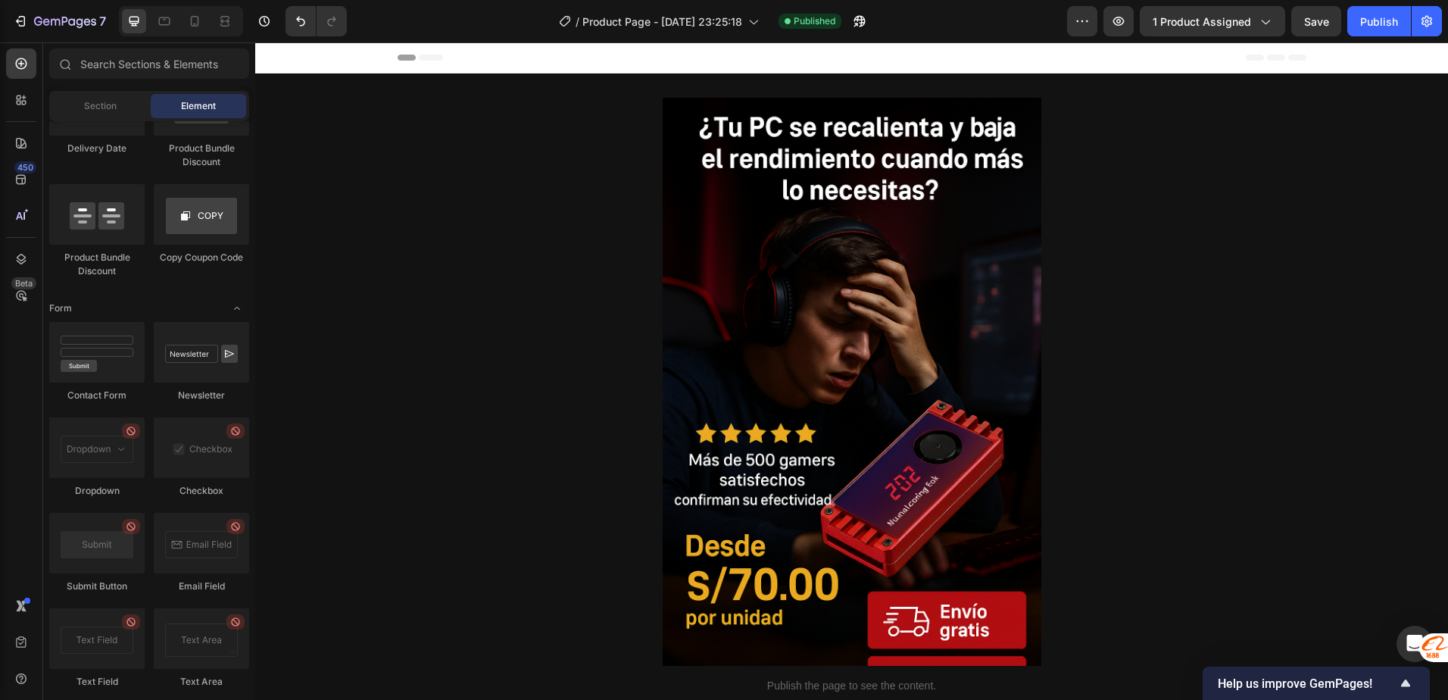
click at [348, 63] on div "Header" at bounding box center [851, 57] width 1193 height 31
click at [1364, 23] on div "Publish" at bounding box center [1379, 22] width 38 height 16
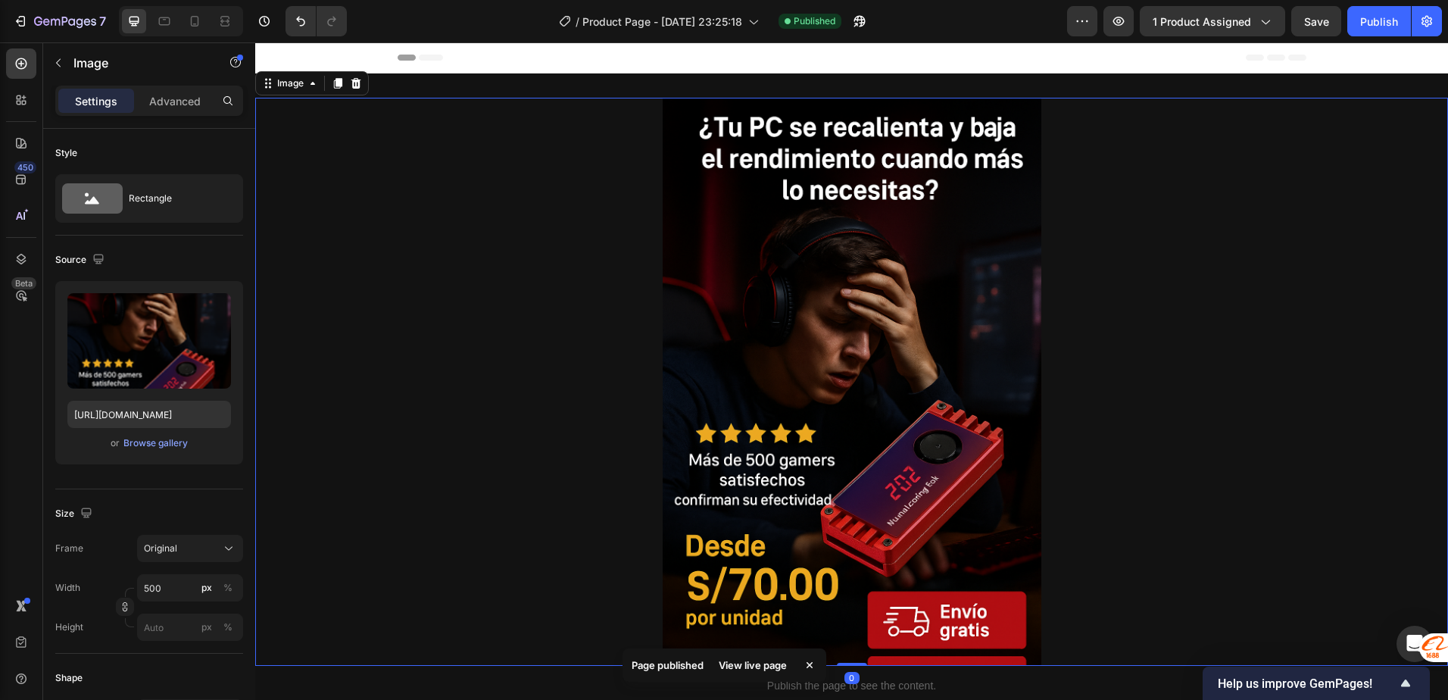
click at [381, 180] on div at bounding box center [851, 382] width 1193 height 568
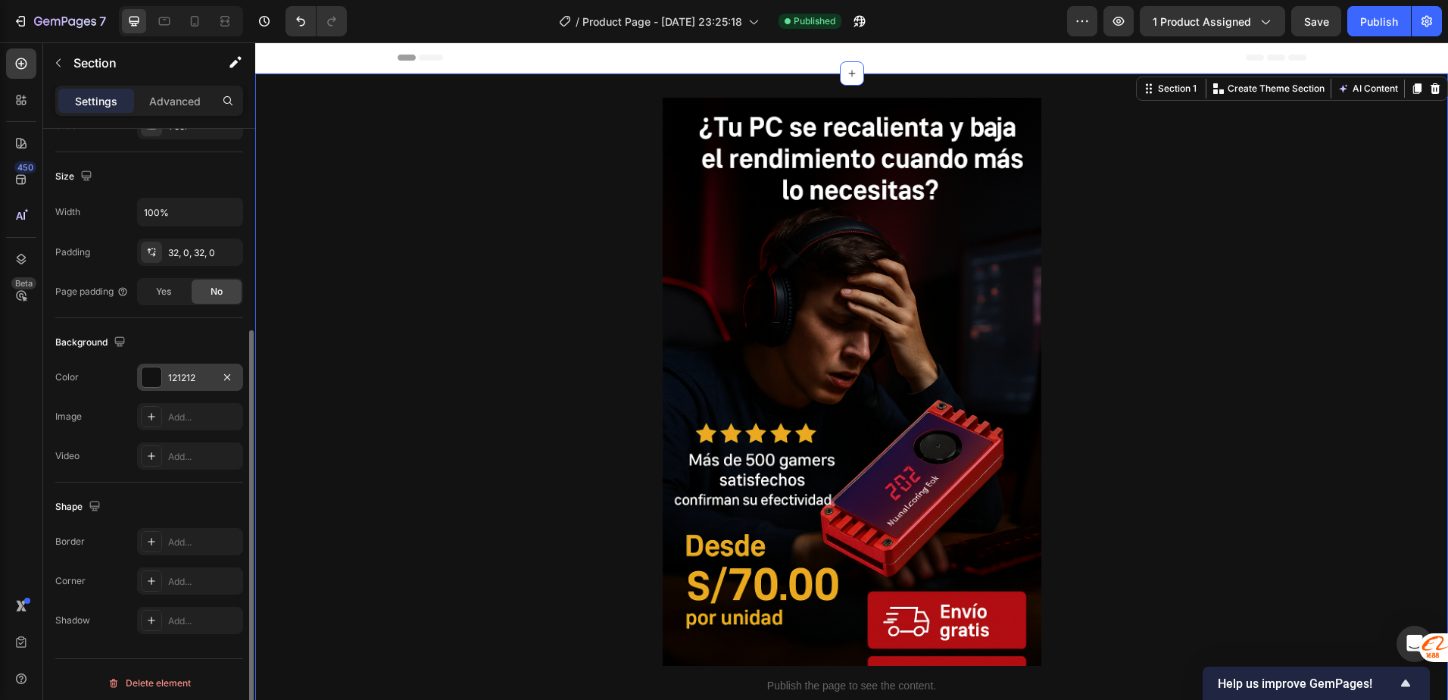
click at [153, 383] on div at bounding box center [152, 377] width 20 height 20
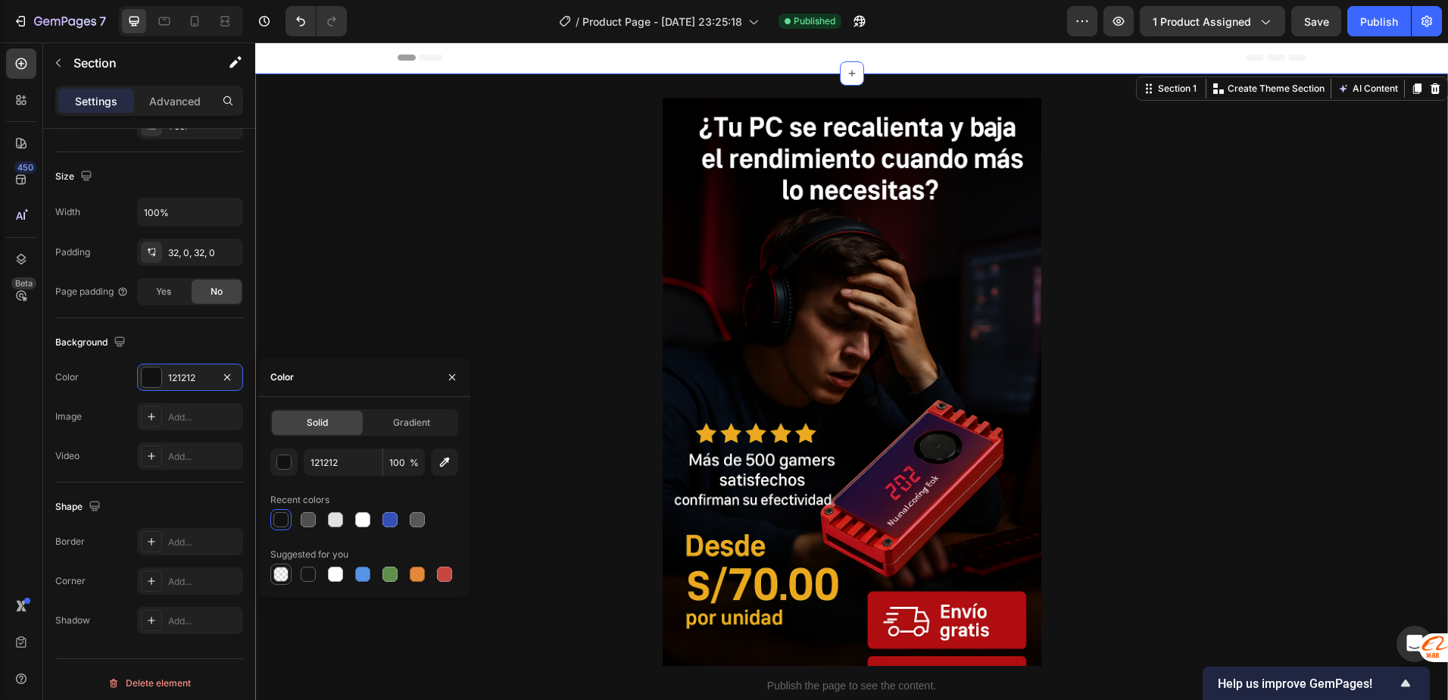
click at [280, 581] on div at bounding box center [280, 574] width 15 height 15
type input "000000"
type input "0"
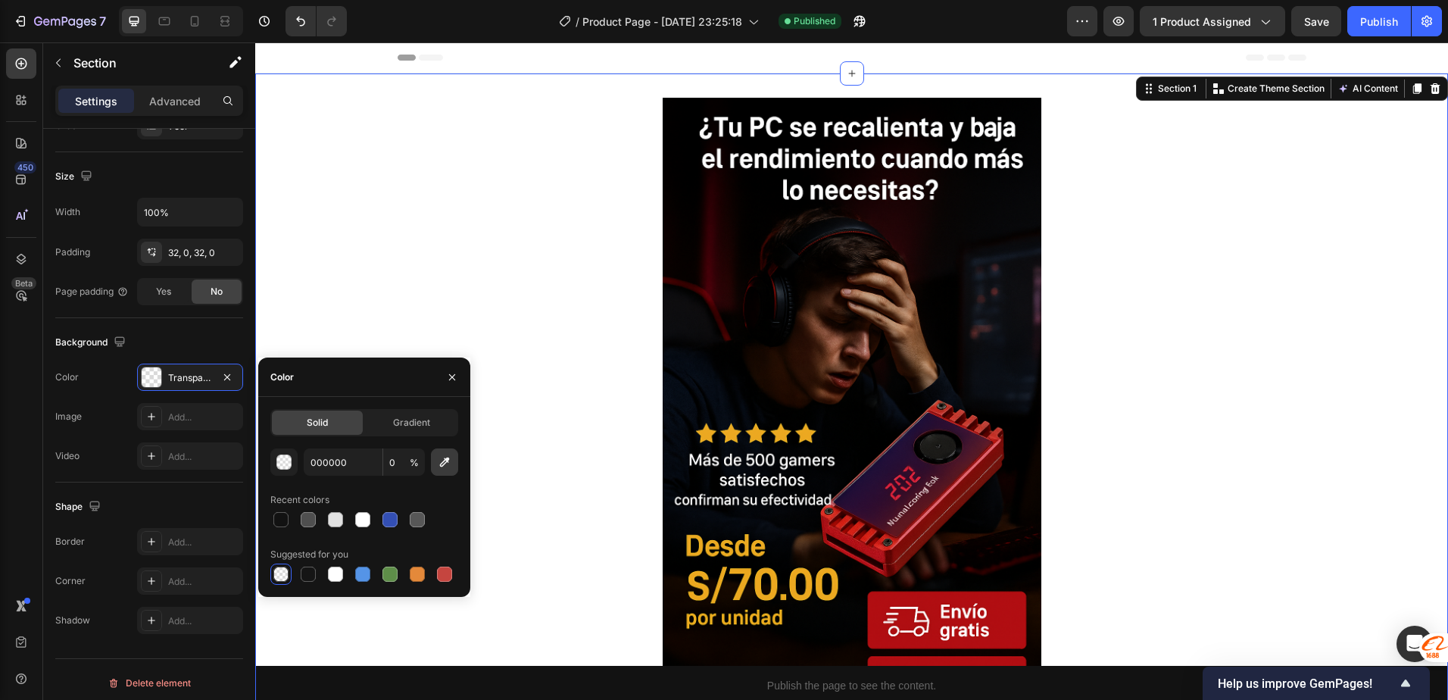
click at [445, 455] on icon "button" at bounding box center [444, 462] width 15 height 15
type input "010101"
type input "100"
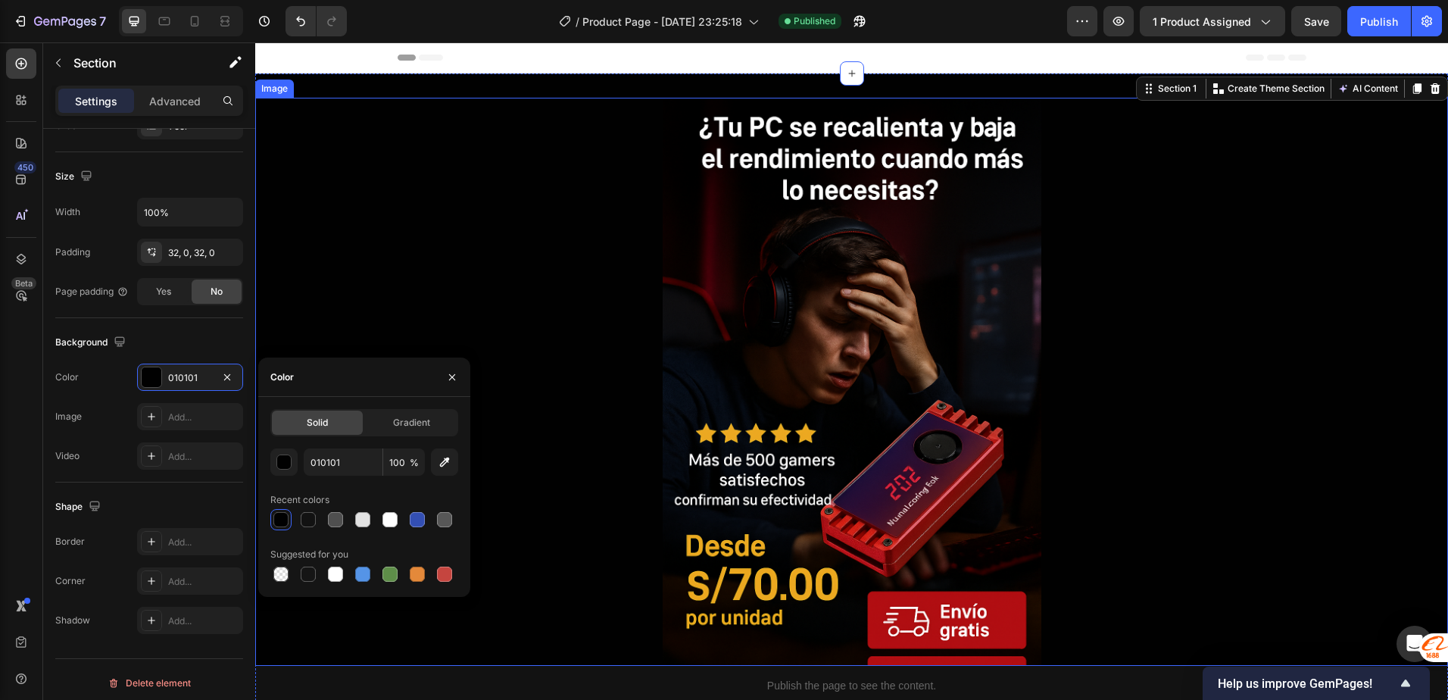
click at [414, 191] on div at bounding box center [851, 382] width 1193 height 568
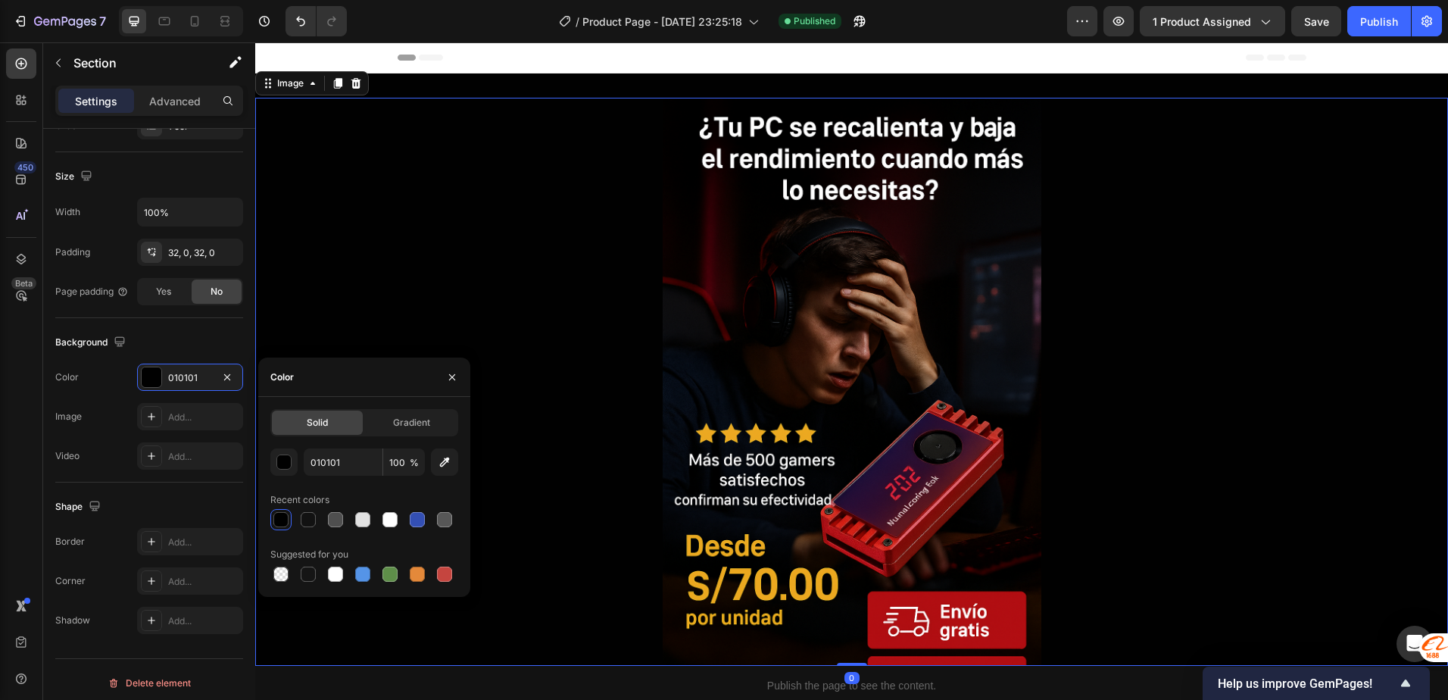
scroll to position [0, 0]
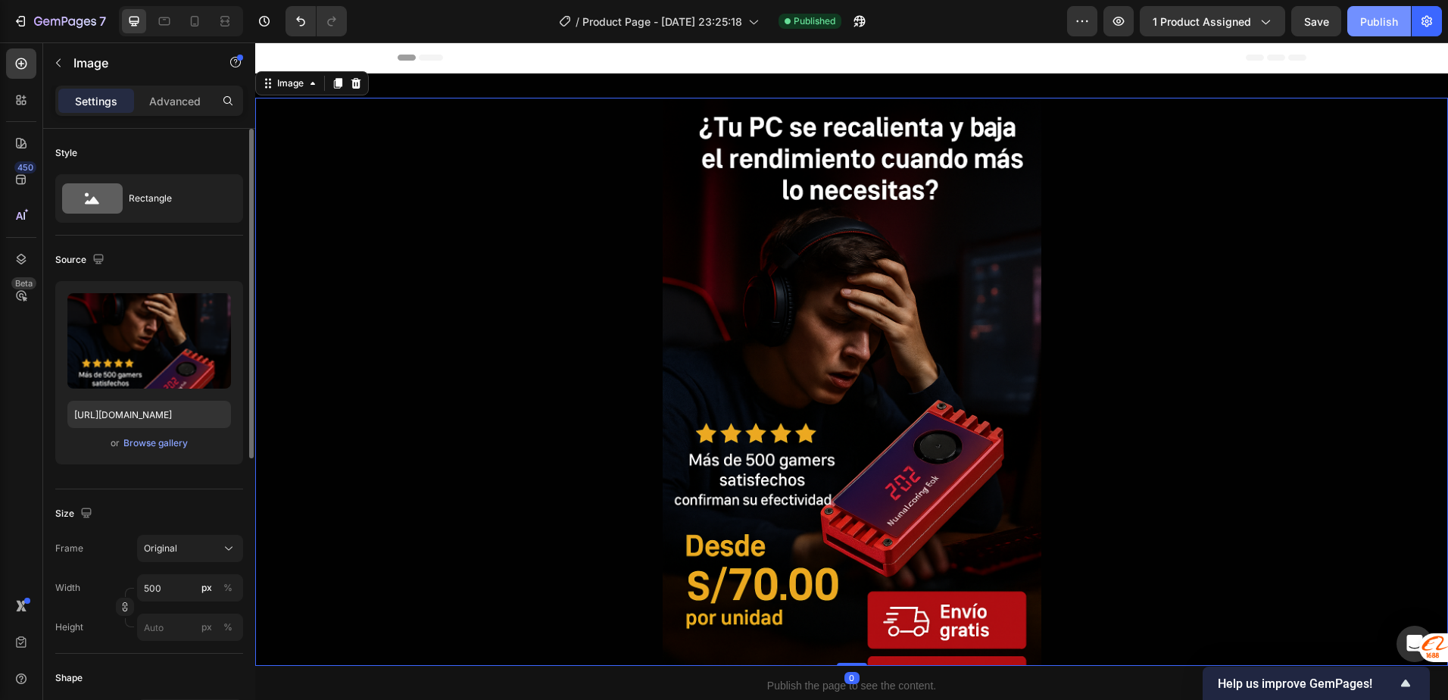
click at [1372, 17] on div "Publish" at bounding box center [1379, 22] width 38 height 16
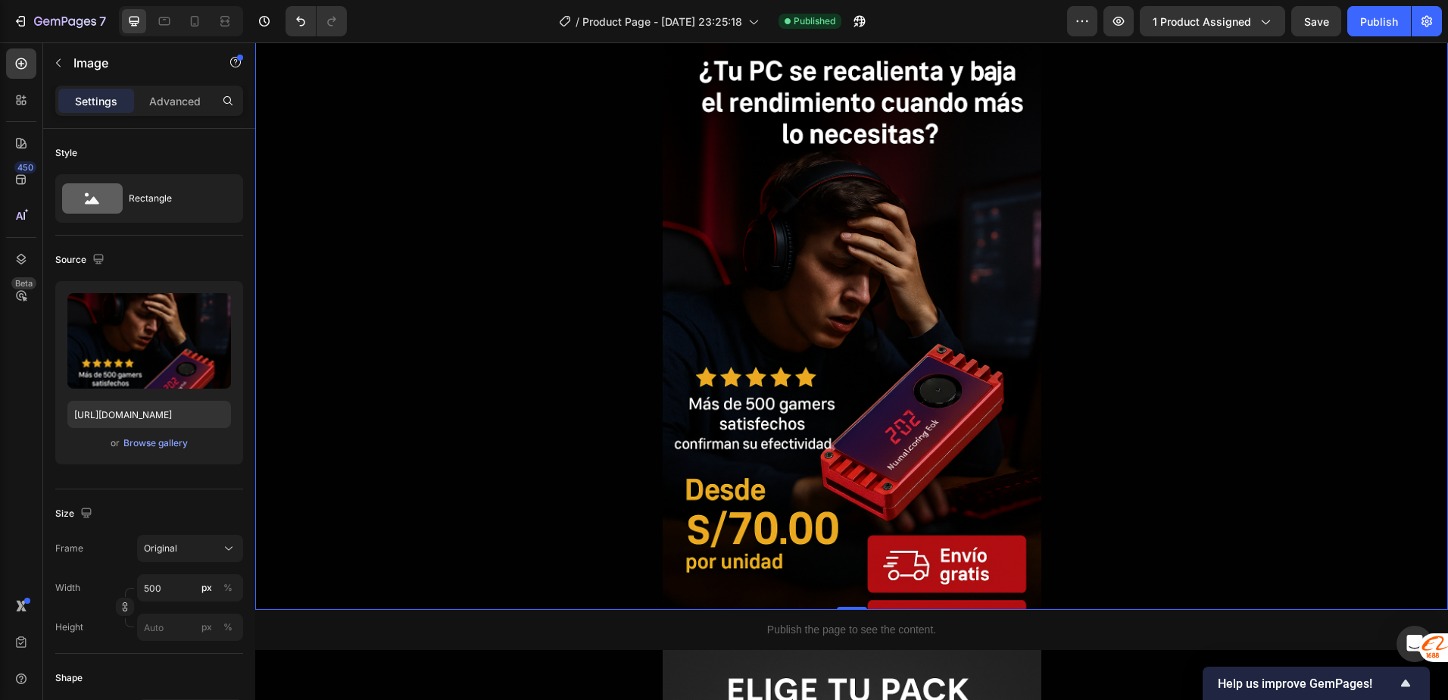
scroll to position [227, 0]
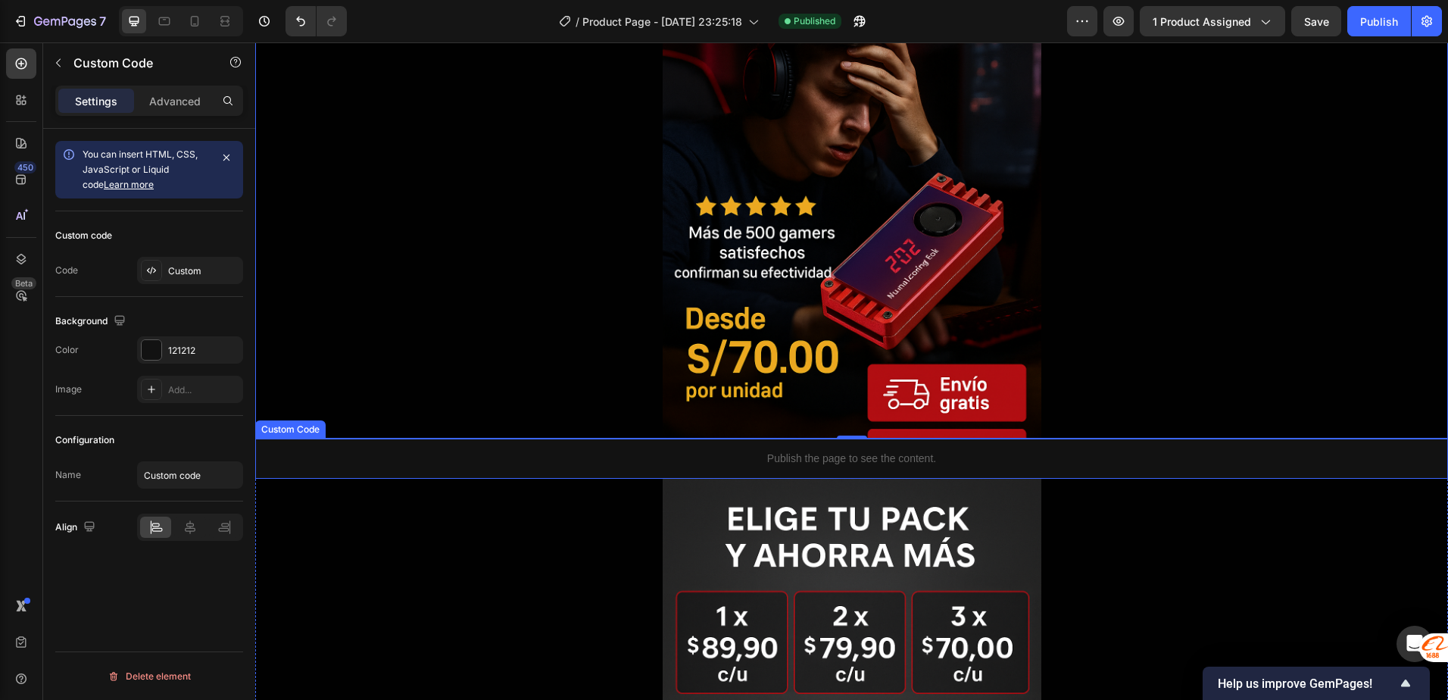
click at [648, 455] on p "Publish the page to see the content." at bounding box center [851, 459] width 1193 height 16
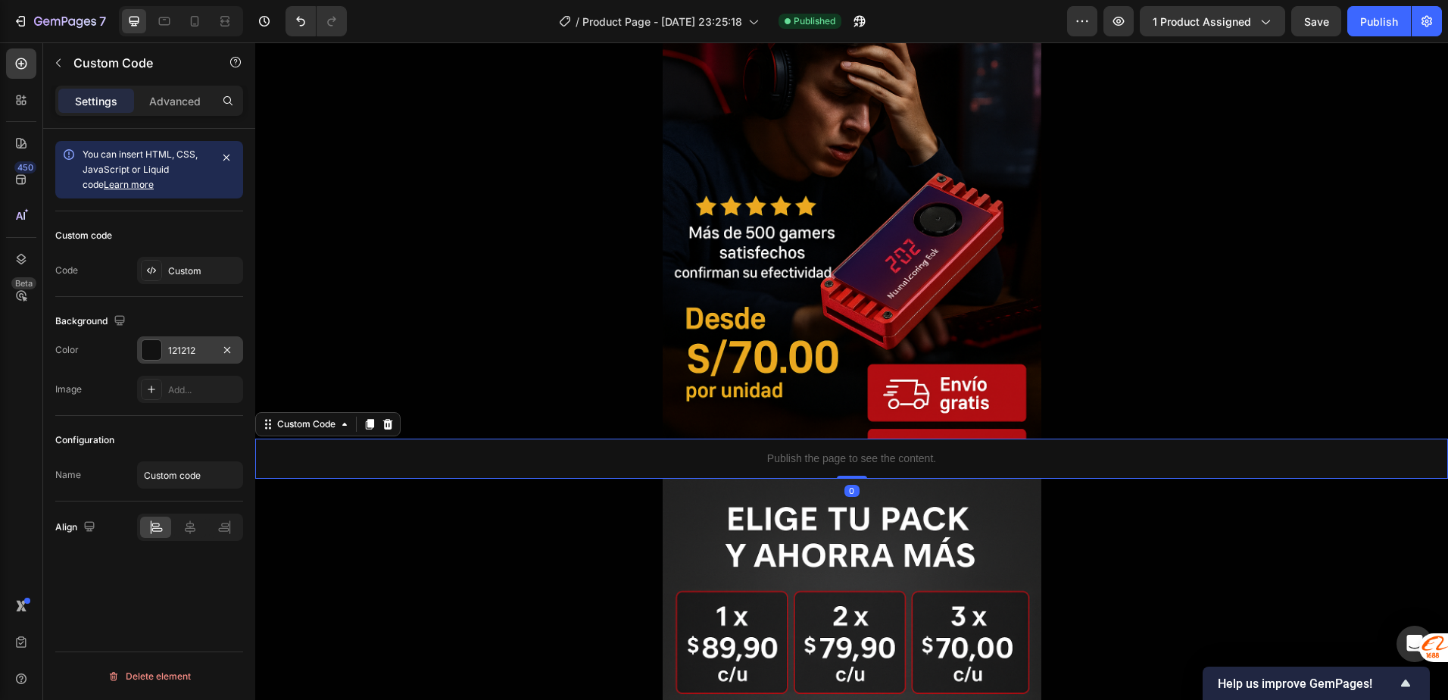
click at [205, 351] on div "121212" at bounding box center [190, 351] width 44 height 14
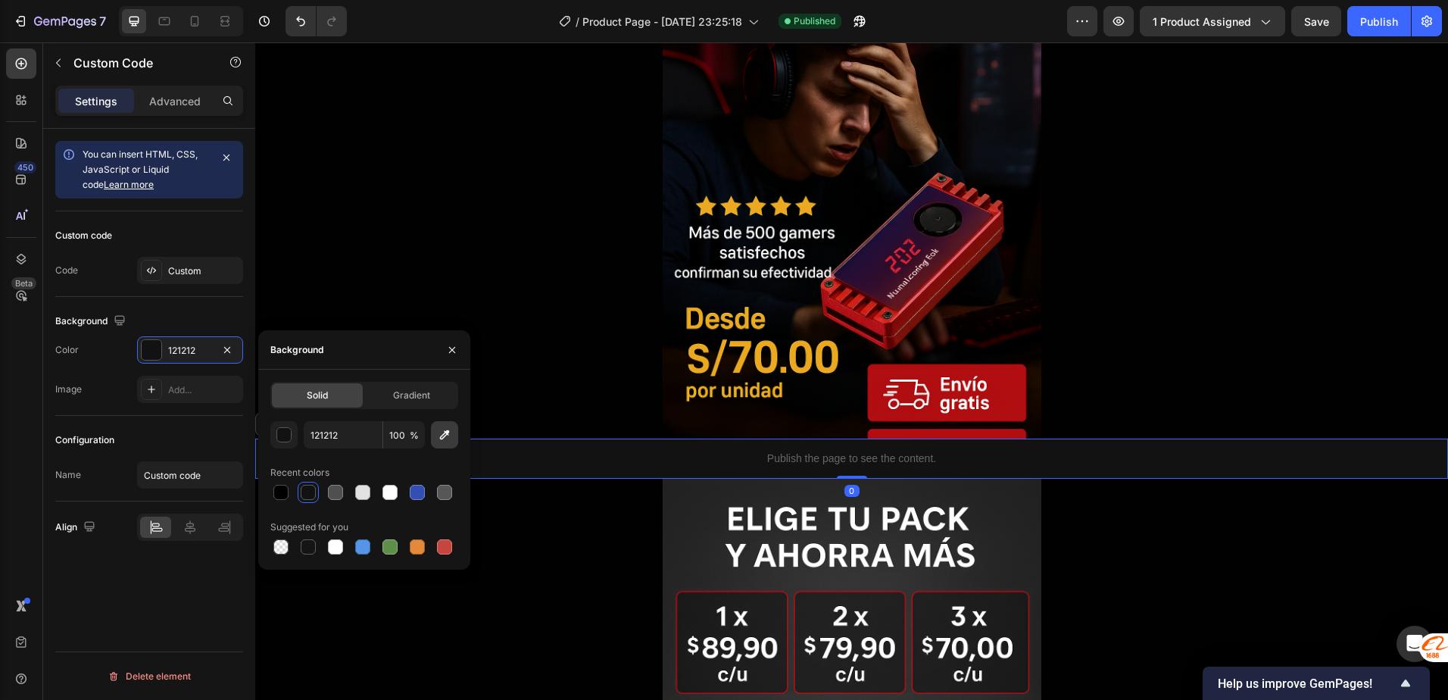
click at [443, 439] on icon "button" at bounding box center [444, 434] width 15 height 15
click at [283, 488] on div at bounding box center [280, 492] width 15 height 15
type input "010101"
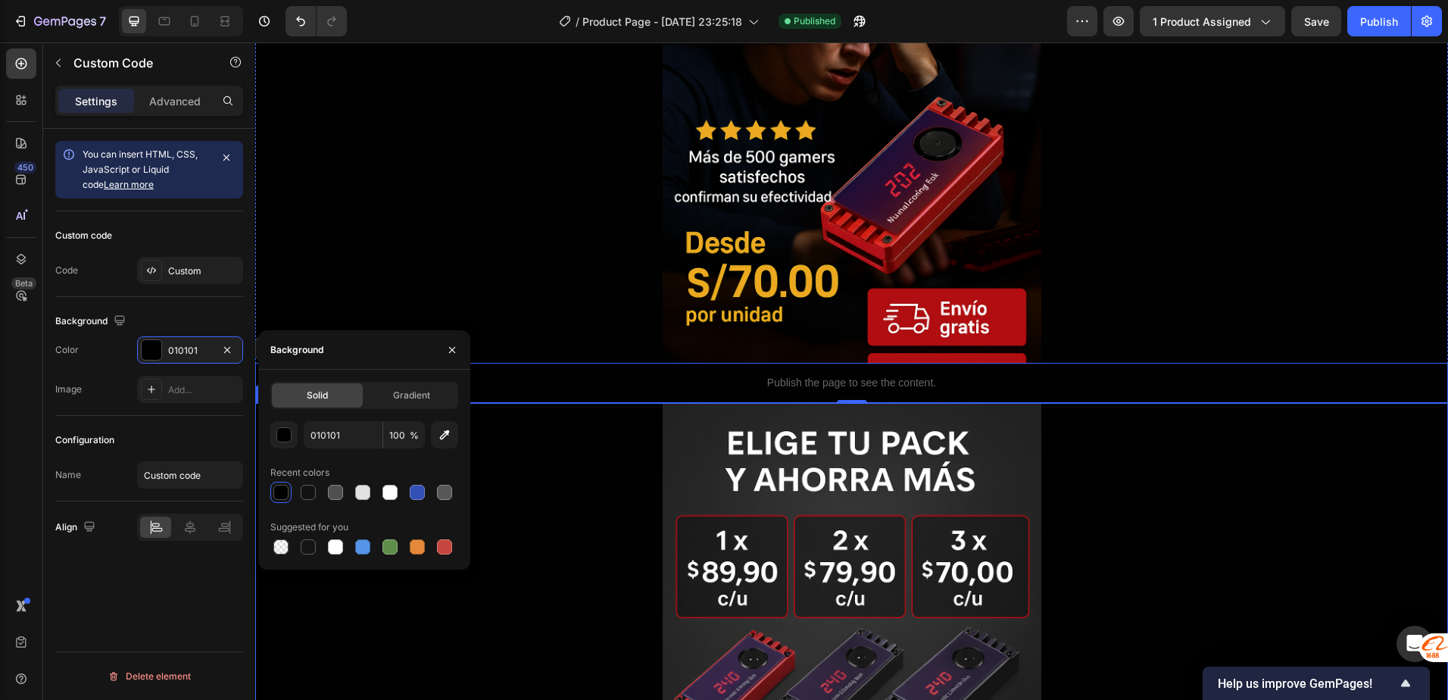
click at [676, 448] on img at bounding box center [852, 687] width 379 height 568
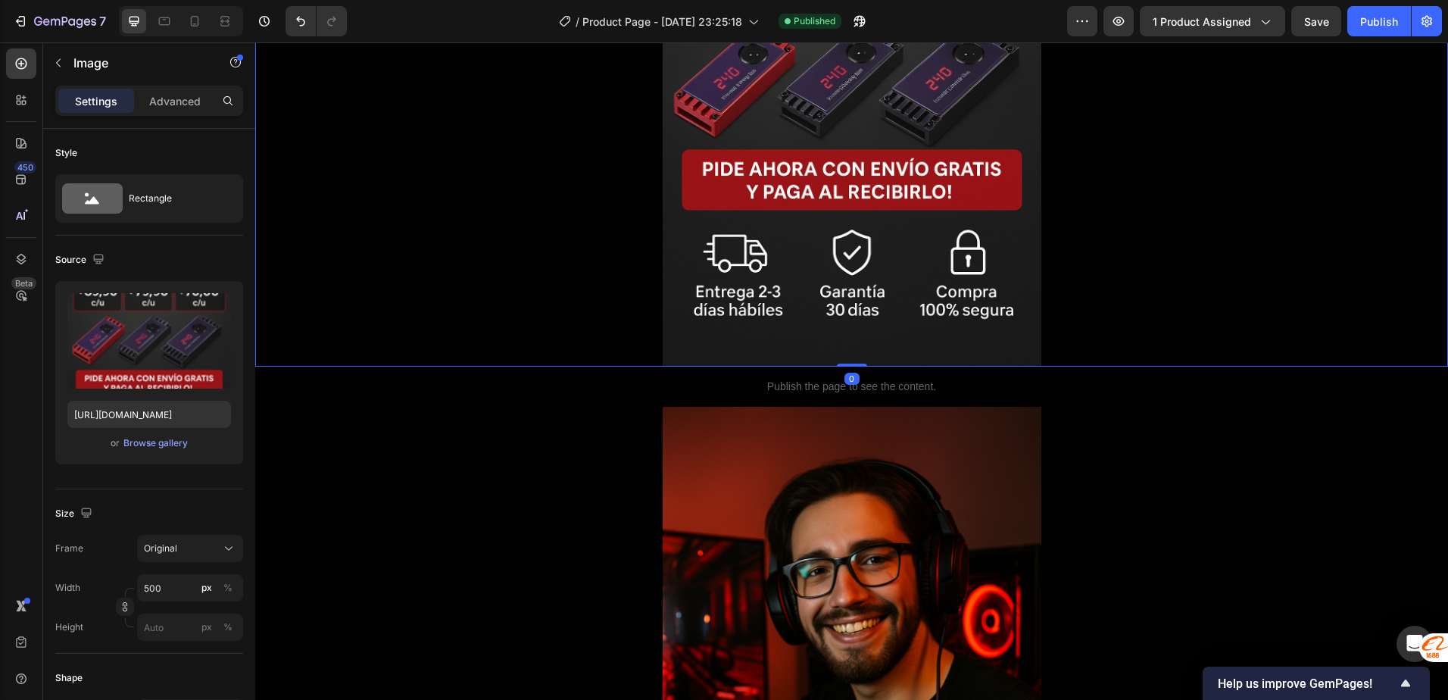
scroll to position [909, 0]
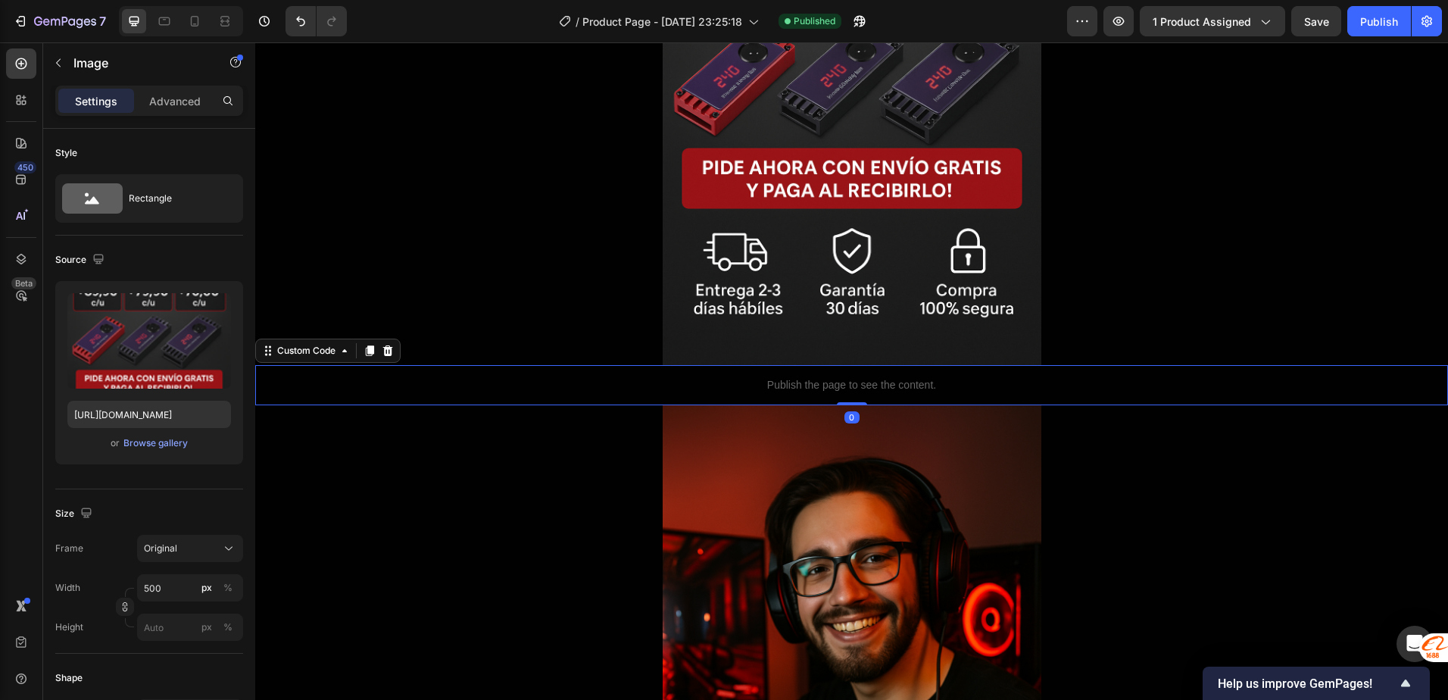
click at [702, 383] on p "Publish the page to see the content." at bounding box center [851, 385] width 1193 height 16
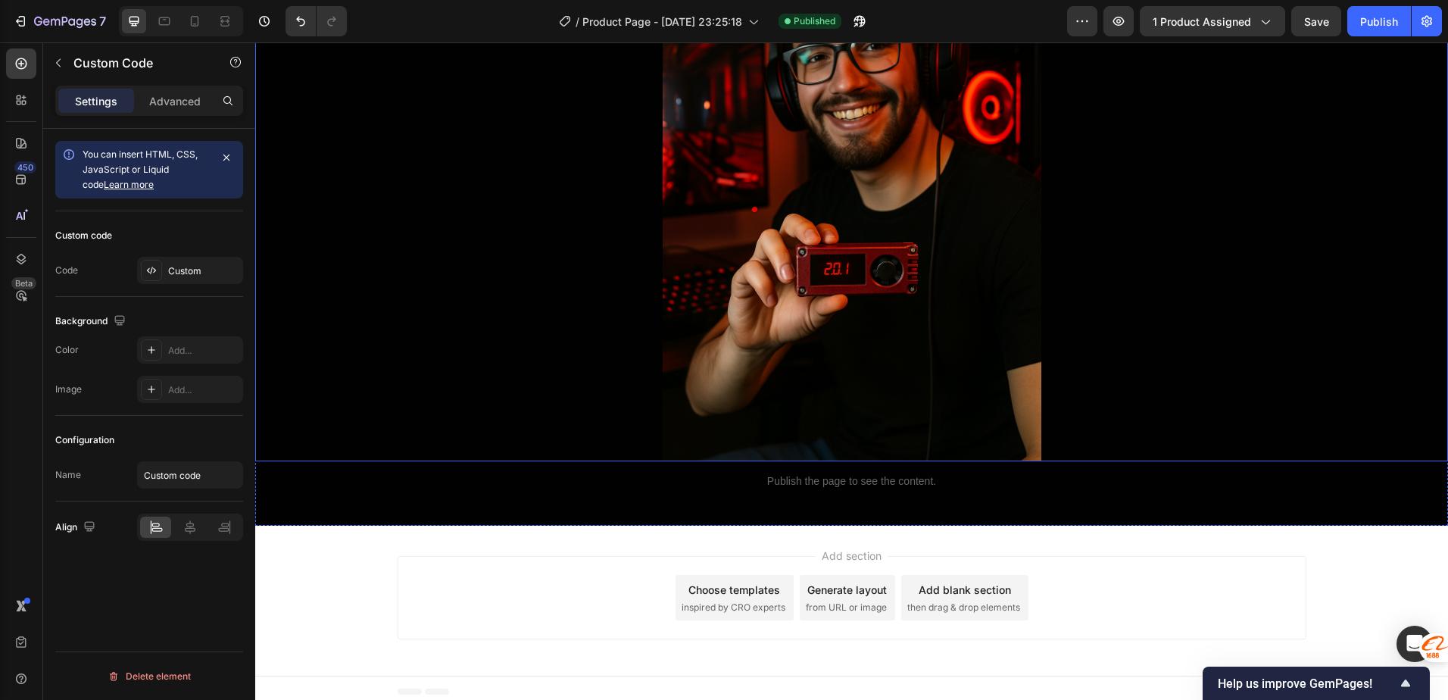
scroll to position [1429, 0]
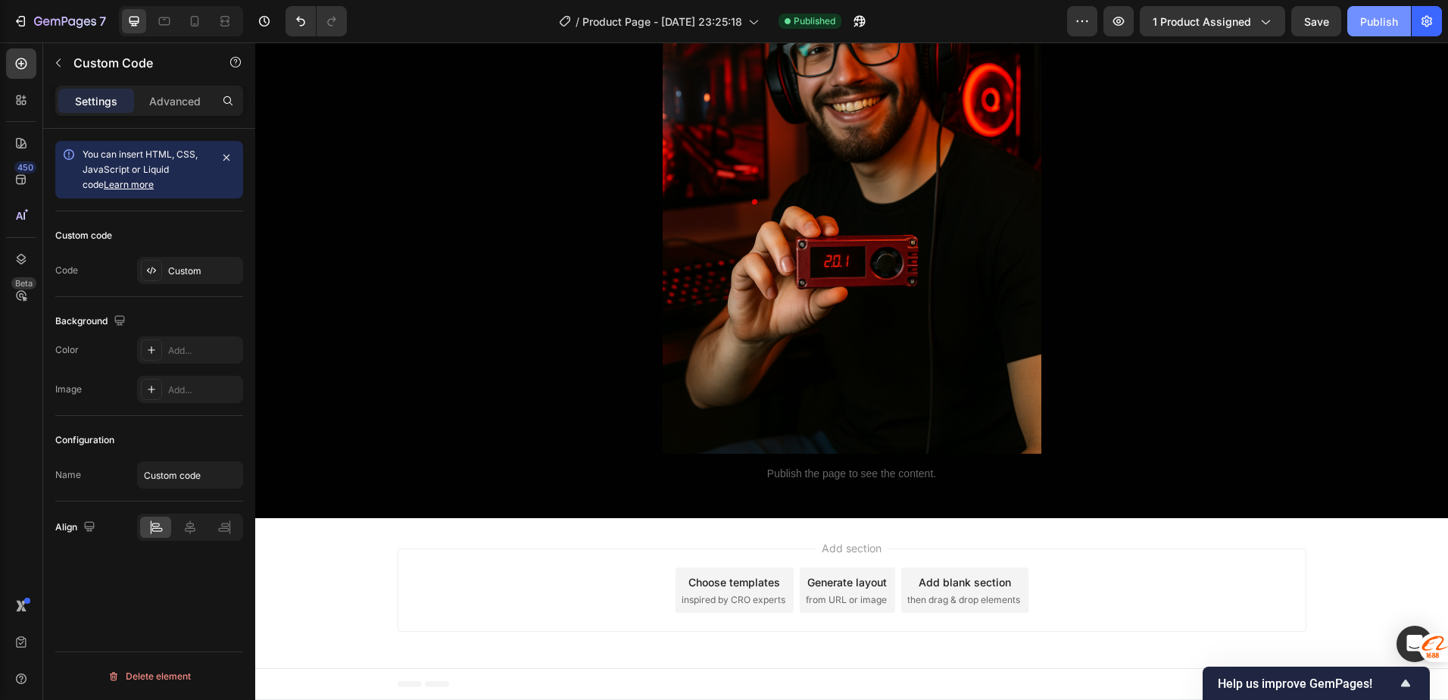
click at [1375, 8] on button "Publish" at bounding box center [1380, 21] width 64 height 30
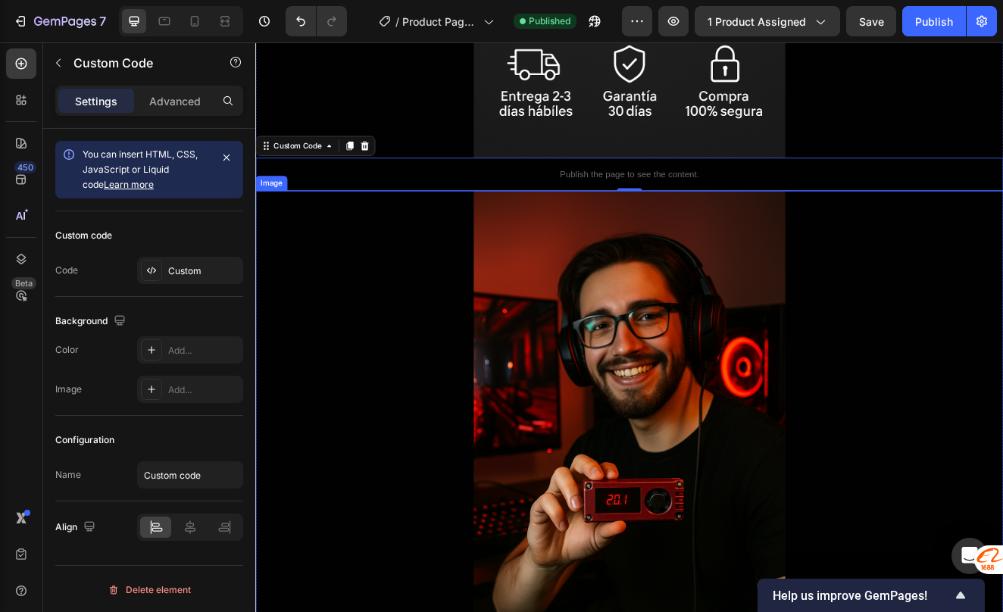
scroll to position [1394, 0]
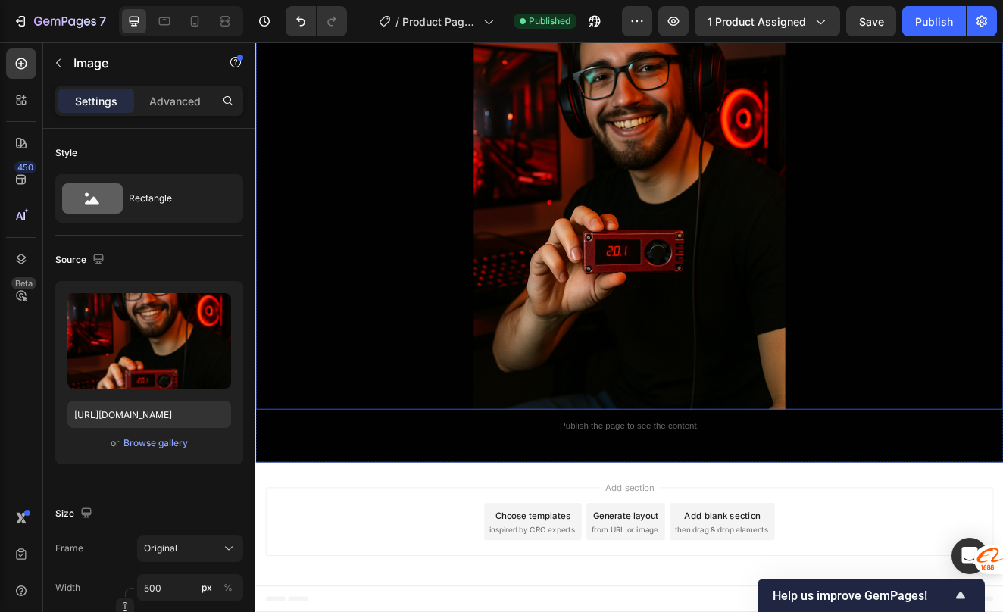
click at [548, 253] on img at bounding box center [709, 204] width 379 height 568
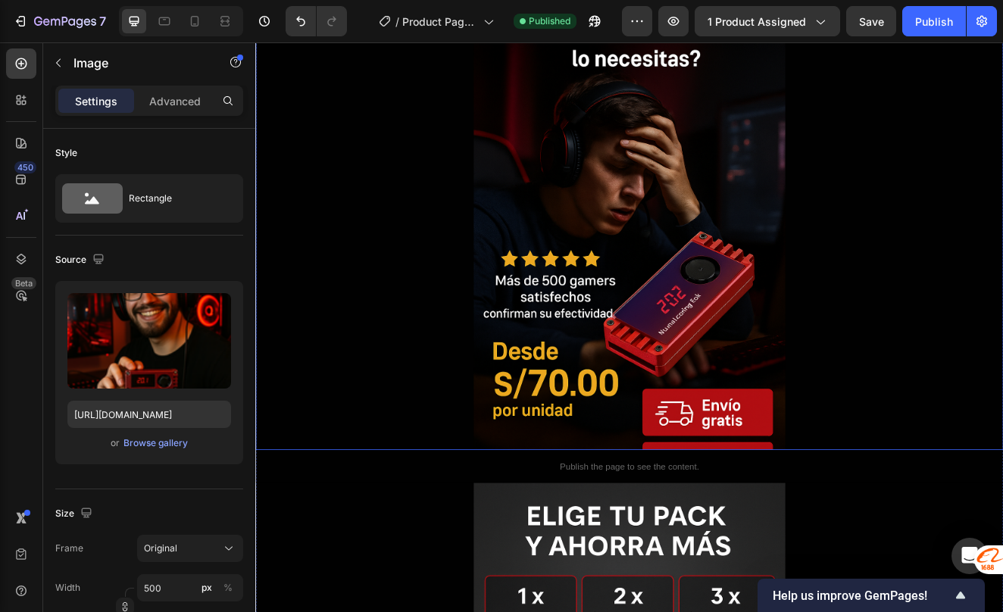
scroll to position [303, 0]
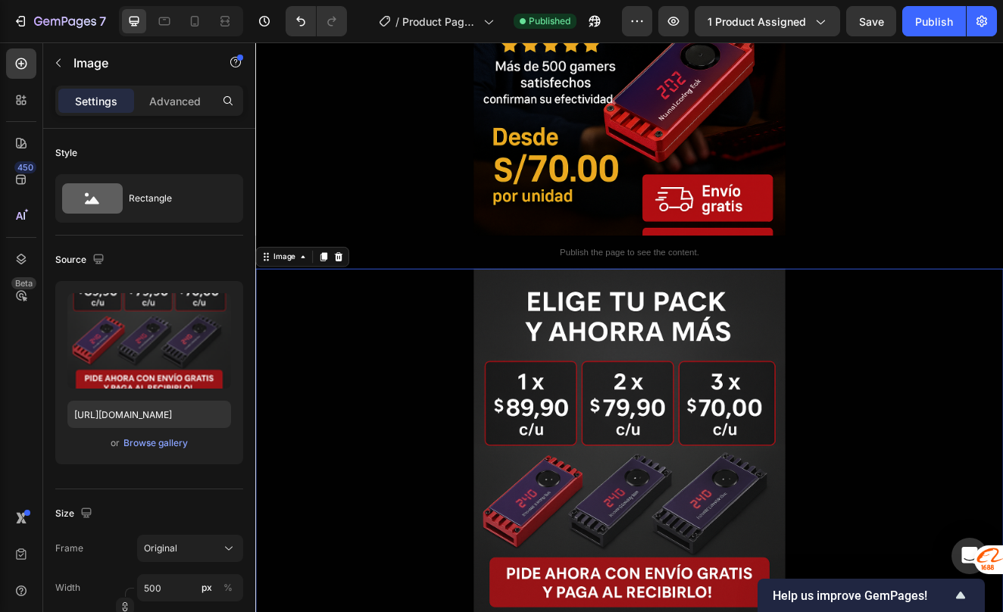
scroll to position [379, 0]
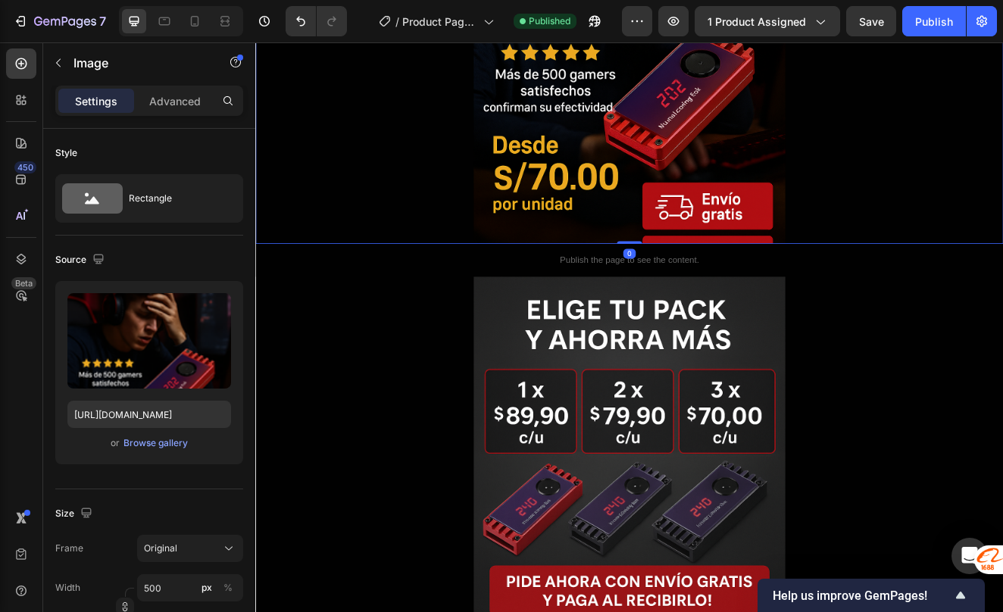
click at [570, 217] on img at bounding box center [709, 3] width 379 height 568
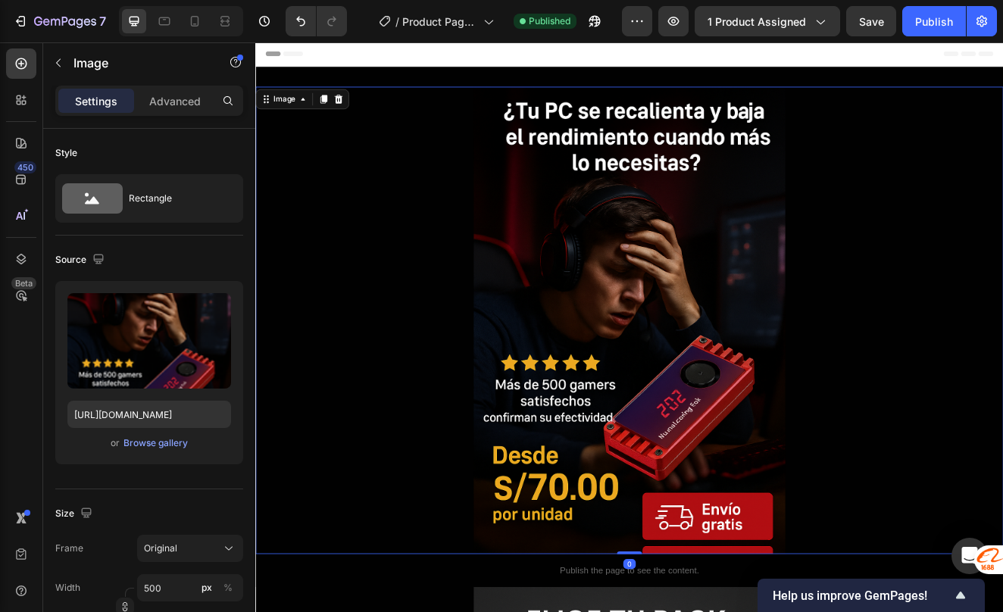
scroll to position [0, 0]
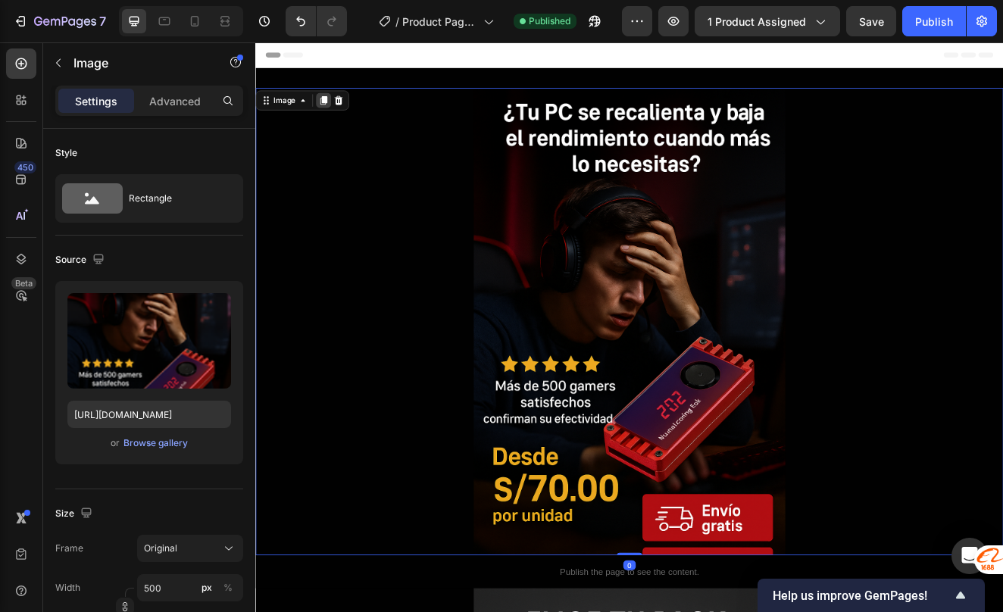
click at [333, 108] on icon at bounding box center [338, 113] width 12 height 12
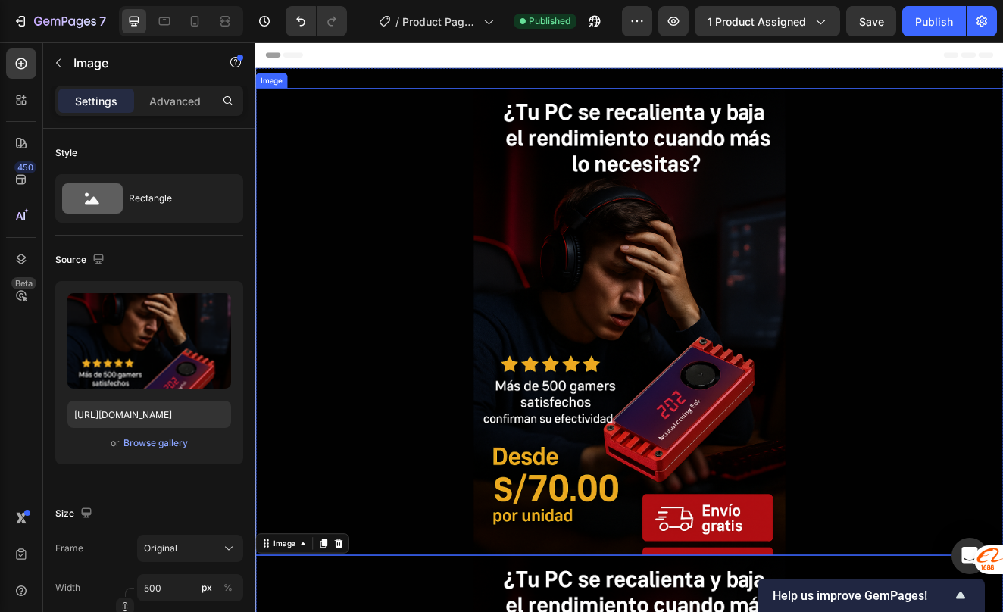
scroll to position [303, 0]
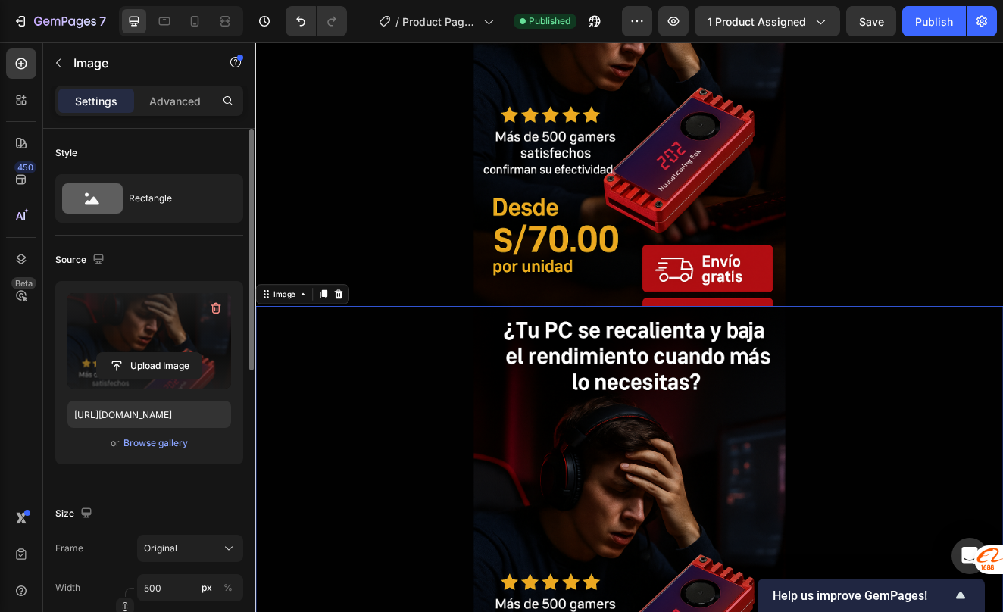
click at [155, 348] on label at bounding box center [149, 340] width 164 height 95
click at [155, 353] on input "file" at bounding box center [149, 366] width 105 height 26
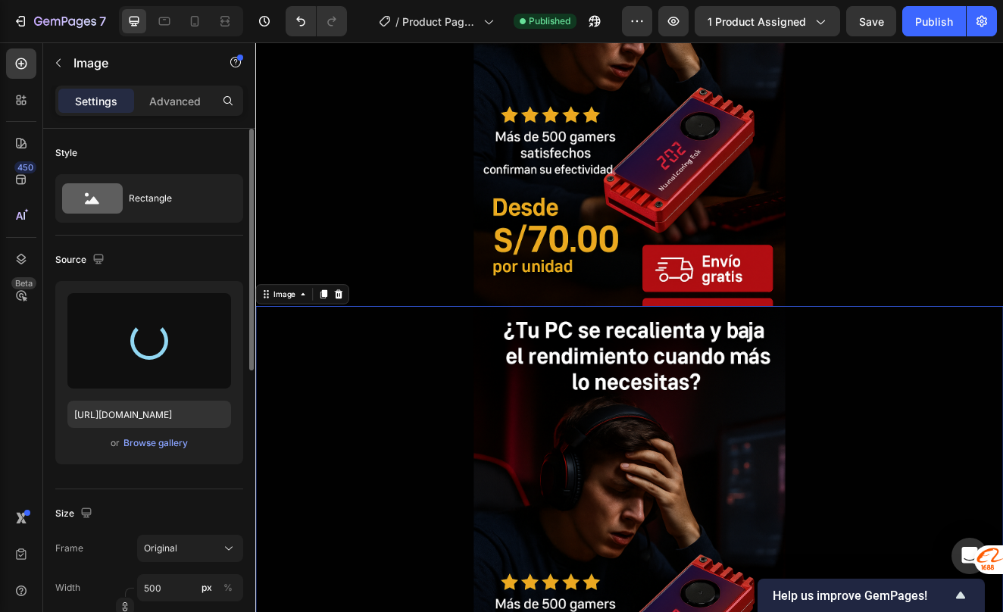
type input "https://cdn.shopify.com/s/files/1/0753/0997/3763/files/gempages_586223190720643…"
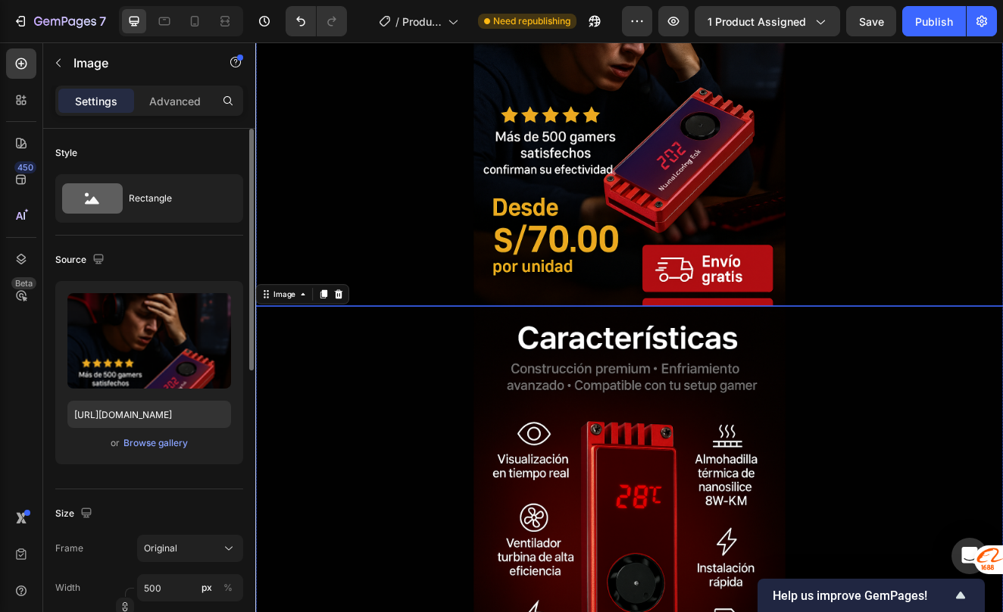
click at [657, 306] on img at bounding box center [709, 79] width 379 height 568
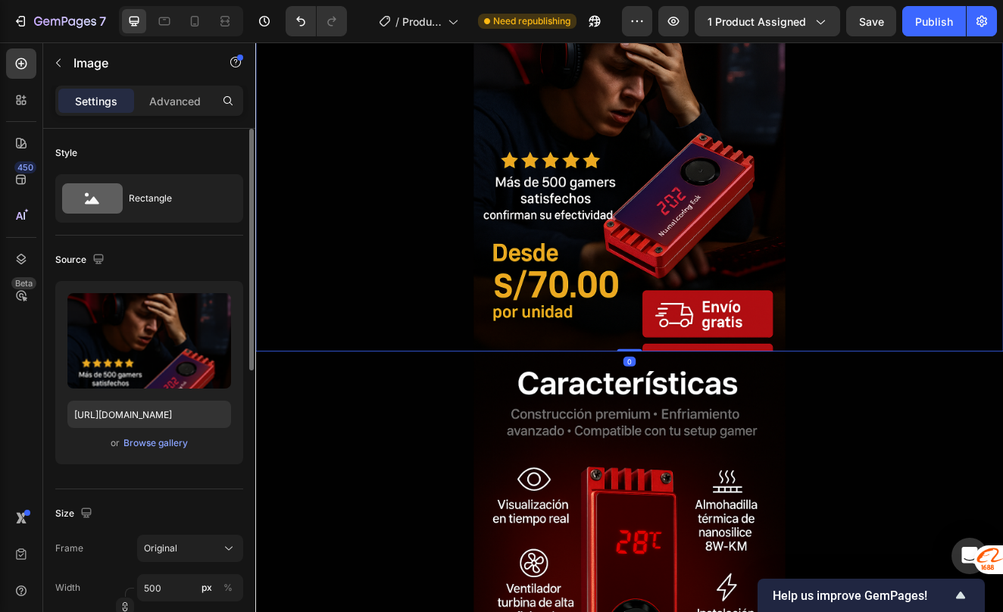
scroll to position [0, 0]
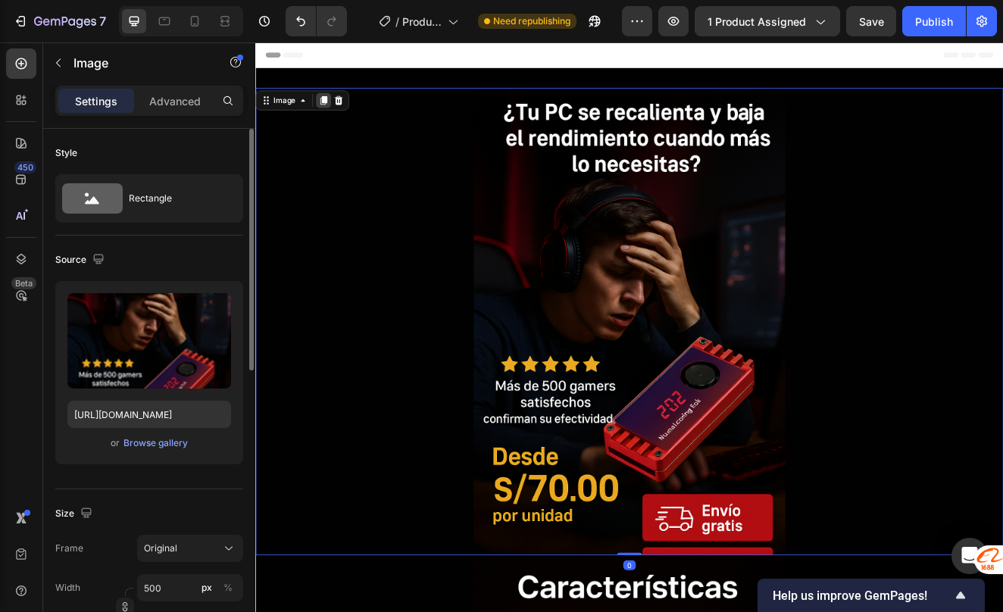
click at [339, 112] on icon at bounding box center [338, 113] width 8 height 11
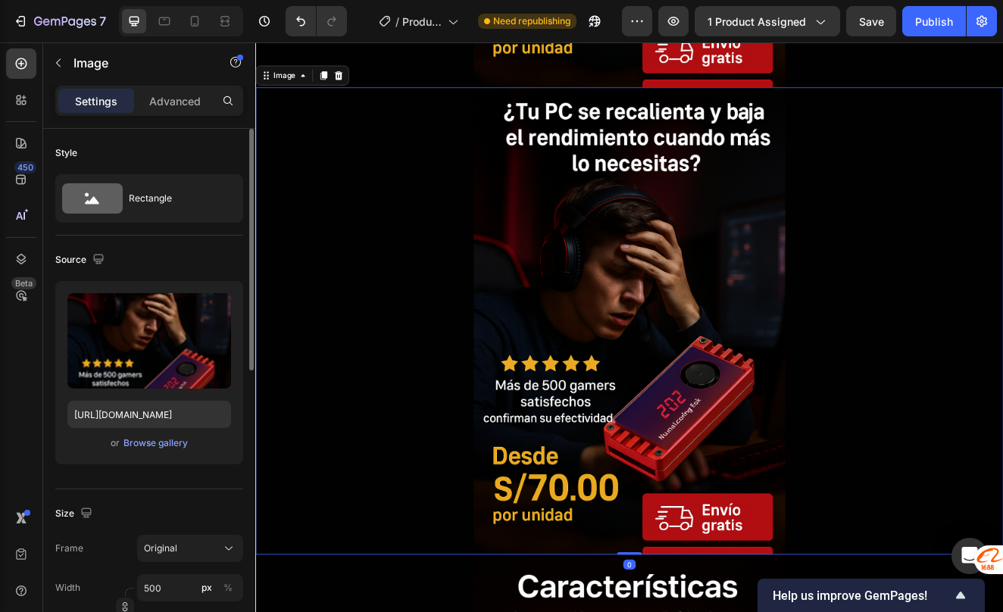
scroll to position [570, 0]
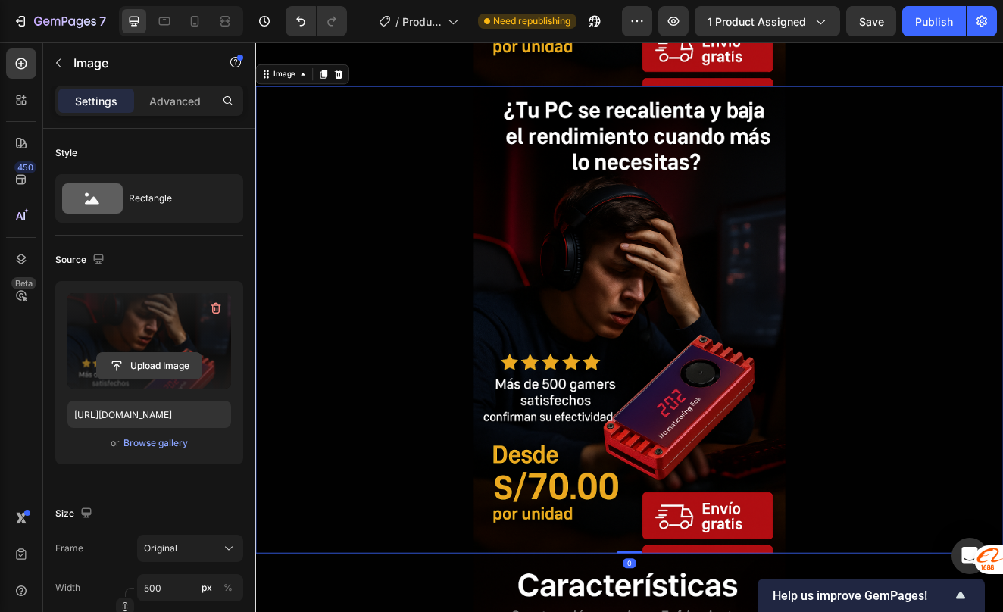
click at [149, 361] on input "file" at bounding box center [149, 366] width 105 height 26
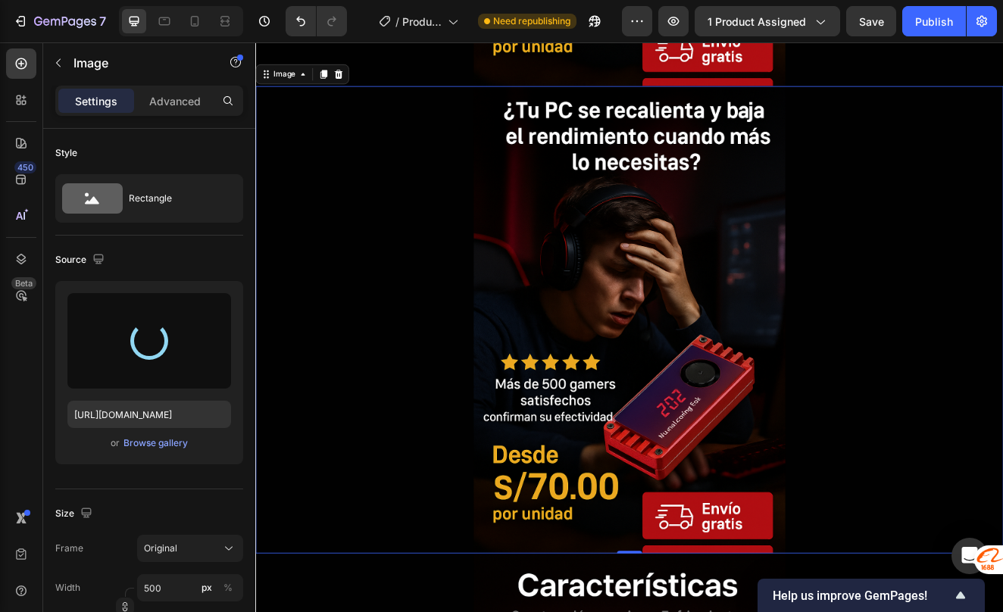
type input "https://cdn.shopify.com/s/files/1/0753/0997/3763/files/gempages_586223190720643…"
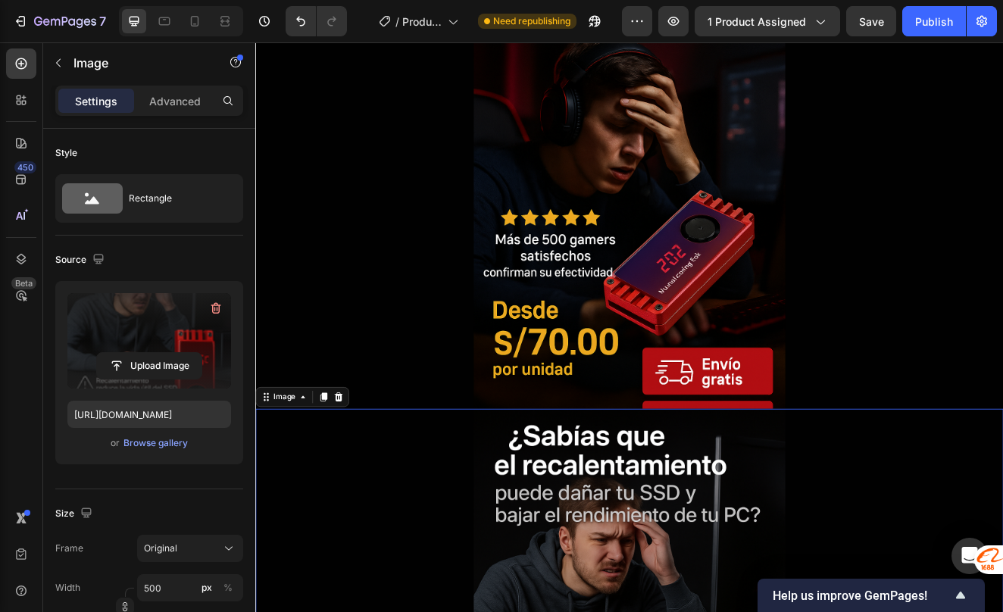
scroll to position [227, 0]
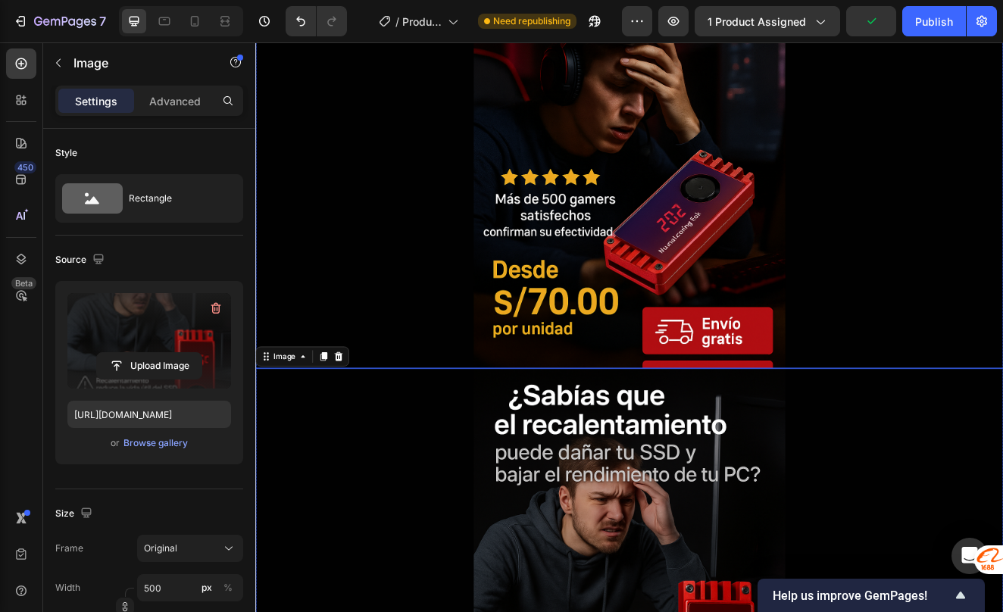
click at [467, 421] on div at bounding box center [709, 154] width 909 height 568
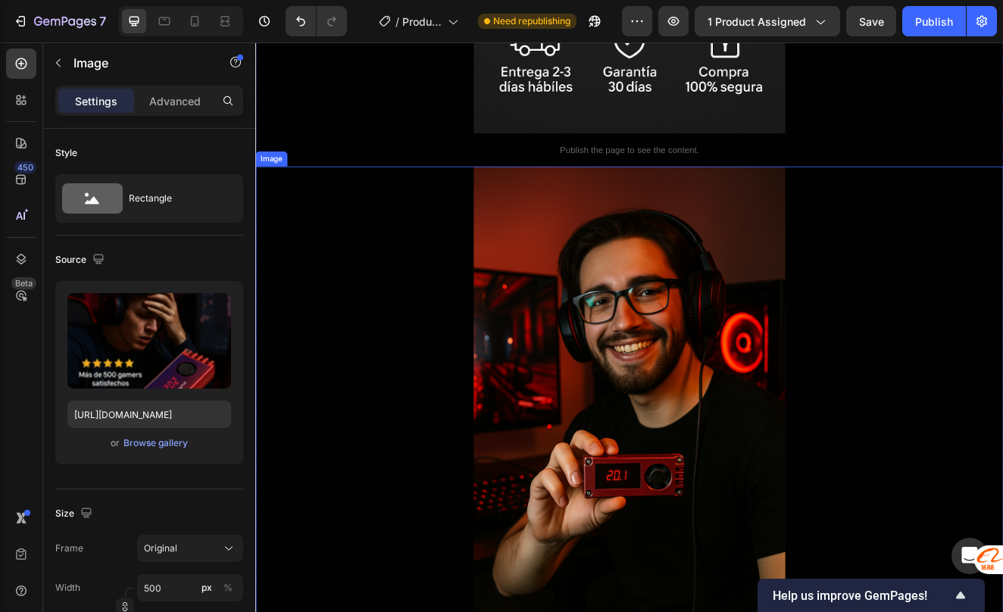
scroll to position [2500, 0]
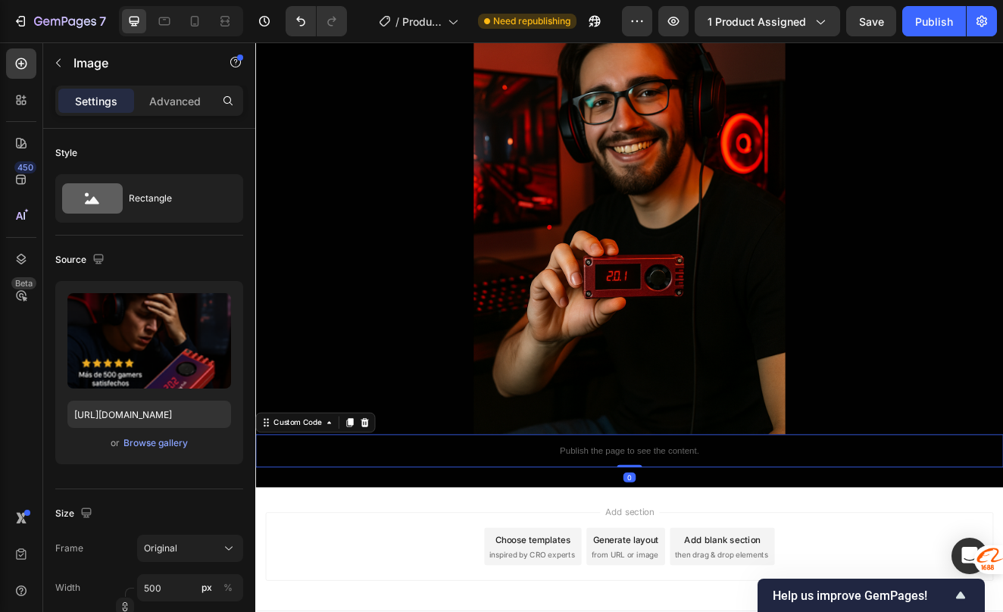
click at [514, 544] on p "Publish the page to see the content." at bounding box center [709, 539] width 909 height 16
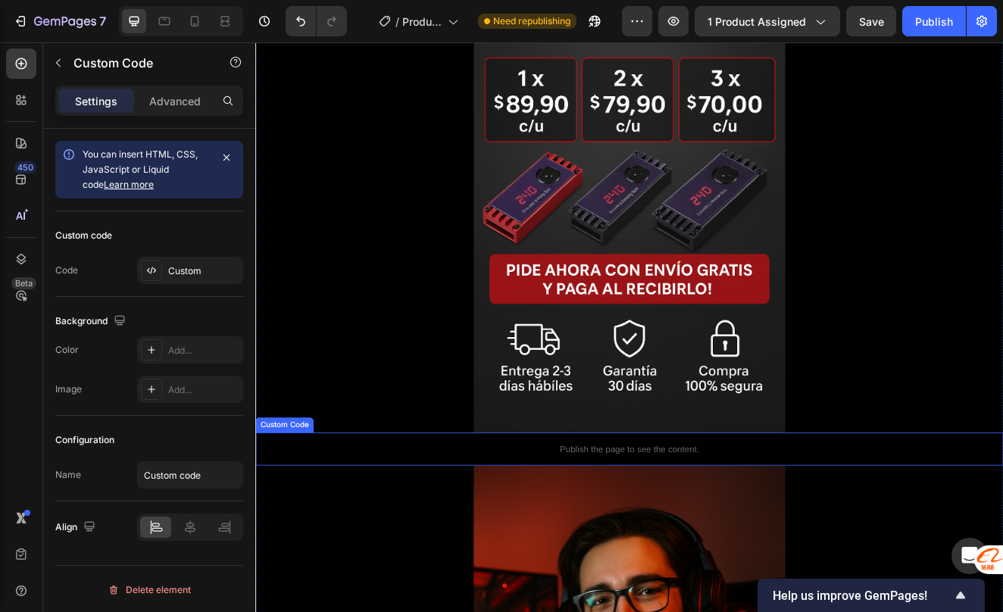
click at [475, 536] on p "Publish the page to see the content." at bounding box center [709, 537] width 909 height 16
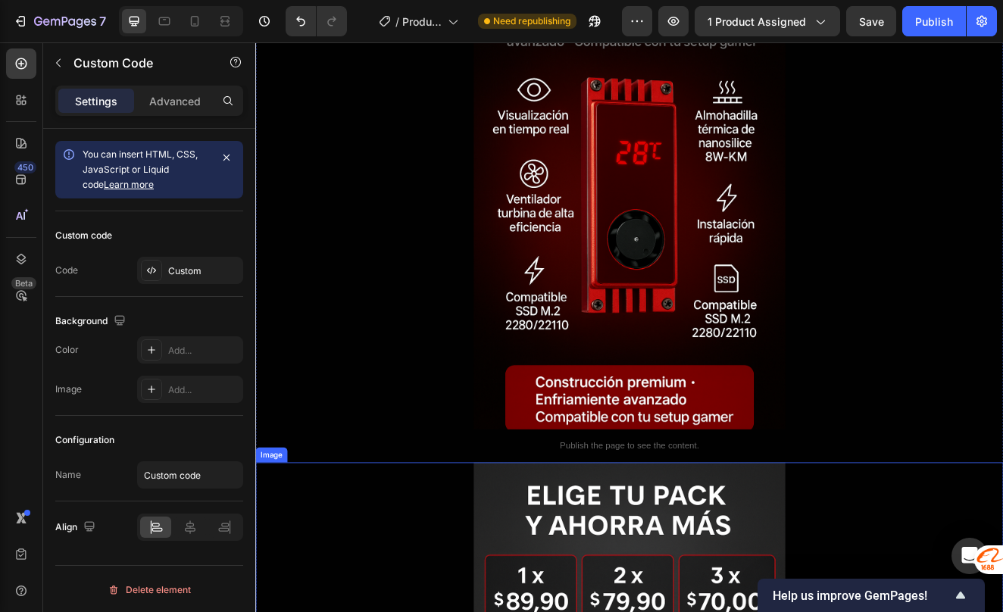
scroll to position [1288, 0]
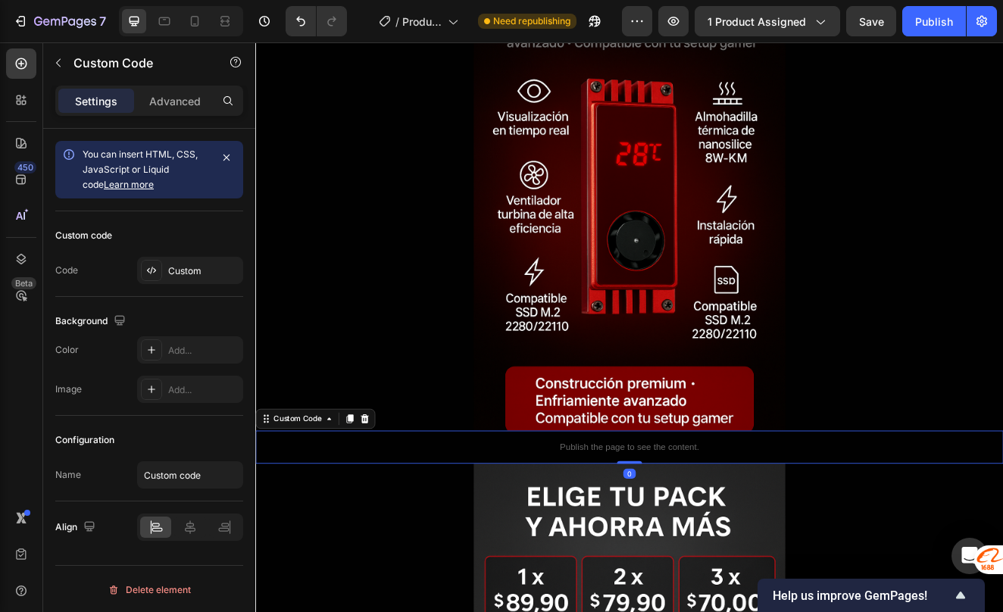
click at [471, 540] on p "Publish the page to see the content." at bounding box center [709, 534] width 909 height 16
click at [364, 501] on icon at bounding box center [370, 500] width 12 height 12
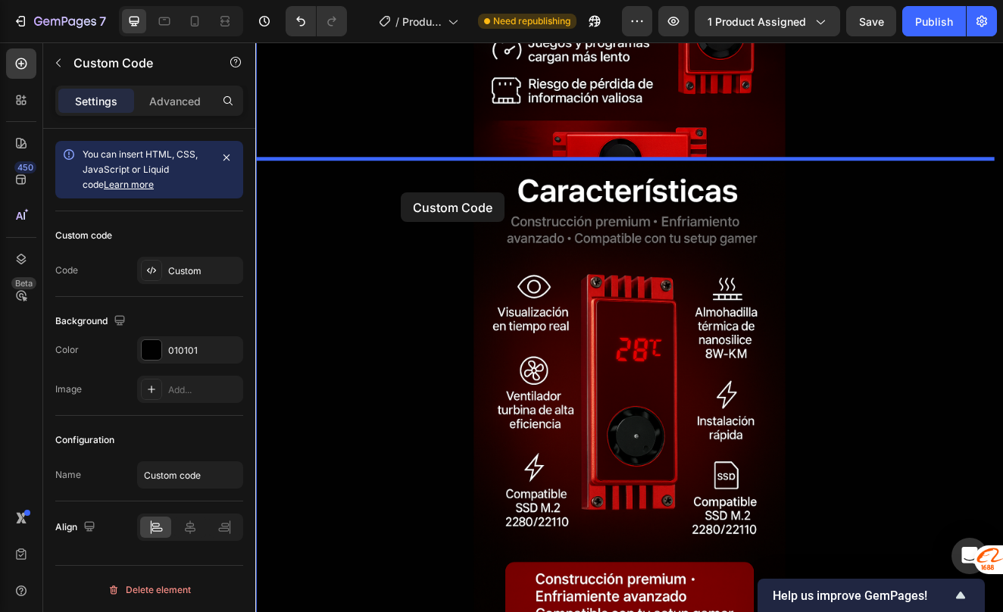
drag, startPoint x: 395, startPoint y: 562, endPoint x: 433, endPoint y: 225, distance: 339.2
click at [433, 225] on div "Header Image Image Image Publish the page to see the content. Custom Code Publi…" at bounding box center [709, 624] width 909 height 3263
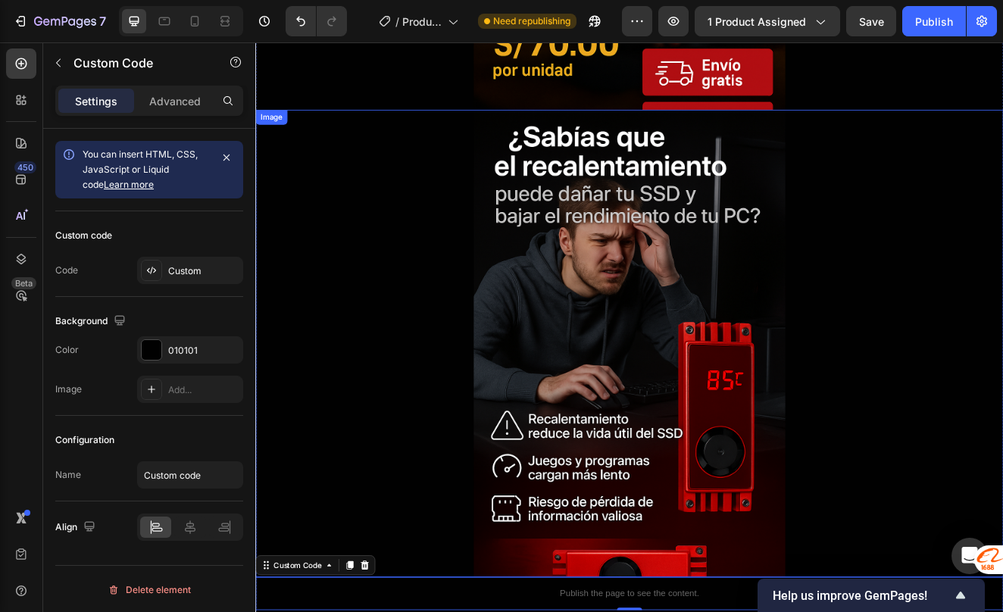
scroll to position [520, 0]
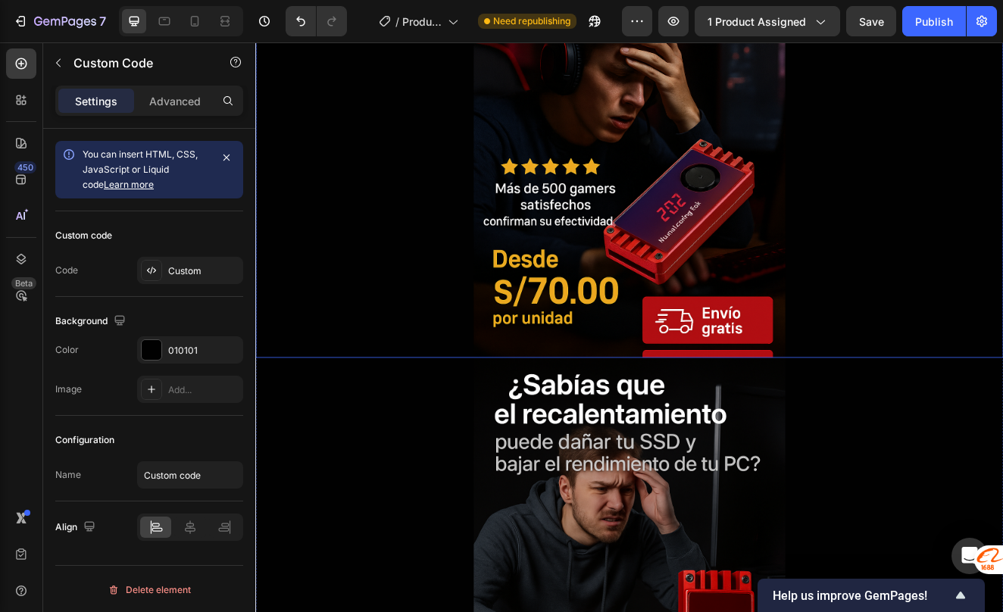
scroll to position [292, 0]
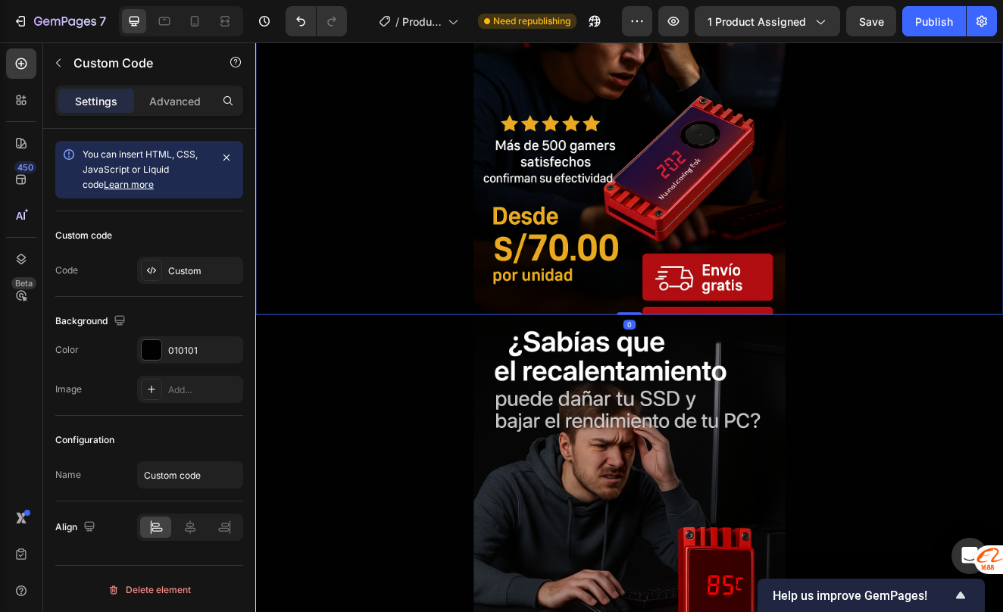
click at [711, 323] on img at bounding box center [709, 89] width 379 height 568
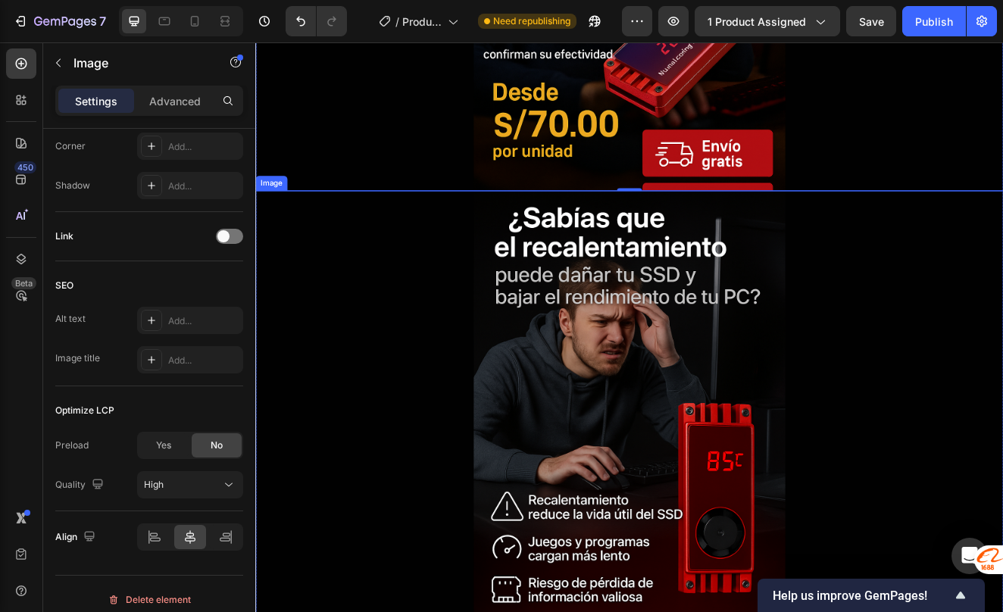
scroll to position [444, 0]
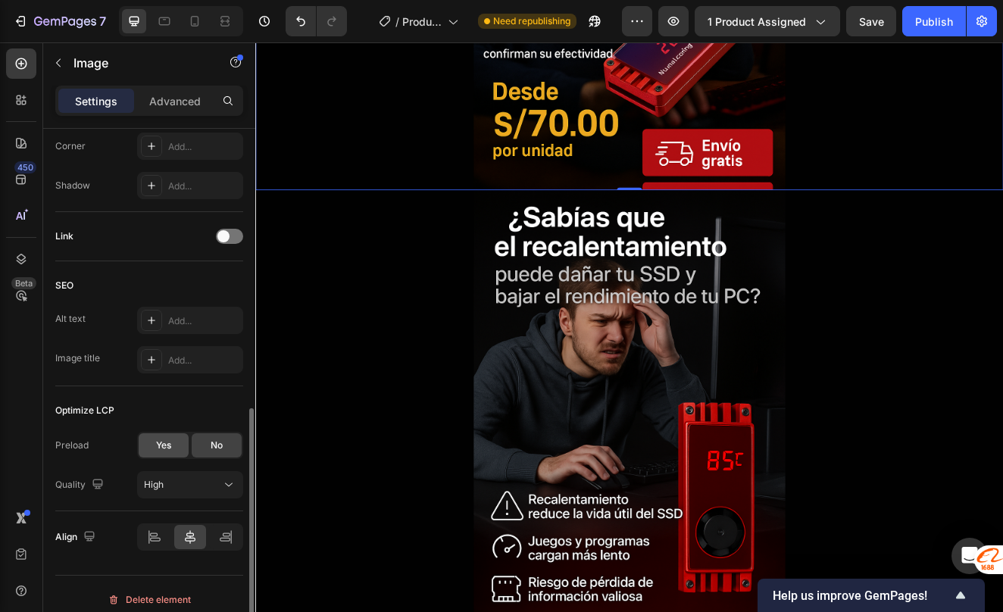
click at [164, 446] on span "Yes" at bounding box center [163, 446] width 15 height 14
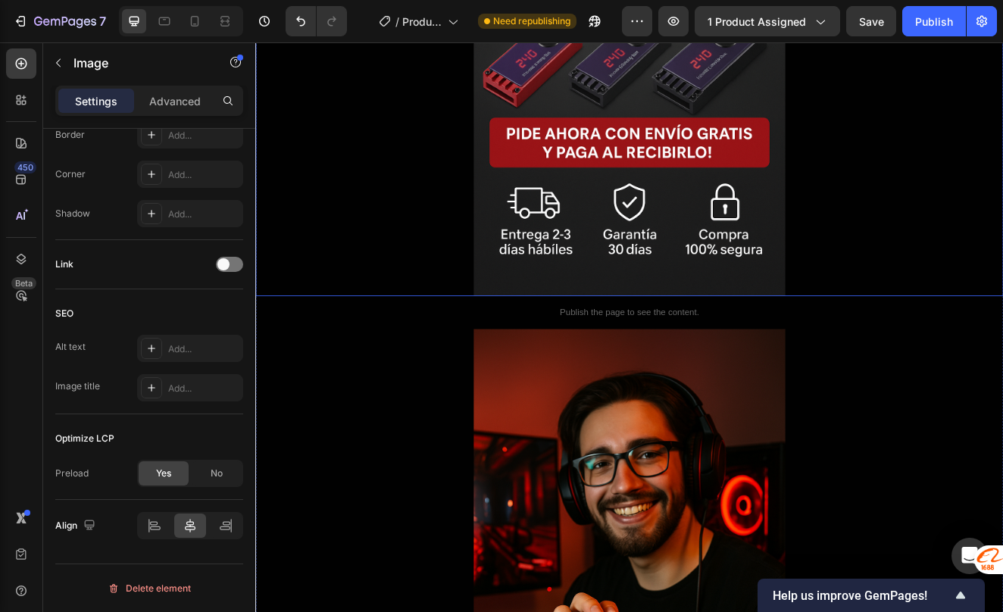
scroll to position [2110, 0]
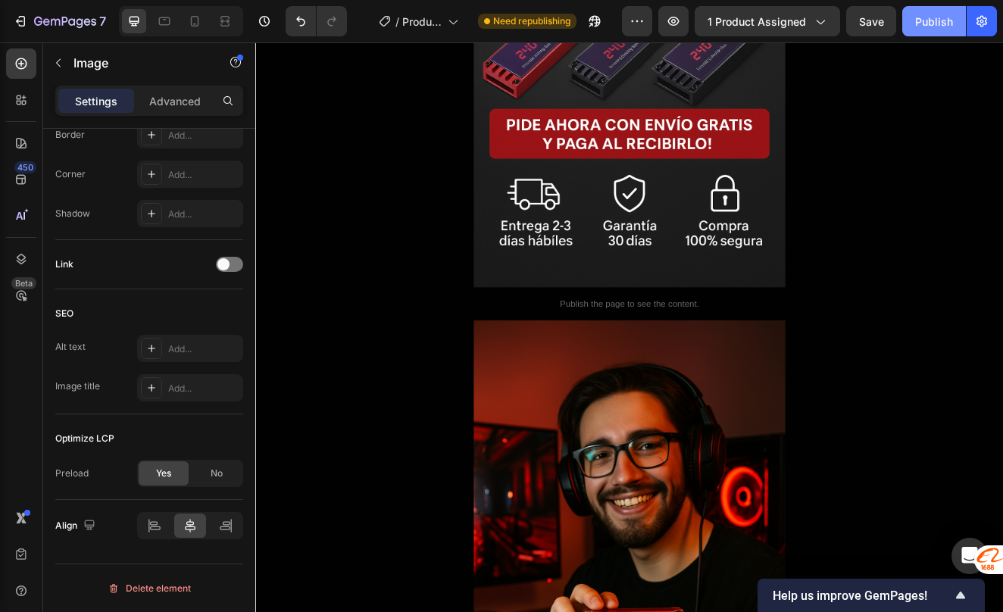
click at [930, 22] on div "Publish" at bounding box center [934, 22] width 38 height 16
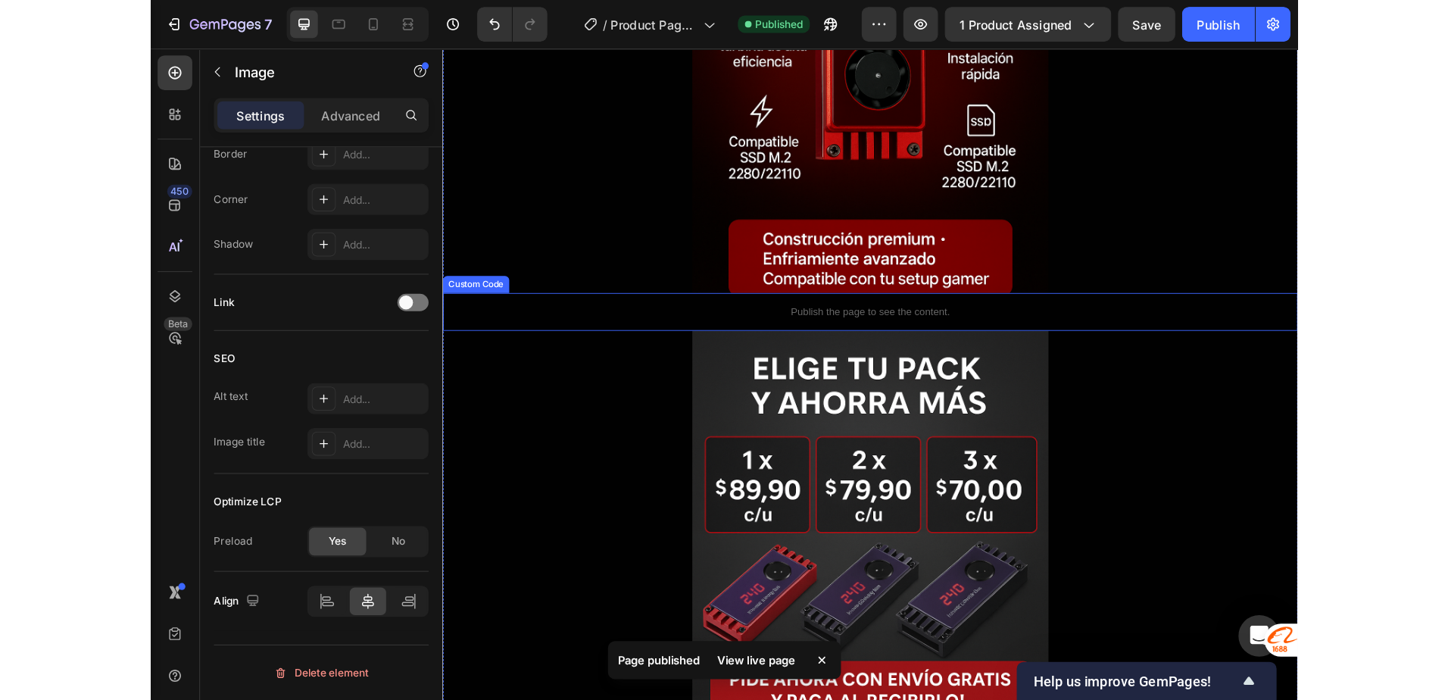
scroll to position [1504, 0]
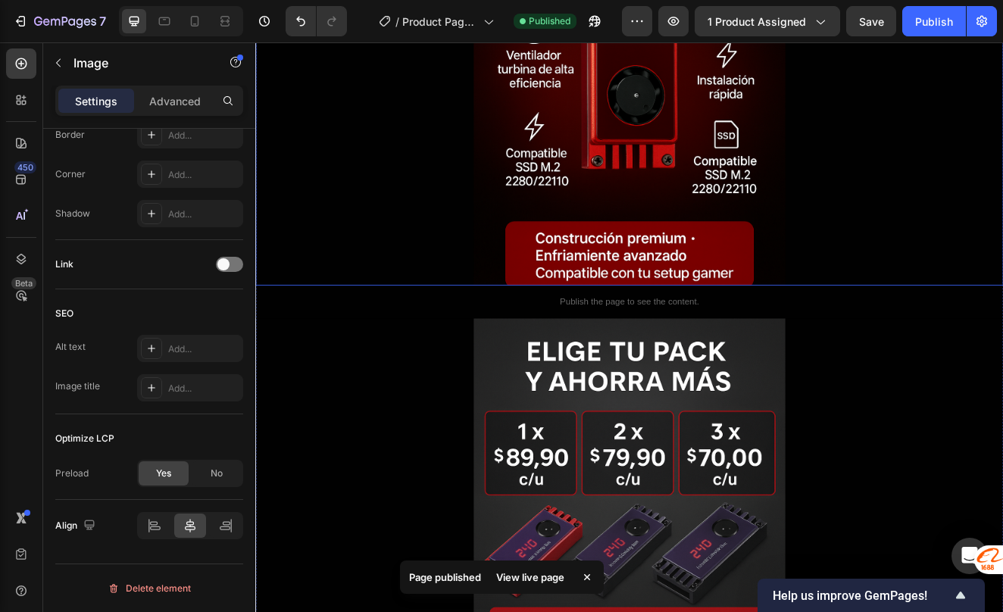
click at [342, 217] on div at bounding box center [709, 54] width 909 height 568
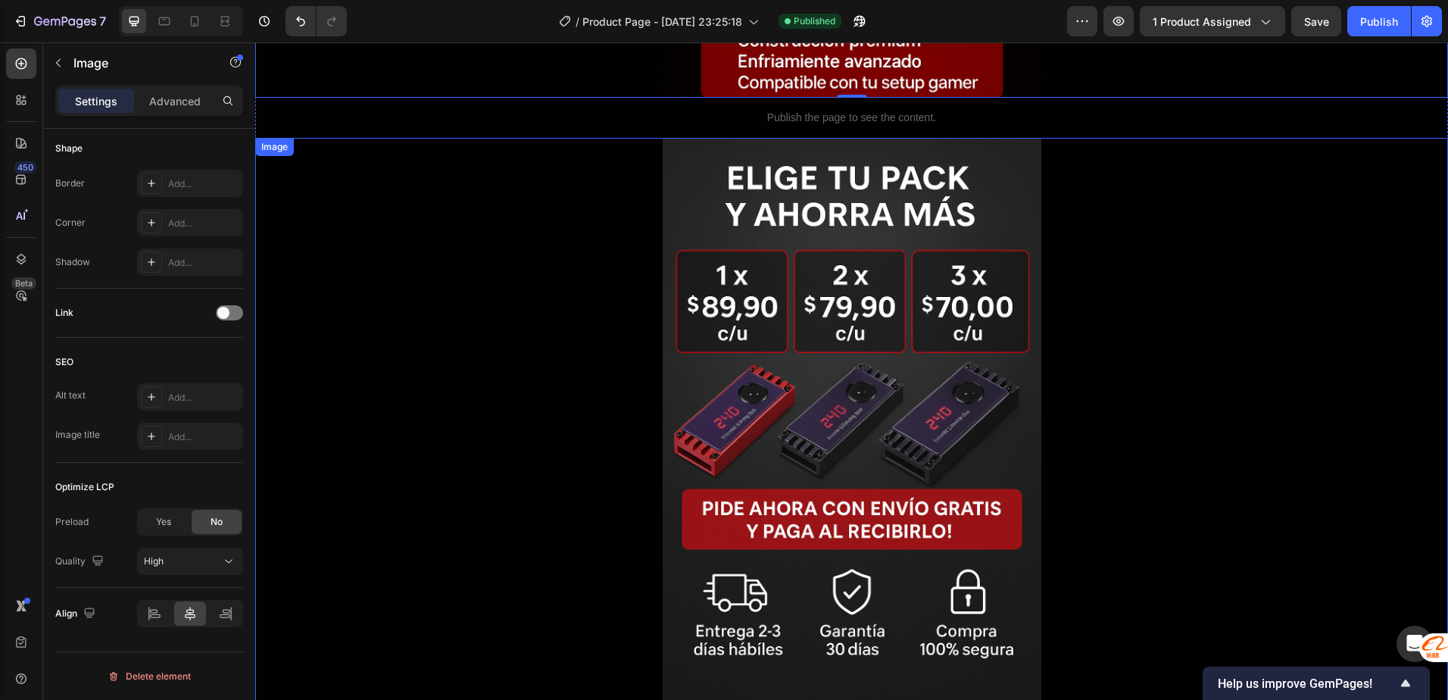
scroll to position [1732, 0]
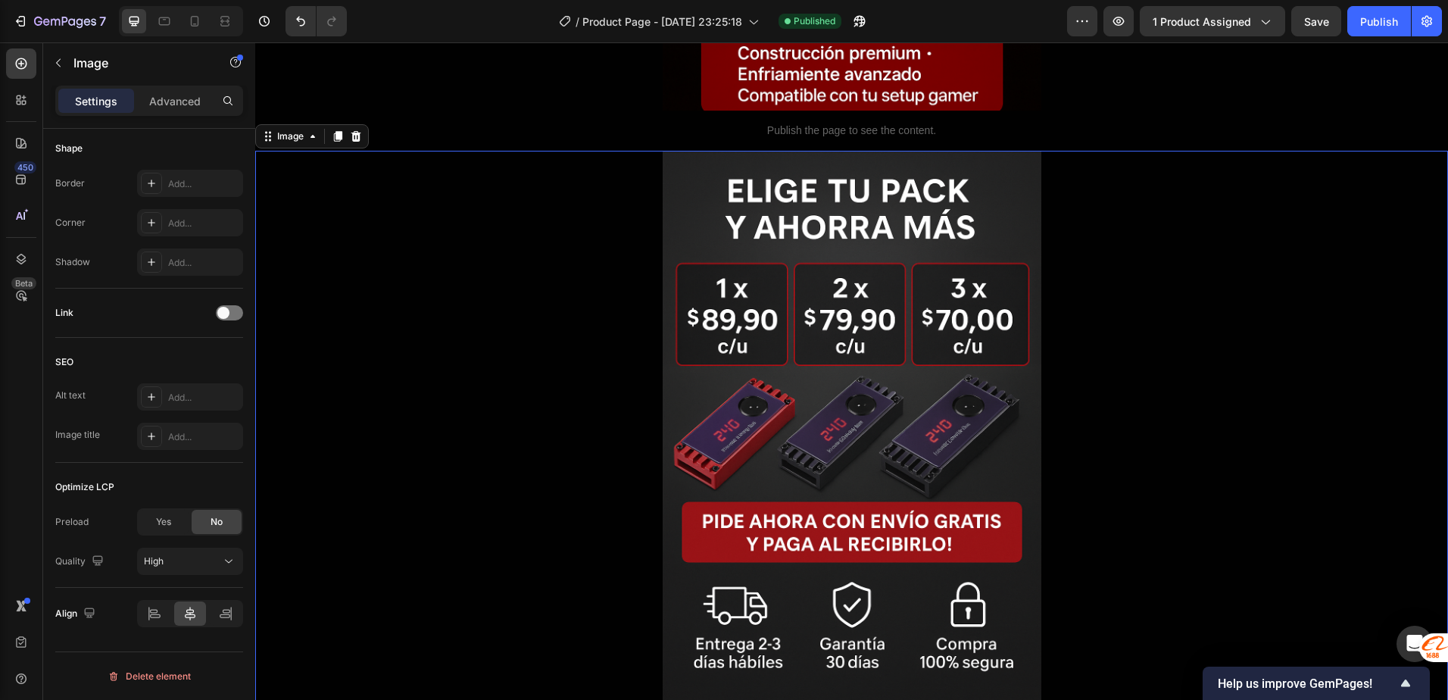
click at [640, 392] on div at bounding box center [851, 435] width 1193 height 568
click at [663, 355] on img at bounding box center [852, 435] width 379 height 568
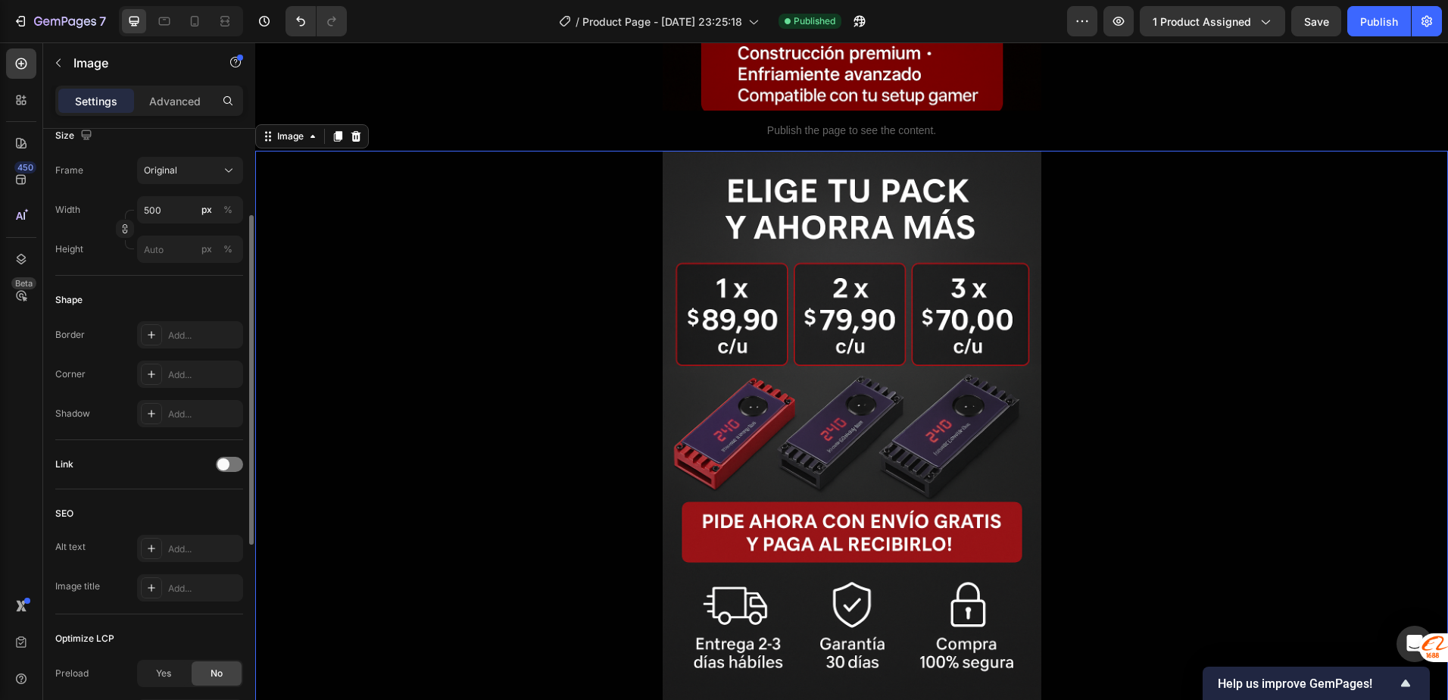
scroll to position [0, 0]
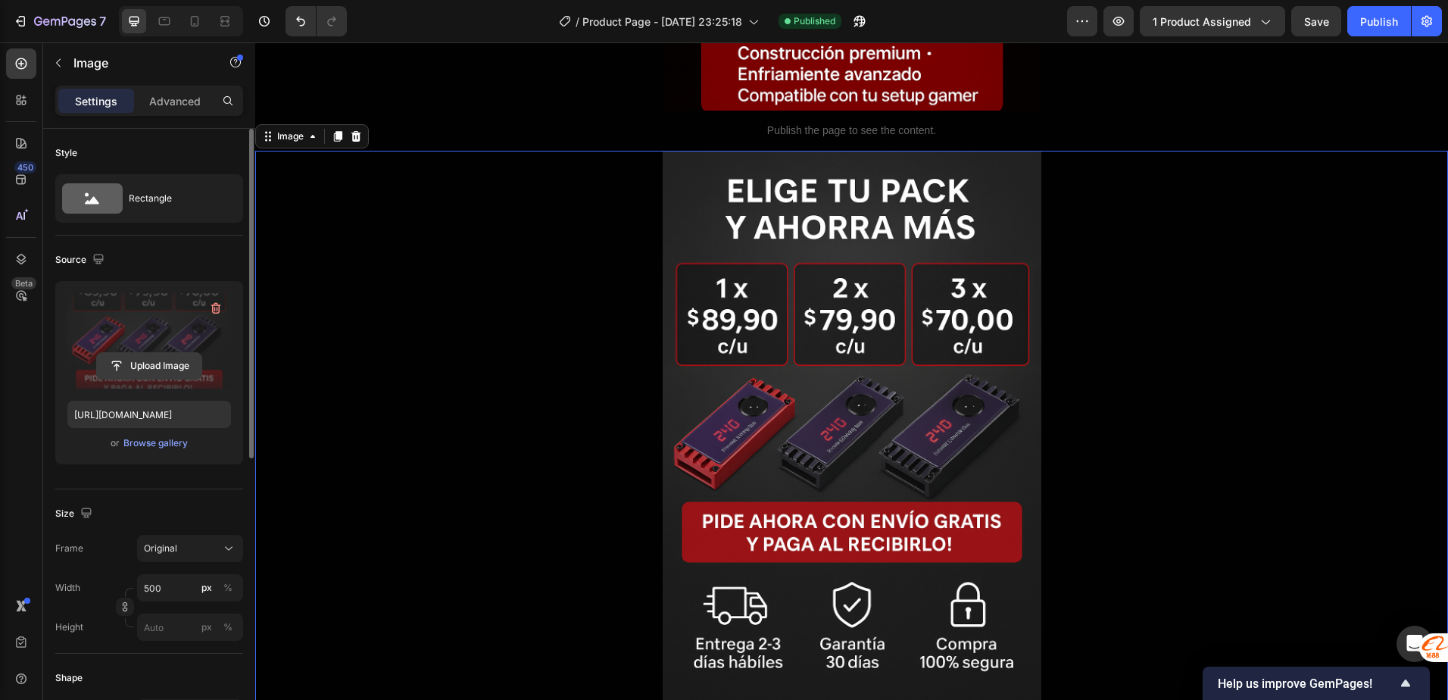
click at [150, 368] on input "file" at bounding box center [149, 366] width 105 height 26
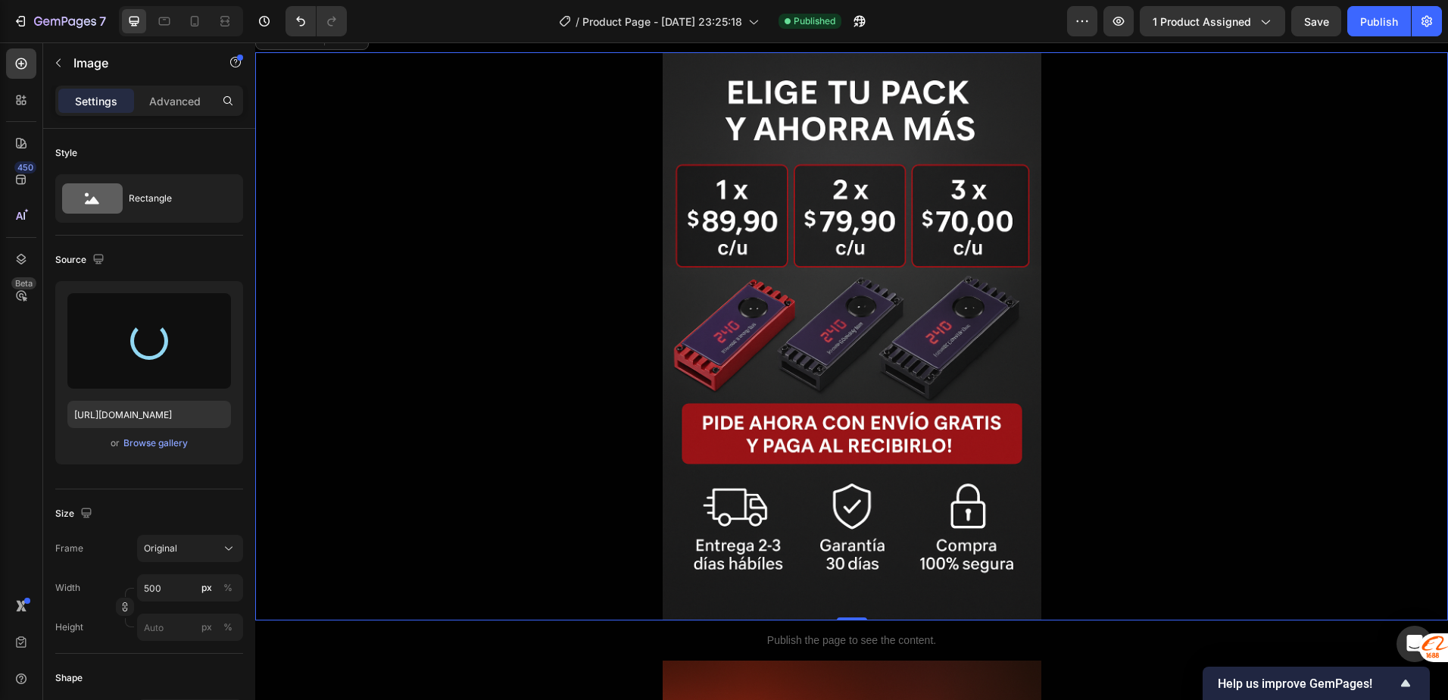
scroll to position [2121, 0]
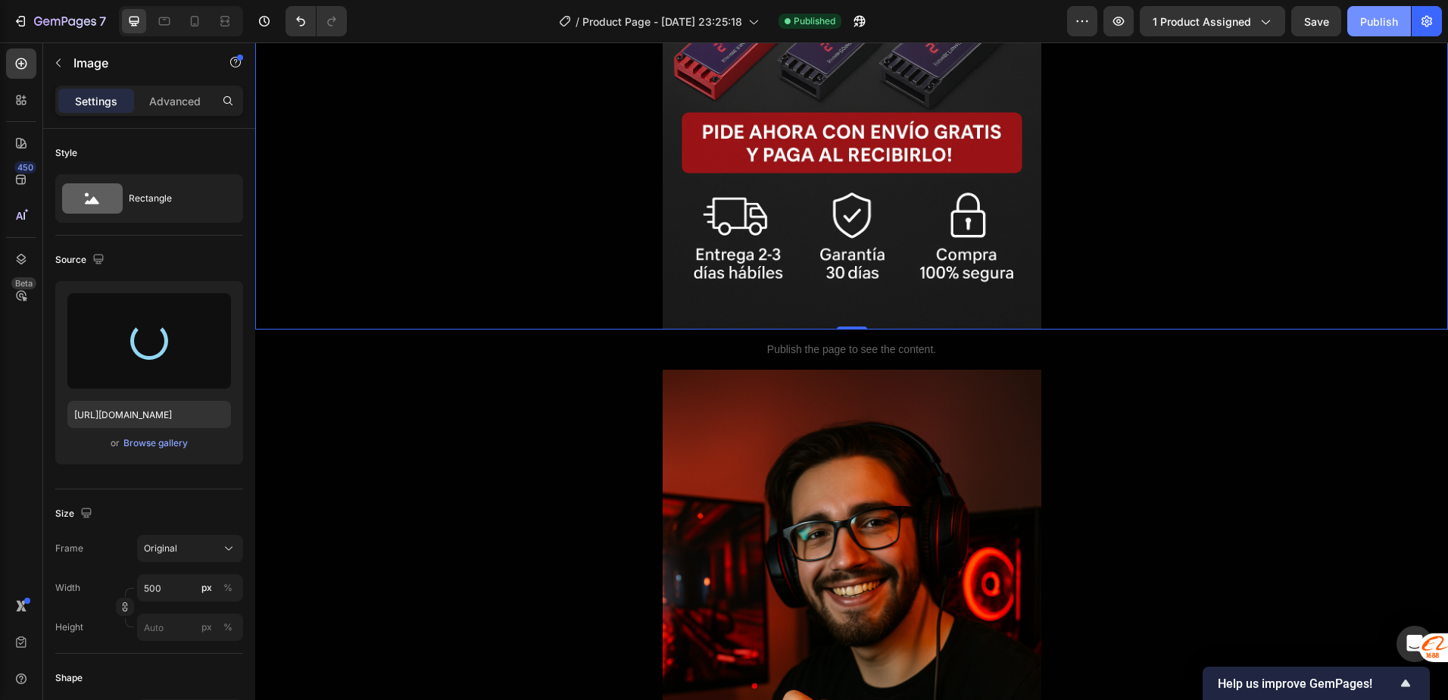
type input "https://cdn.shopify.com/s/files/1/0753/0997/3763/files/gempages_586223190720643…"
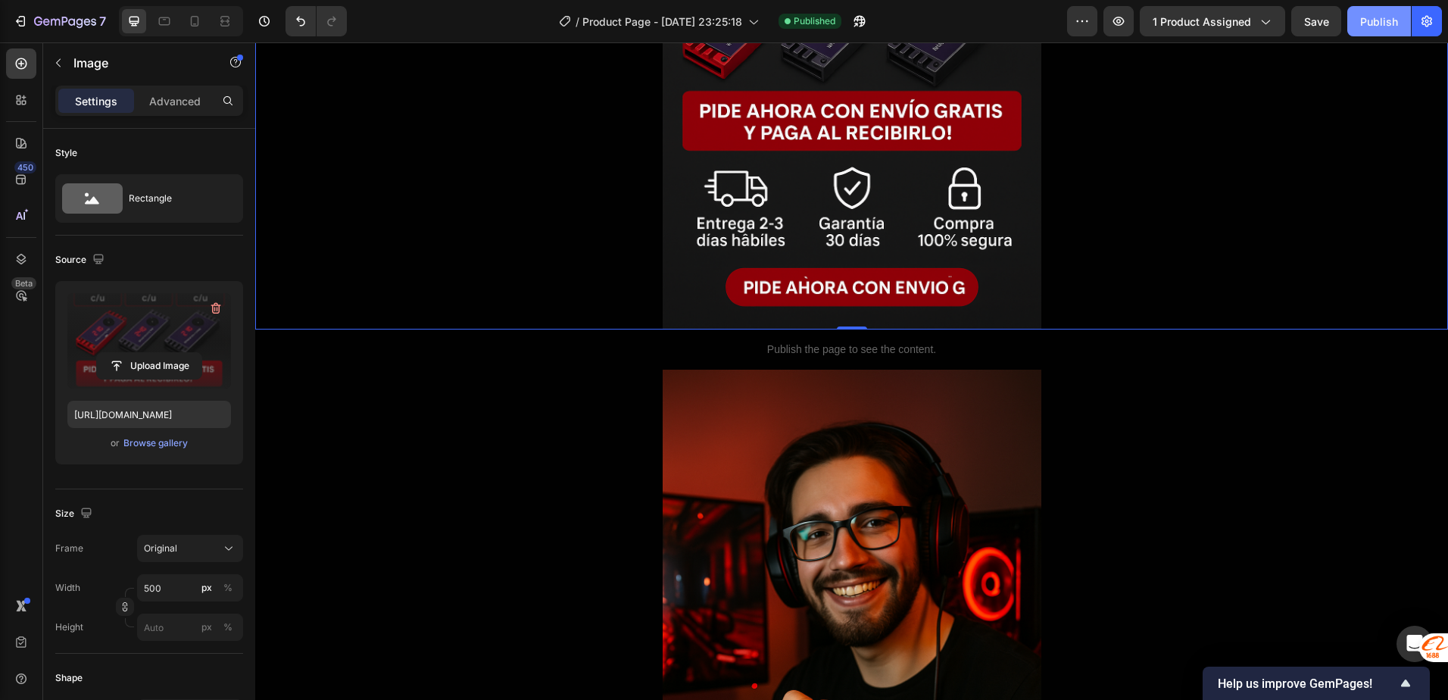
click at [1376, 20] on div "Publish" at bounding box center [1379, 22] width 38 height 16
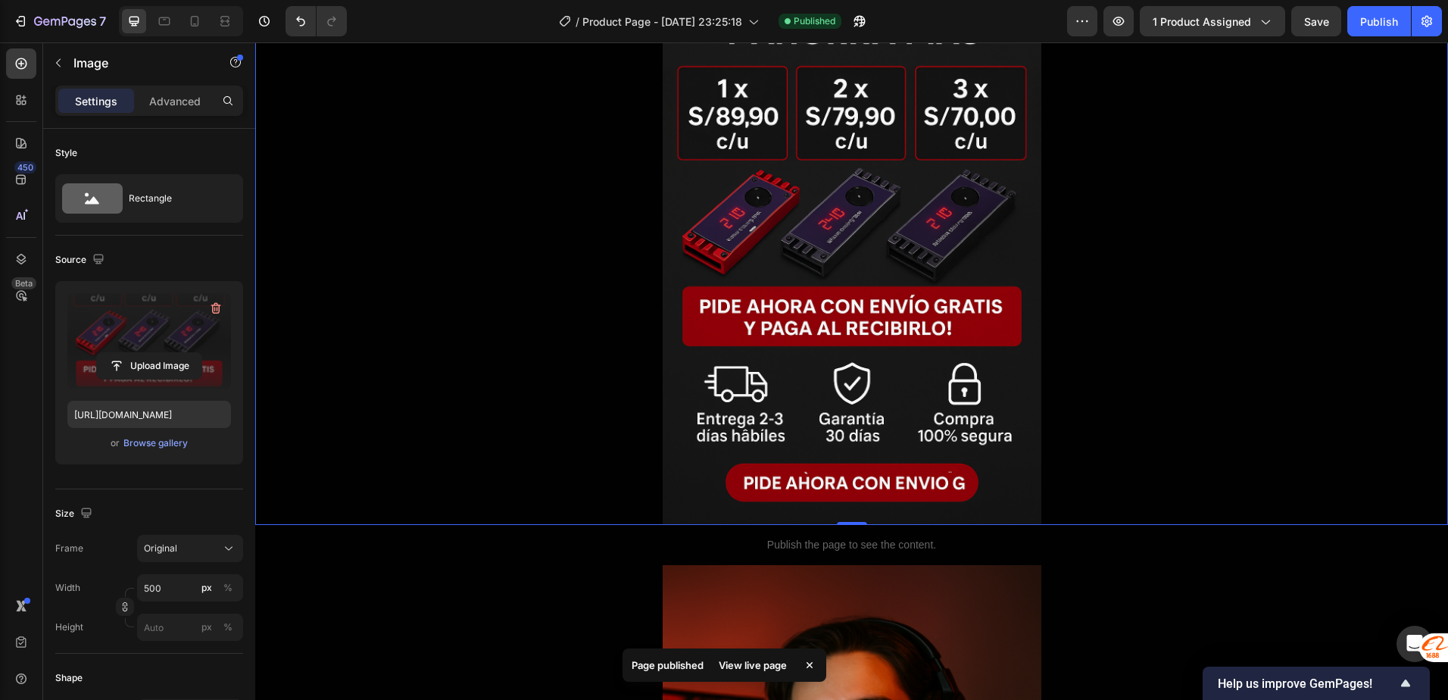
scroll to position [1923, 0]
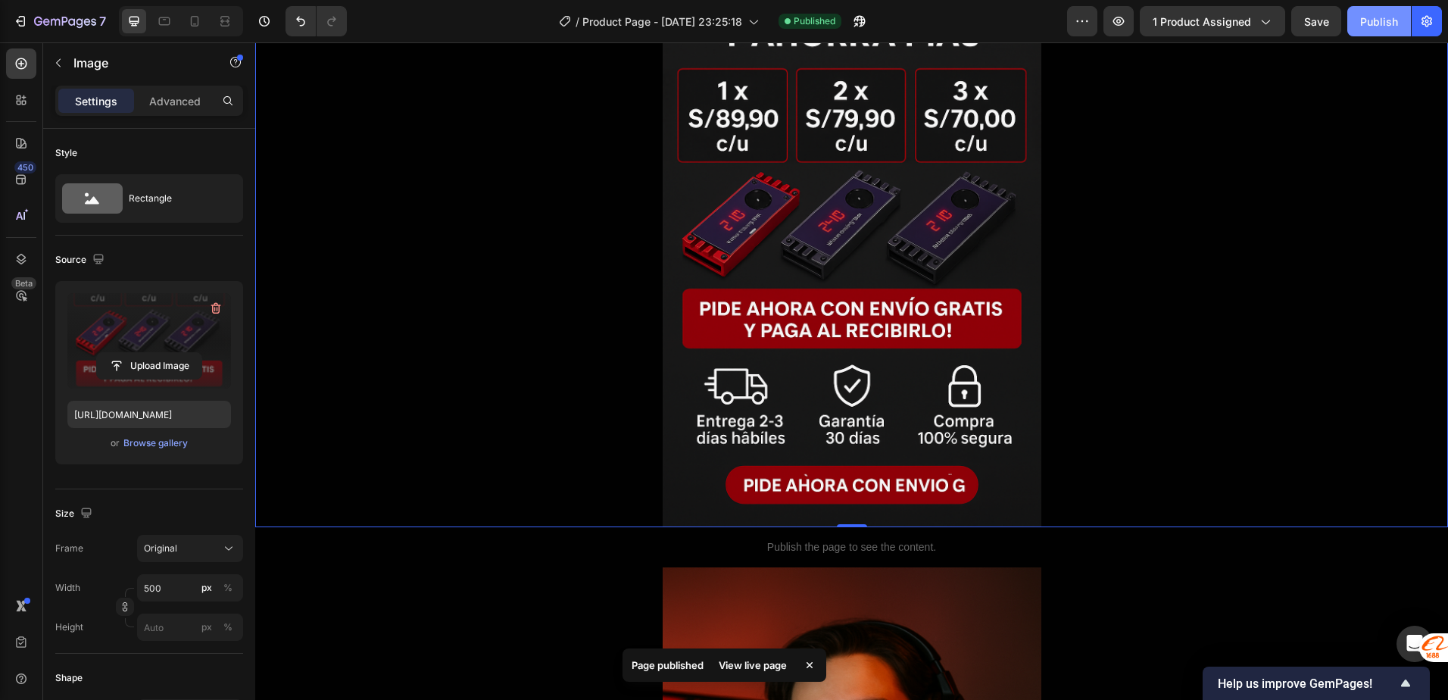
click at [1370, 27] on div "Publish" at bounding box center [1379, 22] width 38 height 16
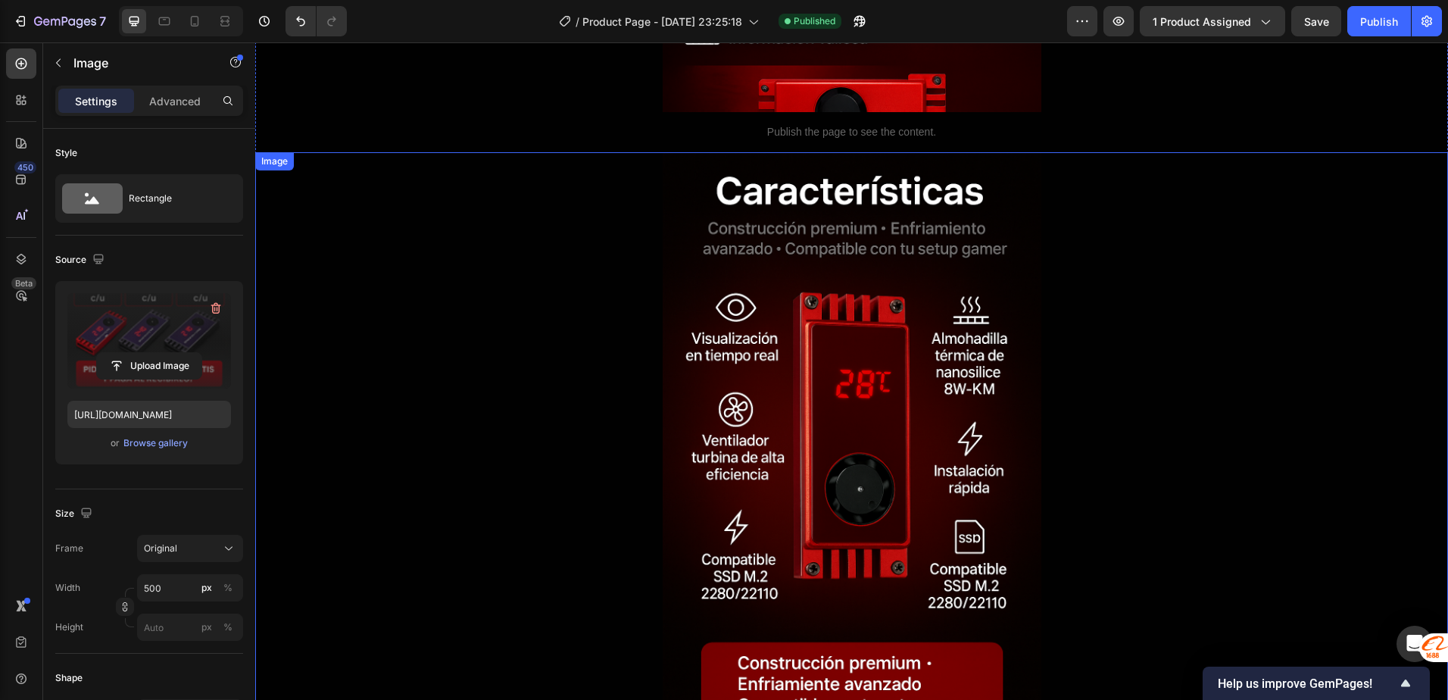
scroll to position [1393, 0]
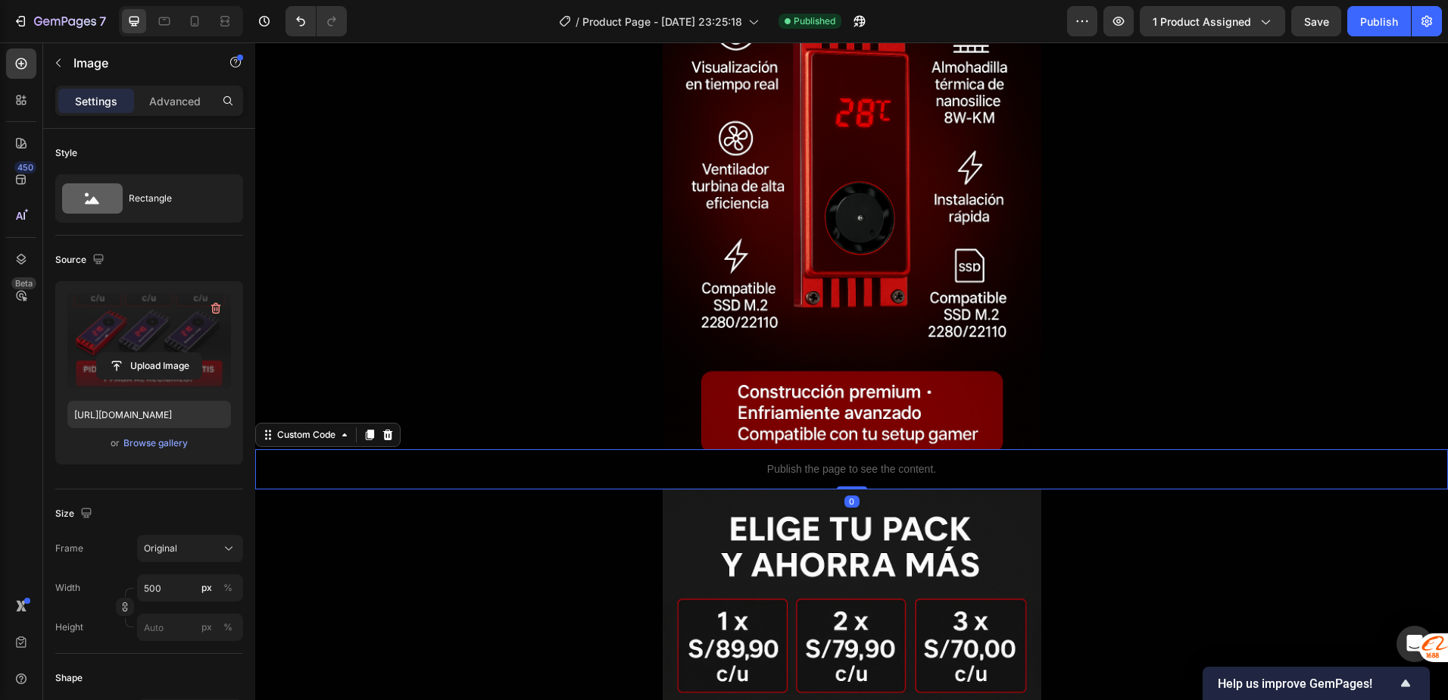
click at [667, 471] on p "Publish the page to see the content." at bounding box center [851, 469] width 1193 height 16
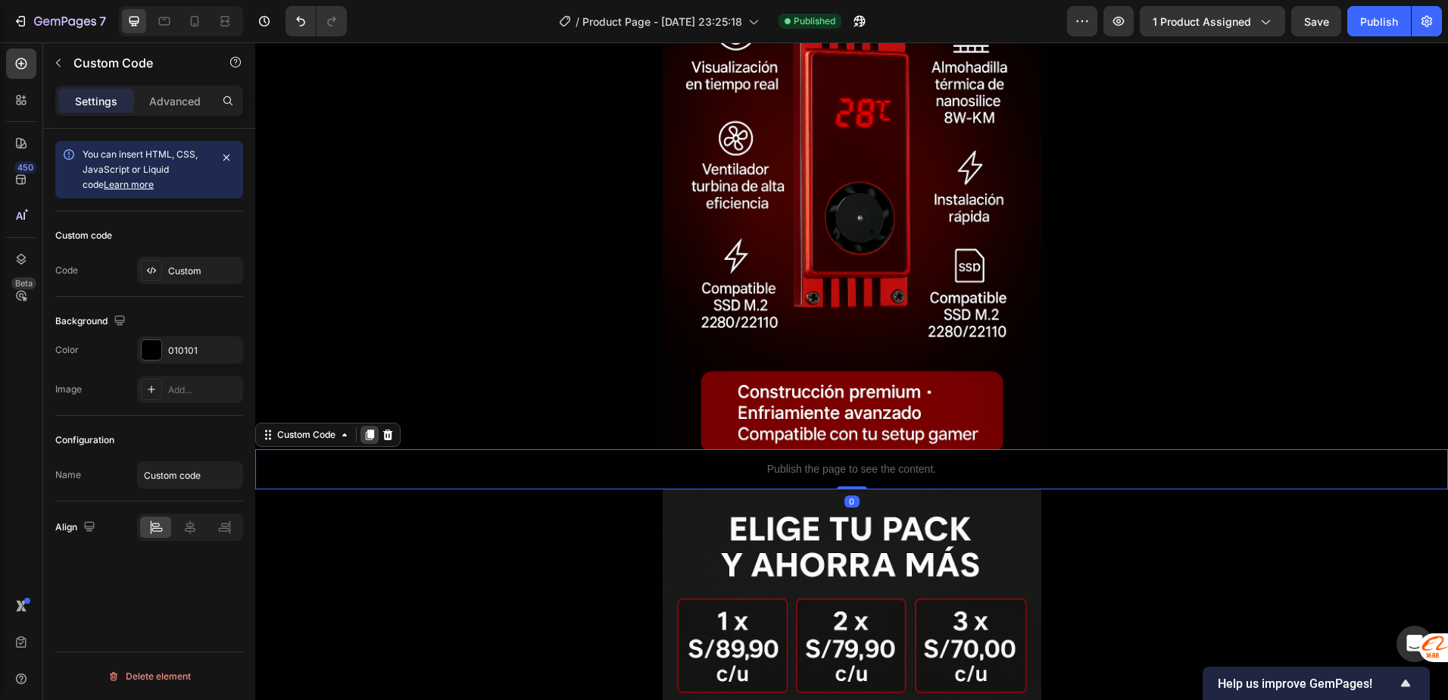
click at [376, 436] on icon at bounding box center [370, 435] width 12 height 12
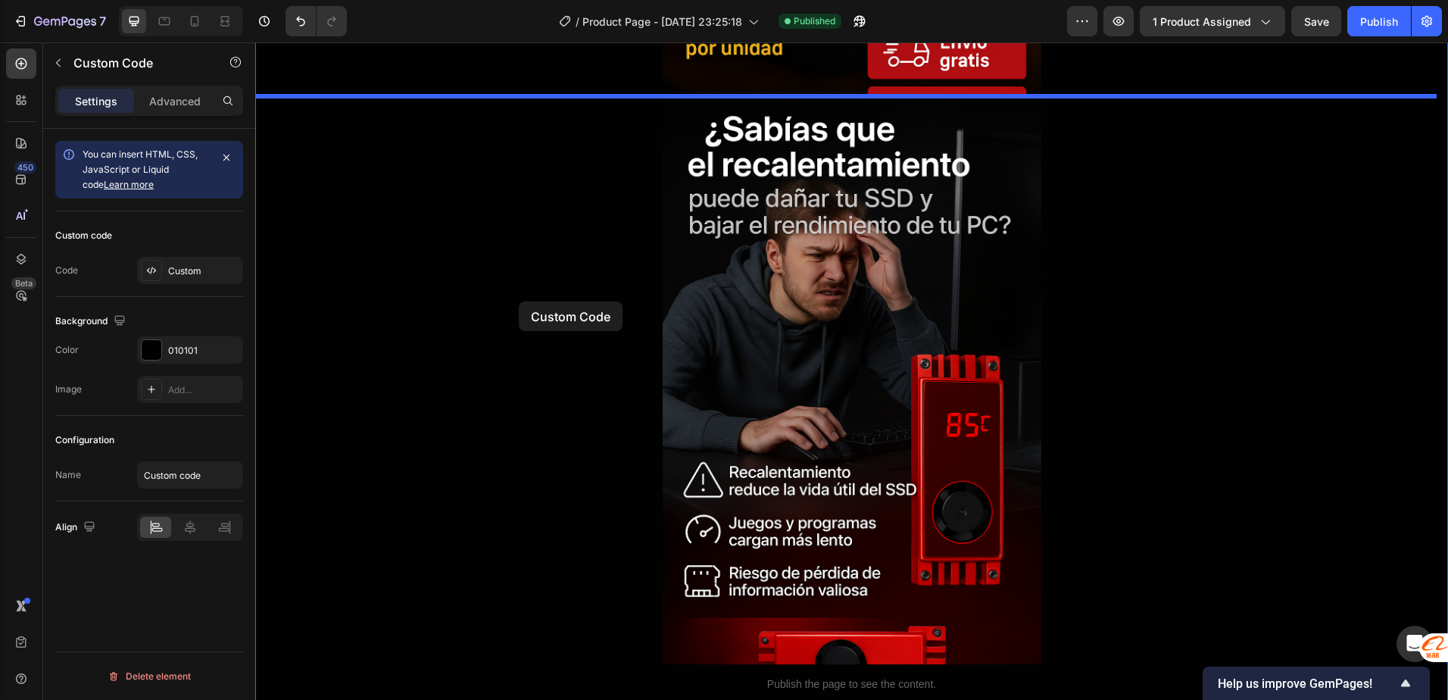
scroll to position [484, 0]
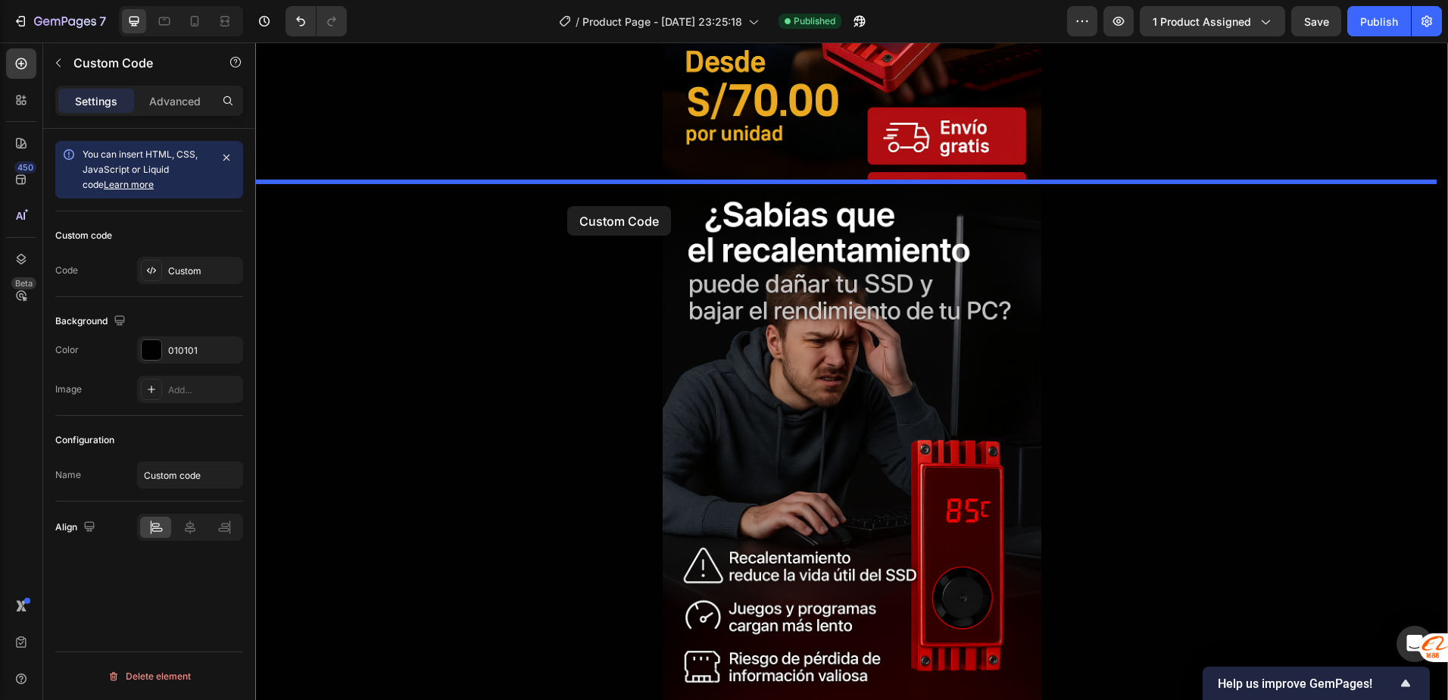
drag, startPoint x: 477, startPoint y: 485, endPoint x: 567, endPoint y: 206, distance: 293.0
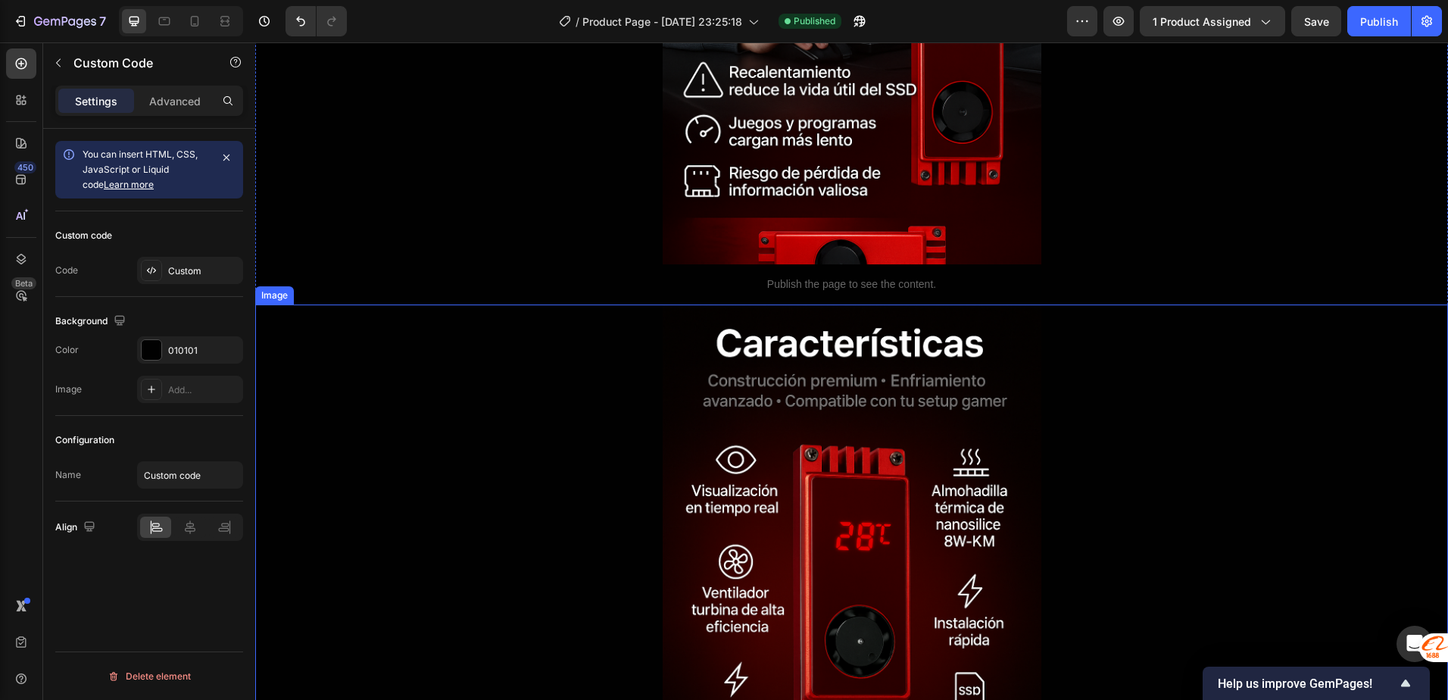
scroll to position [1014, 0]
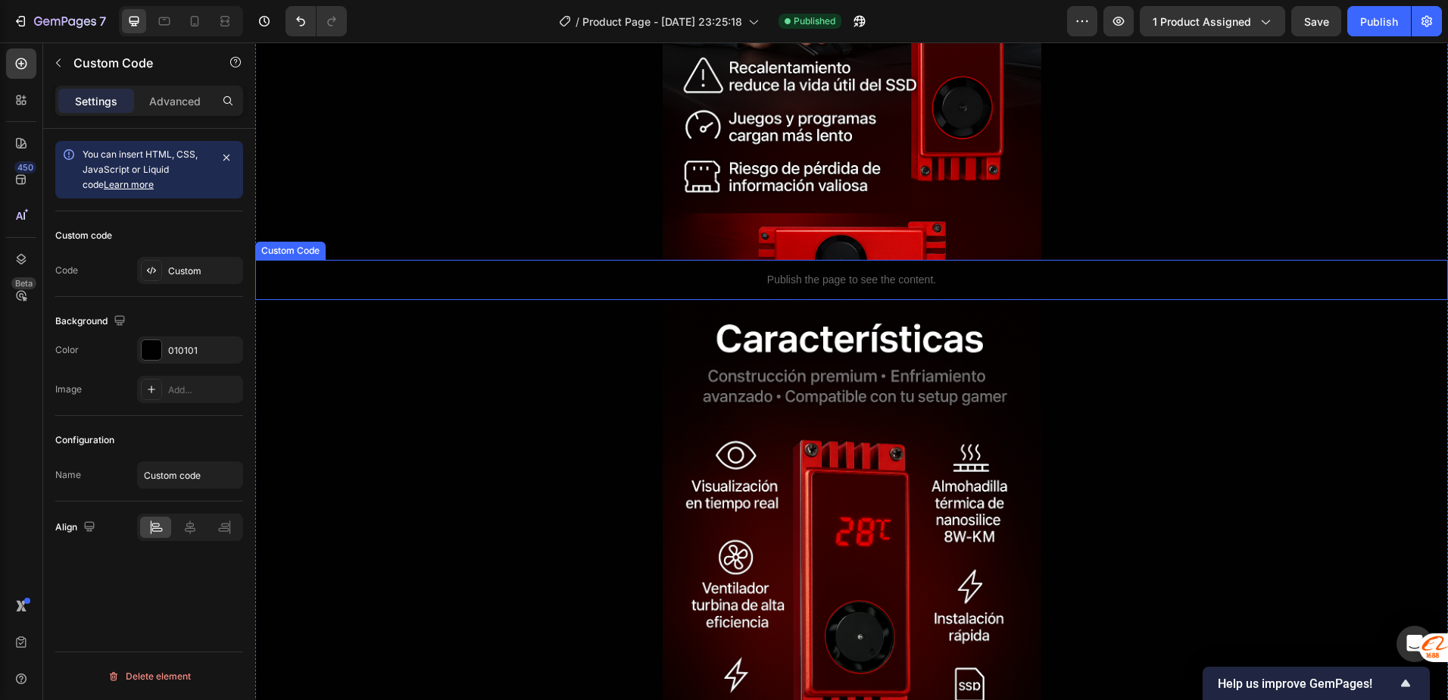
click at [664, 278] on p "Publish the page to see the content." at bounding box center [851, 280] width 1193 height 16
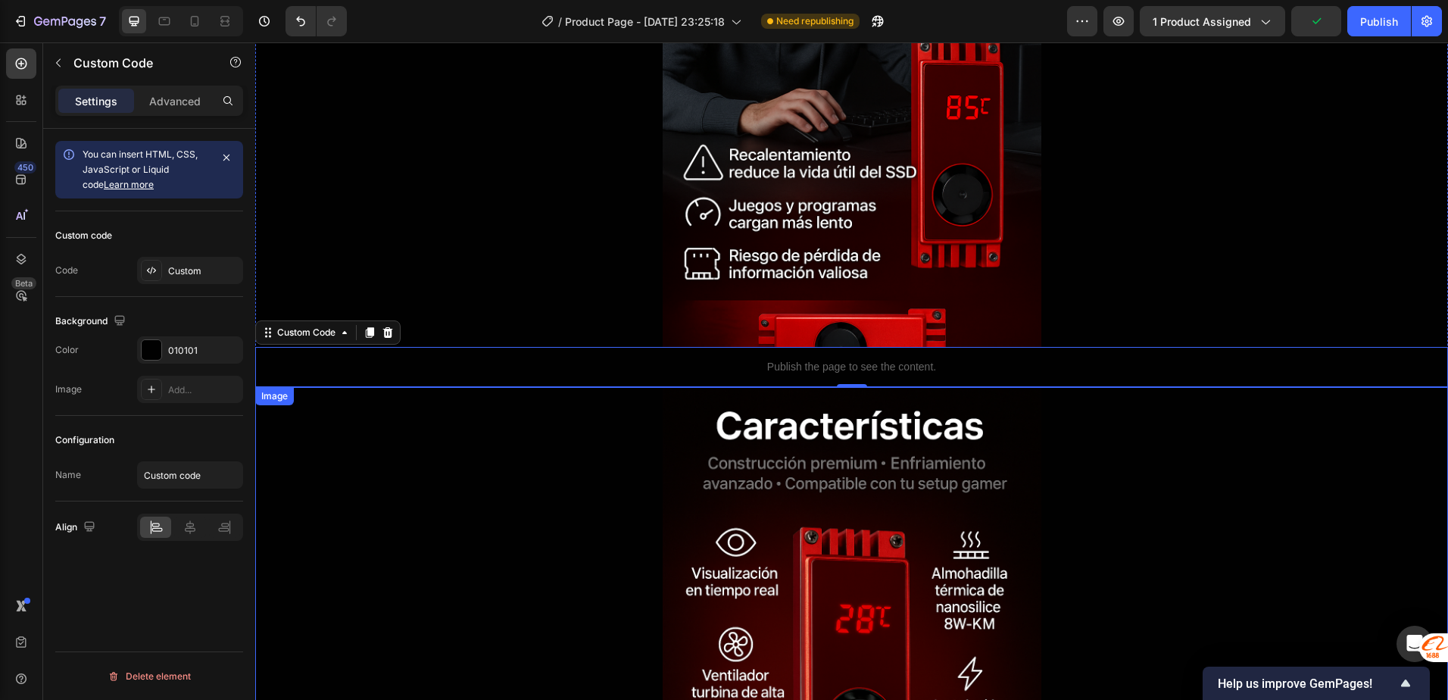
scroll to position [939, 0]
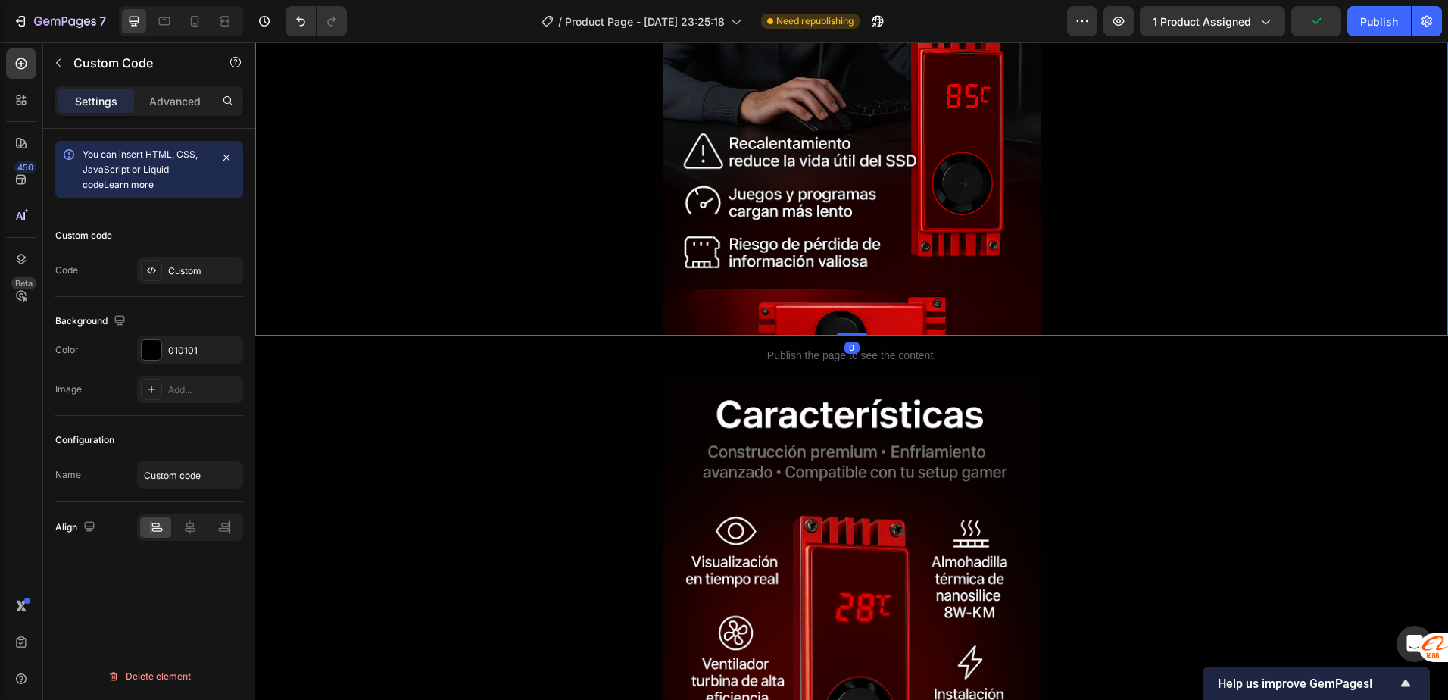
click at [754, 333] on img at bounding box center [852, 51] width 379 height 568
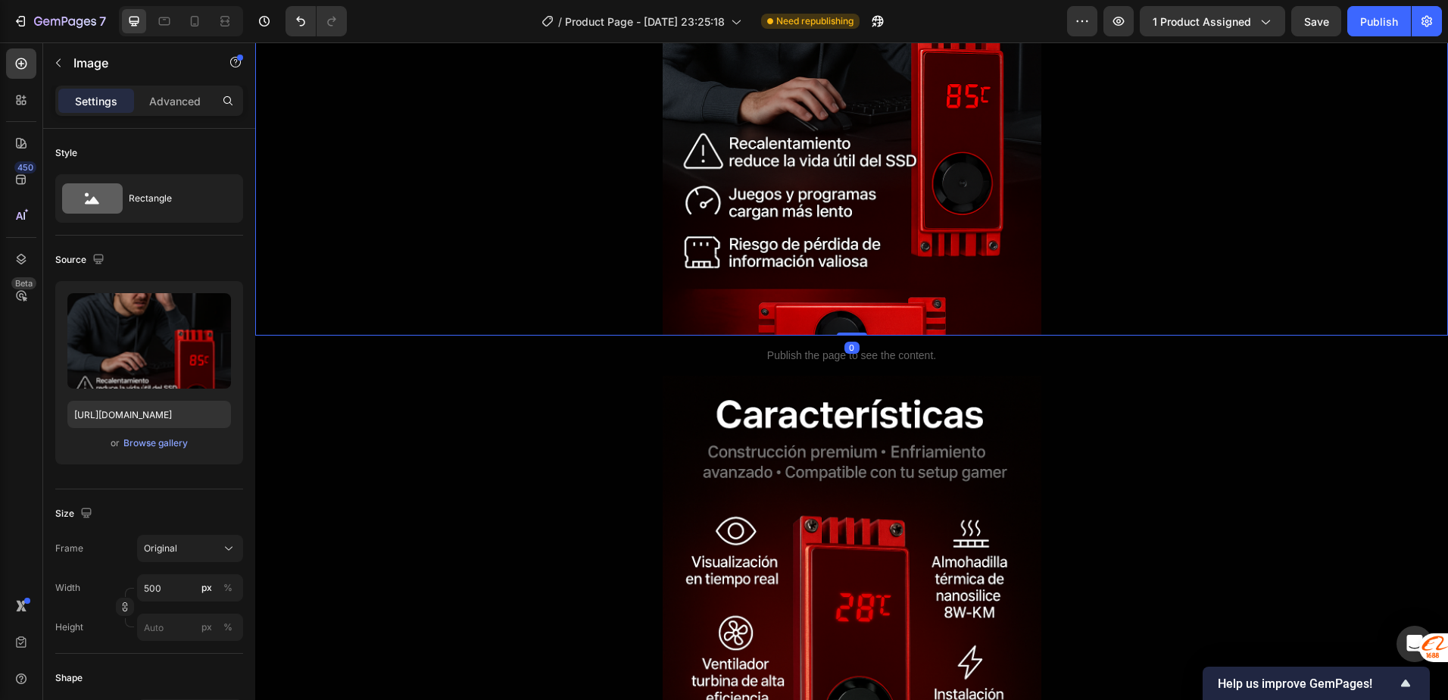
click at [754, 308] on img at bounding box center [852, 51] width 379 height 568
click at [123, 605] on icon "button" at bounding box center [125, 604] width 5 height 4
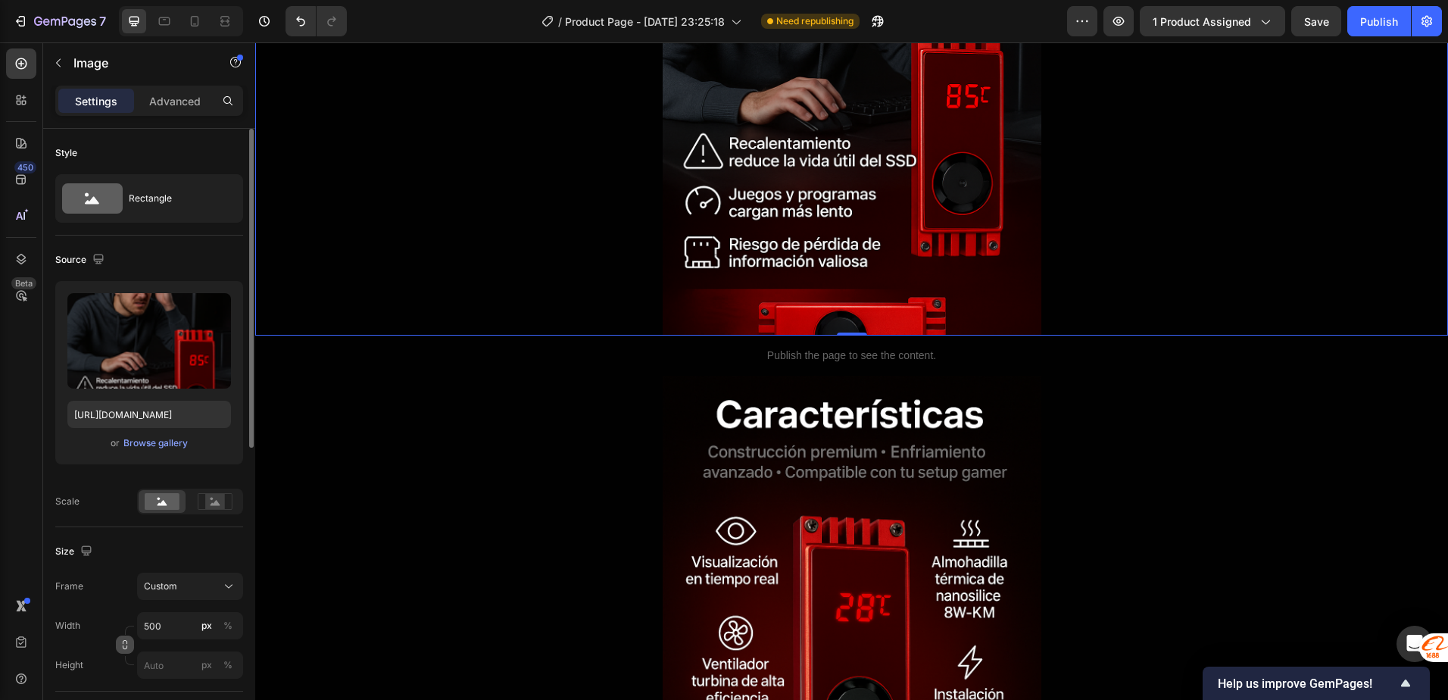
click at [126, 645] on icon "button" at bounding box center [125, 644] width 11 height 11
click at [123, 609] on icon "button" at bounding box center [125, 606] width 11 height 11
click at [176, 666] on input "px %" at bounding box center [190, 664] width 106 height 27
click at [127, 646] on icon "button" at bounding box center [125, 644] width 11 height 11
click at [174, 549] on span "Original" at bounding box center [160, 549] width 33 height 14
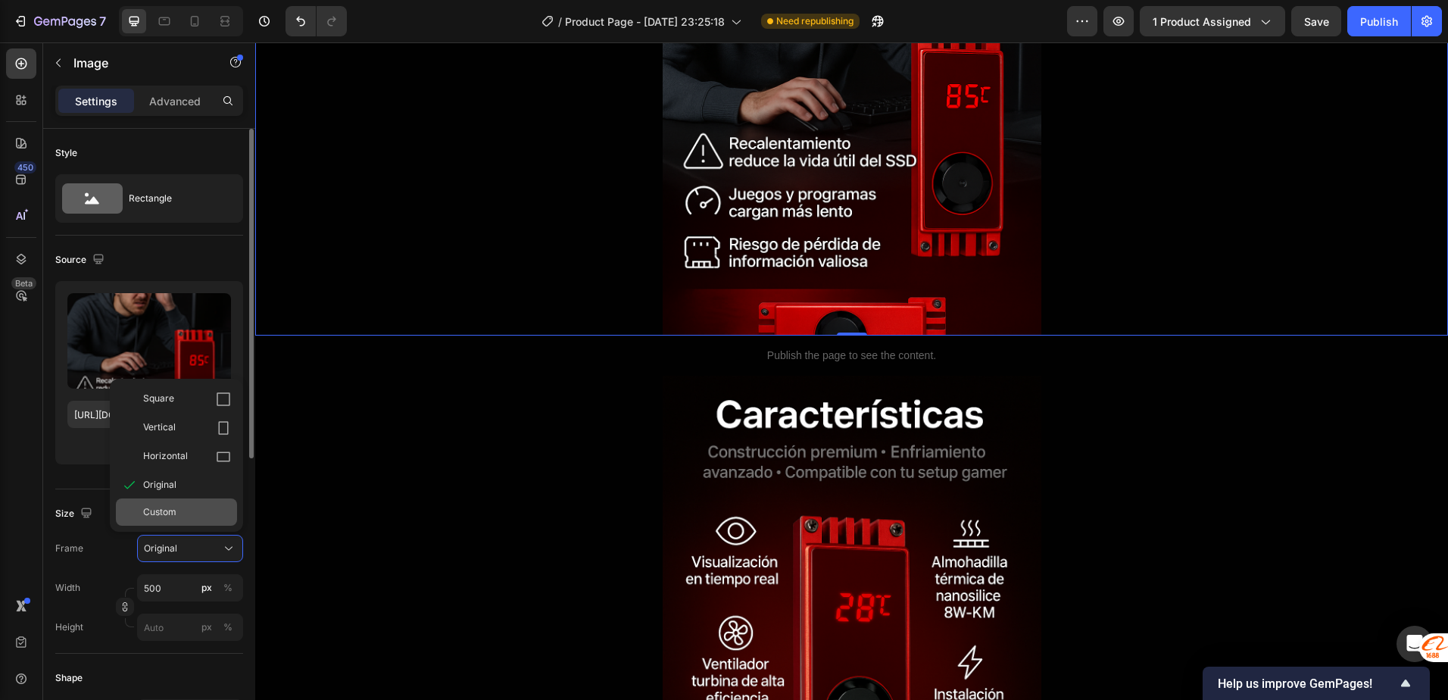
click at [152, 511] on span "Custom" at bounding box center [159, 512] width 33 height 14
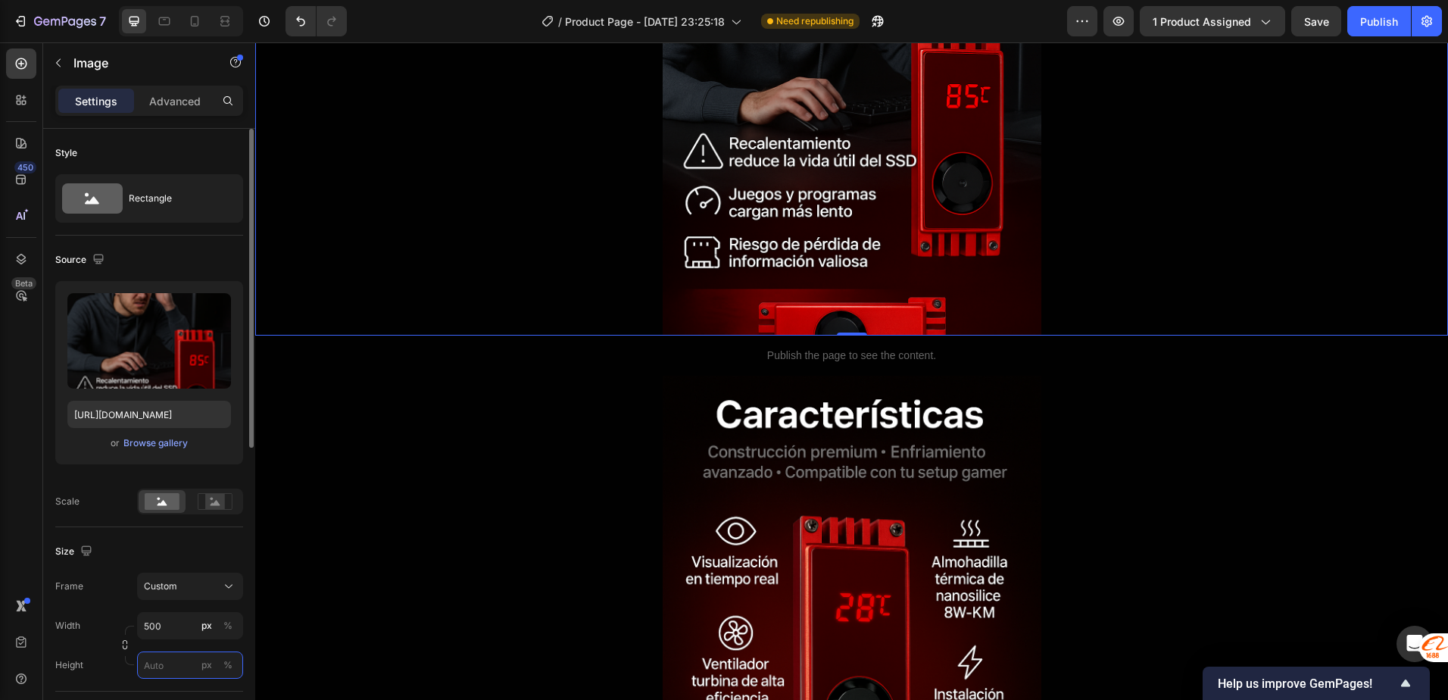
click at [164, 668] on input "px %" at bounding box center [190, 664] width 106 height 27
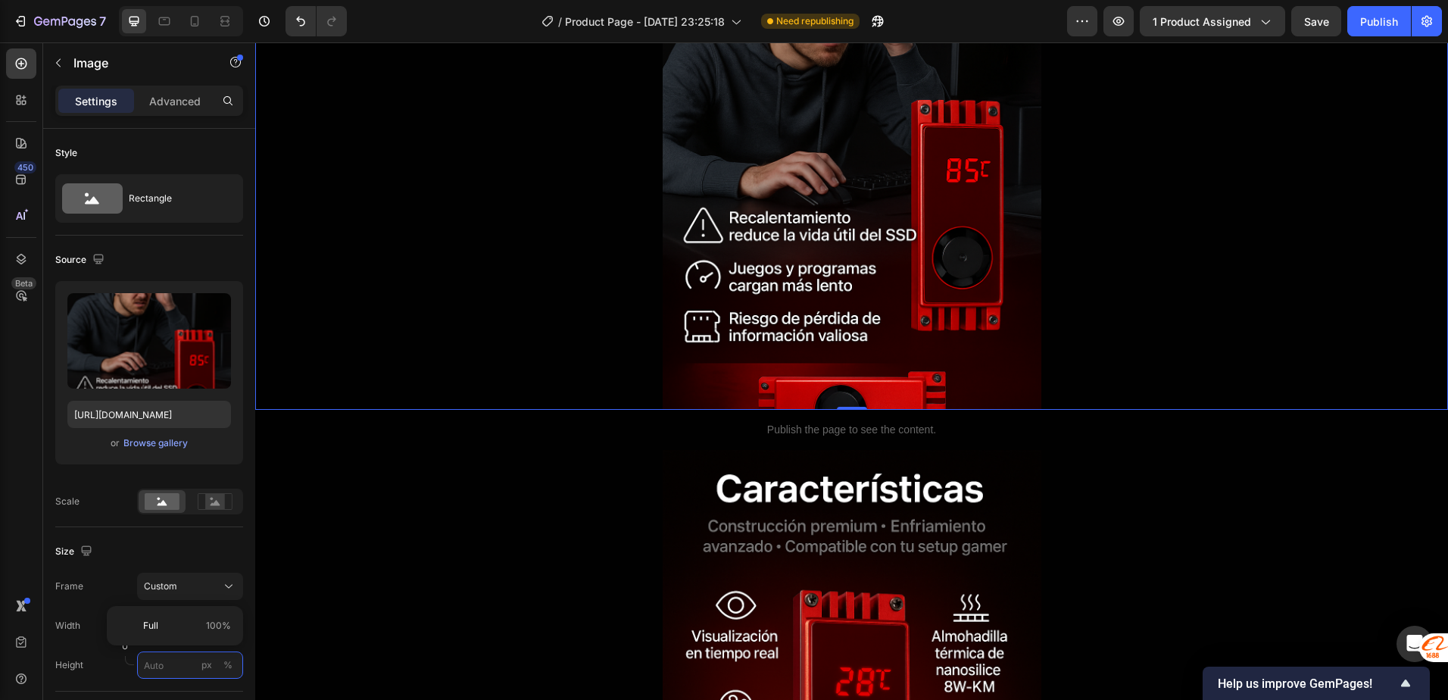
scroll to position [863, 0]
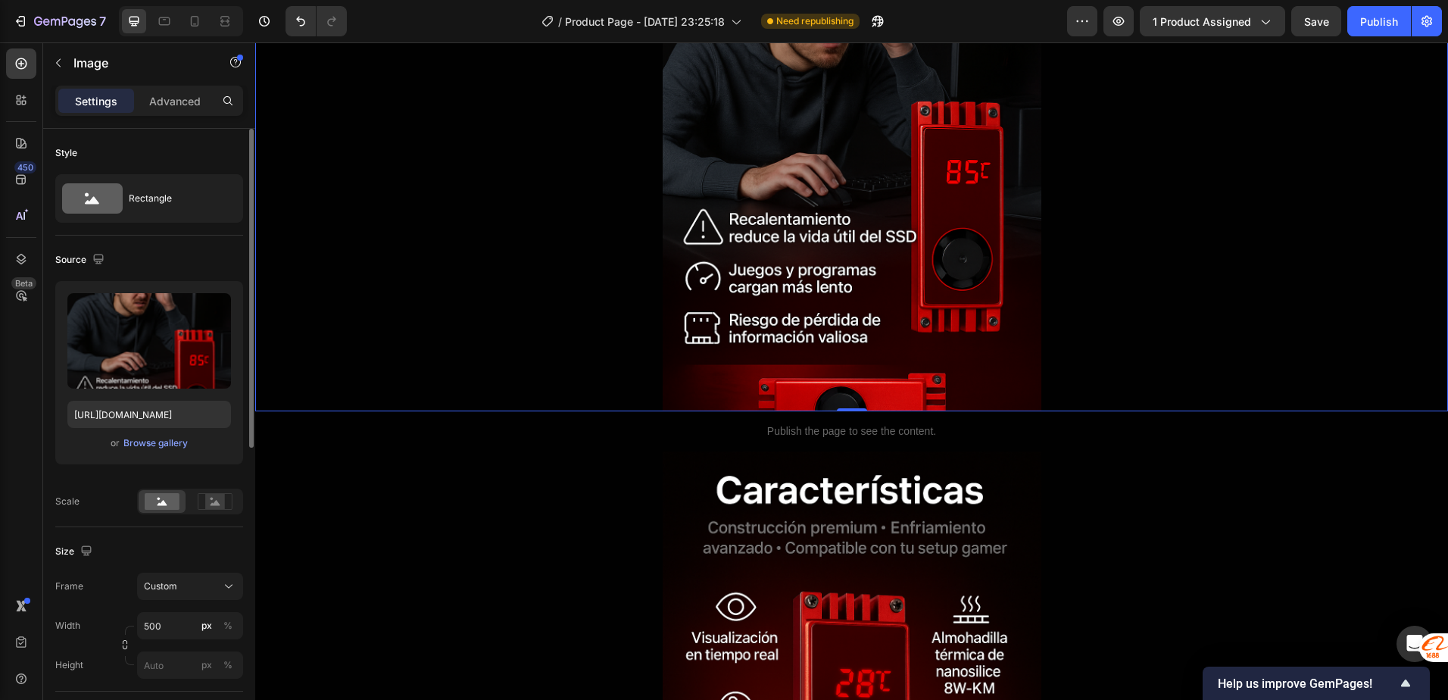
click at [148, 539] on div "Size Frame Custom Width 500 px % Height px %" at bounding box center [149, 609] width 188 height 164
click at [170, 83] on div "Image" at bounding box center [129, 63] width 173 height 43
click at [180, 98] on p "Advanced" at bounding box center [175, 101] width 52 height 16
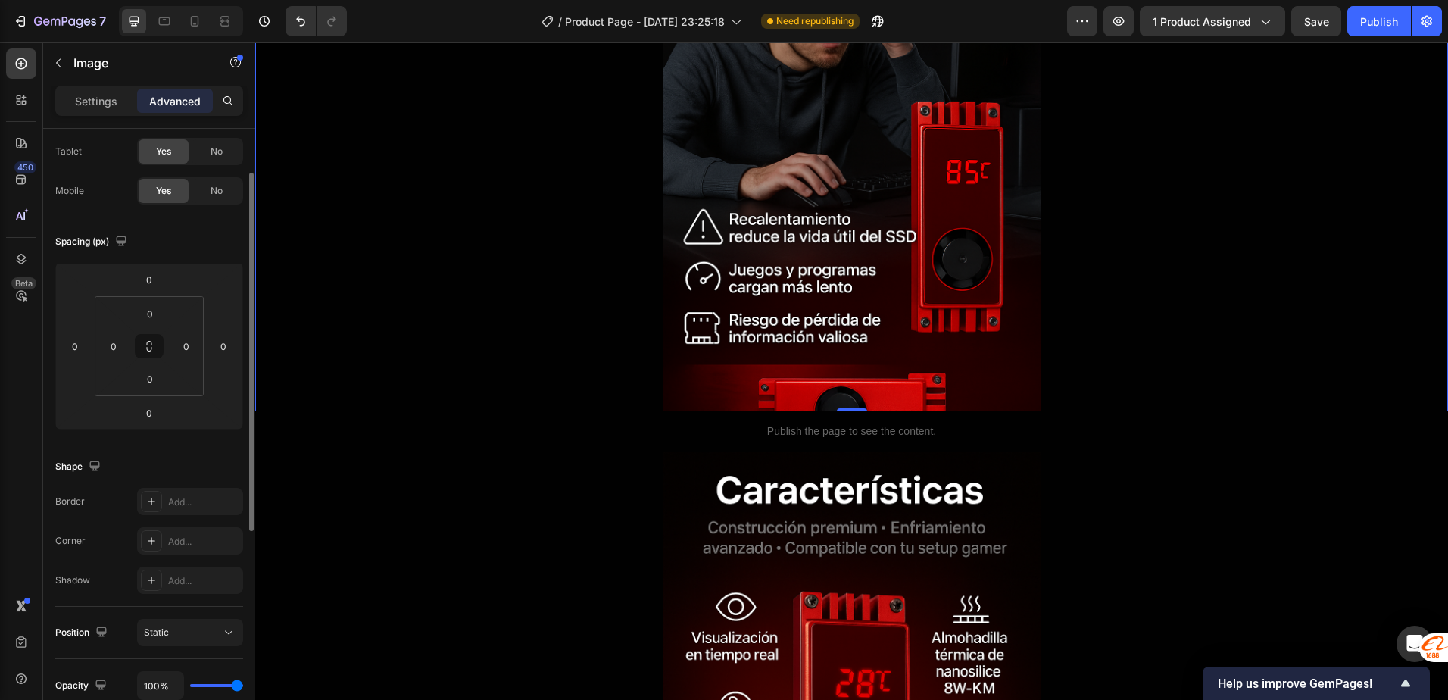
scroll to position [0, 0]
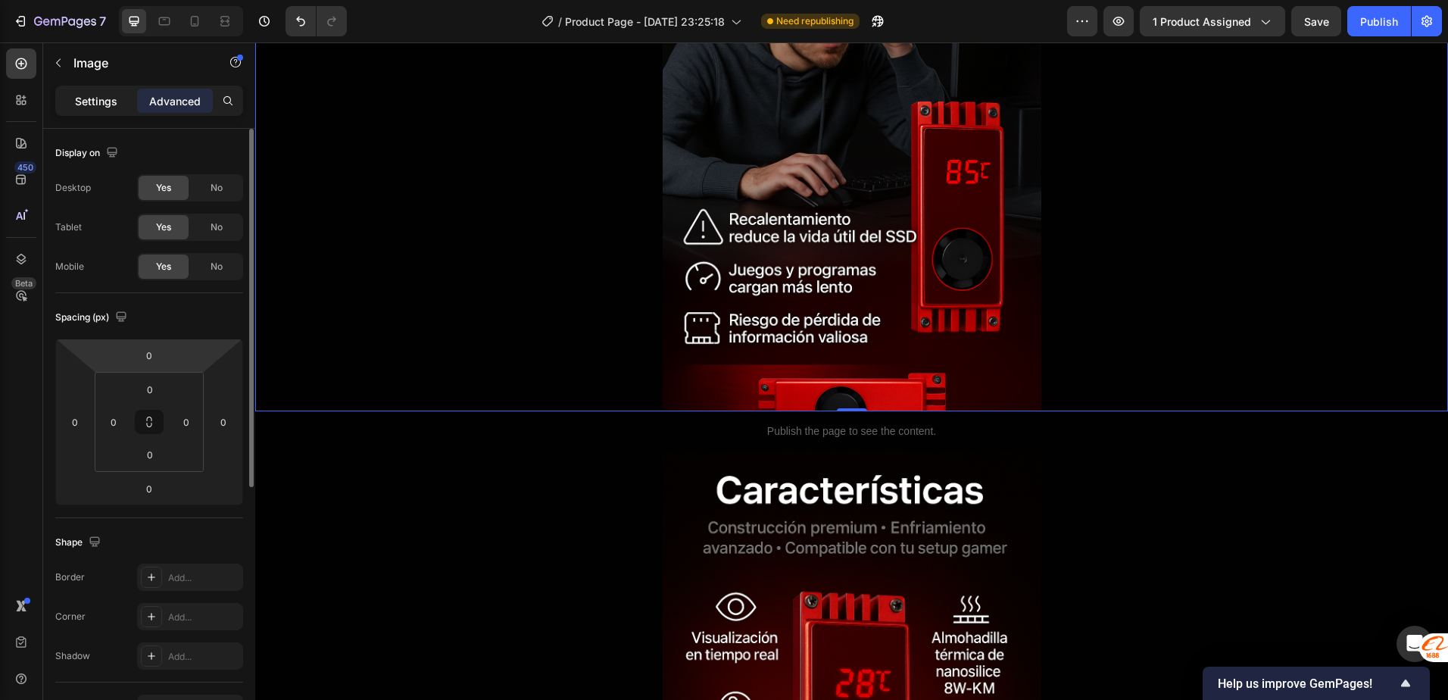
click at [96, 101] on p "Settings" at bounding box center [96, 101] width 42 height 16
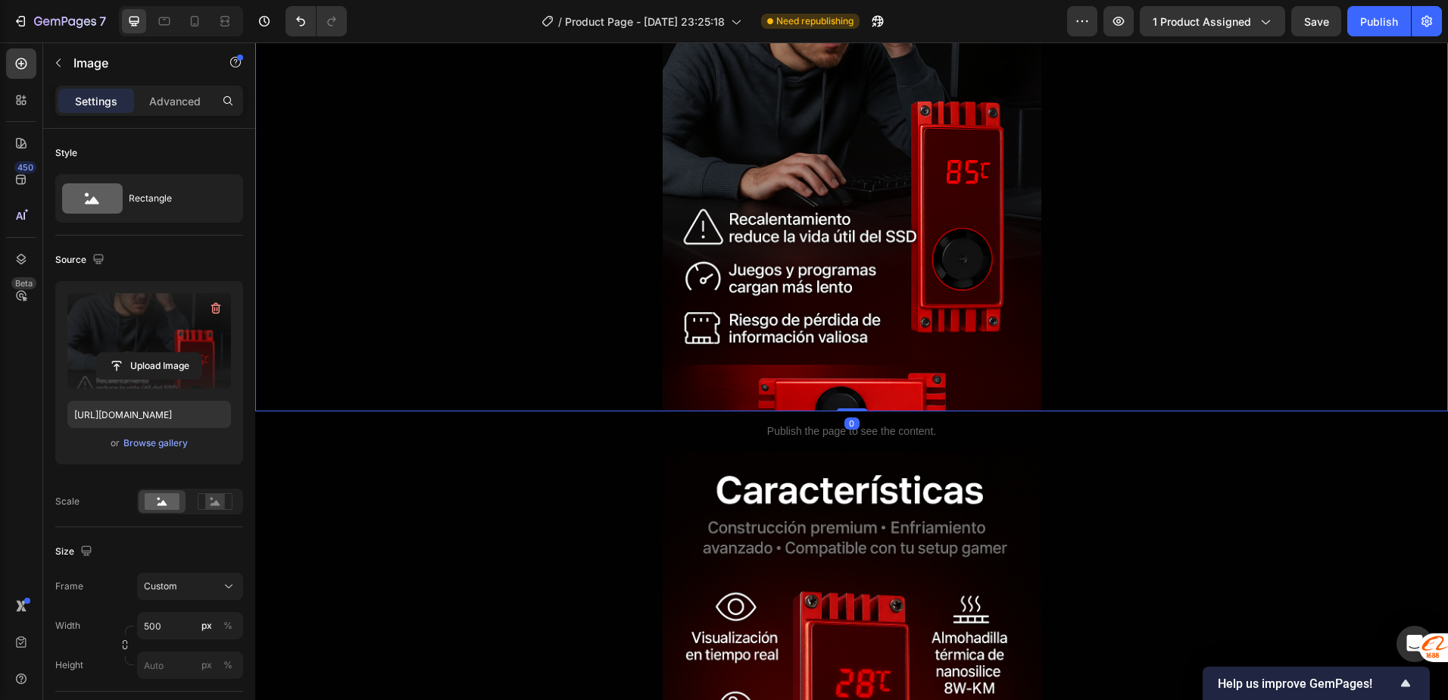
click at [162, 343] on label at bounding box center [149, 340] width 164 height 95
click at [162, 353] on input "file" at bounding box center [149, 366] width 105 height 26
click at [630, 285] on div at bounding box center [851, 127] width 1193 height 568
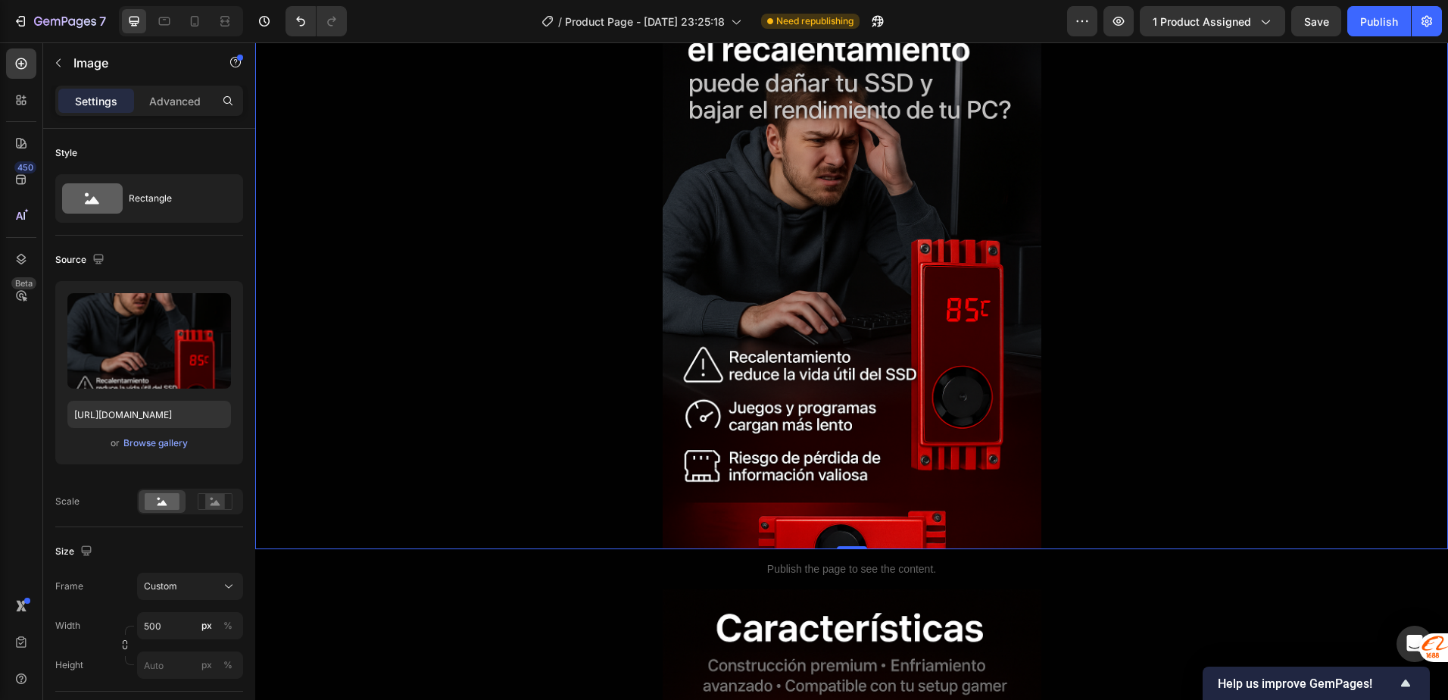
scroll to position [711, 0]
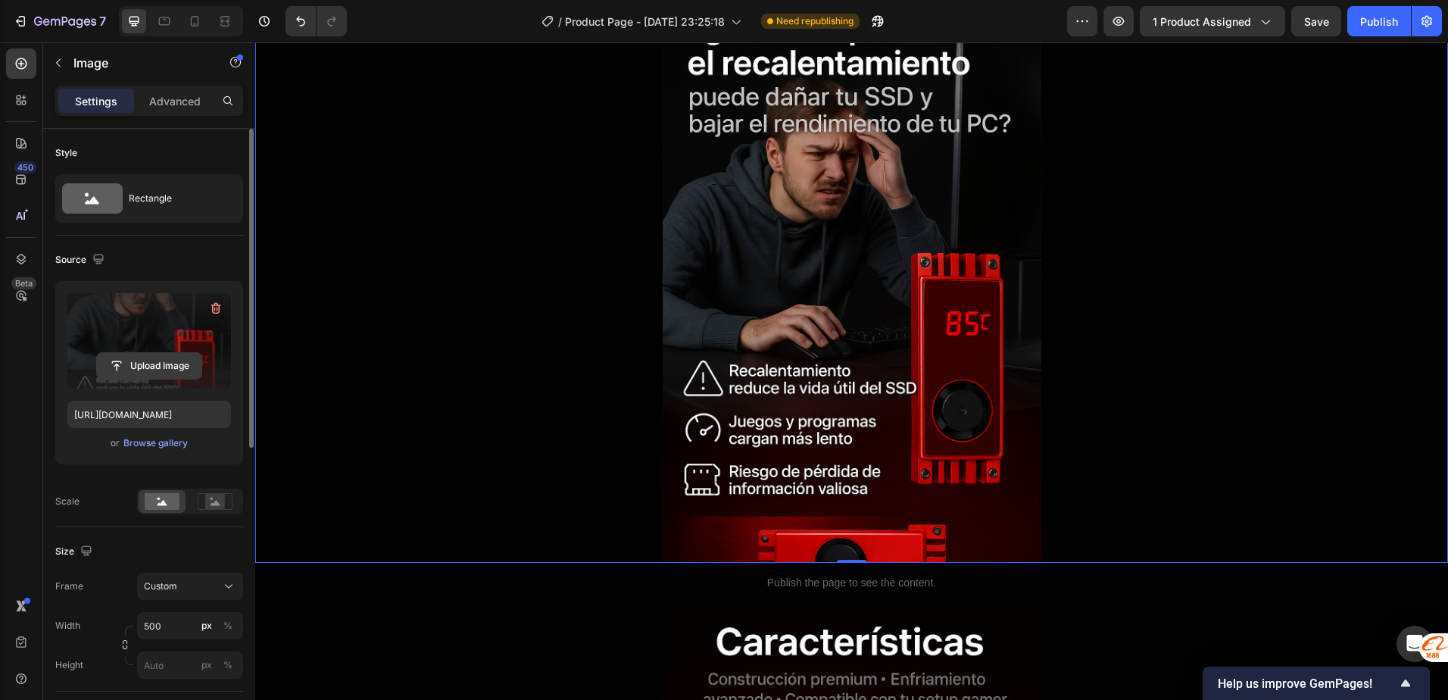
click at [144, 361] on input "file" at bounding box center [149, 366] width 105 height 26
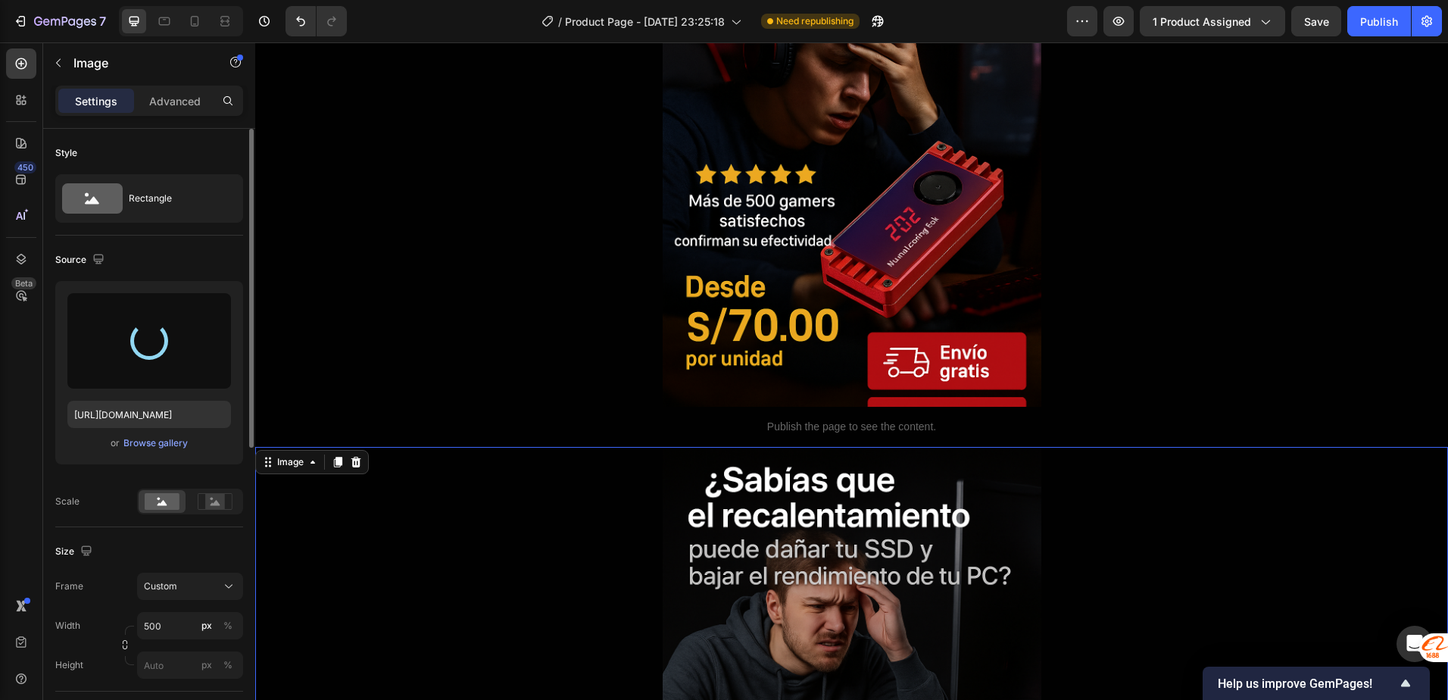
scroll to position [257, 0]
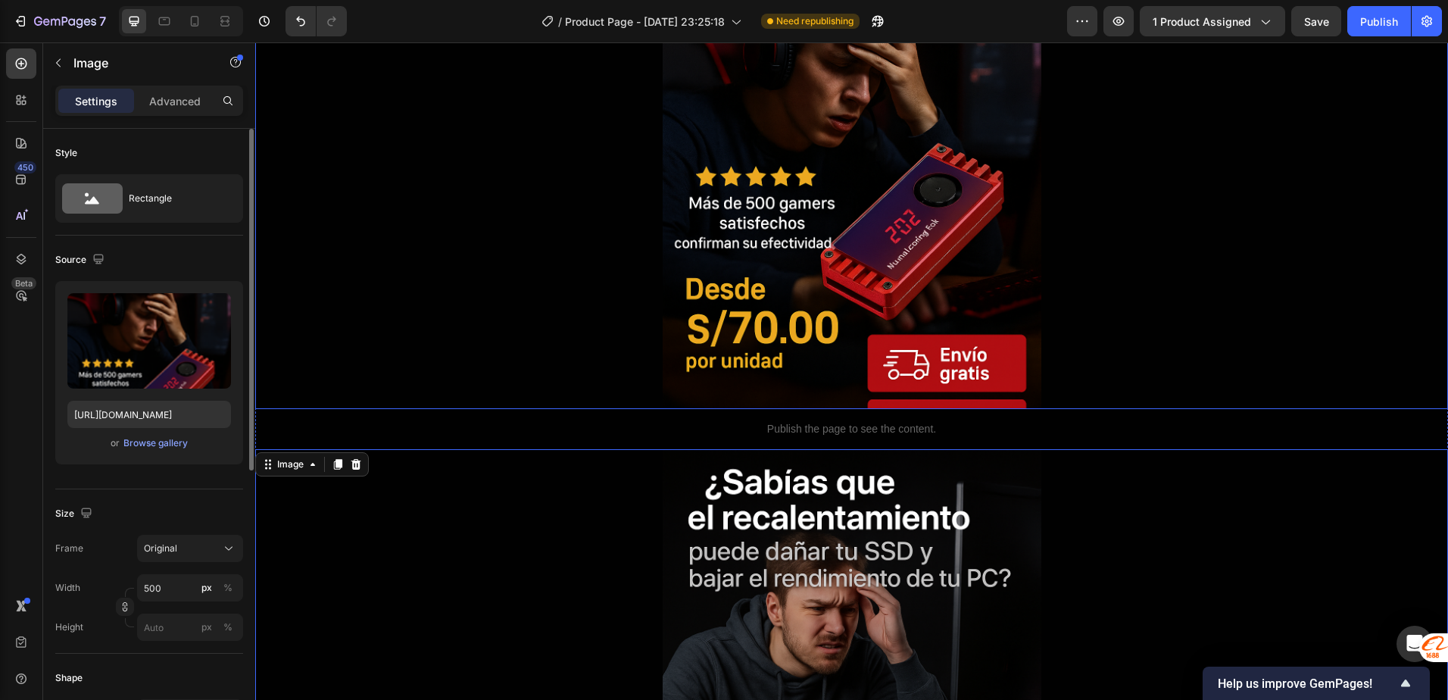
click at [817, 375] on img at bounding box center [852, 125] width 379 height 568
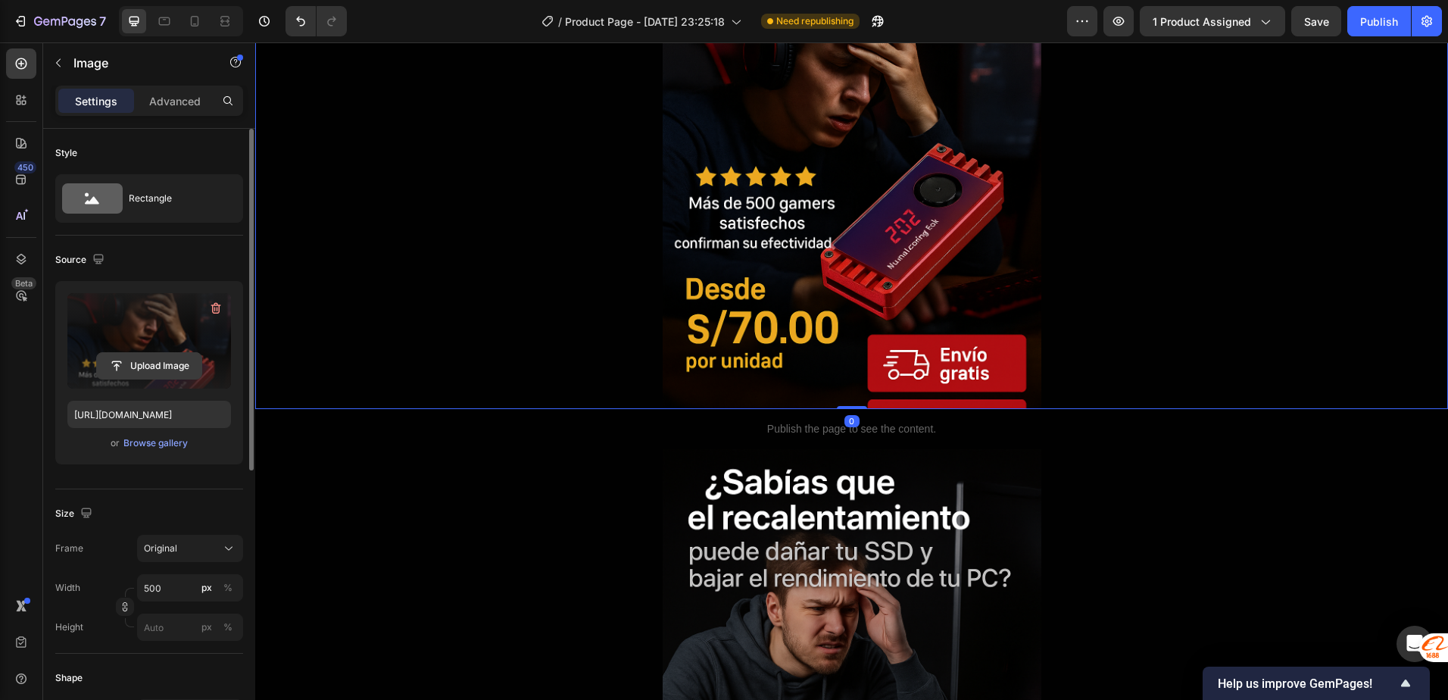
click at [148, 352] on button "Upload Image" at bounding box center [149, 365] width 106 height 27
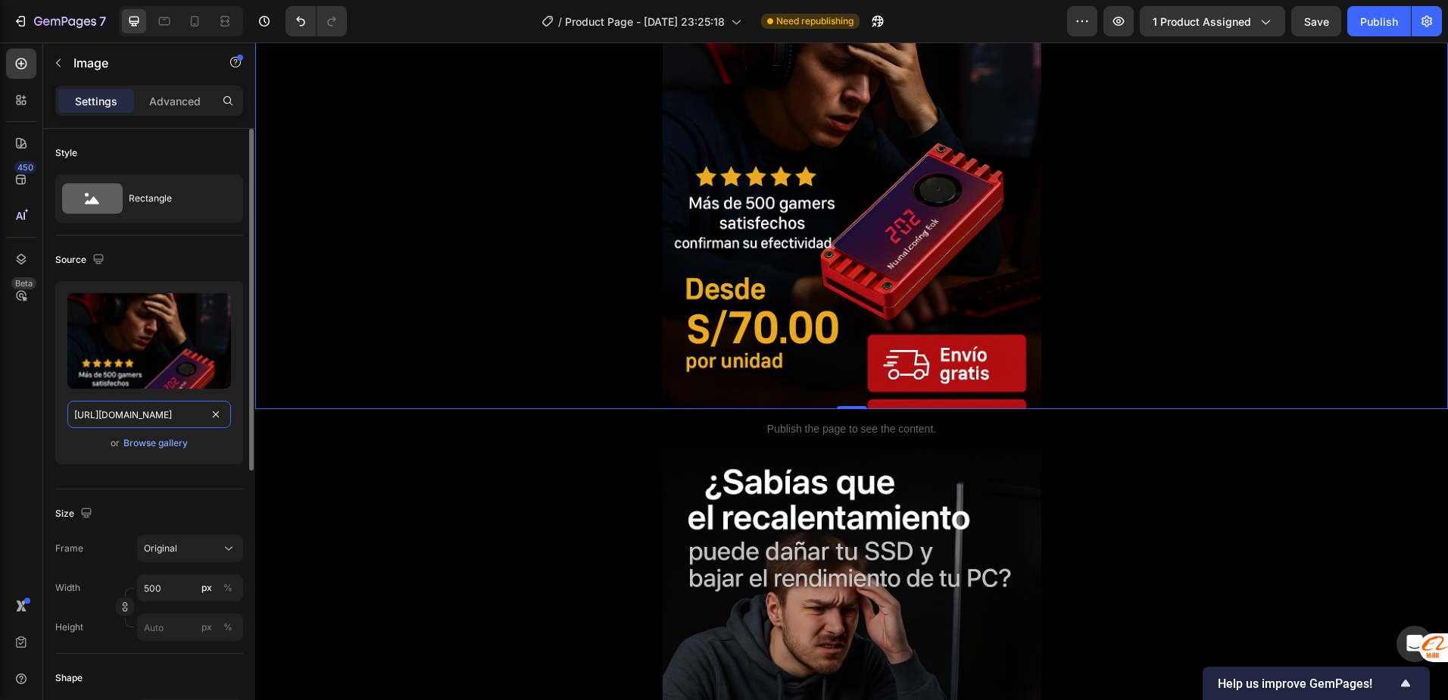
click at [142, 416] on input "https://cdn.shopify.com/s/files/1/0753/0997/3763/files/gempages_586223190720643…" at bounding box center [149, 414] width 164 height 27
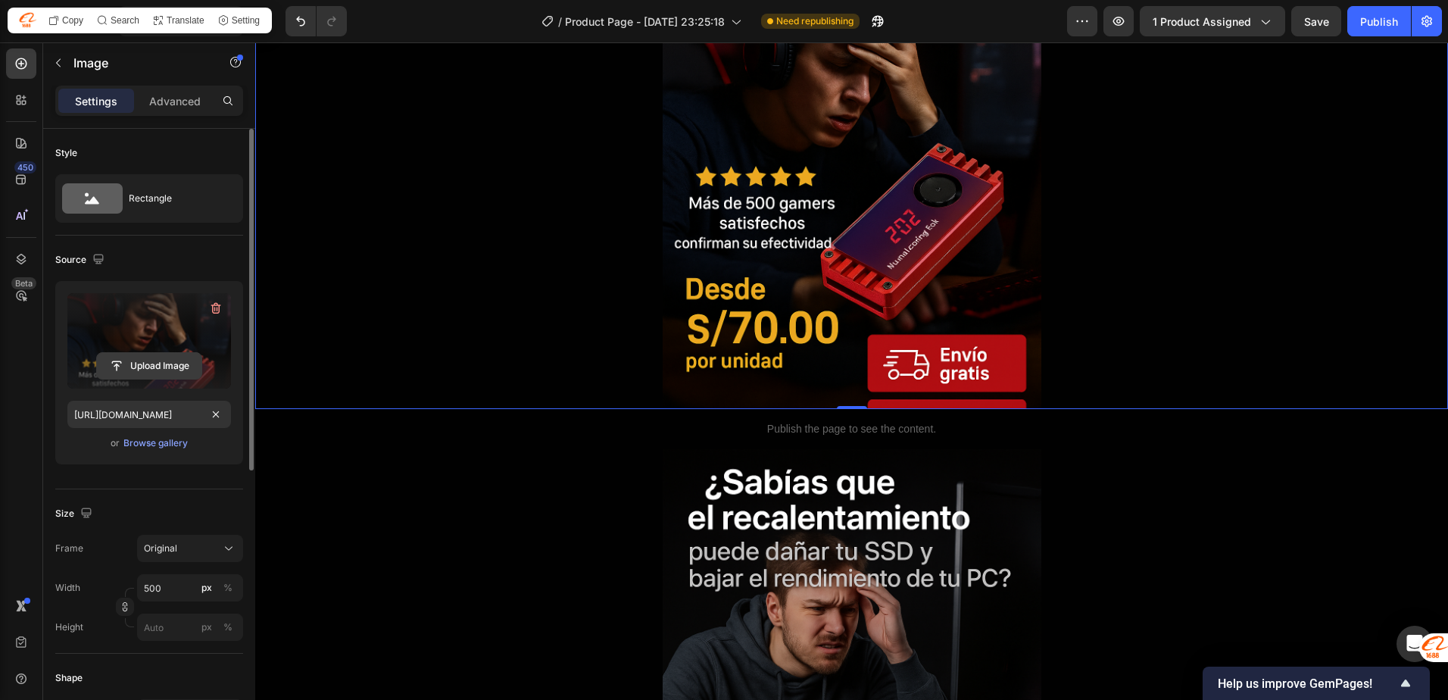
click at [152, 352] on button "Upload Image" at bounding box center [149, 365] width 106 height 27
click at [158, 360] on input "file" at bounding box center [149, 366] width 105 height 26
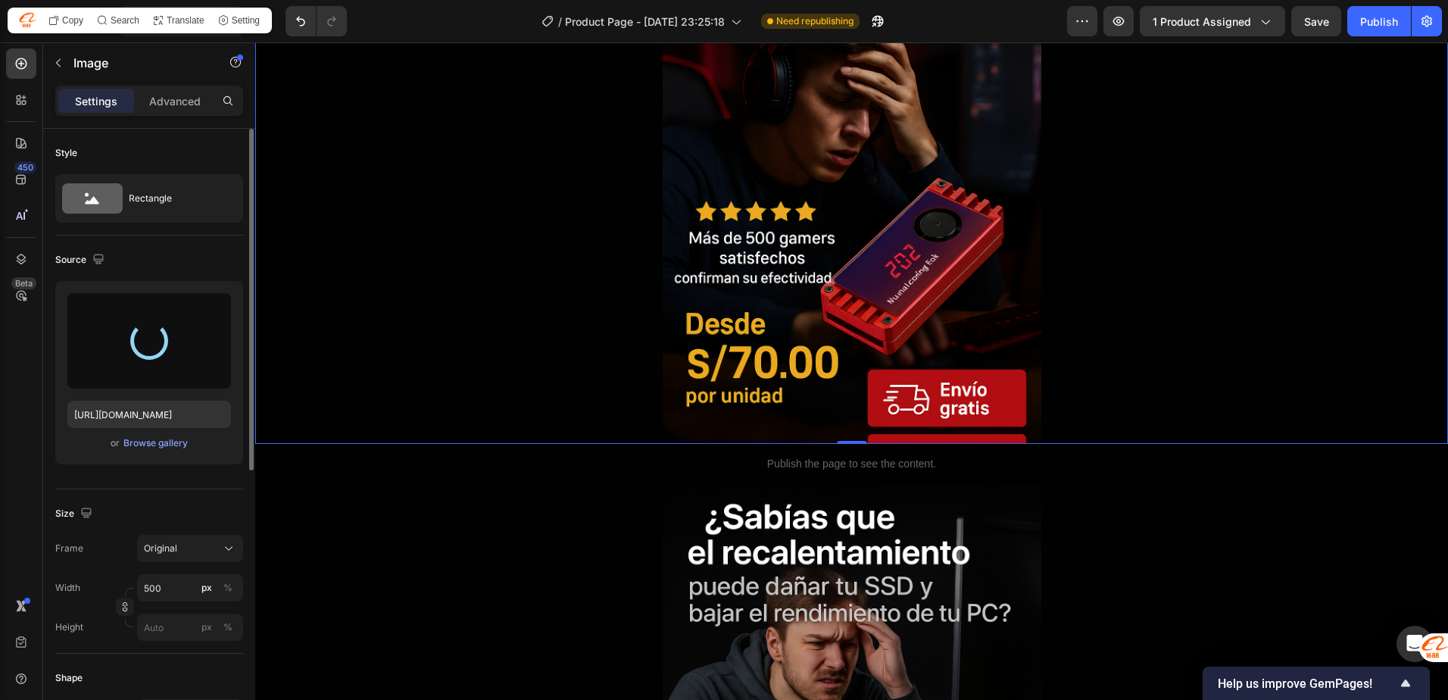
type input "https://cdn.shopify.com/s/files/1/0753/0997/3763/files/gempages_586223190720643…"
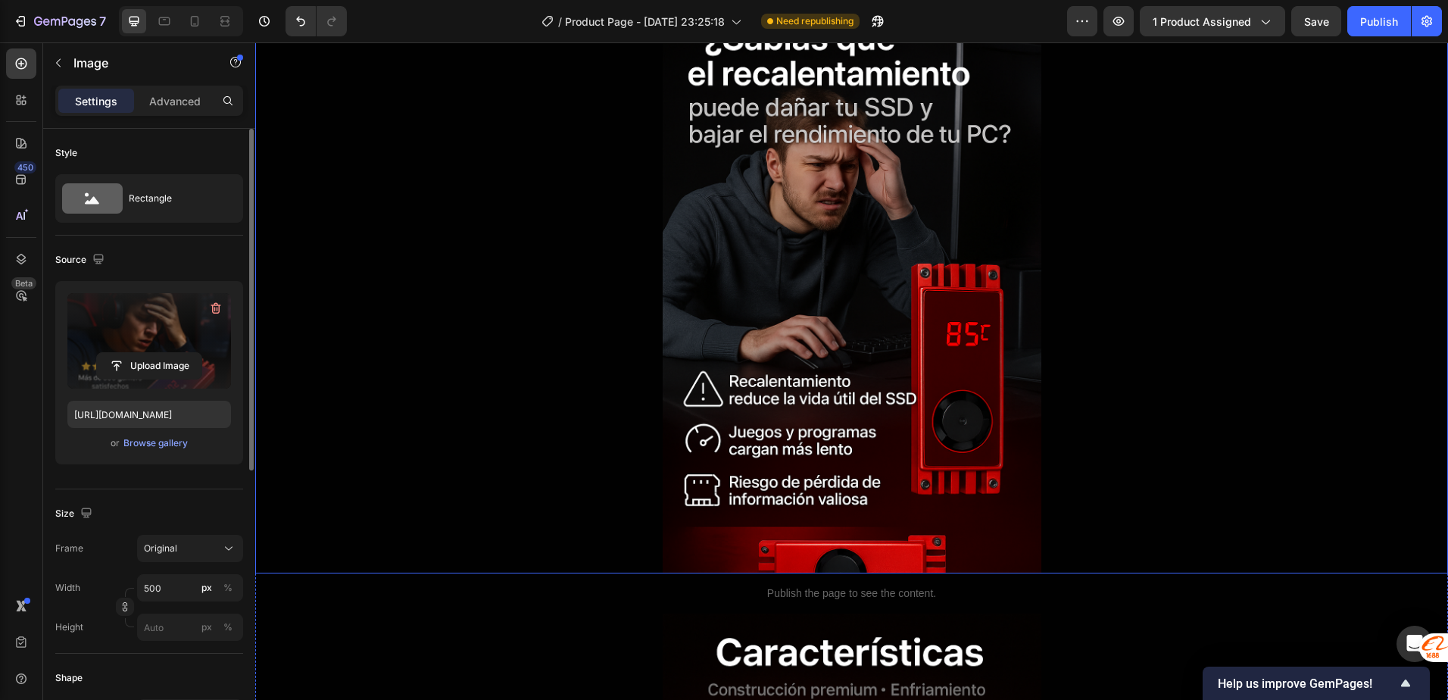
scroll to position [682, 0]
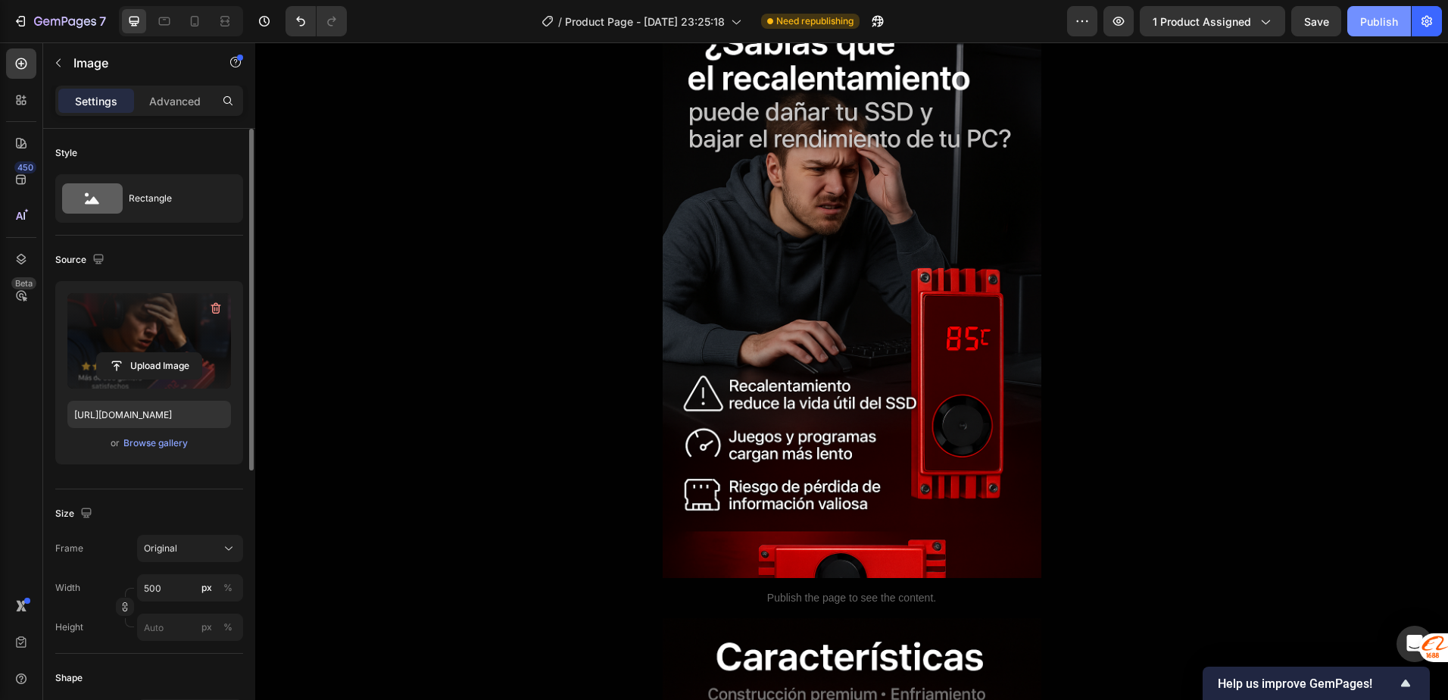
click at [1374, 19] on div "Publish" at bounding box center [1379, 22] width 38 height 16
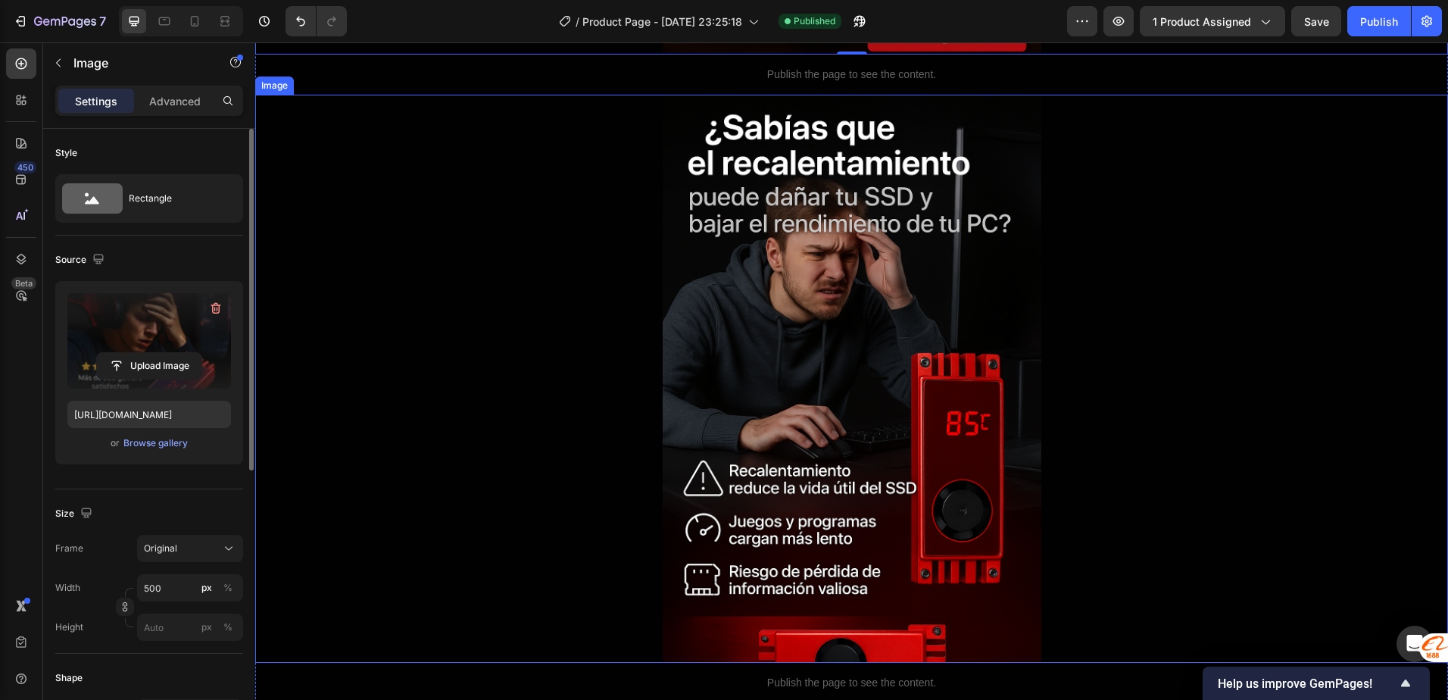
scroll to position [606, 0]
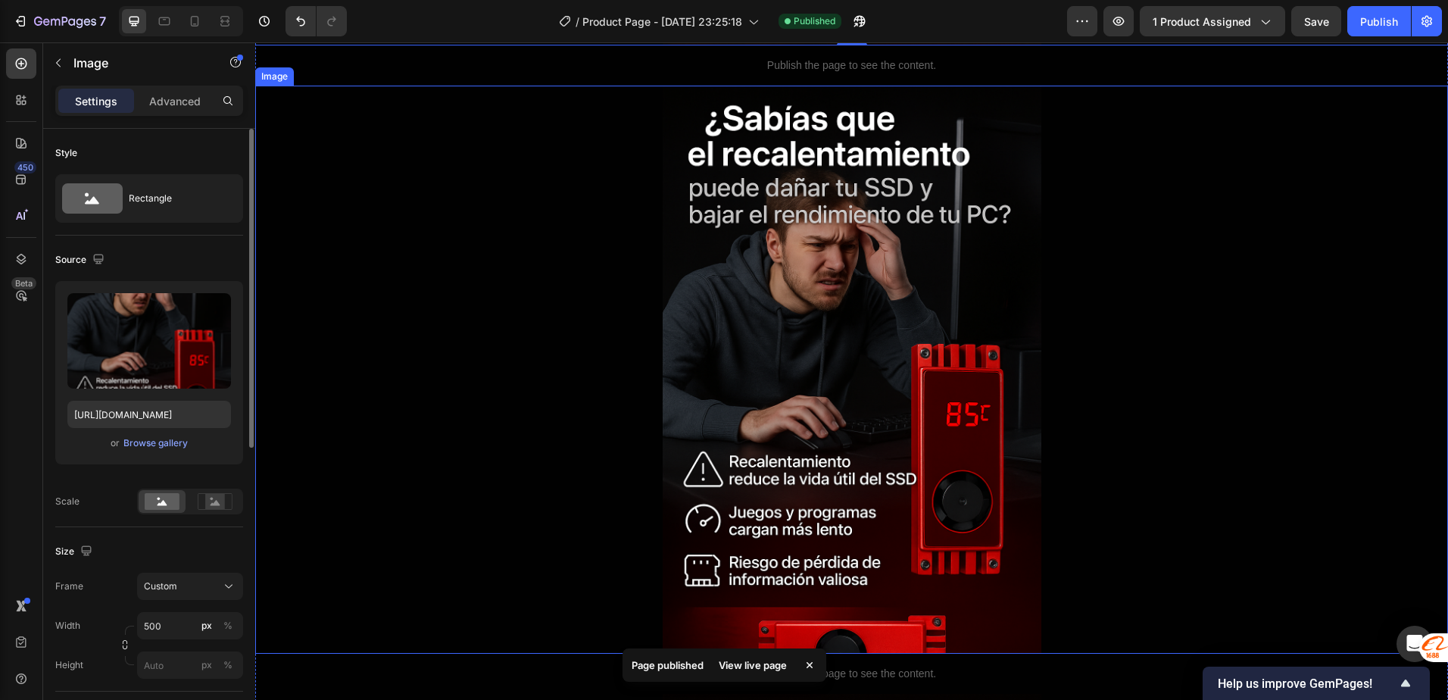
click at [564, 337] on div at bounding box center [851, 370] width 1193 height 568
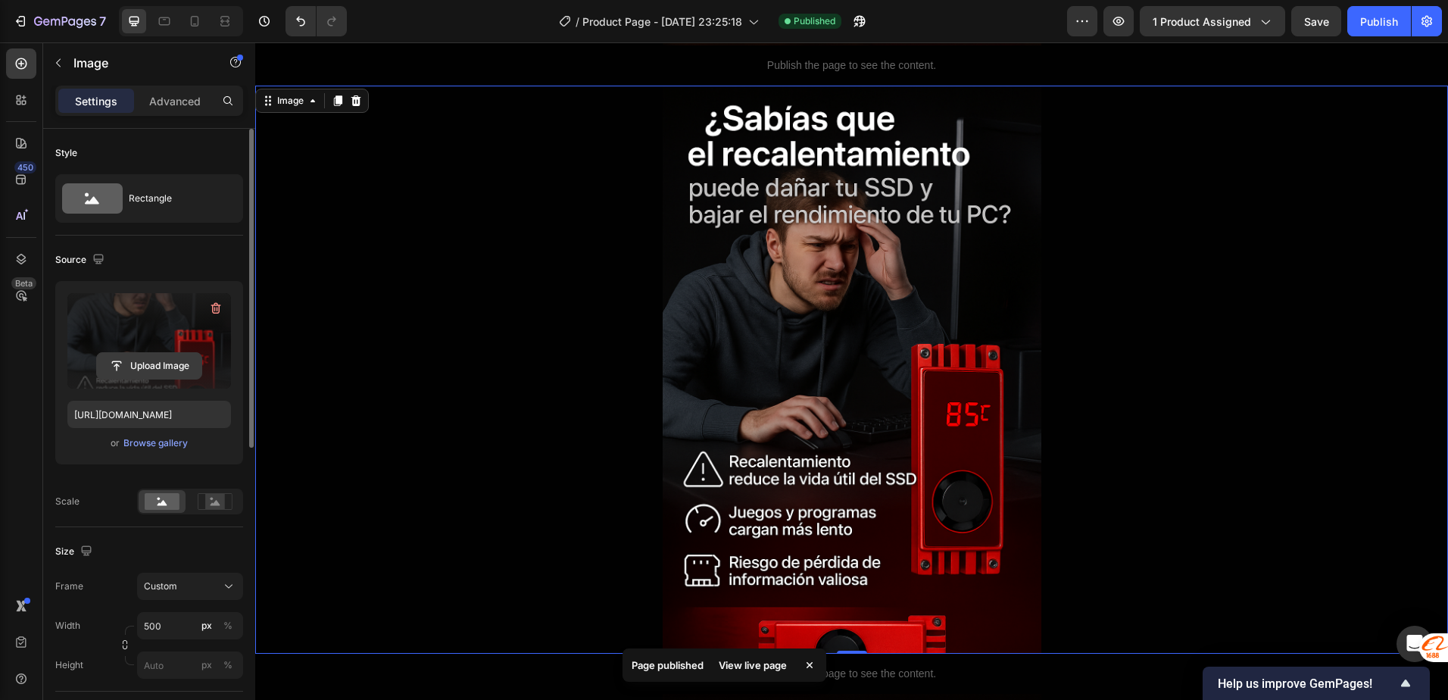
click at [130, 364] on input "file" at bounding box center [149, 366] width 105 height 26
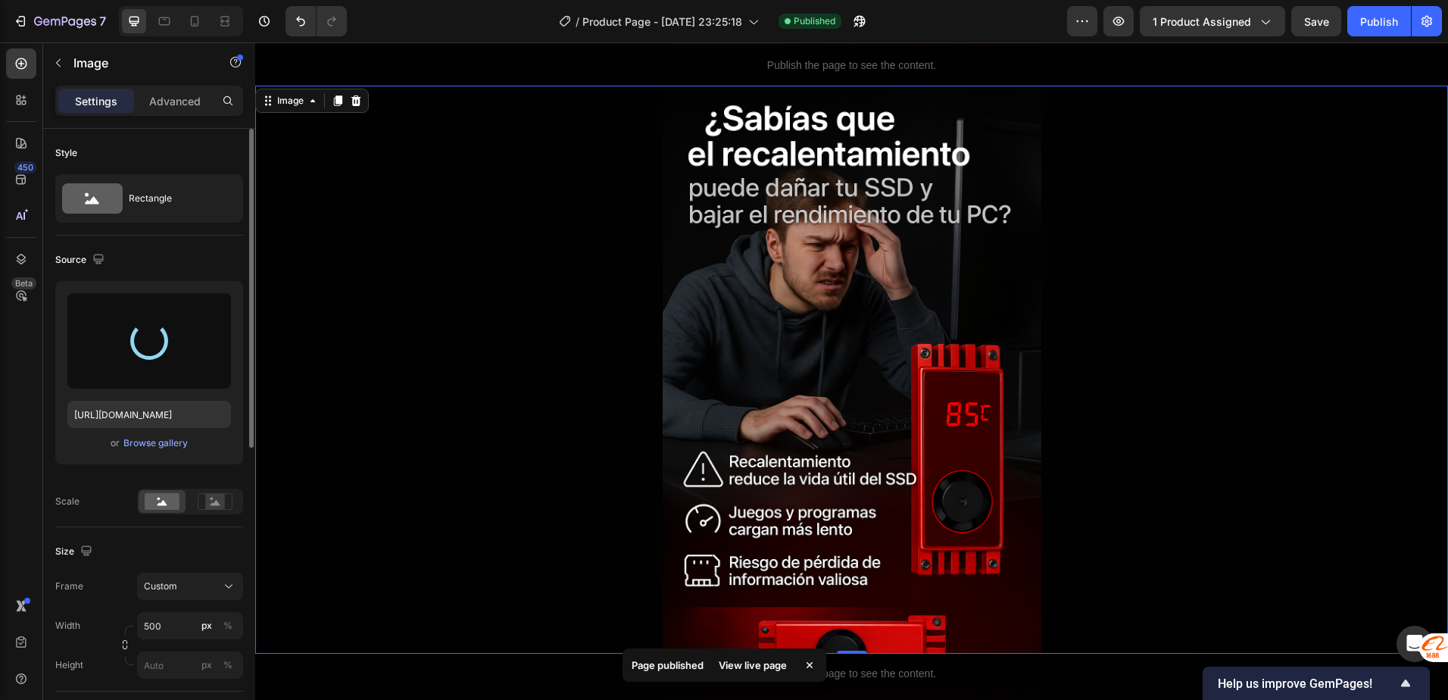
type input "https://cdn.shopify.com/s/files/1/0753/0997/3763/files/gempages_586223190720643…"
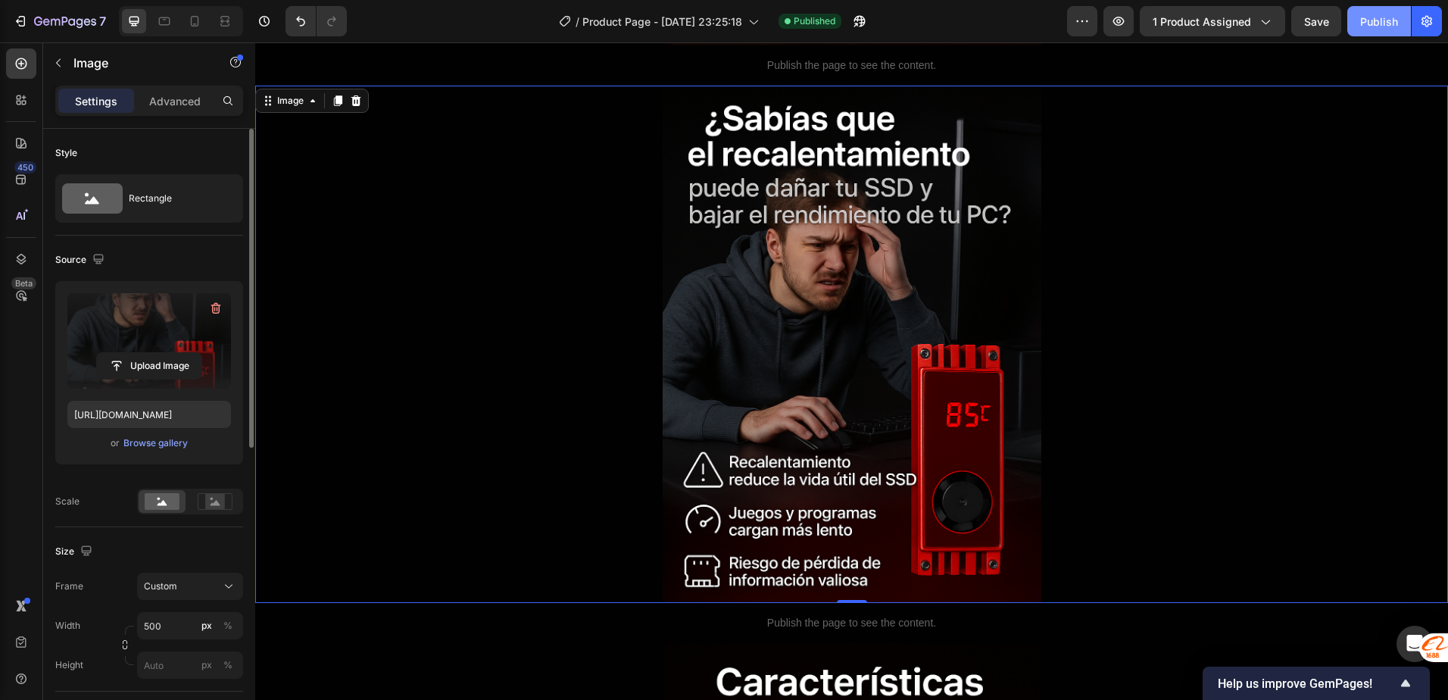
click at [1388, 27] on div "Publish" at bounding box center [1379, 22] width 38 height 16
